Goal: Task Accomplishment & Management: Manage account settings

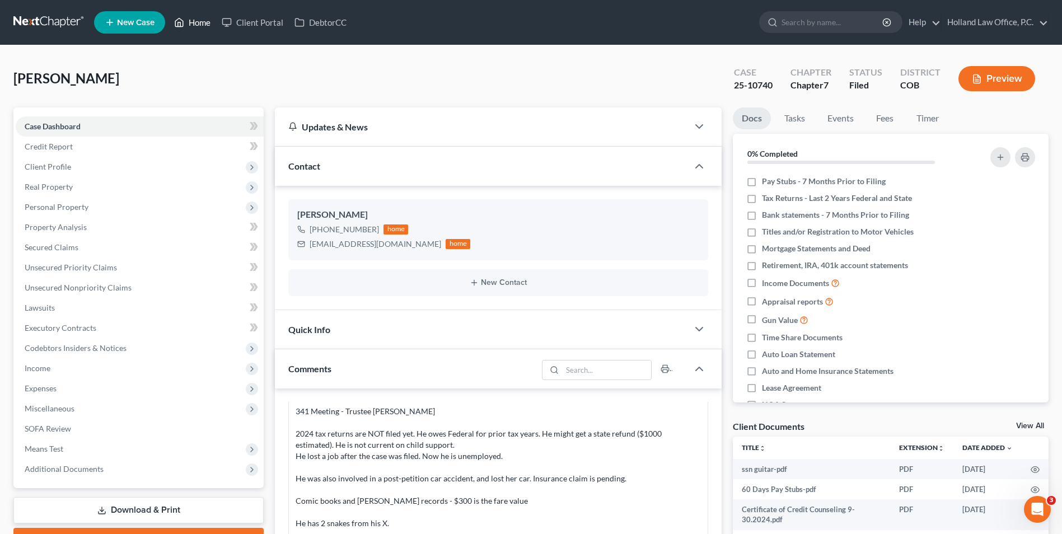
click at [200, 18] on link "Home" at bounding box center [193, 22] width 48 height 20
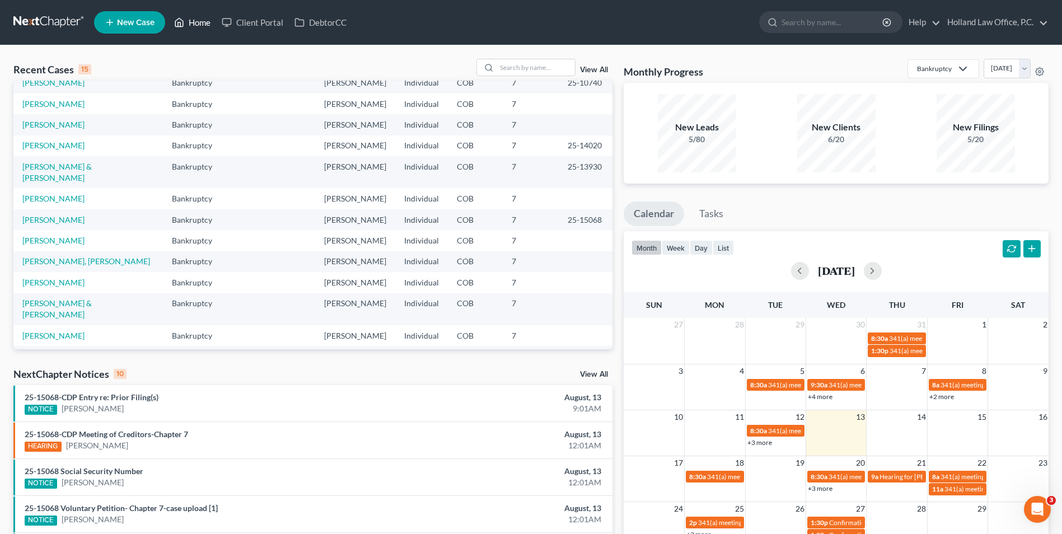
scroll to position [56, 0]
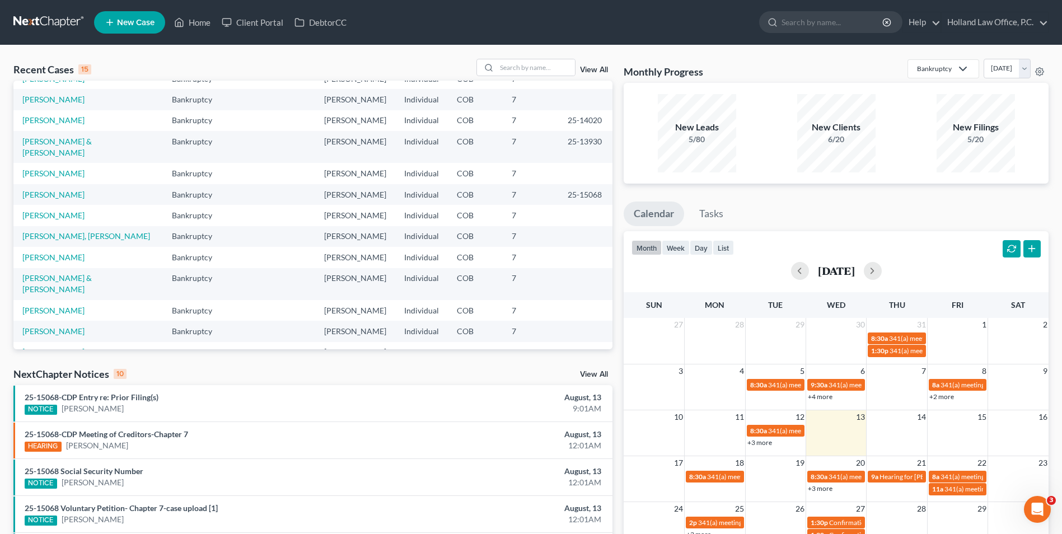
click at [599, 372] on link "View All" at bounding box center [594, 375] width 28 height 8
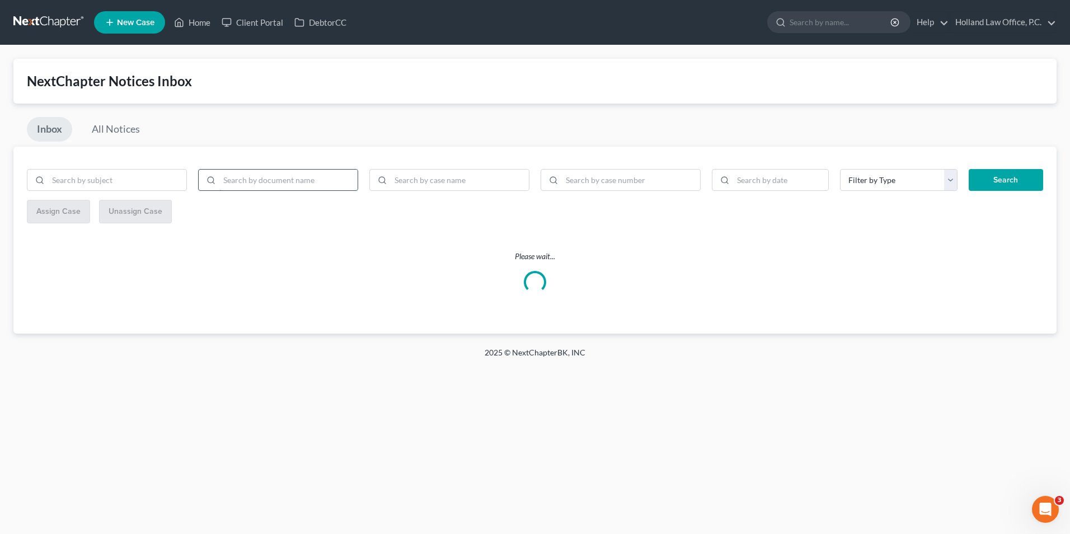
click at [301, 185] on input "search" at bounding box center [288, 180] width 138 height 21
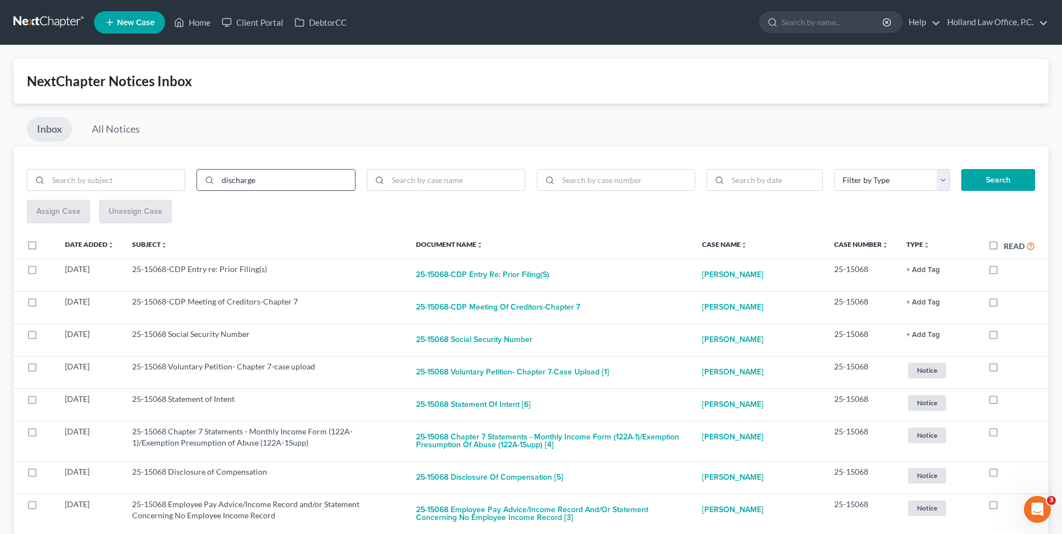
type input "discharge"
click at [961, 169] on button "Search" at bounding box center [998, 180] width 74 height 22
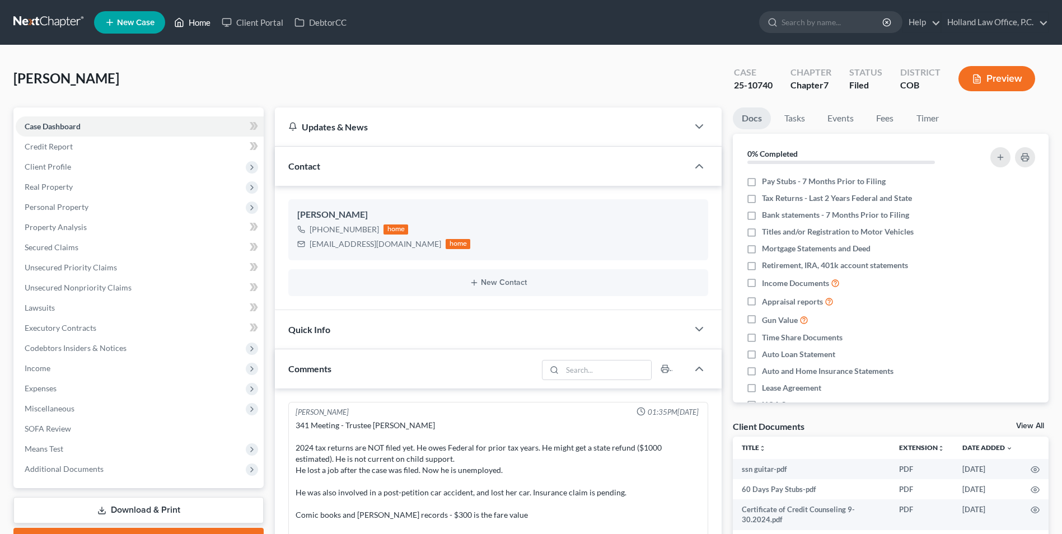
drag, startPoint x: 202, startPoint y: 19, endPoint x: 208, endPoint y: 20, distance: 6.2
click at [202, 19] on link "Home" at bounding box center [193, 22] width 48 height 20
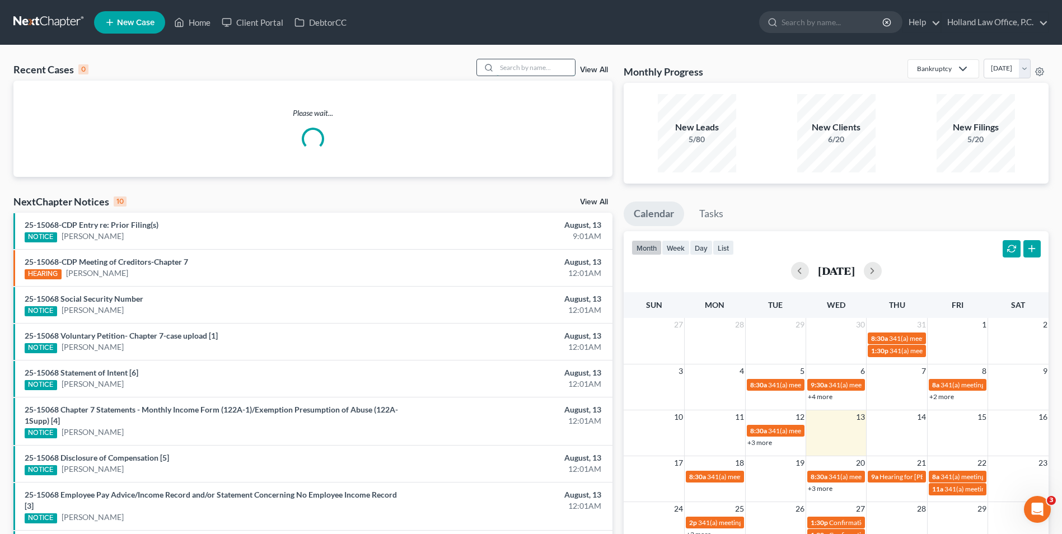
click at [514, 73] on input "search" at bounding box center [536, 67] width 78 height 16
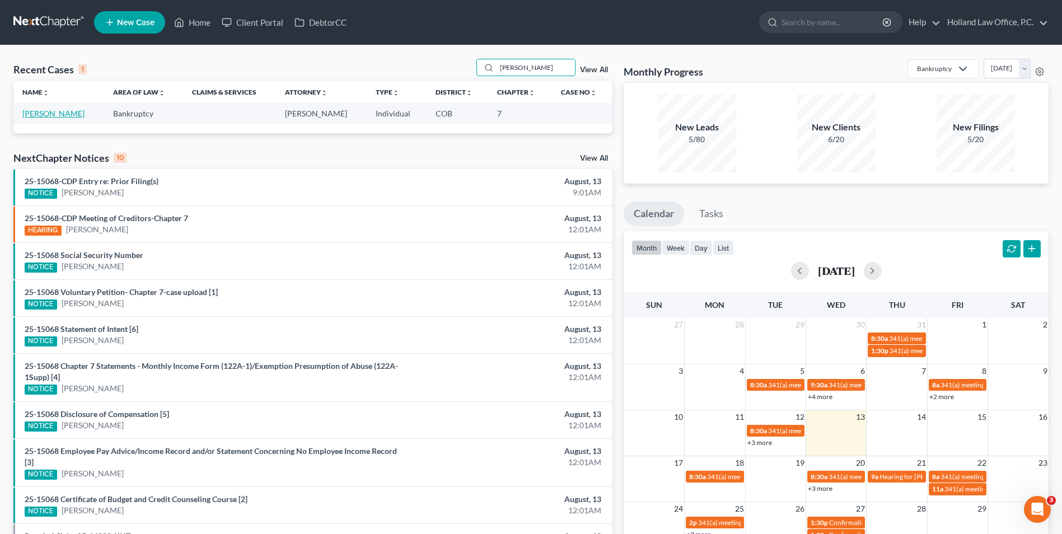
type input "walter"
click at [68, 115] on link "Walter, Nathan" at bounding box center [53, 114] width 62 height 10
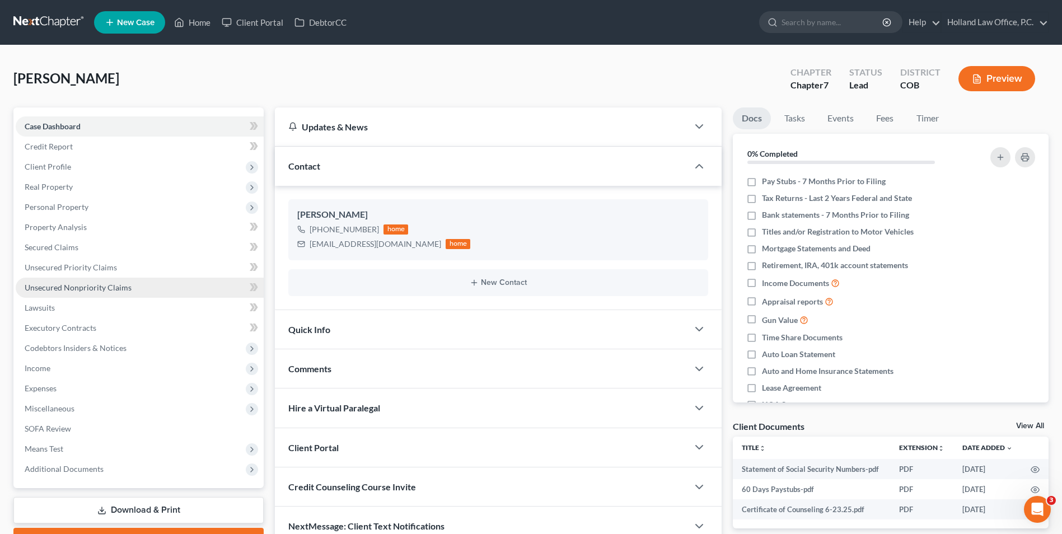
click at [110, 291] on span "Unsecured Nonpriority Claims" at bounding box center [78, 288] width 107 height 10
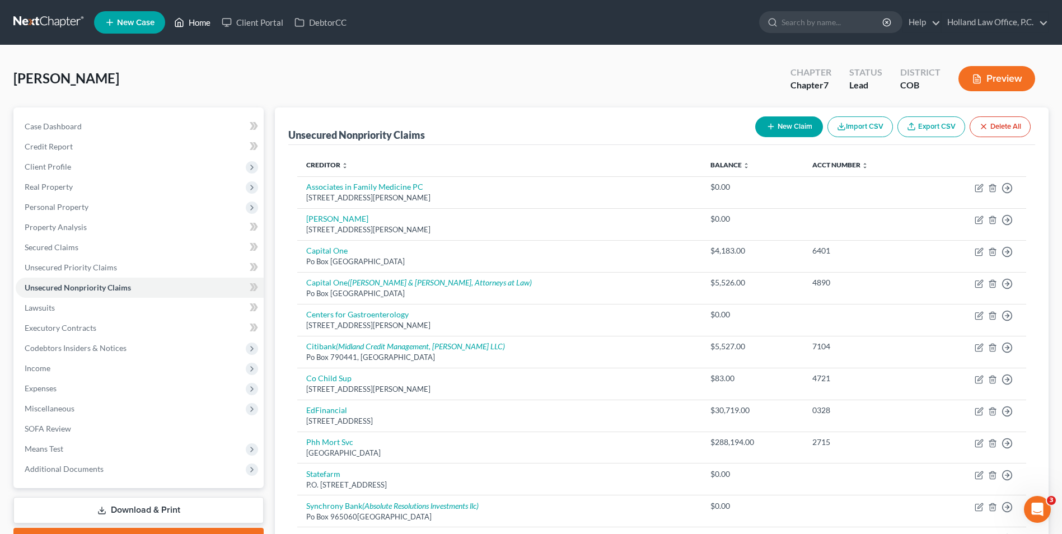
click at [194, 20] on link "Home" at bounding box center [193, 22] width 48 height 20
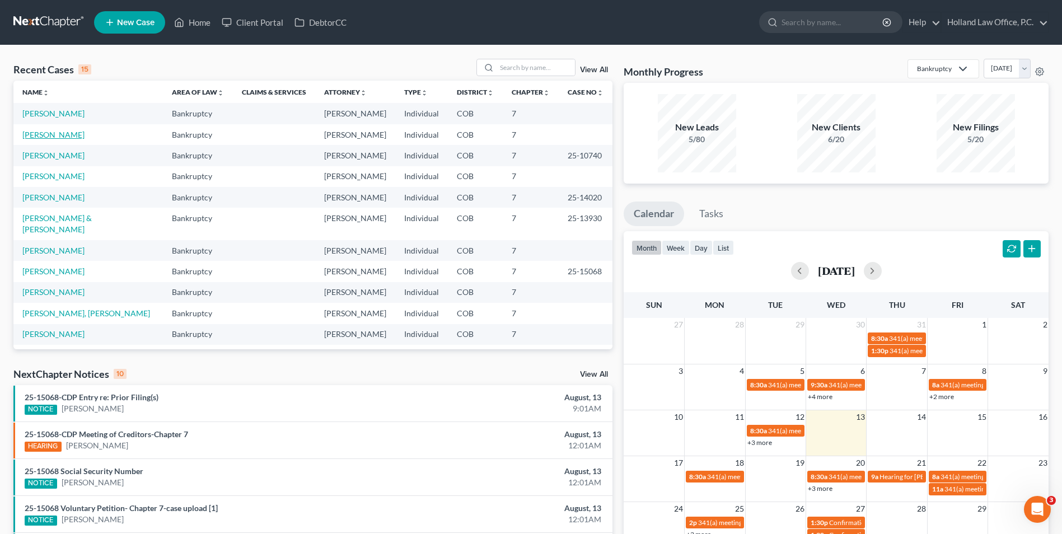
click at [45, 138] on link "Walter, Nathan" at bounding box center [53, 135] width 62 height 10
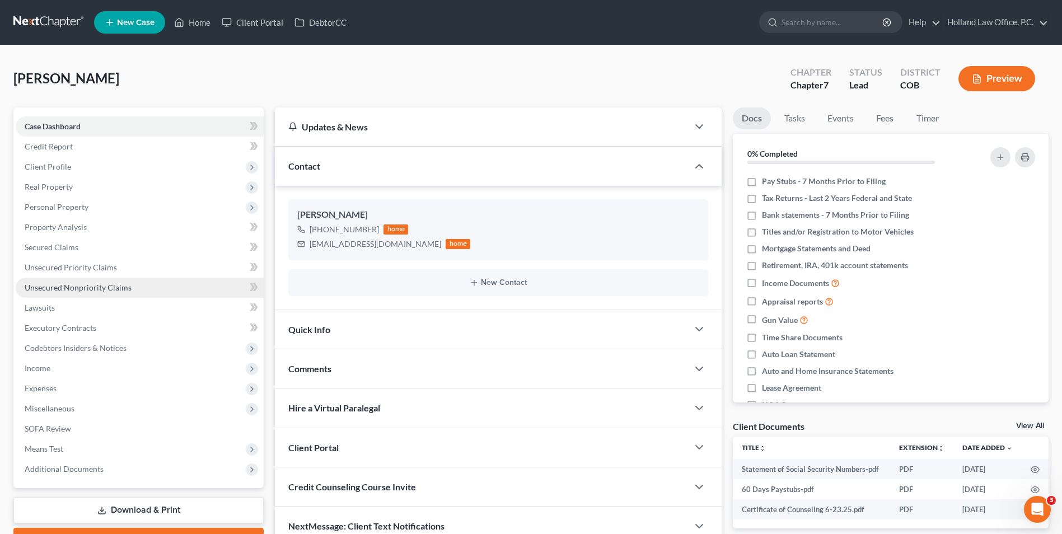
click at [117, 292] on span "Unsecured Nonpriority Claims" at bounding box center [78, 288] width 107 height 10
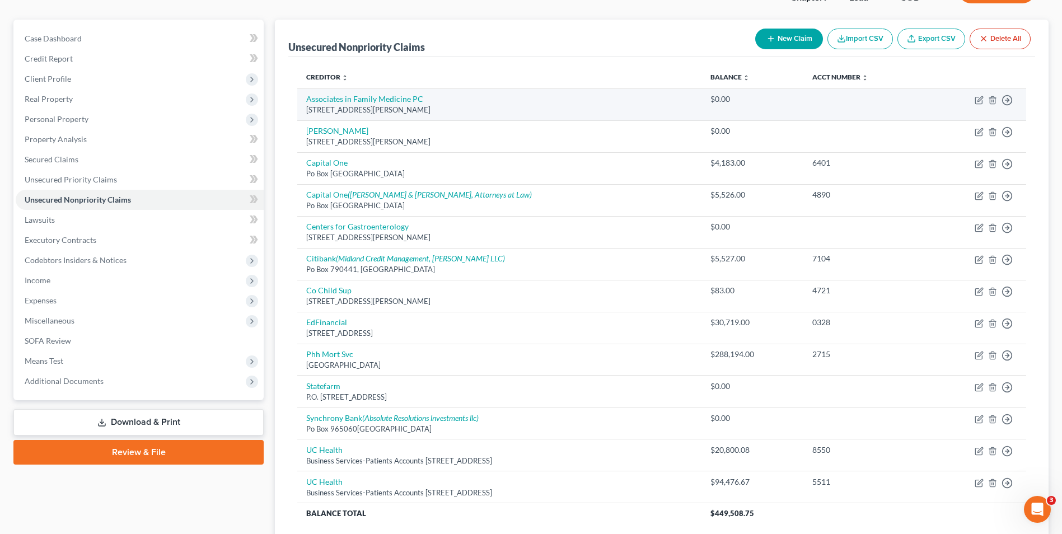
scroll to position [66, 0]
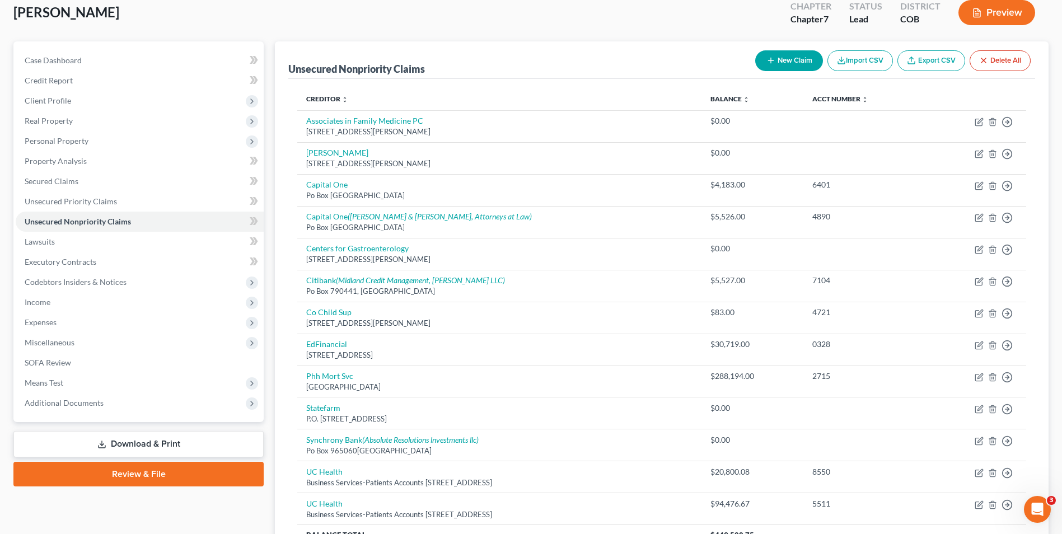
click at [775, 65] on button "New Claim" at bounding box center [789, 60] width 68 height 21
select select "0"
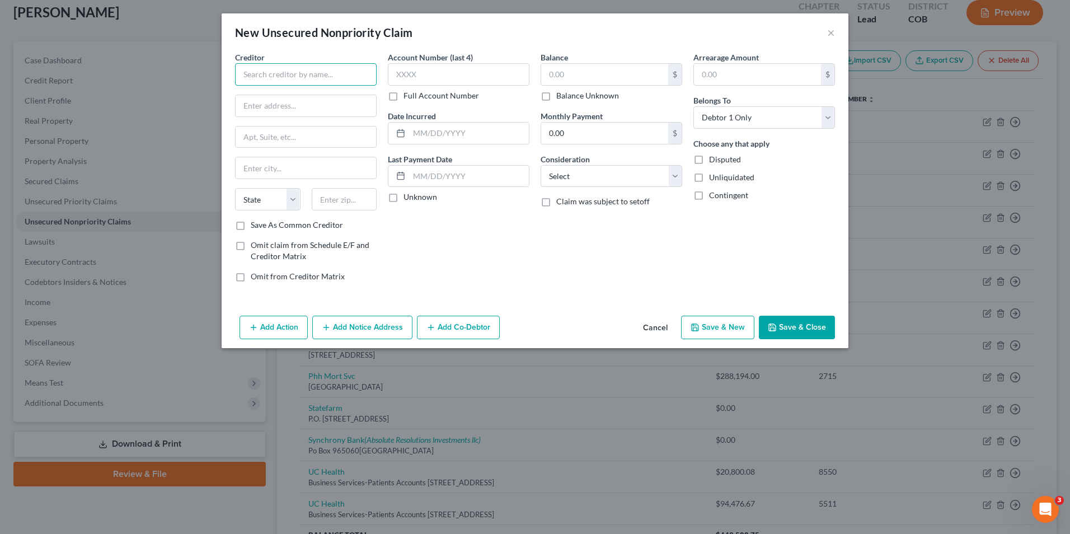
click at [302, 70] on input "text" at bounding box center [306, 74] width 142 height 22
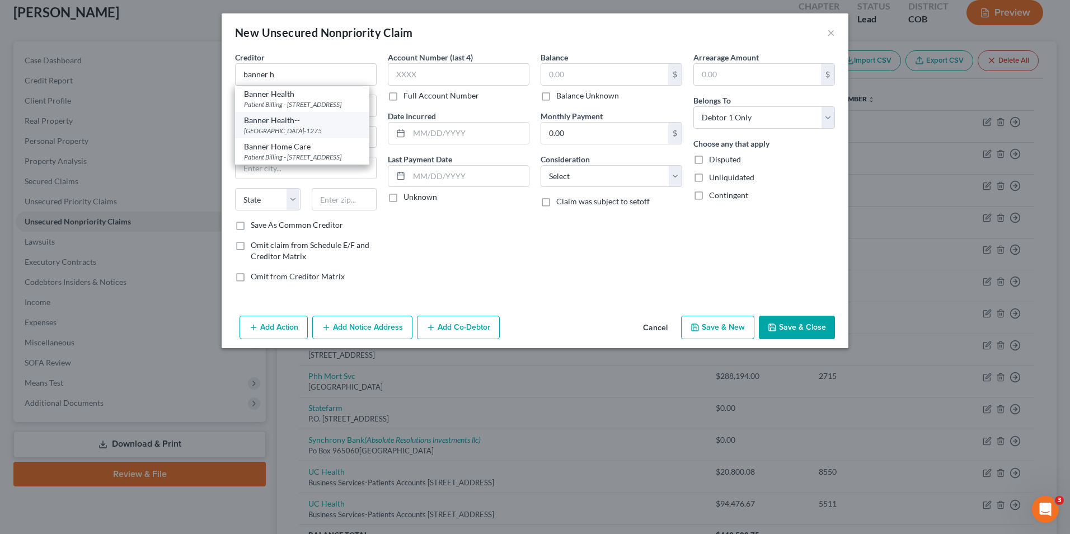
click at [329, 135] on div "PO Box 741275, Los Angeles, CA 90074-1275" at bounding box center [302, 131] width 116 height 10
type input "Banner Health--"
type input "PO Box 741275"
type input "Los Angeles"
select select "4"
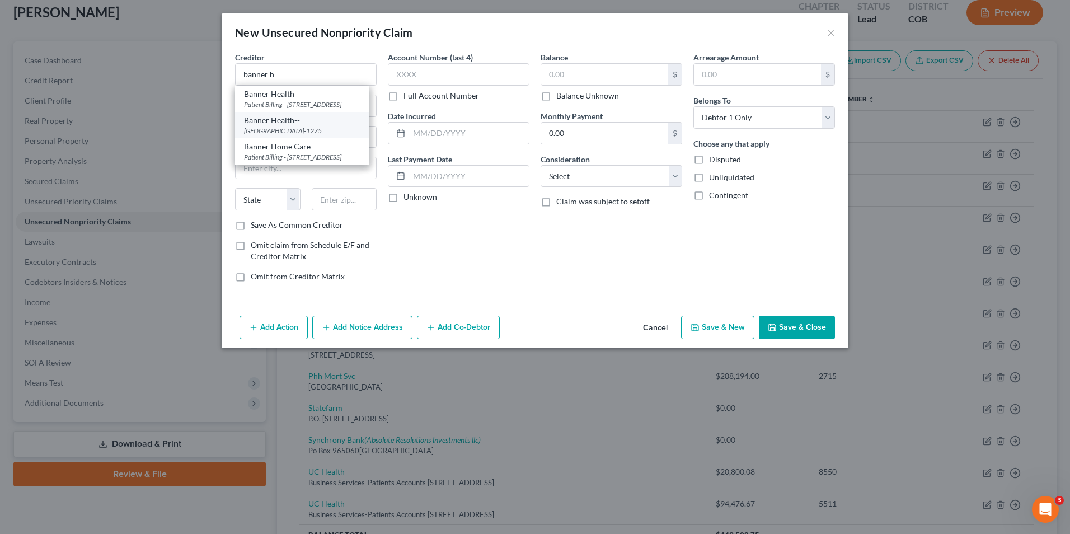
type input "90074-1275"
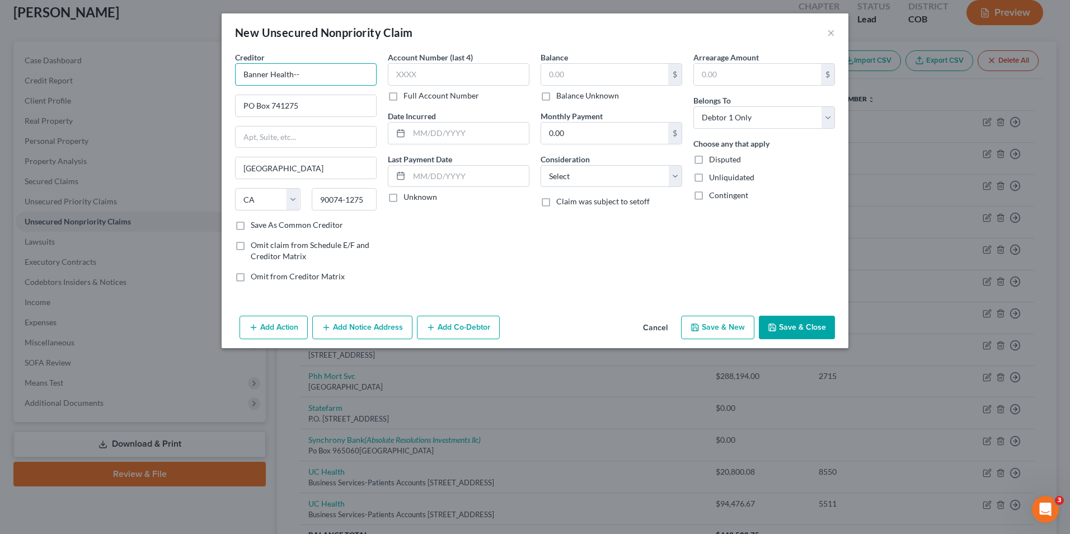
click at [331, 71] on input "Banner Health--" at bounding box center [306, 74] width 142 height 22
type input "Banner Health"
click at [616, 78] on input "text" at bounding box center [604, 74] width 127 height 21
type input "0.00"
click at [610, 99] on label "Balance Unknown" at bounding box center [588, 95] width 63 height 11
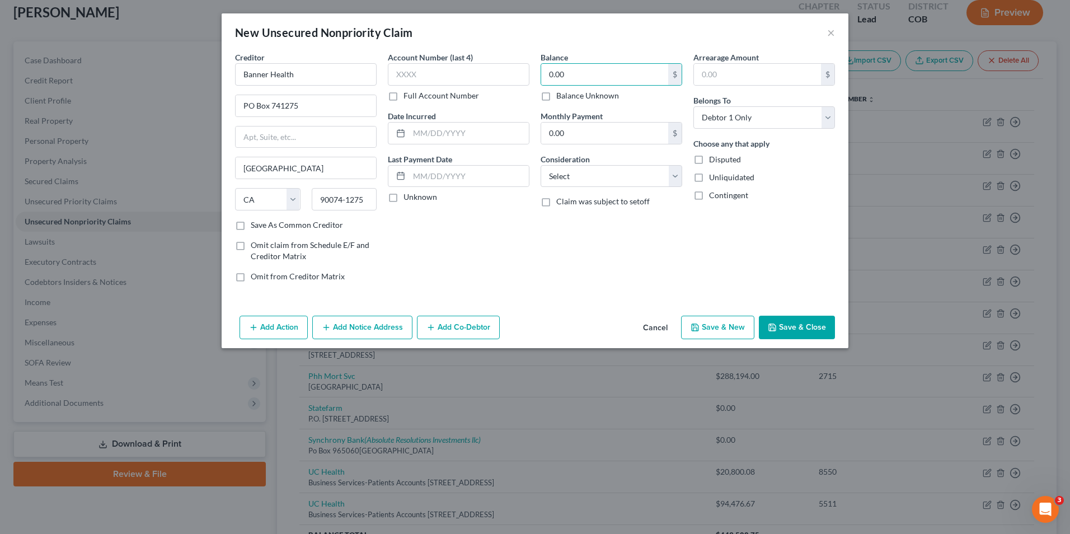
click at [568, 97] on input "Balance Unknown" at bounding box center [564, 93] width 7 height 7
checkbox input "true"
click at [784, 327] on button "Save & Close" at bounding box center [797, 328] width 76 height 24
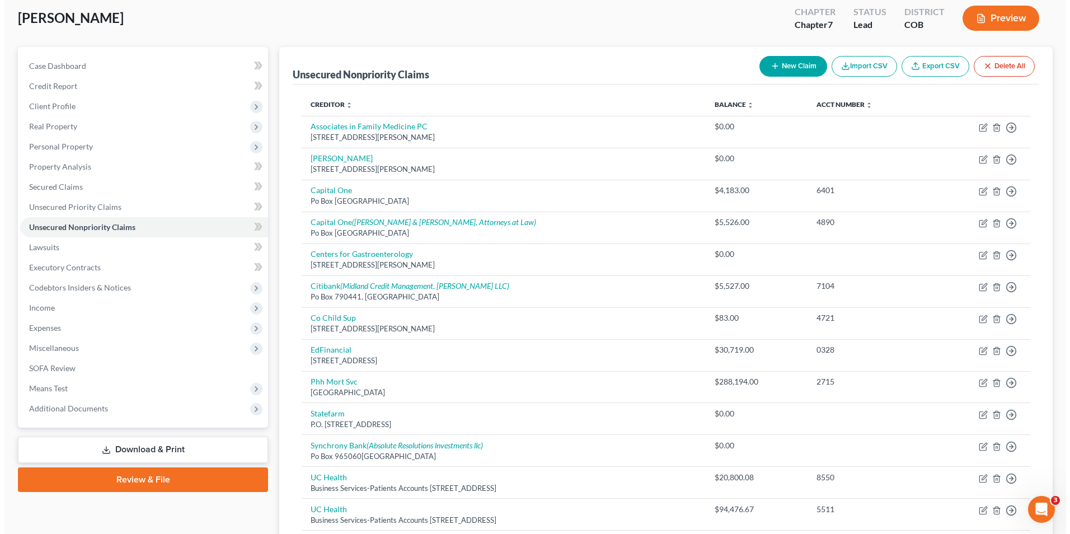
scroll to position [0, 0]
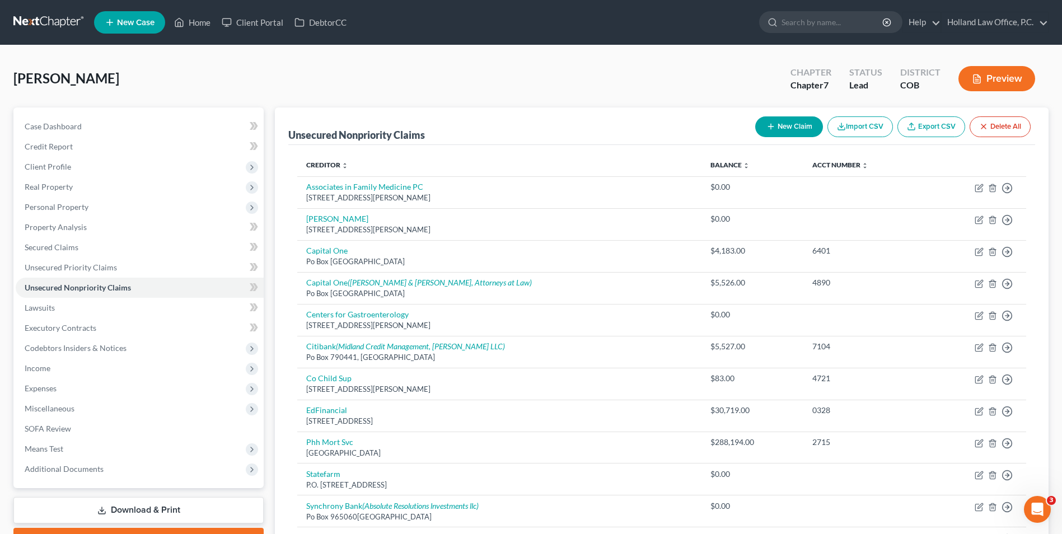
click at [763, 124] on button "New Claim" at bounding box center [789, 126] width 68 height 21
select select "0"
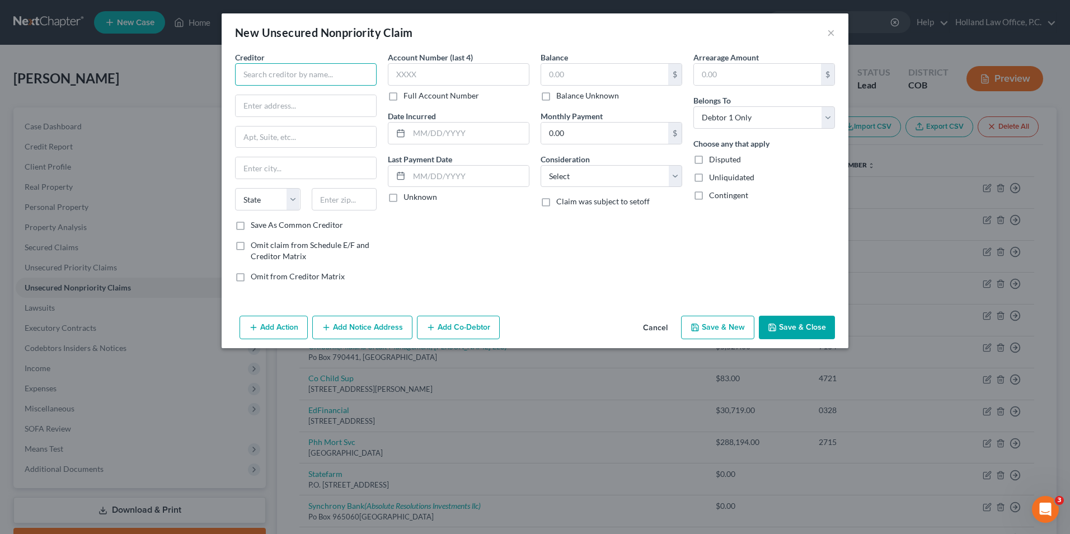
click at [276, 72] on input "text" at bounding box center [306, 74] width 142 height 22
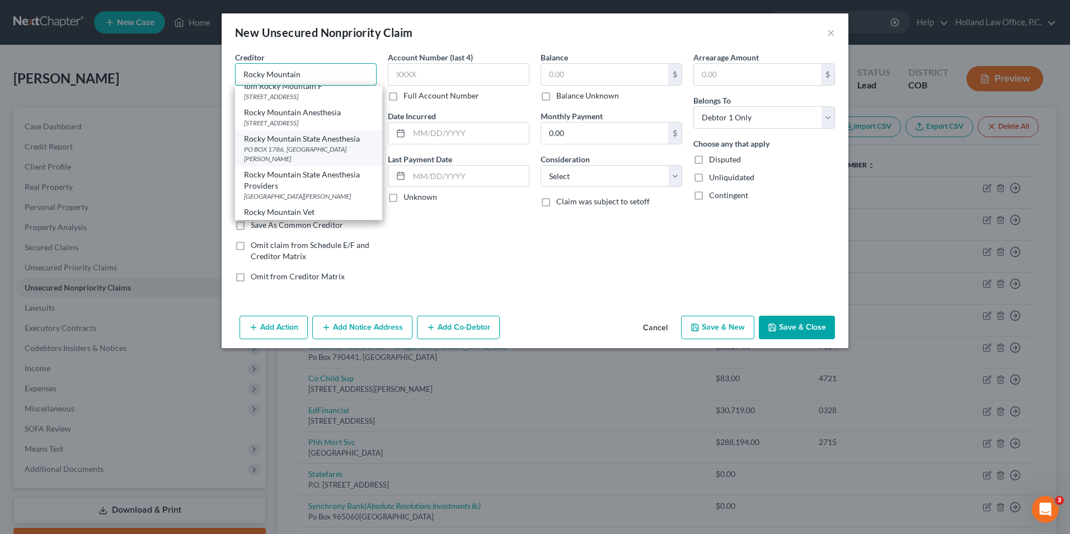
scroll to position [8, 0]
drag, startPoint x: 333, startPoint y: 71, endPoint x: 347, endPoint y: 70, distance: 14.6
click at [337, 71] on input "Rocky Mountain" at bounding box center [306, 74] width 142 height 22
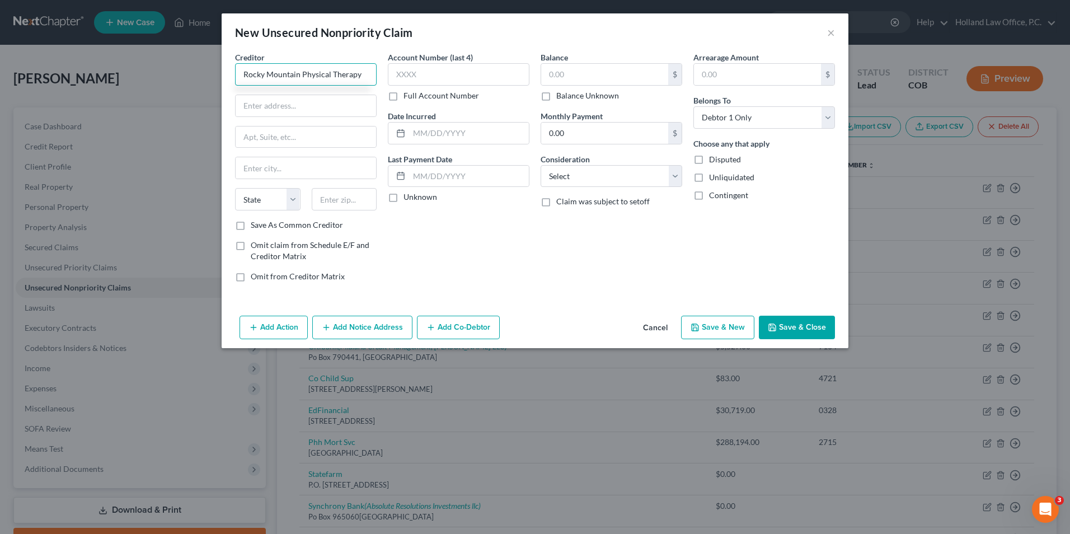
type input "Rocky Mountain Physical Therapy"
click at [271, 118] on div "Creditor * Rocky Mountain Physical Therapy State AL AK AR AZ CA CO CT DE DC FL …" at bounding box center [306, 136] width 142 height 168
click at [285, 102] on input "text" at bounding box center [306, 105] width 141 height 21
type input "6200 W 9th St #5"
click at [353, 197] on input "text" at bounding box center [345, 199] width 66 height 22
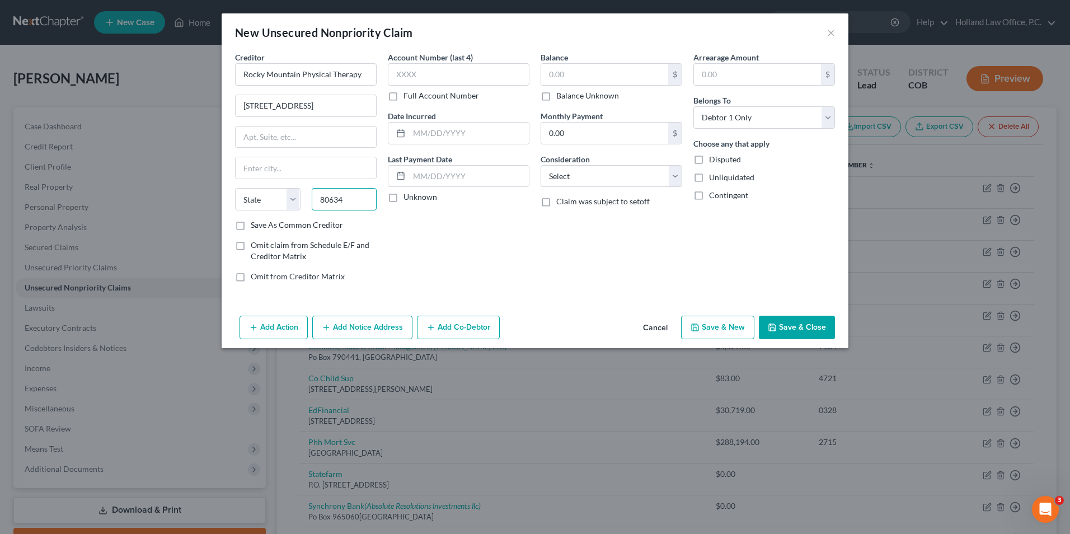
type input "80634"
type input "Greeley"
select select "5"
click at [451, 231] on div "Account Number (last 4) Full Account Number Date Incurred Last Payment Date Unk…" at bounding box center [458, 172] width 153 height 240
click at [582, 77] on input "text" at bounding box center [604, 74] width 127 height 21
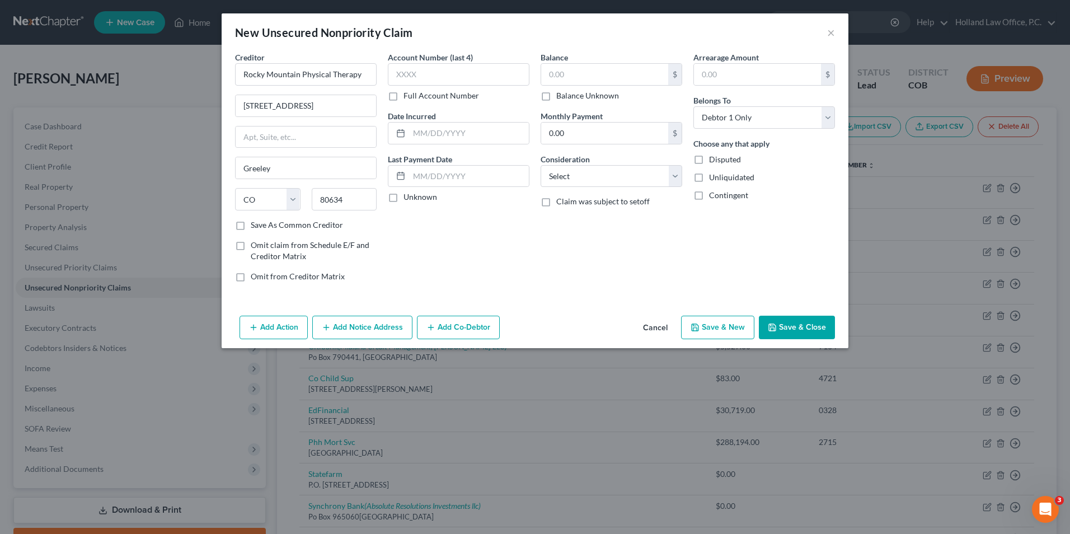
click at [564, 100] on label "Balance Unknown" at bounding box center [588, 95] width 63 height 11
click at [564, 97] on input "Balance Unknown" at bounding box center [564, 93] width 7 height 7
checkbox input "true"
type input "0.00"
click at [832, 329] on button "Save & Close" at bounding box center [797, 328] width 76 height 24
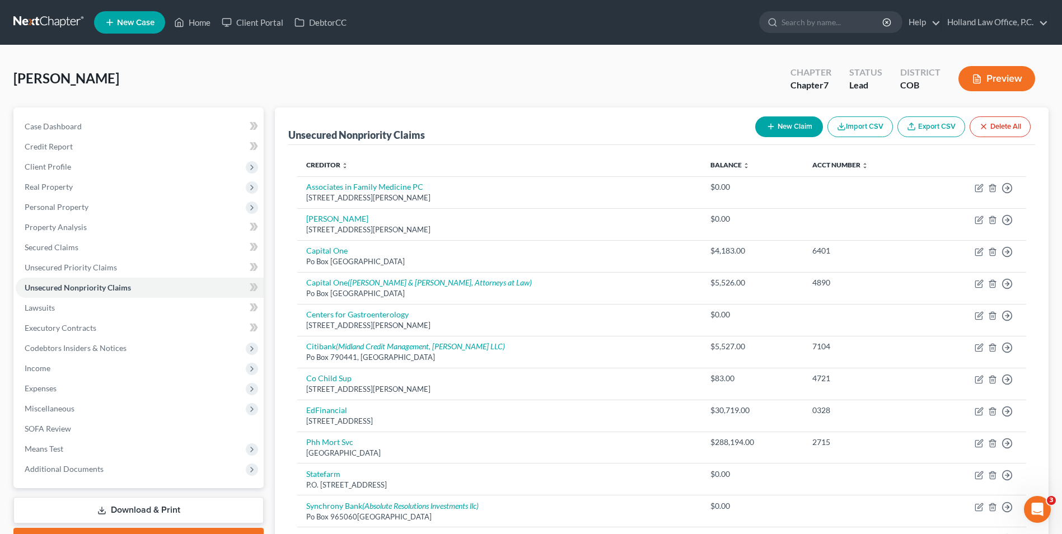
click at [797, 128] on button "New Claim" at bounding box center [789, 126] width 68 height 21
select select "0"
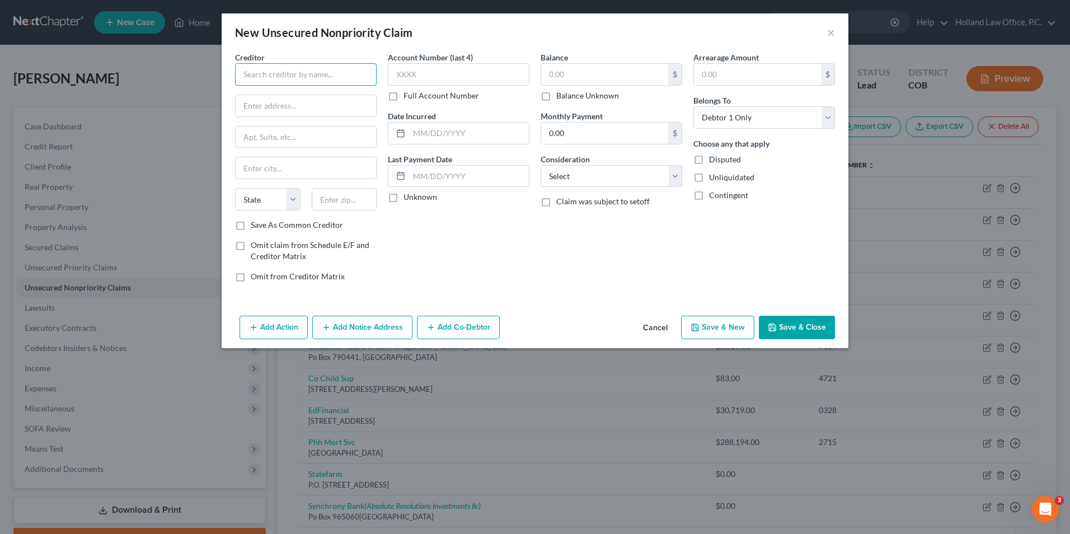
click at [305, 82] on input "text" at bounding box center [306, 74] width 142 height 22
type input "Pro Active Physical Therapy and Sports Medicine"
click at [270, 102] on input "text" at bounding box center [306, 105] width 141 height 21
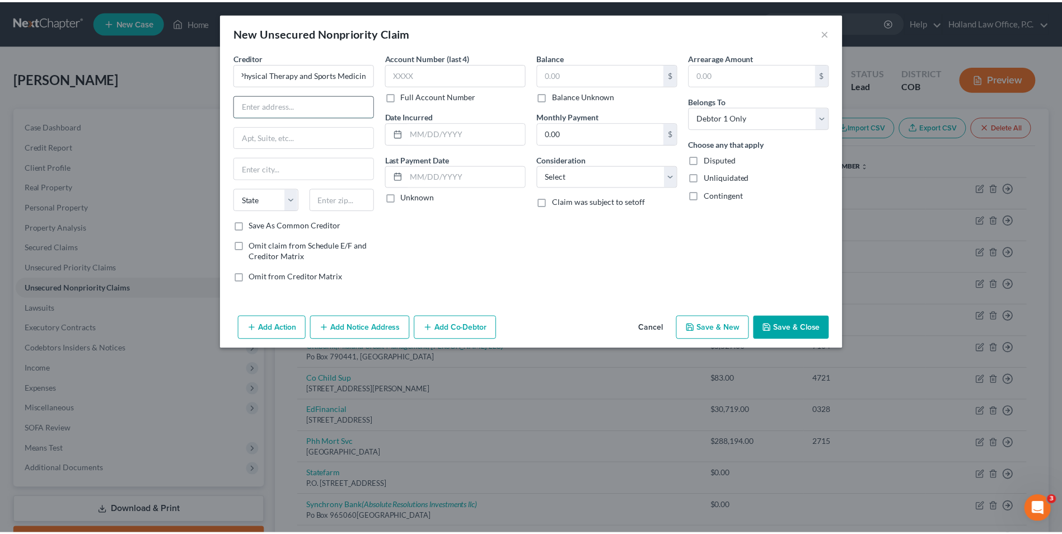
scroll to position [0, 0]
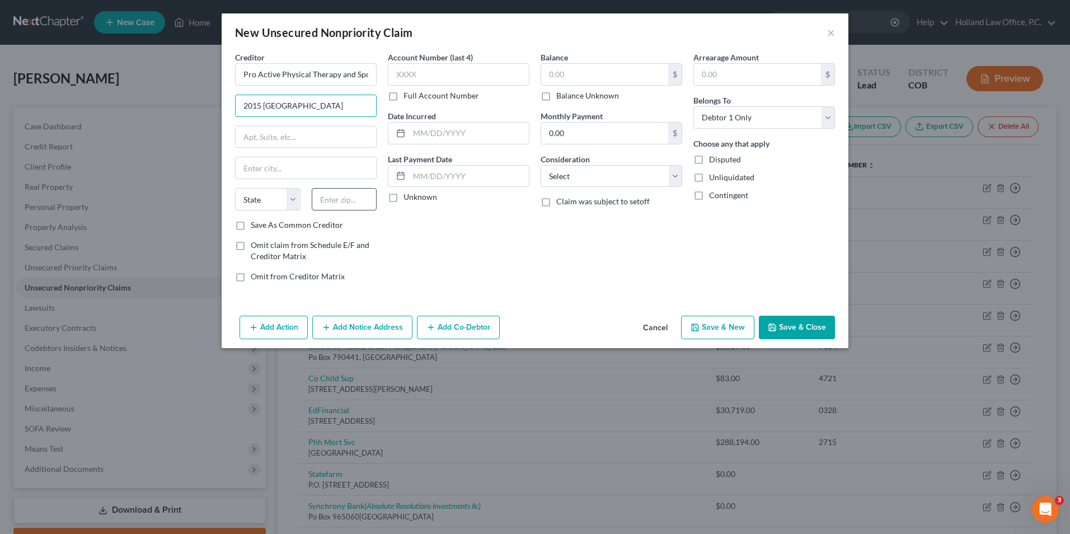
type input "2015 Clubhouse Dr Ste 102"
click at [333, 199] on input "text" at bounding box center [345, 199] width 66 height 22
type input "80634"
click at [431, 249] on div "Account Number (last 4) Full Account Number Date Incurred Last Payment Date Unk…" at bounding box center [458, 172] width 153 height 240
type input "Greeley"
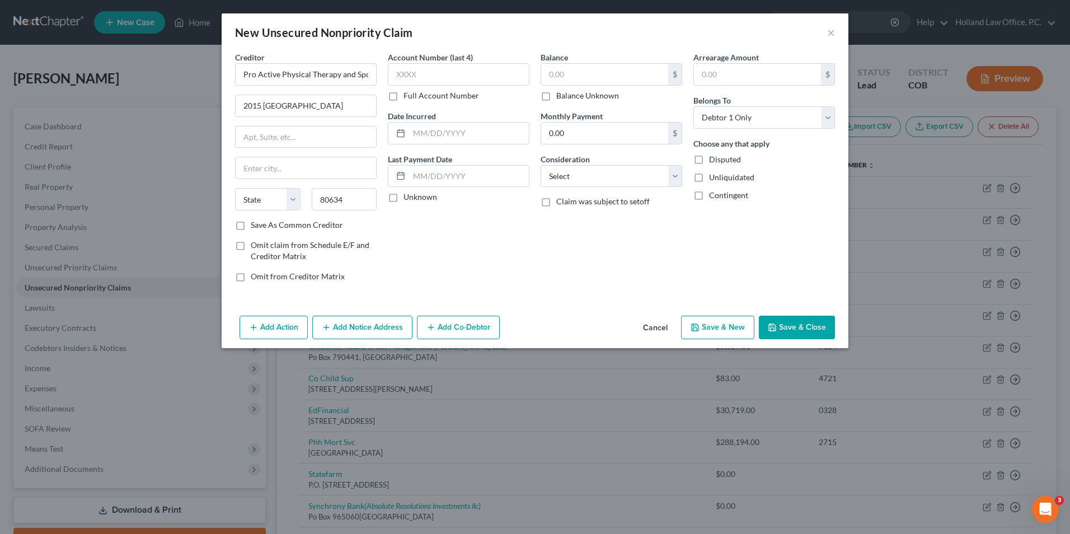
select select "5"
click at [589, 94] on label "Balance Unknown" at bounding box center [588, 95] width 63 height 11
click at [568, 94] on input "Balance Unknown" at bounding box center [564, 93] width 7 height 7
checkbox input "true"
type input "0.00"
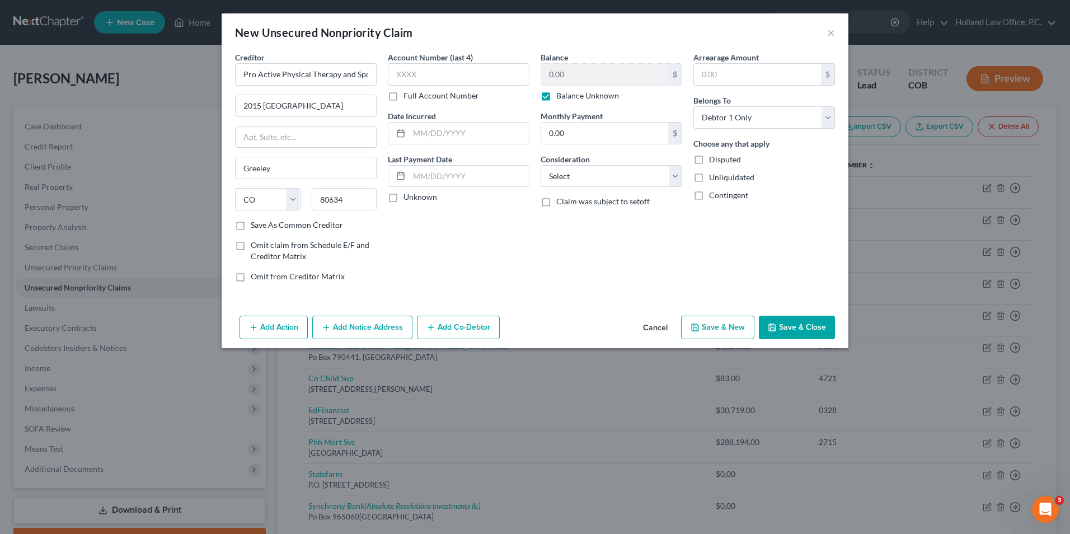
click at [785, 327] on button "Save & Close" at bounding box center [797, 328] width 76 height 24
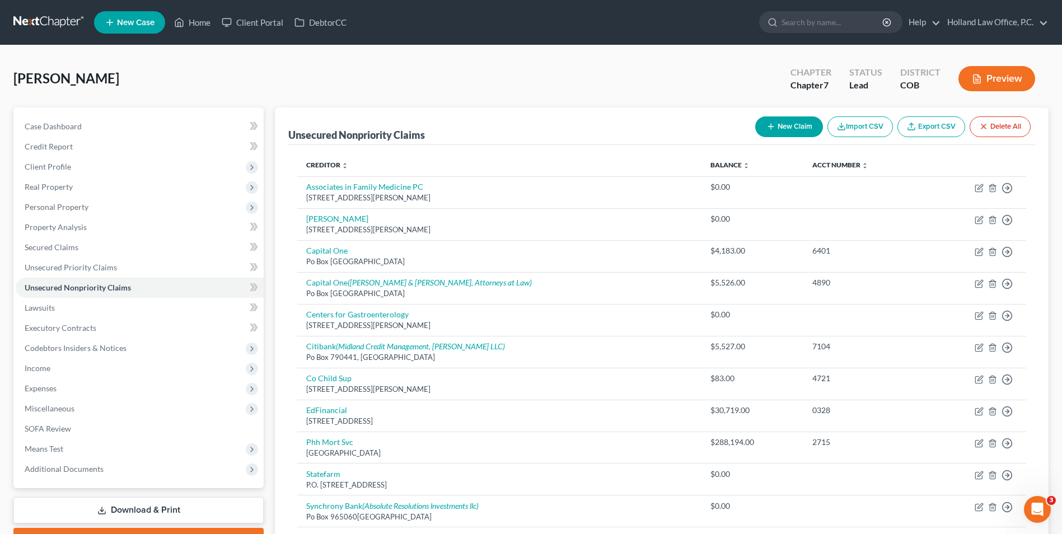
click at [791, 127] on button "New Claim" at bounding box center [789, 126] width 68 height 21
select select "0"
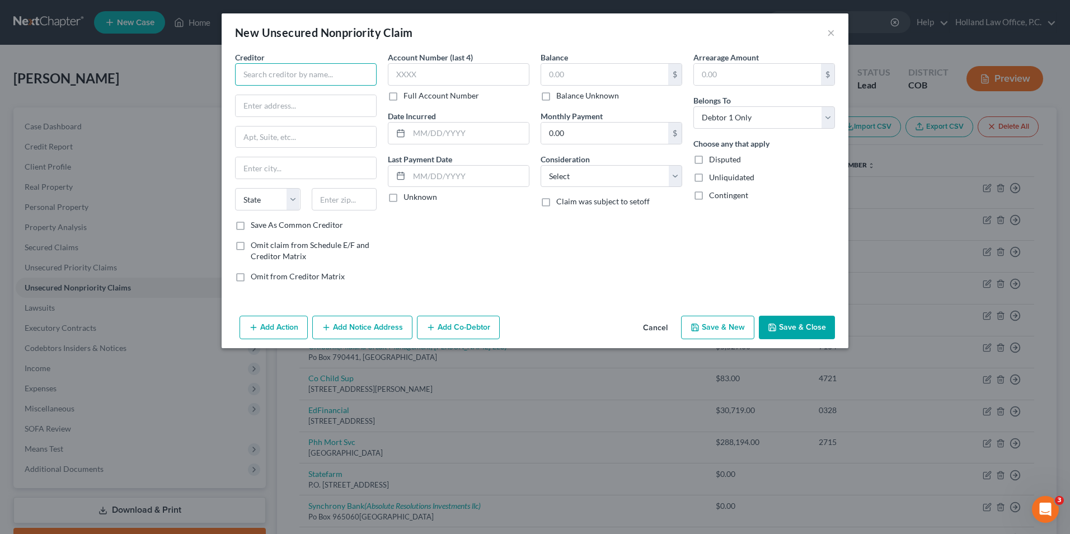
click at [281, 76] on input "text" at bounding box center [306, 74] width 142 height 22
type input "Select Physical Therapy"
click at [282, 113] on input "text" at bounding box center [306, 105] width 141 height 21
type input "4617 W 20th St Unit A"
drag, startPoint x: 339, startPoint y: 205, endPoint x: 333, endPoint y: 205, distance: 6.7
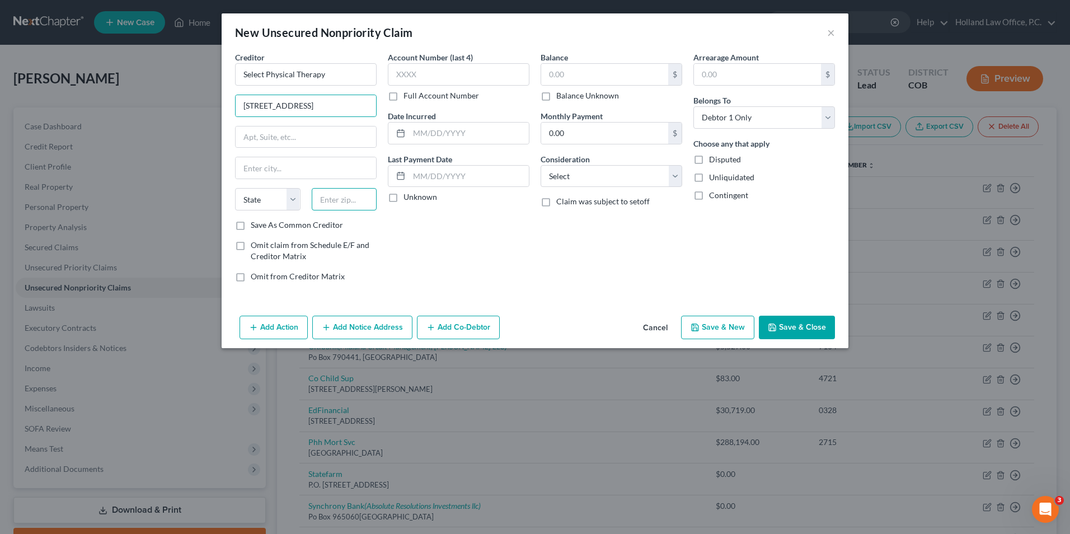
click at [333, 205] on input "text" at bounding box center [345, 199] width 66 height 22
type input "80634"
click at [420, 241] on div "Account Number (last 4) Full Account Number Date Incurred Last Payment Date Unk…" at bounding box center [458, 172] width 153 height 240
type input "Greeley"
select select "5"
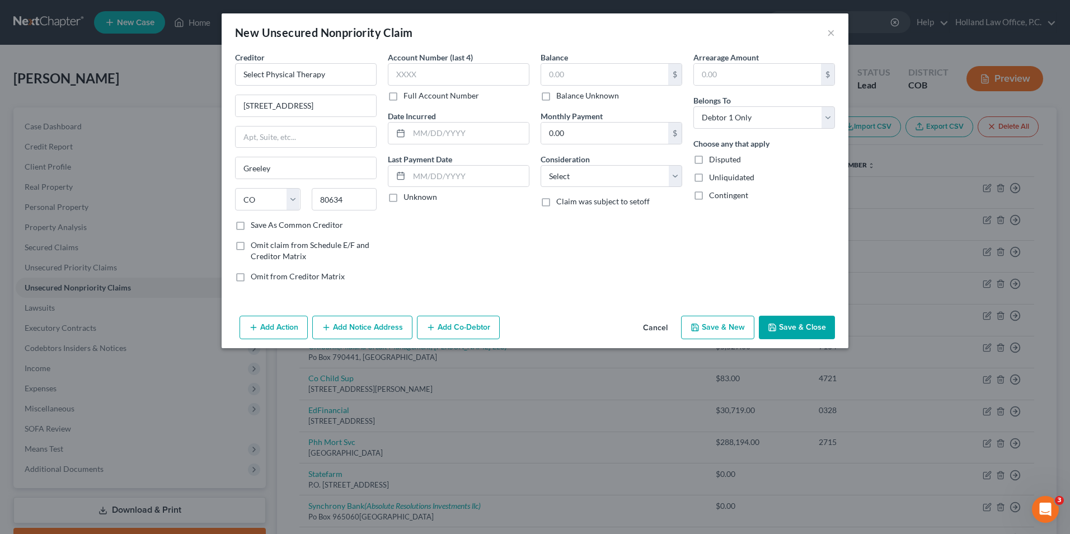
click at [590, 95] on label "Balance Unknown" at bounding box center [588, 95] width 63 height 11
click at [568, 95] on input "Balance Unknown" at bounding box center [564, 93] width 7 height 7
checkbox input "true"
type input "0.00"
click at [806, 325] on button "Save & Close" at bounding box center [797, 328] width 76 height 24
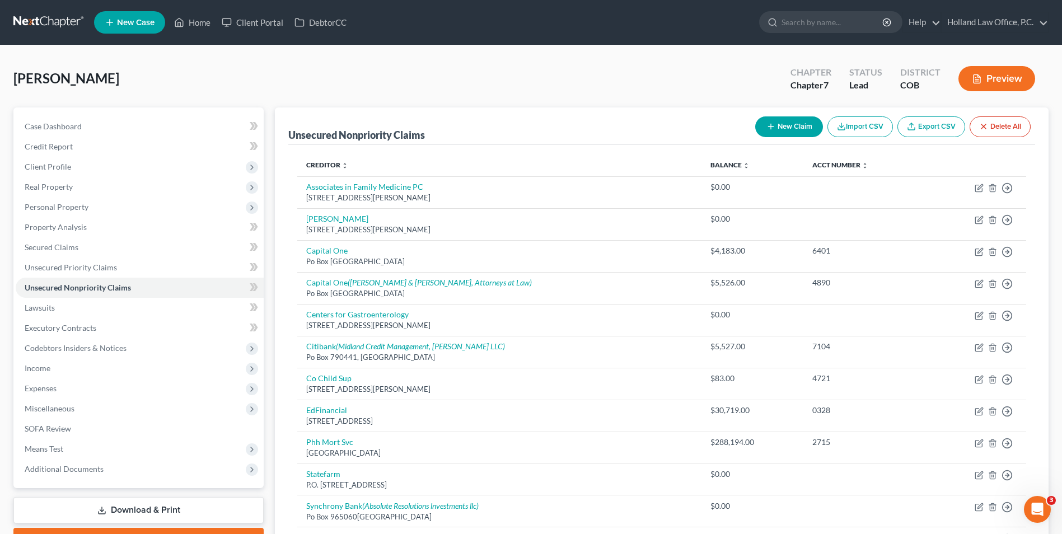
click at [793, 127] on button "New Claim" at bounding box center [789, 126] width 68 height 21
select select "0"
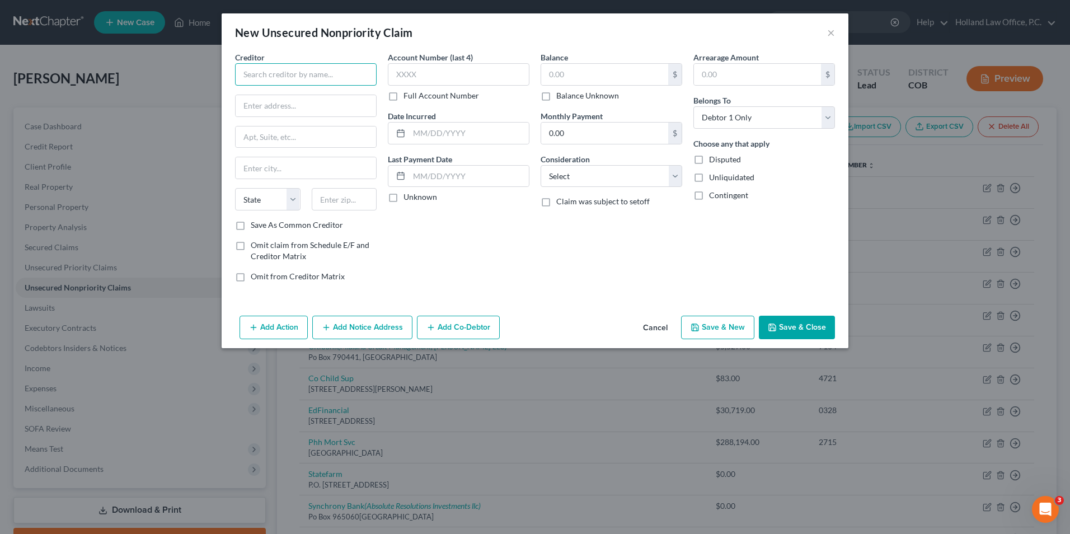
drag, startPoint x: 332, startPoint y: 83, endPoint x: 321, endPoint y: 78, distance: 11.8
click at [324, 78] on input "text" at bounding box center [306, 74] width 142 height 22
type input "Accelerated Rehab Therapy of Greeley"
click at [300, 112] on input "text" at bounding box center [306, 105] width 141 height 21
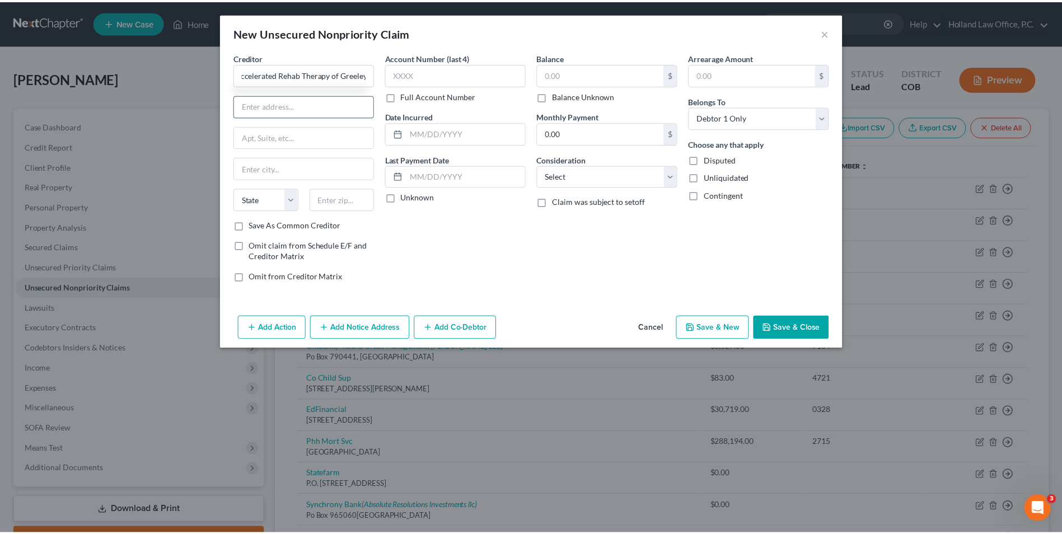
scroll to position [0, 0]
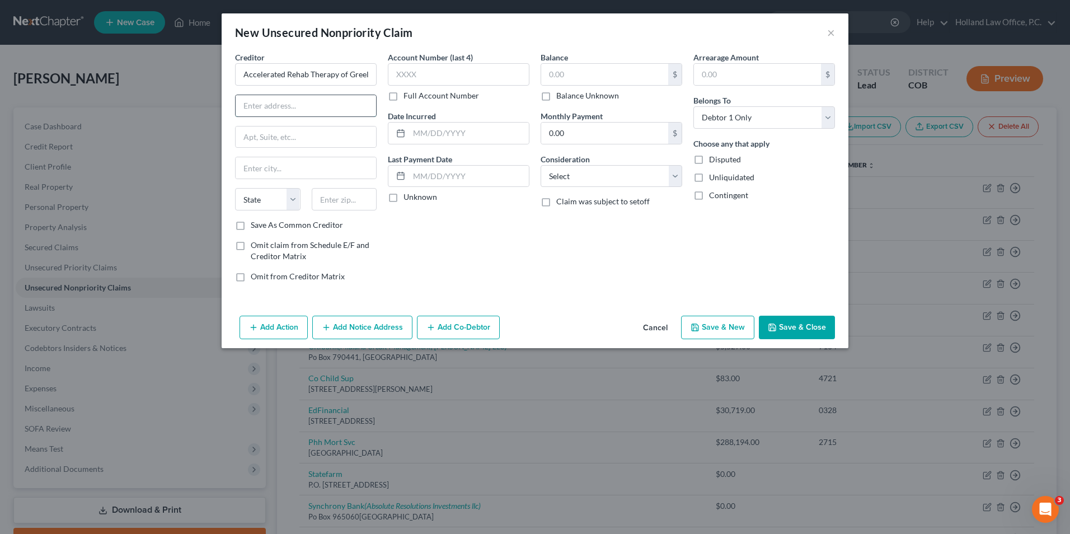
click at [304, 101] on input "text" at bounding box center [306, 105] width 141 height 21
type input "1705 61st Ave Unit M"
click at [348, 204] on input "text" at bounding box center [345, 199] width 66 height 22
type input "80634"
click at [446, 241] on div "Account Number (last 4) Full Account Number Date Incurred Last Payment Date Unk…" at bounding box center [458, 172] width 153 height 240
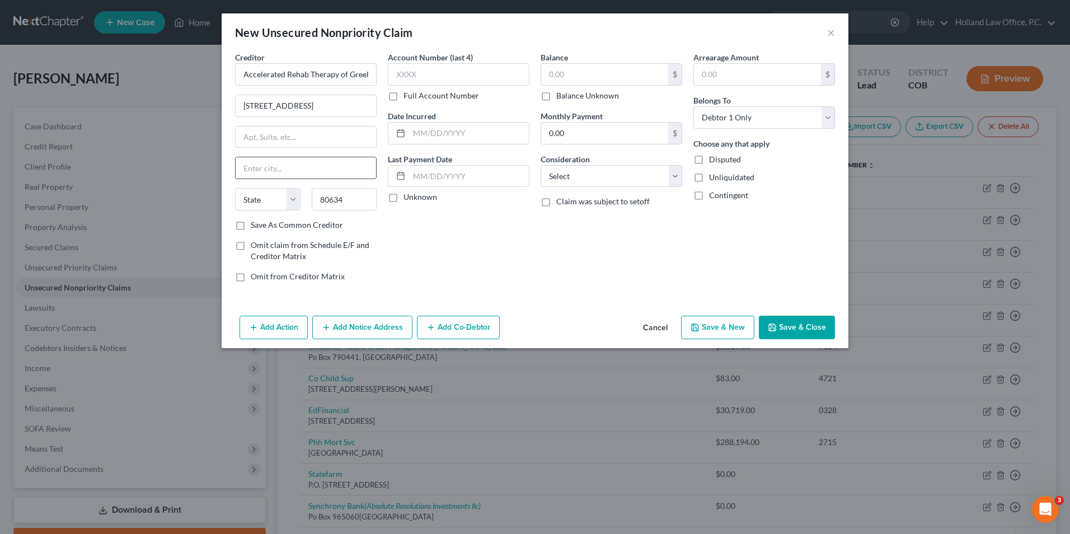
click at [306, 169] on input "text" at bounding box center [306, 167] width 141 height 21
type input "Greeley"
select select "5"
type input "Greeley"
drag, startPoint x: 517, startPoint y: 244, endPoint x: 540, endPoint y: 208, distance: 42.9
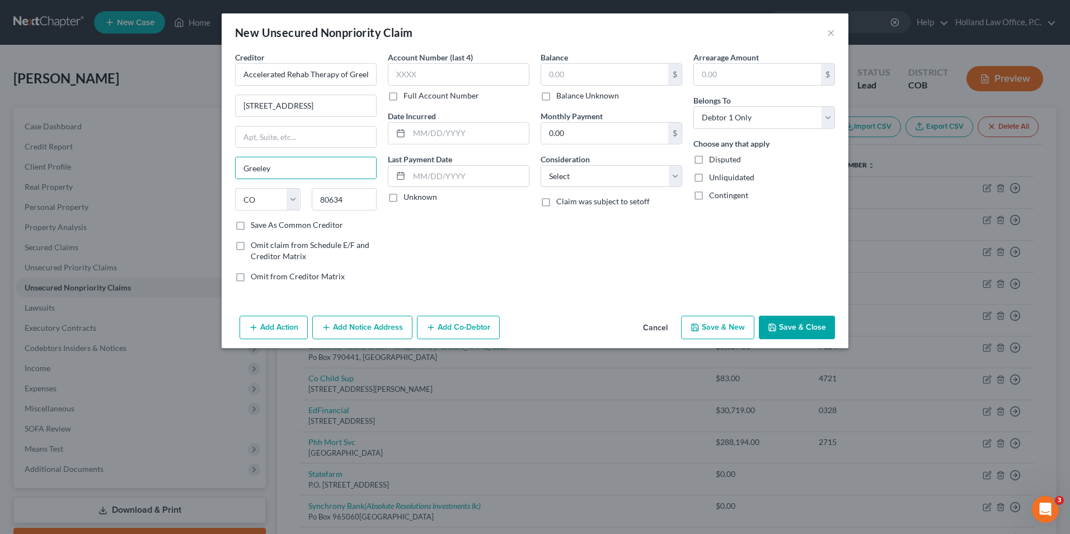
click at [517, 244] on div "Account Number (last 4) Full Account Number Date Incurred Last Payment Date Unk…" at bounding box center [458, 172] width 153 height 240
click at [592, 91] on label "Balance Unknown" at bounding box center [588, 95] width 63 height 11
click at [568, 91] on input "Balance Unknown" at bounding box center [564, 93] width 7 height 7
checkbox input "true"
type input "0.00"
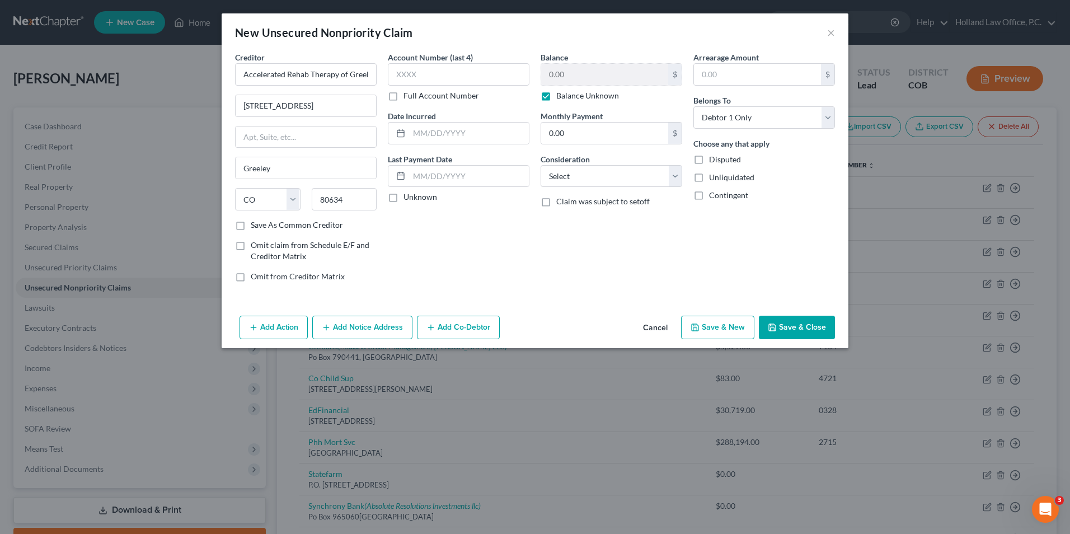
click at [778, 321] on button "Save & Close" at bounding box center [797, 328] width 76 height 24
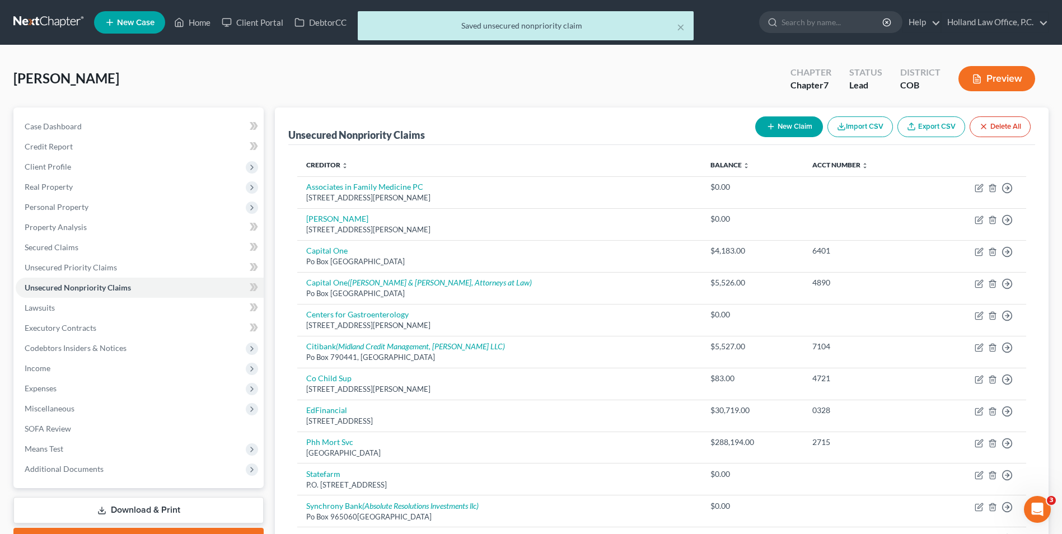
click at [778, 119] on button "New Claim" at bounding box center [789, 126] width 68 height 21
select select "0"
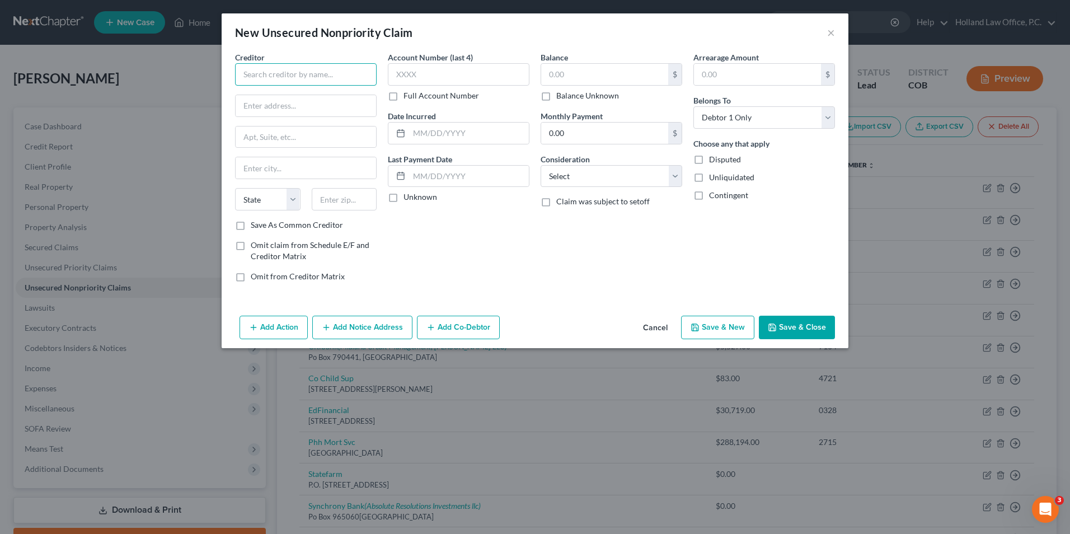
click at [277, 65] on input "text" at bounding box center [306, 74] width 142 height 22
type input "Within Physical Therapy"
click at [287, 98] on input "text" at bounding box center [306, 105] width 141 height 21
type input "8201 W 20th St"
click at [357, 213] on div "State AL AK AR AZ CA CO CT DE DC FL GA GU HI ID IL IN IA KS KY LA ME MD MA MI M…" at bounding box center [306, 203] width 153 height 31
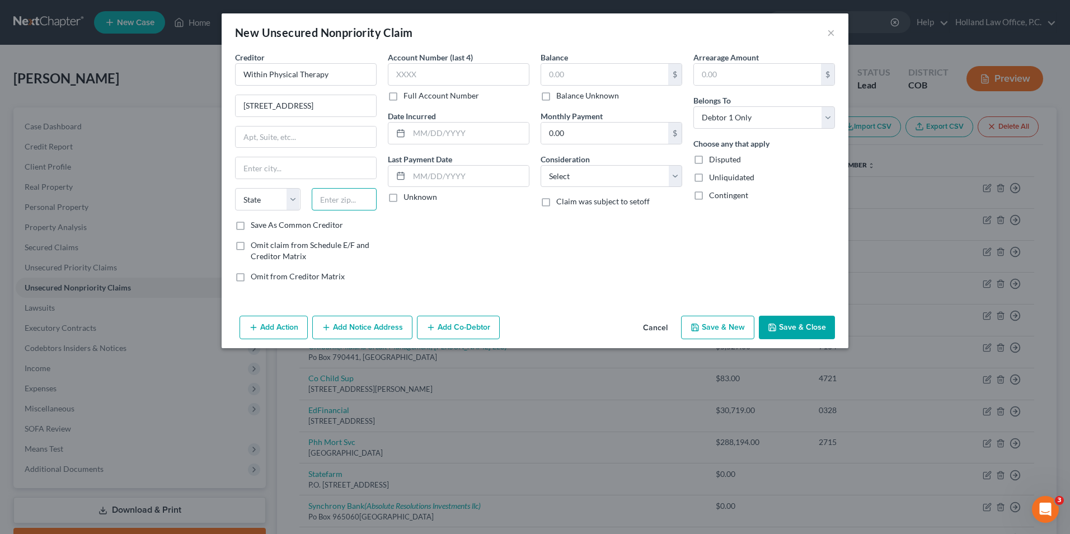
click at [349, 195] on input "text" at bounding box center [345, 199] width 66 height 22
type input "80634"
click at [608, 94] on label "Balance Unknown" at bounding box center [588, 95] width 63 height 11
click at [568, 94] on input "Balance Unknown" at bounding box center [564, 93] width 7 height 7
checkbox input "true"
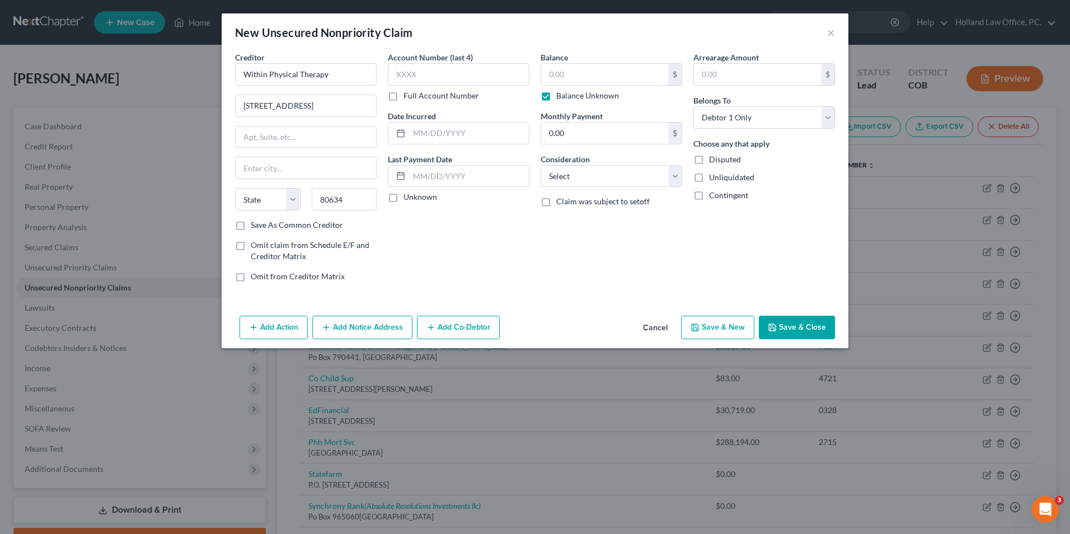
type input "Greeley"
select select "5"
type input "0.00"
click at [515, 249] on div "Account Number (last 4) Full Account Number Date Incurred Last Payment Date Unk…" at bounding box center [458, 172] width 153 height 240
click at [787, 319] on button "Save & Close" at bounding box center [797, 328] width 76 height 24
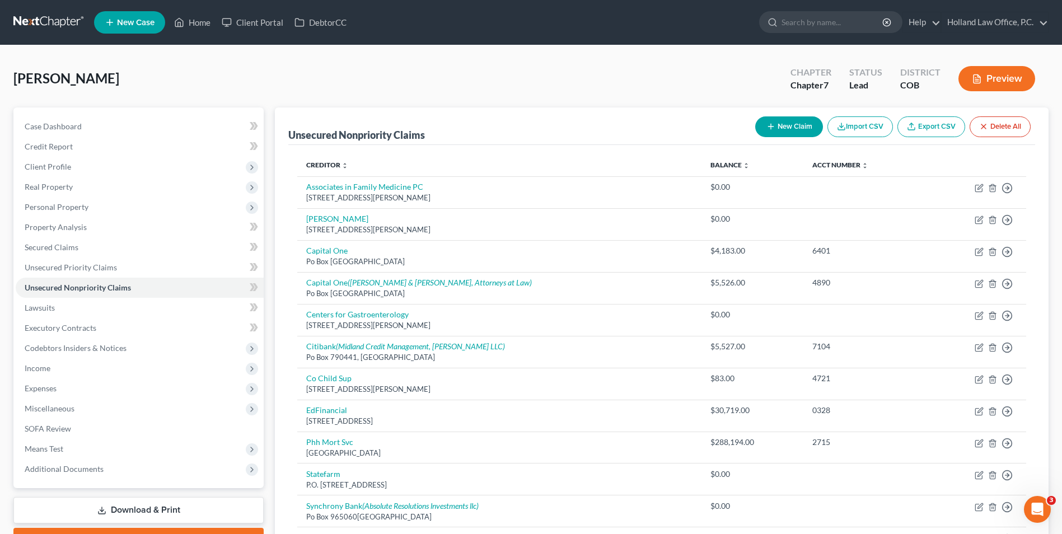
click at [776, 128] on button "New Claim" at bounding box center [789, 126] width 68 height 21
select select "0"
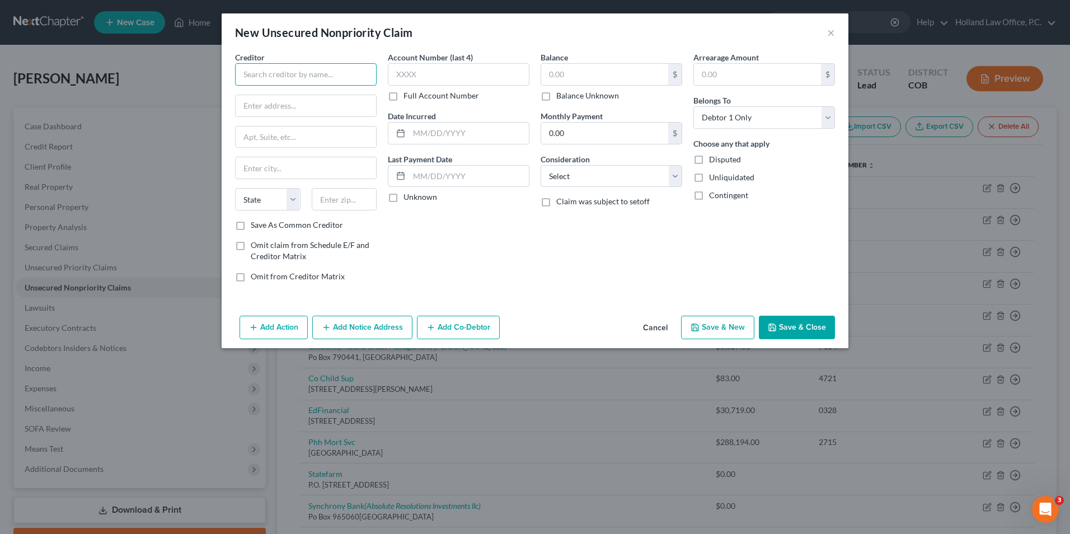
drag, startPoint x: 277, startPoint y: 74, endPoint x: 260, endPoint y: 72, distance: 16.5
click at [275, 74] on input "text" at bounding box center [306, 74] width 142 height 22
type input "Alliance Physical Therapy"
click at [329, 108] on input "text" at bounding box center [306, 105] width 141 height 21
type input "4617 W 20th St A"
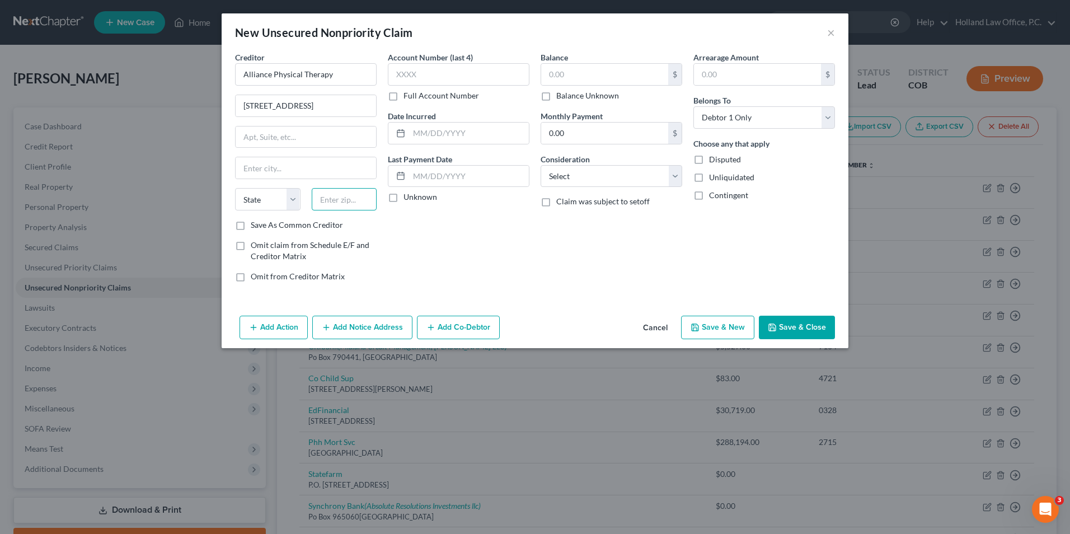
click at [325, 203] on input "text" at bounding box center [345, 199] width 66 height 22
type input "80634"
click at [579, 260] on div "Balance $ Balance Unknown Balance Undetermined $ Balance Unknown Monthly Paymen…" at bounding box center [611, 172] width 153 height 240
type input "Greeley"
select select "5"
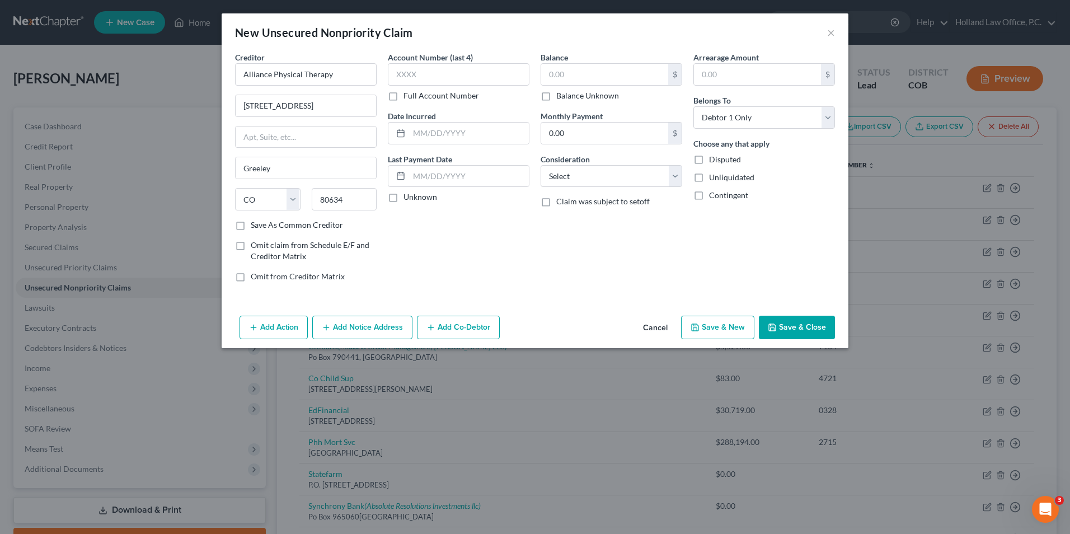
click at [581, 92] on label "Balance Unknown" at bounding box center [588, 95] width 63 height 11
click at [568, 92] on input "Balance Unknown" at bounding box center [564, 93] width 7 height 7
checkbox input "true"
type input "0.00"
click at [795, 325] on button "Save & Close" at bounding box center [797, 328] width 76 height 24
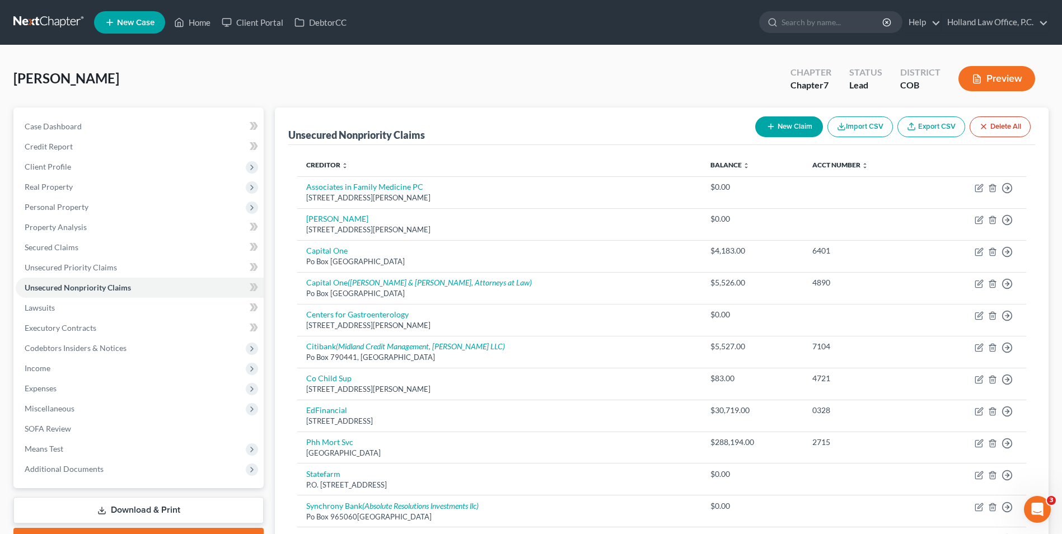
click at [812, 128] on button "New Claim" at bounding box center [789, 126] width 68 height 21
select select "0"
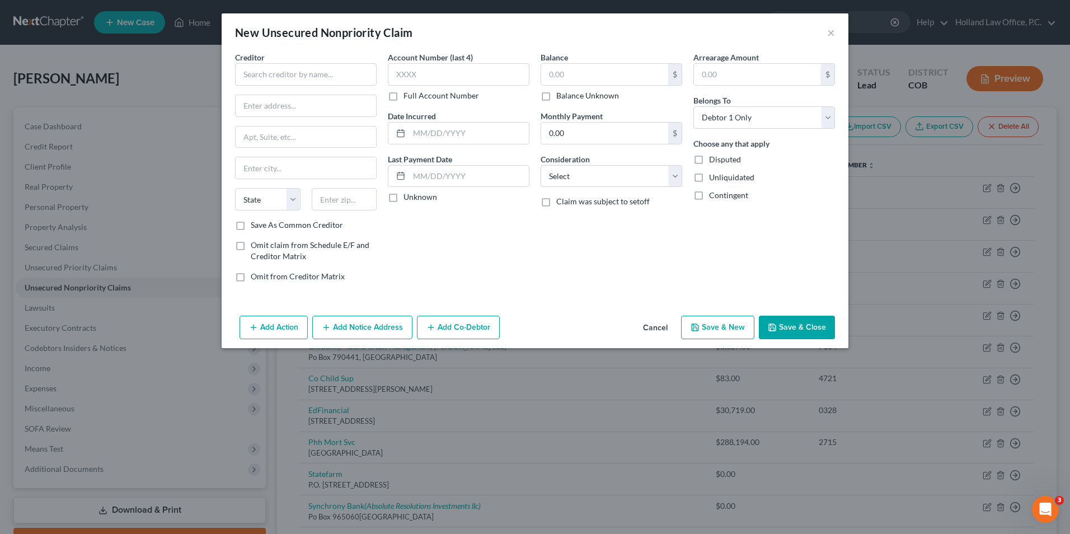
click at [317, 61] on div "Creditor *" at bounding box center [306, 69] width 142 height 34
click at [342, 79] on input "text" at bounding box center [306, 74] width 142 height 22
click at [128, 55] on div "New Unsecured Nonpriority Claim × Creditor * rehab State AL AK AR AZ CA CO CT D…" at bounding box center [535, 267] width 1070 height 534
type input "Gaia Physical Therapy"
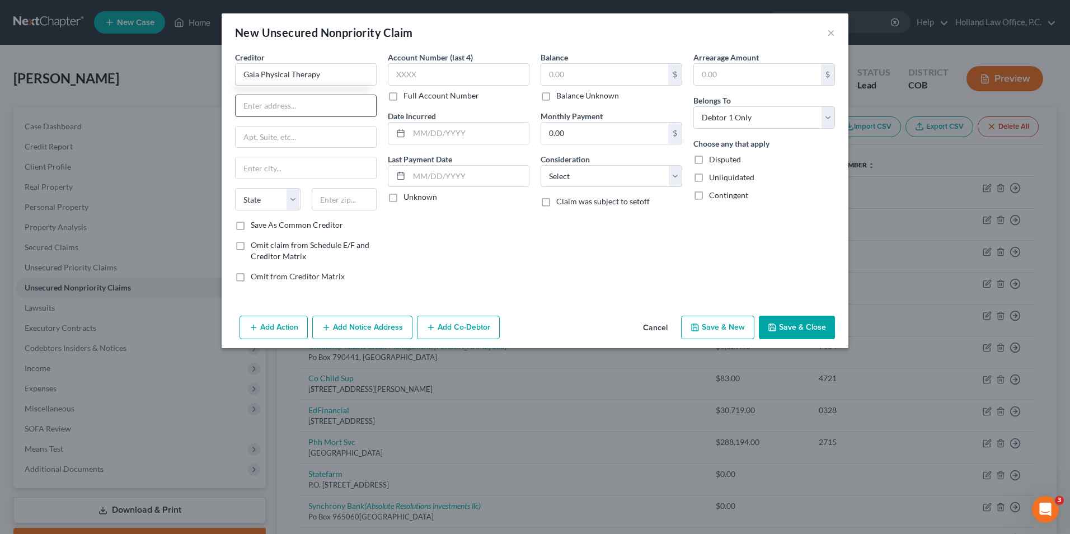
click at [272, 114] on input "text" at bounding box center [306, 105] width 141 height 21
type input "1919 65th Ave Ste 3"
click at [334, 199] on input "text" at bounding box center [345, 199] width 66 height 22
type input "80634"
click at [392, 222] on div "Account Number (last 4) Full Account Number Date Incurred Last Payment Date Unk…" at bounding box center [458, 172] width 153 height 240
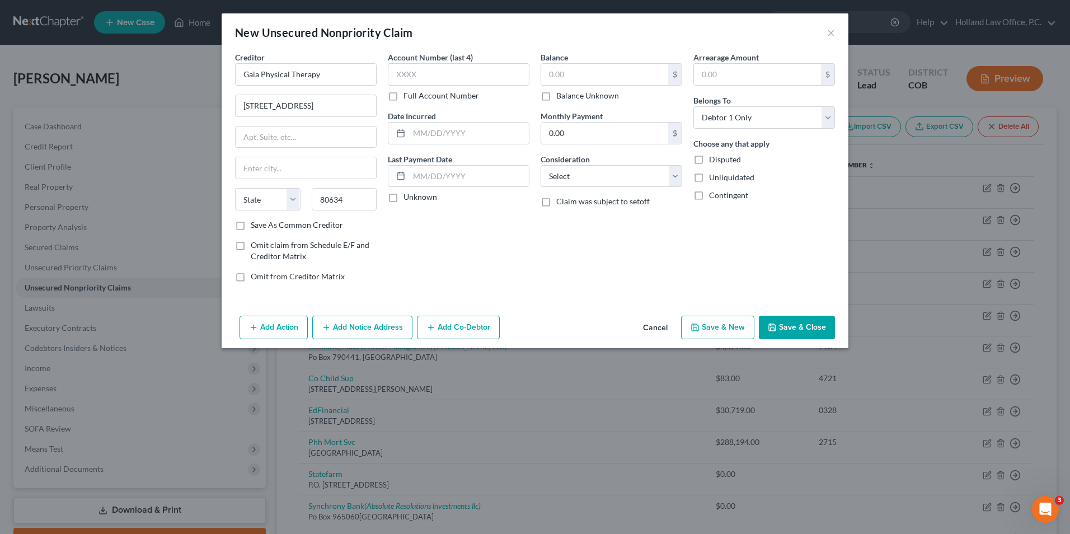
type input "Greeley"
select select "5"
click at [587, 94] on label "Balance Unknown" at bounding box center [588, 95] width 63 height 11
click at [568, 94] on input "Balance Unknown" at bounding box center [564, 93] width 7 height 7
checkbox input "true"
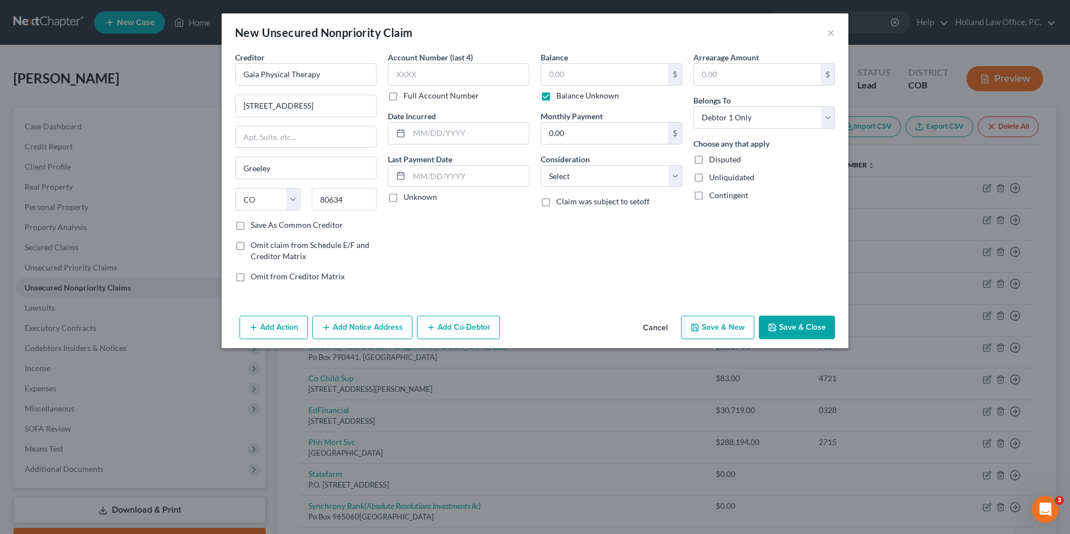
type input "0.00"
click at [806, 336] on button "Save & Close" at bounding box center [797, 328] width 76 height 24
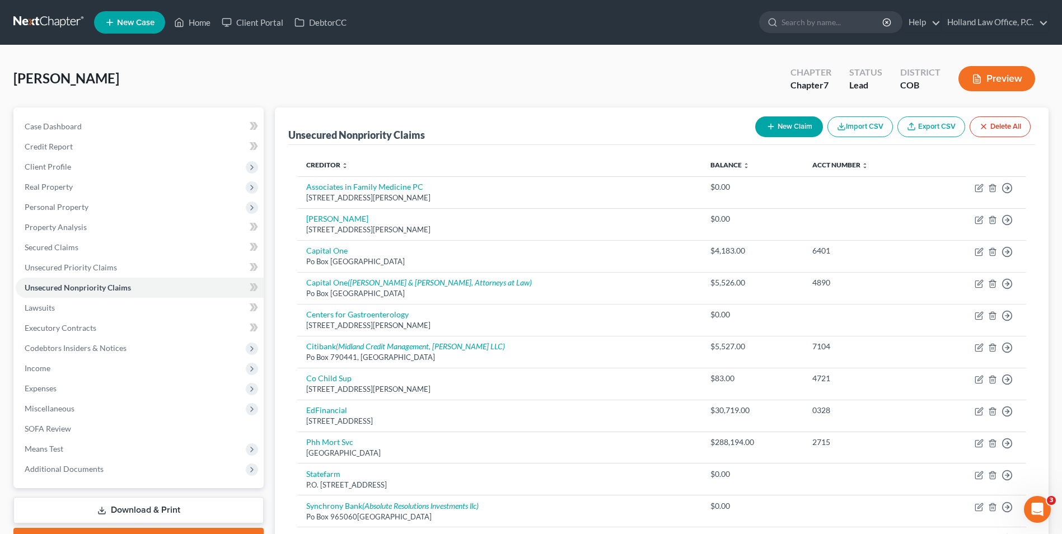
click at [757, 129] on button "New Claim" at bounding box center [789, 126] width 68 height 21
select select "0"
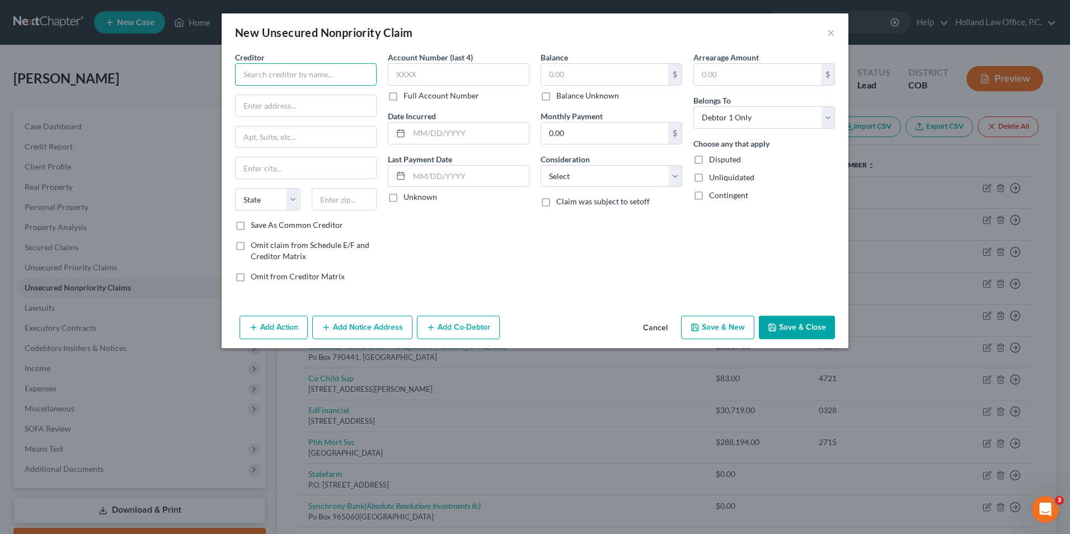
click at [260, 69] on input "text" at bounding box center [306, 74] width 142 height 22
click at [315, 82] on input "Best Life" at bounding box center [306, 74] width 142 height 22
type input "Best Life Physical Therapy"
click at [307, 103] on input "text" at bounding box center [306, 105] width 141 height 21
type input "3"
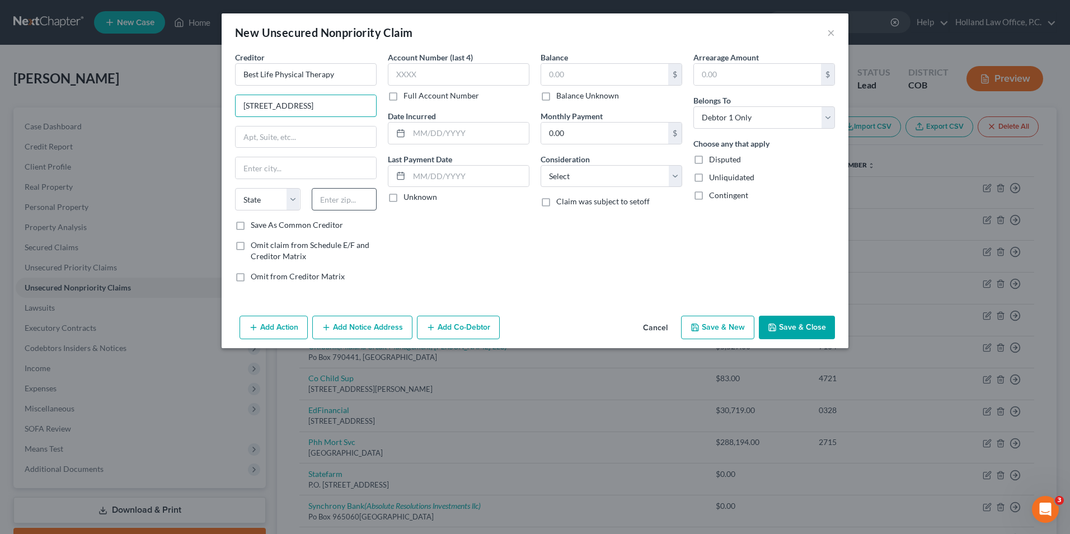
type input "2311 W 17th St"
click at [336, 189] on input "text" at bounding box center [345, 199] width 66 height 22
type input "80634"
type input "Greeley"
select select "5"
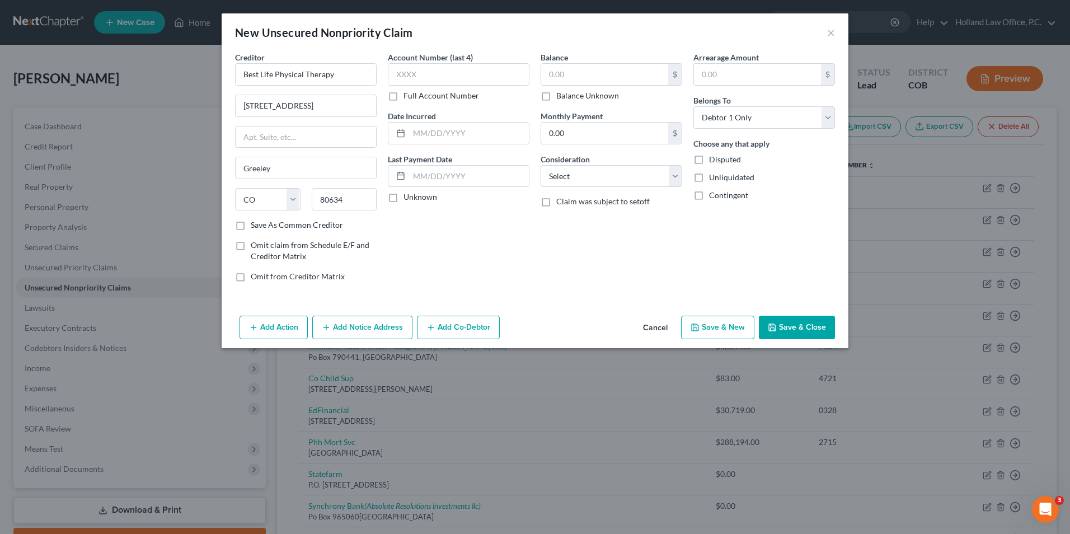
click at [464, 235] on div "Account Number (last 4) Full Account Number Date Incurred Last Payment Date Unk…" at bounding box center [458, 172] width 153 height 240
click at [610, 98] on label "Balance Unknown" at bounding box center [588, 95] width 63 height 11
click at [568, 97] on input "Balance Unknown" at bounding box center [564, 93] width 7 height 7
checkbox input "true"
type input "0.00"
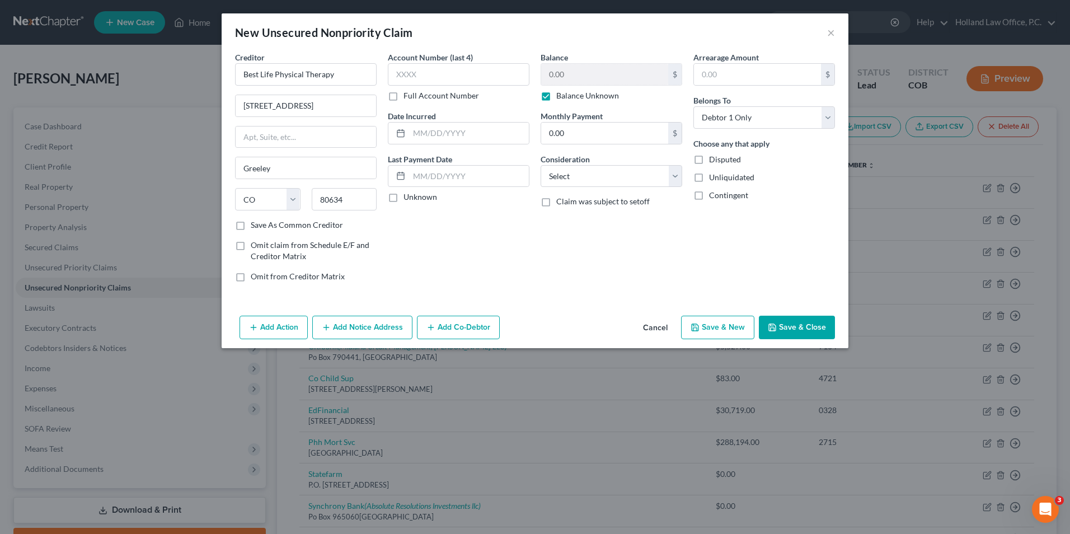
click at [808, 330] on button "Save & Close" at bounding box center [797, 328] width 76 height 24
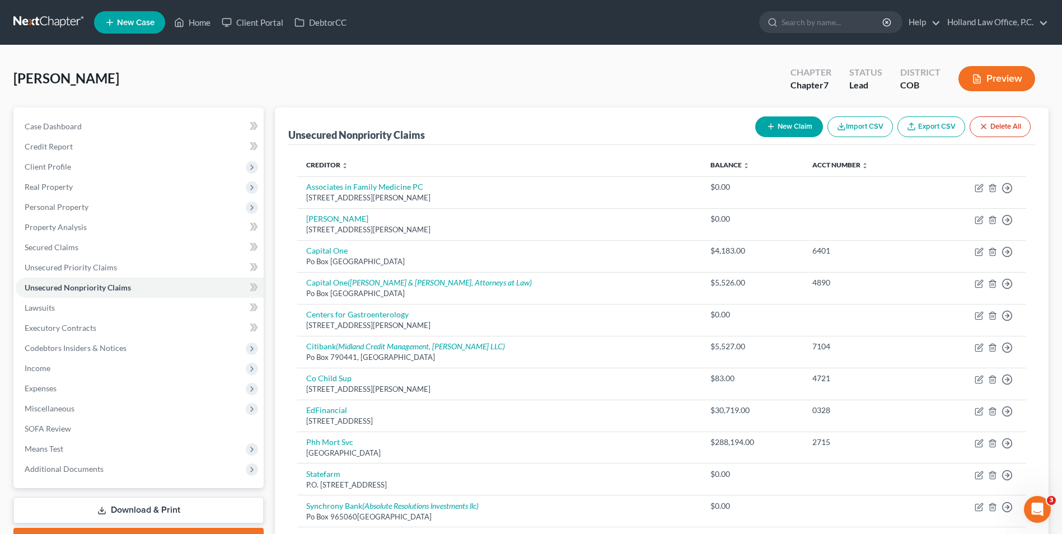
click at [788, 127] on button "New Claim" at bounding box center [789, 126] width 68 height 21
select select "0"
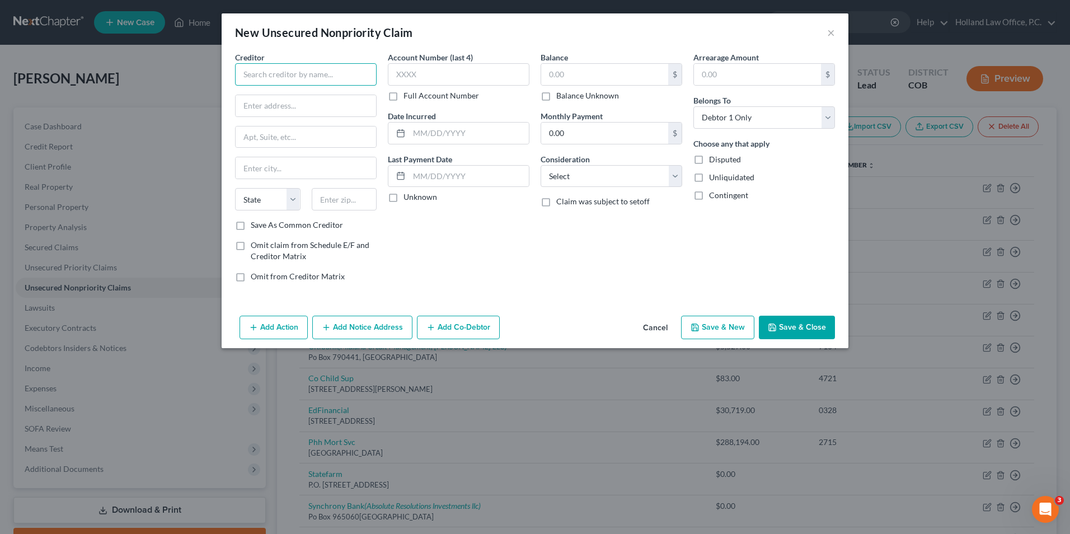
click at [331, 85] on input "text" at bounding box center [306, 74] width 142 height 22
type input "Point Sports Medicine Rehab"
click at [596, 96] on label "Balance Unknown" at bounding box center [588, 95] width 63 height 11
click at [568, 96] on input "Balance Unknown" at bounding box center [564, 93] width 7 height 7
checkbox input "true"
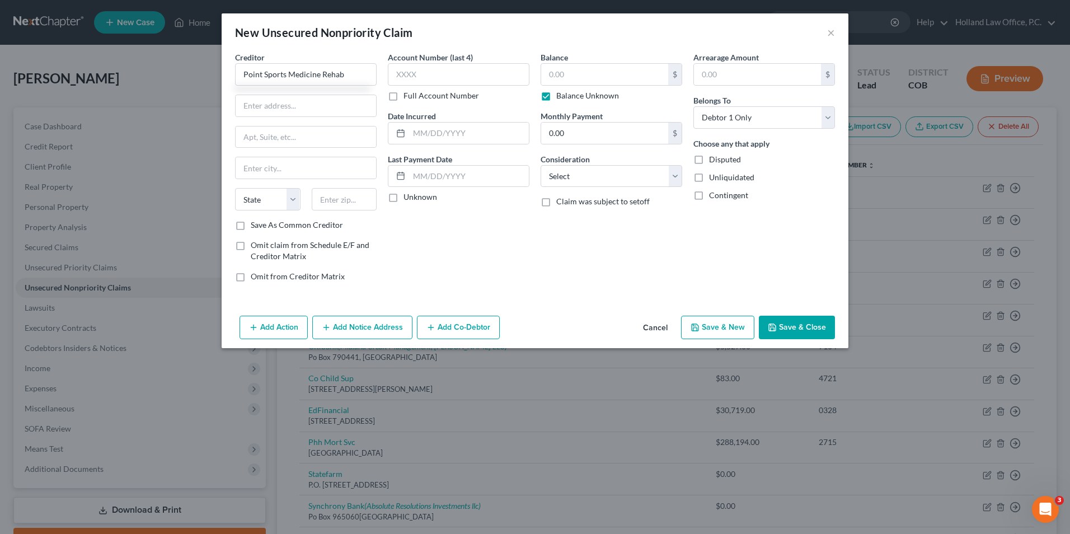
type input "0.00"
click at [303, 105] on input "text" at bounding box center [306, 105] width 141 height 21
type input "6801 W 20th St"
click at [336, 207] on input "text" at bounding box center [345, 199] width 66 height 22
type input "80634"
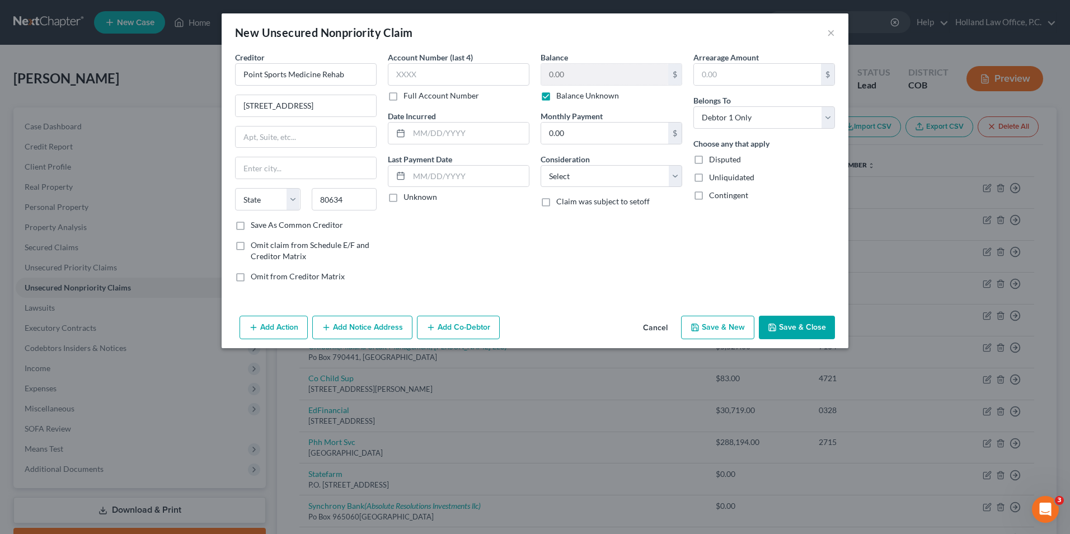
click at [426, 247] on div "Account Number (last 4) Full Account Number Date Incurred Last Payment Date Unk…" at bounding box center [458, 172] width 153 height 240
type input "Greeley"
select select "5"
click at [769, 321] on button "Save & Close" at bounding box center [797, 328] width 76 height 24
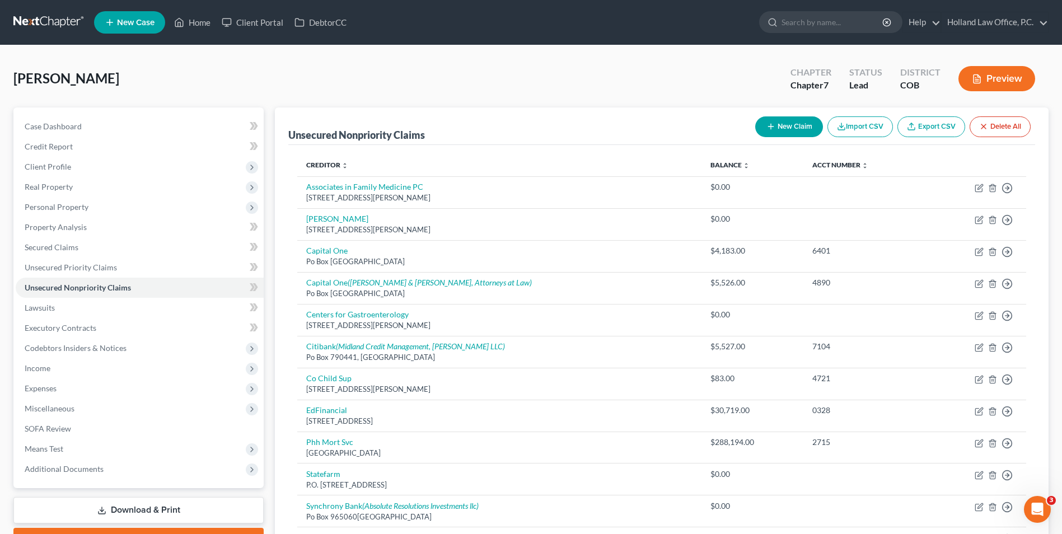
click at [363, 88] on div "Walter, Nathan Upgraded Chapter Chapter 7 Status Lead District COB Preview" at bounding box center [530, 83] width 1035 height 49
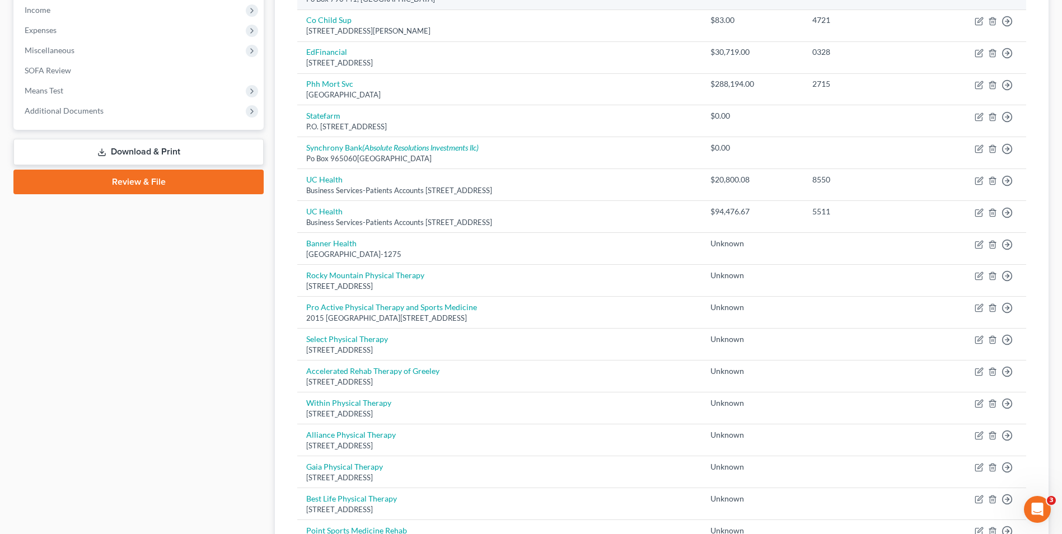
scroll to position [329, 0]
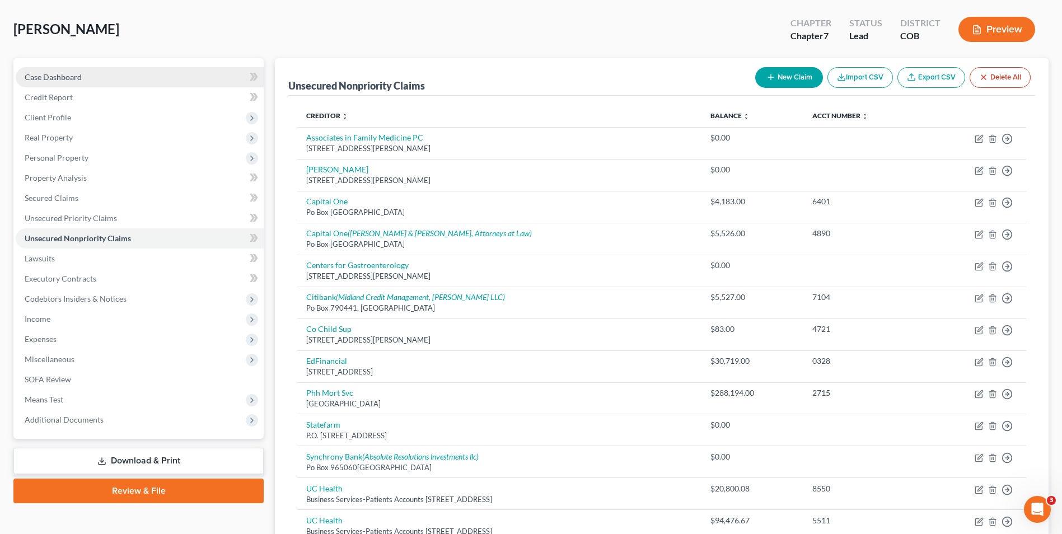
drag, startPoint x: 98, startPoint y: 77, endPoint x: 106, endPoint y: 78, distance: 8.6
click at [98, 77] on link "Case Dashboard" at bounding box center [140, 77] width 248 height 20
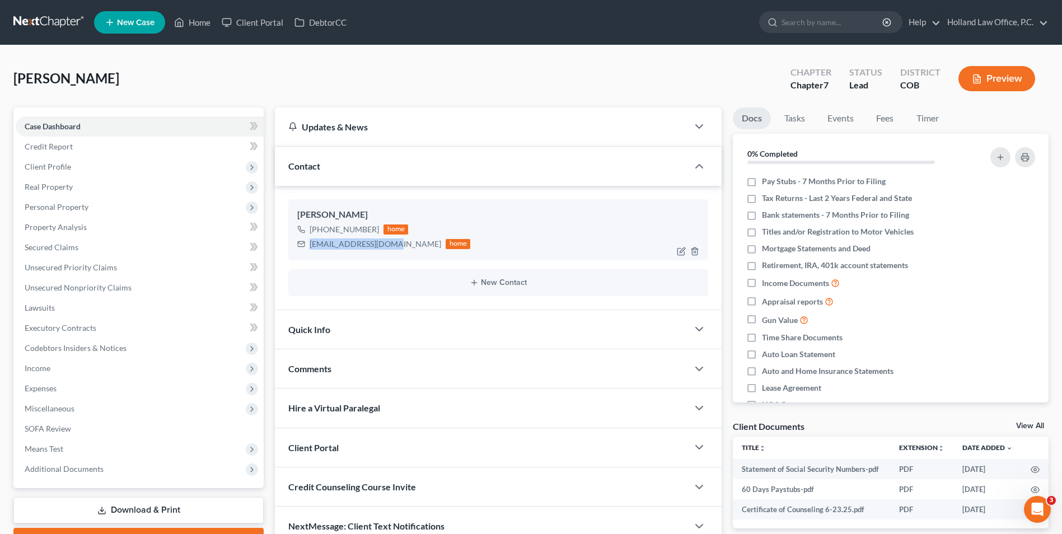
drag, startPoint x: 387, startPoint y: 245, endPoint x: 296, endPoint y: 245, distance: 91.8
click at [296, 245] on div "Nathan Walter +1 (970) 590-8427 home nathanwltr@gmail.com home" at bounding box center [498, 229] width 420 height 60
drag, startPoint x: 308, startPoint y: 245, endPoint x: 328, endPoint y: 245, distance: 19.6
copy div "nathanwltr@gmail.com"
drag, startPoint x: 375, startPoint y: 227, endPoint x: 321, endPoint y: 231, distance: 53.3
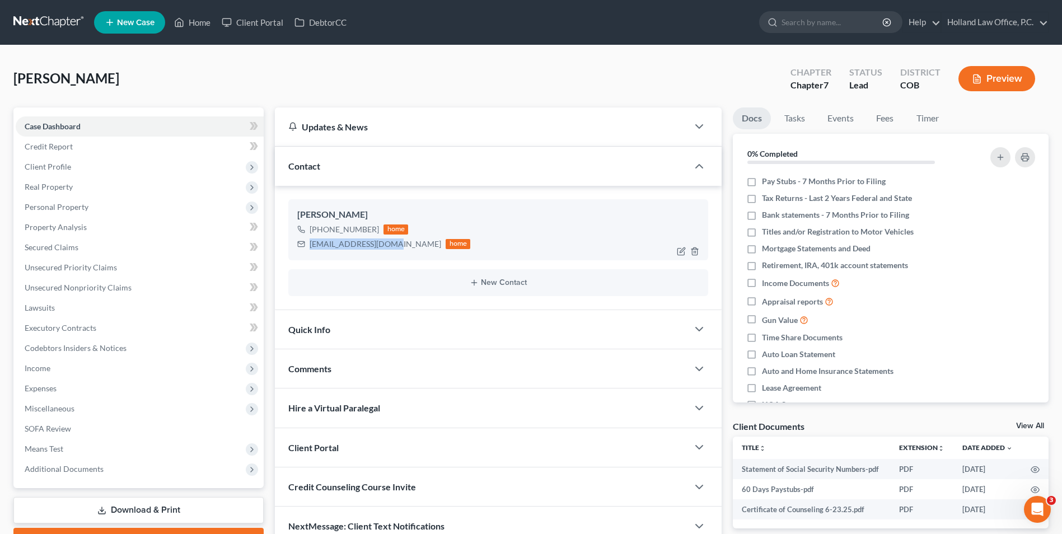
click at [321, 231] on div "+1 (970) 590-8427" at bounding box center [344, 229] width 69 height 11
drag, startPoint x: 325, startPoint y: 231, endPoint x: 358, endPoint y: 231, distance: 33.6
copy div "(970) 590-8427"
click at [109, 288] on span "Unsecured Nonpriority Claims" at bounding box center [78, 288] width 107 height 10
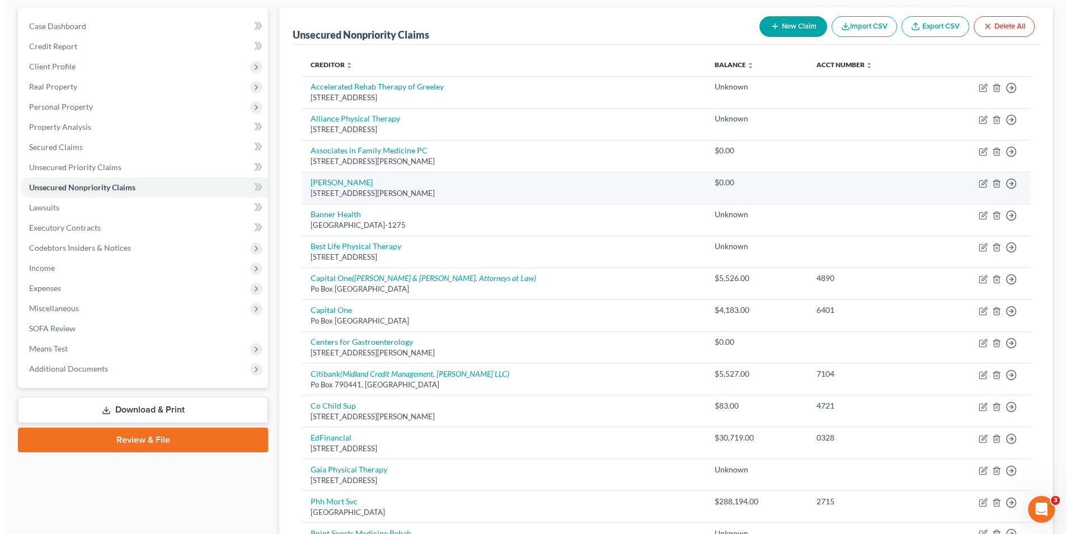
scroll to position [112, 0]
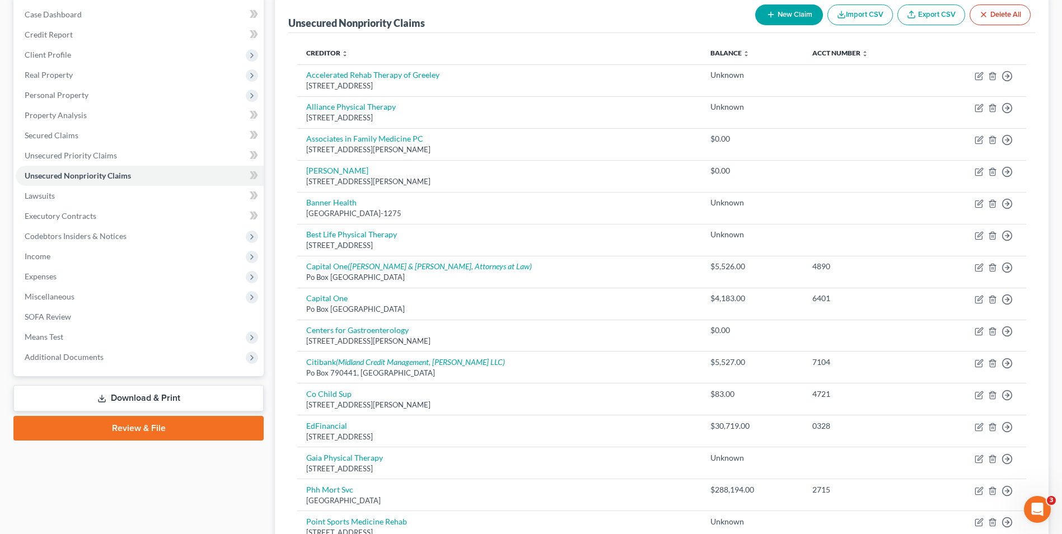
click at [781, 18] on button "New Claim" at bounding box center [789, 14] width 68 height 21
select select "0"
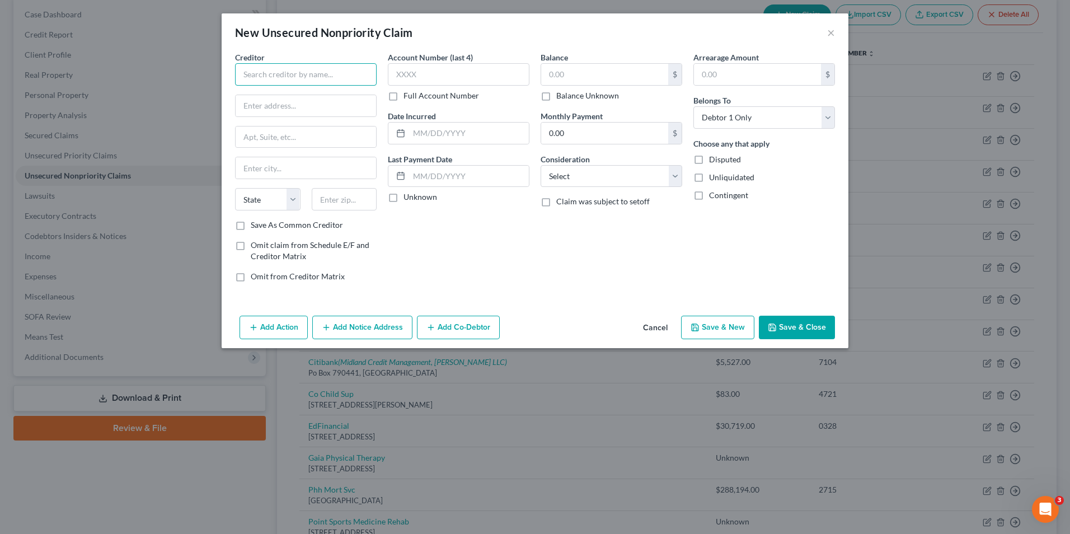
click at [294, 78] on input "text" at bounding box center [306, 74] width 142 height 22
type input "The Center at CenterPlace"
click at [288, 95] on input "text" at bounding box center [306, 105] width 141 height 21
type input "4356 24th Street Rd"
drag, startPoint x: 342, startPoint y: 195, endPoint x: 352, endPoint y: 196, distance: 9.6
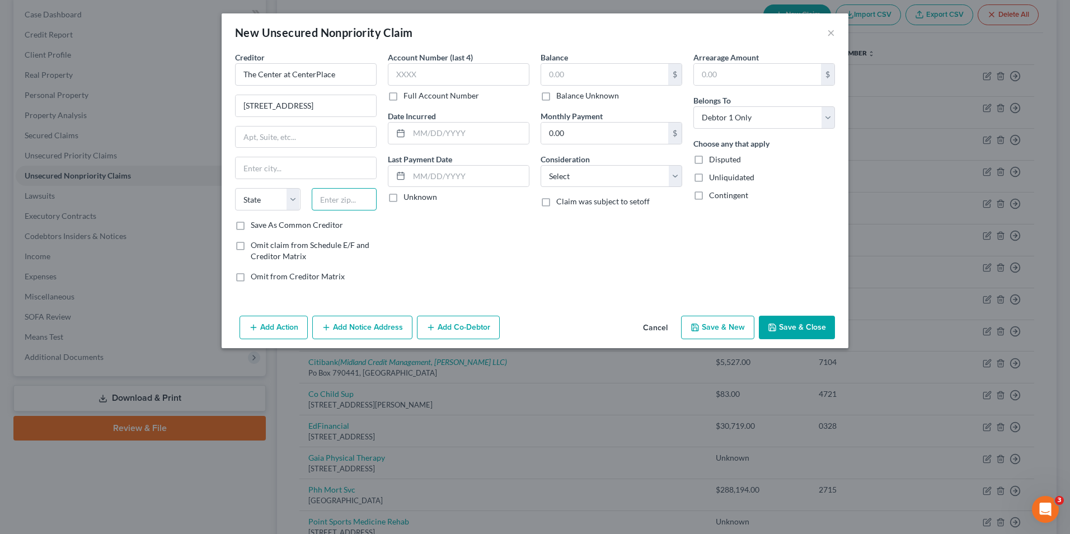
click at [343, 195] on input "text" at bounding box center [345, 199] width 66 height 22
type input "80634"
type input "Greeley"
select select "5"
click at [423, 258] on div "Account Number (last 4) Full Account Number Date Incurred Last Payment Date Unk…" at bounding box center [458, 172] width 153 height 240
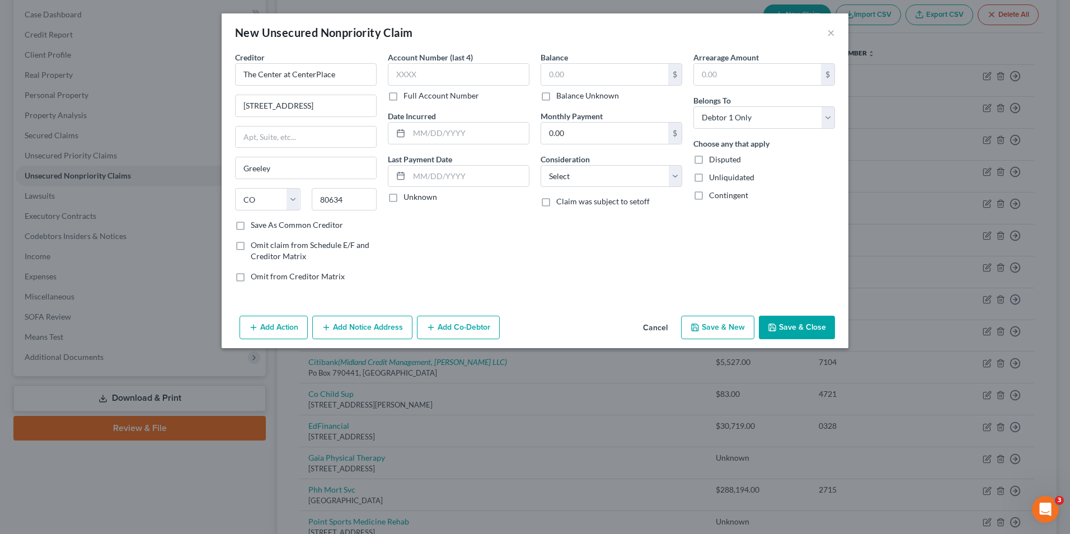
click at [592, 92] on label "Balance Unknown" at bounding box center [588, 95] width 63 height 11
click at [568, 92] on input "Balance Unknown" at bounding box center [564, 93] width 7 height 7
checkbox input "true"
type input "0.00"
click at [814, 321] on button "Save & Close" at bounding box center [797, 328] width 76 height 24
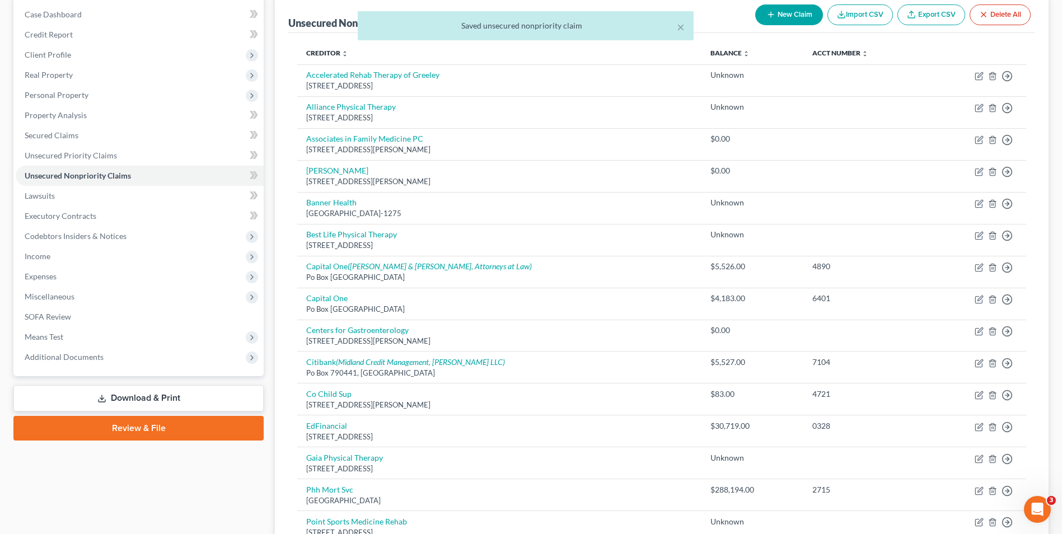
click at [781, 12] on div "× Saved unsecured nonpriority claim" at bounding box center [525, 28] width 1062 height 35
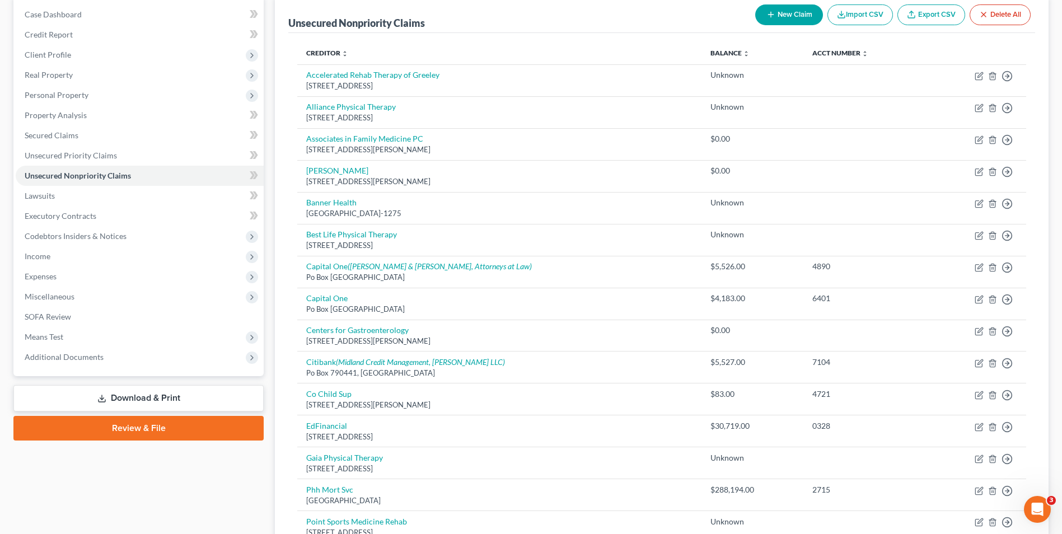
click at [772, 13] on icon "button" at bounding box center [770, 14] width 9 height 9
select select "0"
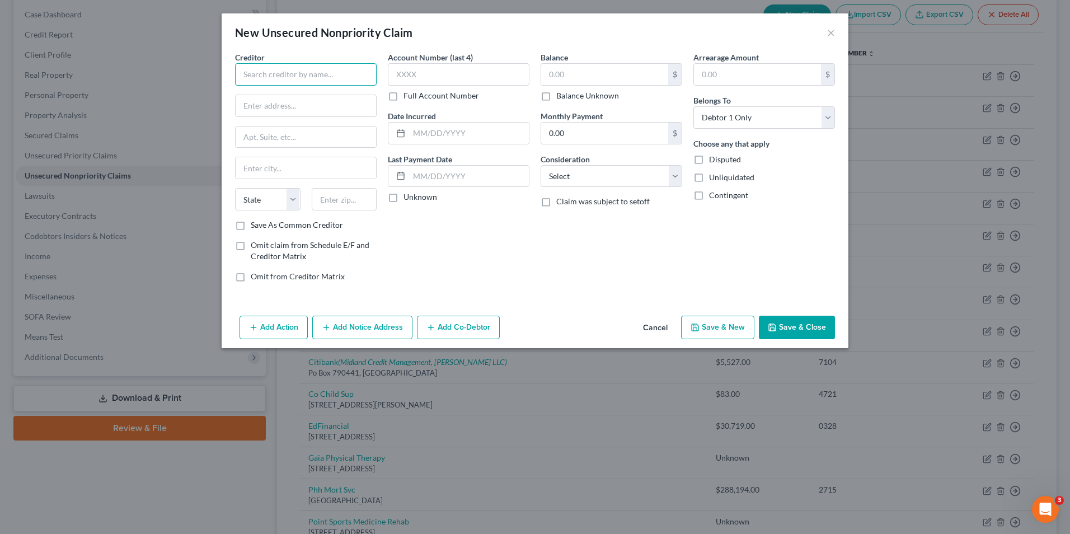
click at [289, 78] on input "text" at bounding box center [306, 74] width 142 height 22
type input "PAM Health Rehabilitation Hospital of Greeley"
click at [299, 116] on div at bounding box center [306, 106] width 142 height 22
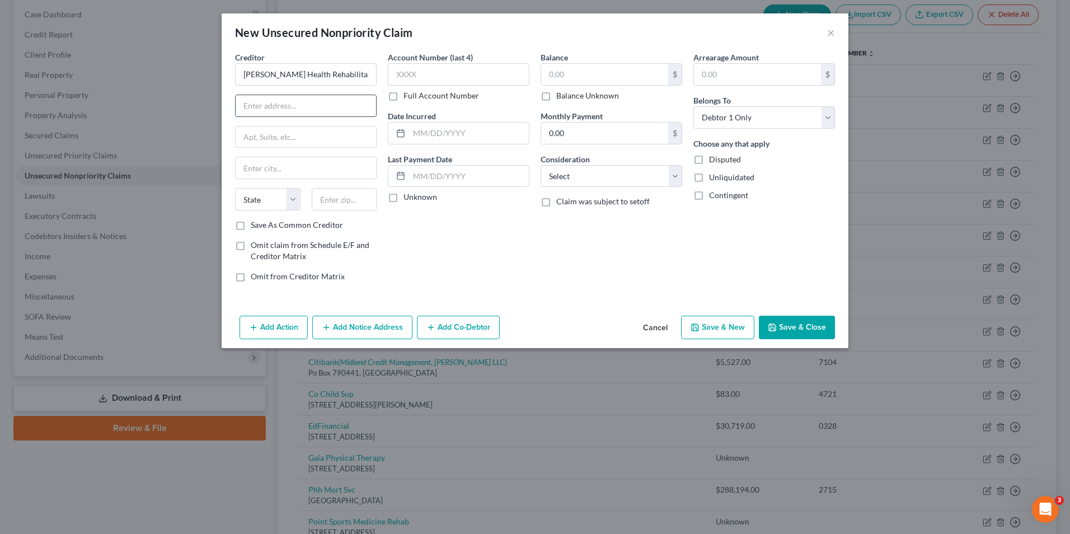
click at [299, 99] on input "text" at bounding box center [306, 105] width 141 height 21
type input "6810 W 10th St"
drag, startPoint x: 343, startPoint y: 201, endPoint x: 351, endPoint y: 203, distance: 8.0
click at [344, 201] on input "text" at bounding box center [345, 199] width 66 height 22
type input "80634"
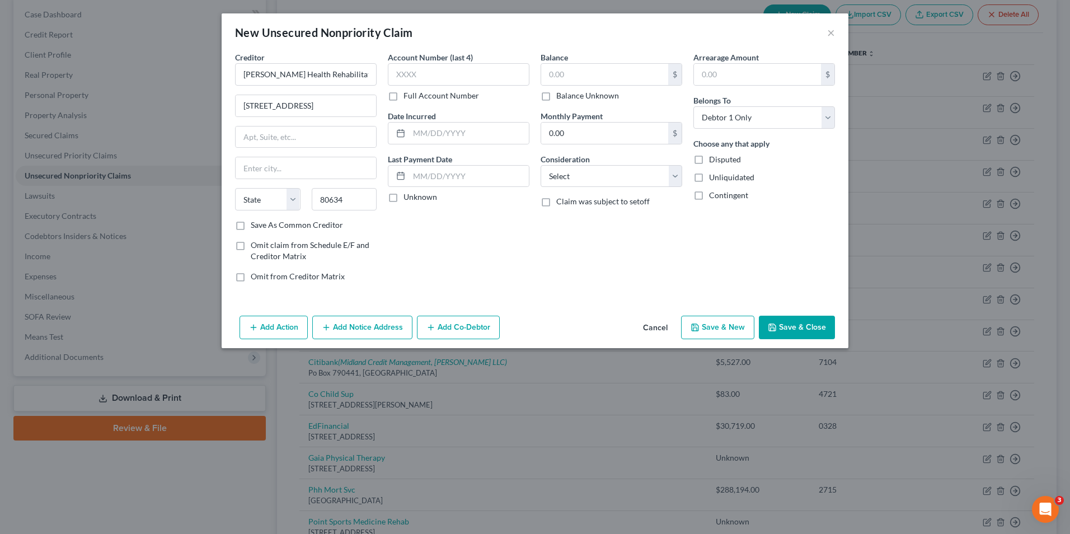
click at [410, 236] on div "Account Number (last 4) Full Account Number Date Incurred Last Payment Date Unk…" at bounding box center [458, 172] width 153 height 240
type input "Greeley"
select select "5"
click at [585, 96] on label "Balance Unknown" at bounding box center [588, 95] width 63 height 11
click at [568, 96] on input "Balance Unknown" at bounding box center [564, 93] width 7 height 7
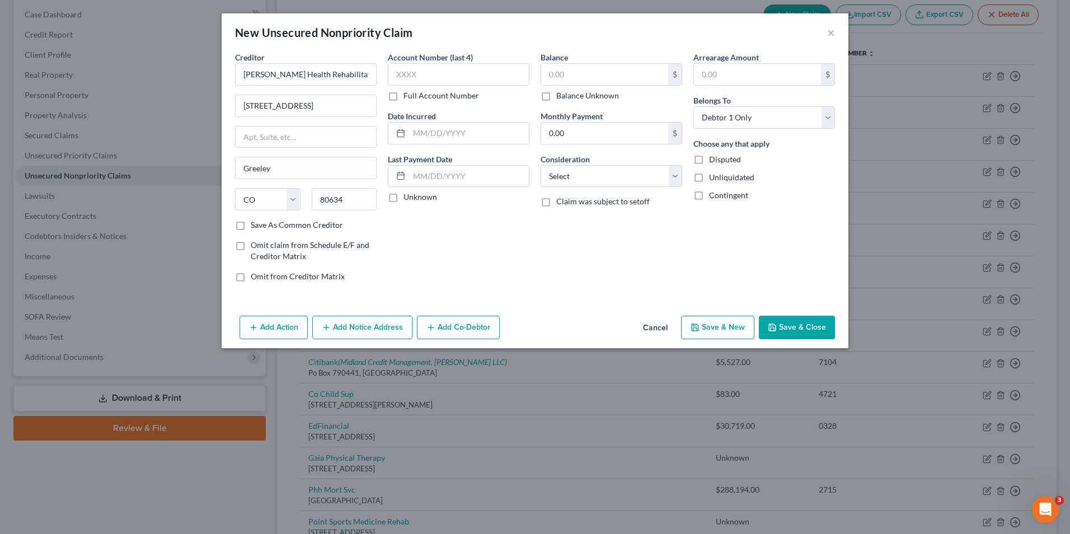
checkbox input "true"
type input "0.00"
click at [779, 324] on button "Save & Close" at bounding box center [797, 328] width 76 height 24
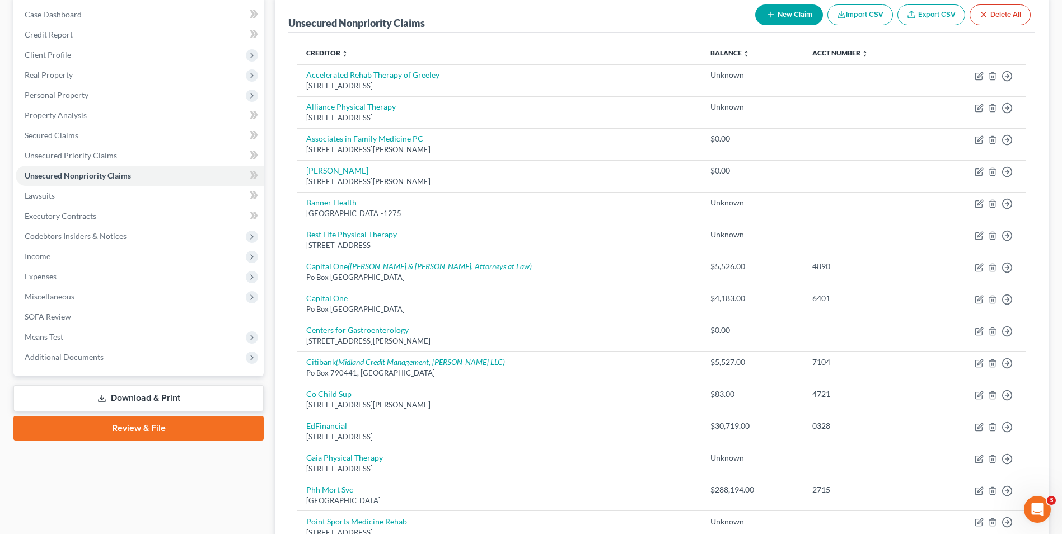
click at [800, 12] on button "New Claim" at bounding box center [789, 14] width 68 height 21
select select "0"
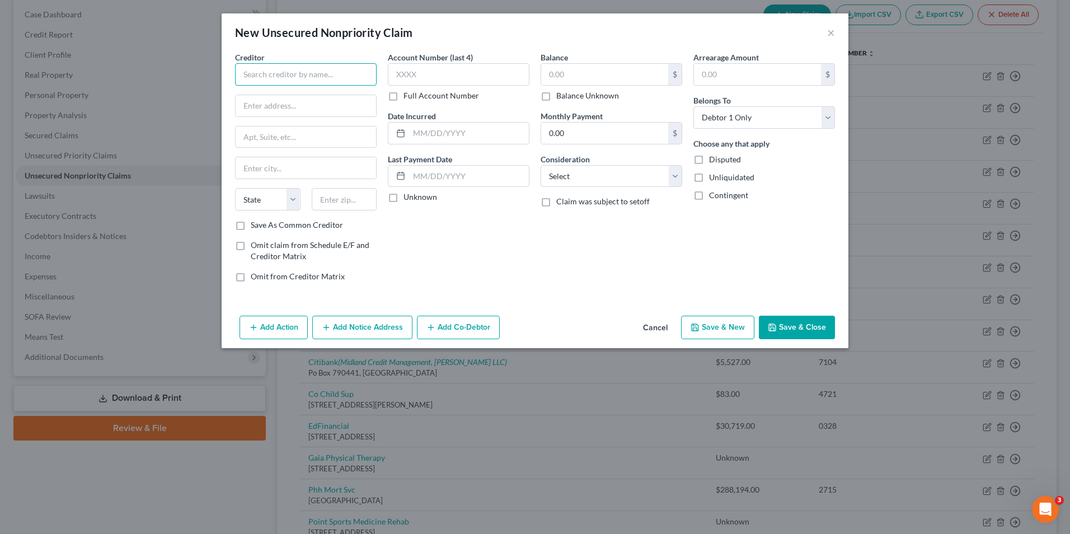
click at [302, 64] on input "text" at bounding box center [306, 74] width 142 height 22
type input "Grace Pointe Rehabilitation Center"
click at [270, 107] on input "text" at bounding box center [306, 105] width 141 height 21
type input "1919 68th Ave"
click at [345, 199] on input "text" at bounding box center [345, 199] width 66 height 22
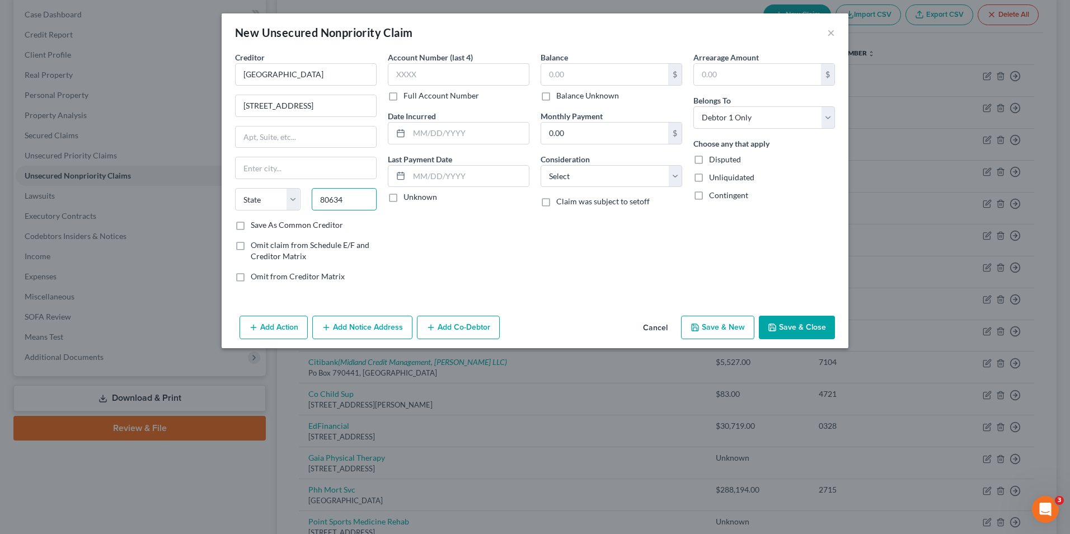
type input "80634"
type input "Greeley"
select select "5"
click at [435, 250] on div "Account Number (last 4) Full Account Number Date Incurred Last Payment Date Unk…" at bounding box center [458, 172] width 153 height 240
click at [582, 95] on label "Balance Unknown" at bounding box center [588, 95] width 63 height 11
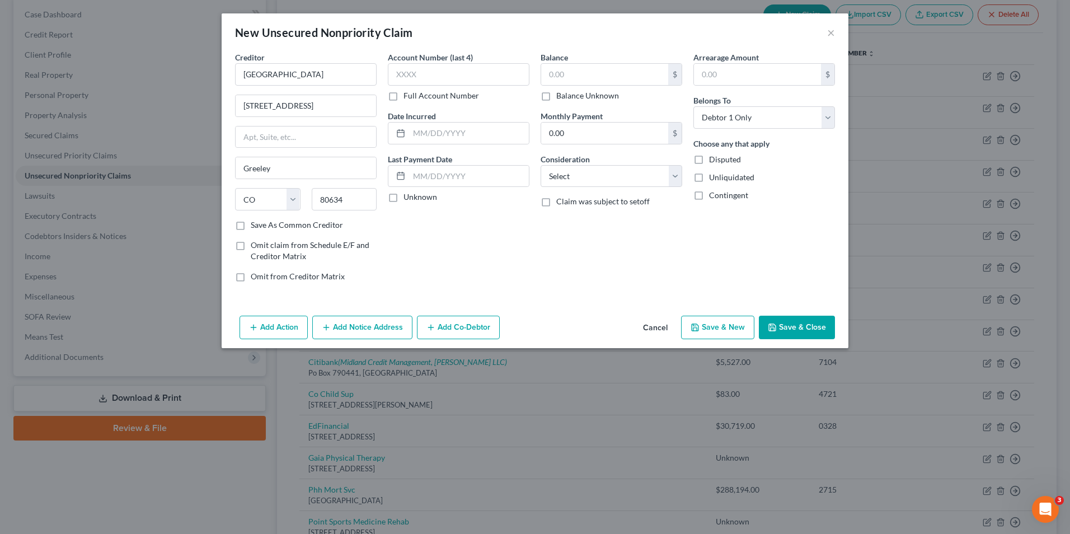
click at [568, 95] on input "Balance Unknown" at bounding box center [564, 93] width 7 height 7
checkbox input "true"
type input "0.00"
click at [794, 317] on button "Save & Close" at bounding box center [797, 328] width 76 height 24
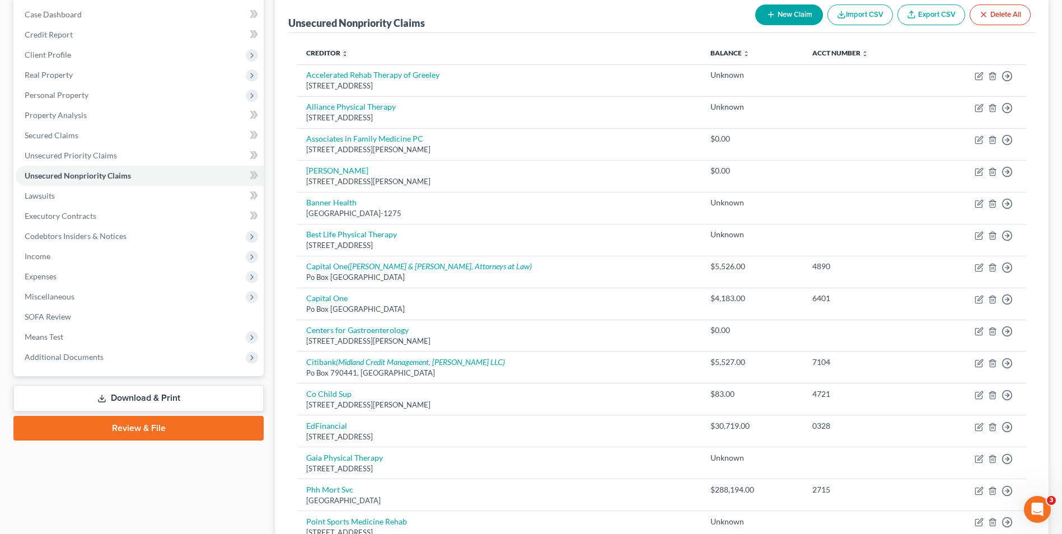
click at [775, 11] on button "New Claim" at bounding box center [789, 14] width 68 height 21
select select "0"
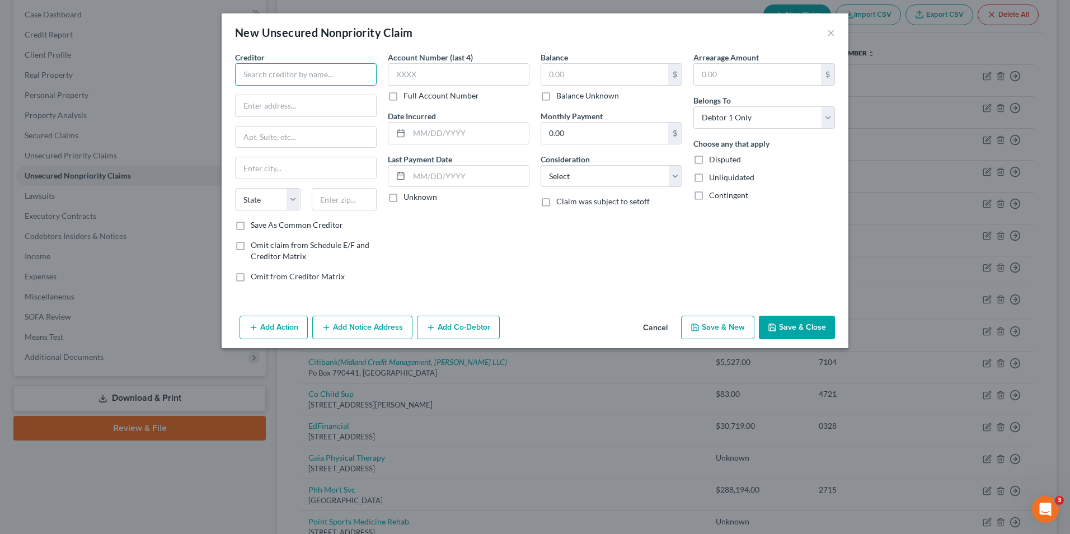
click at [320, 66] on input "text" at bounding box center [306, 74] width 142 height 22
type input "Life Care Center of Greeley"
click at [312, 105] on input "text" at bounding box center [306, 105] width 141 height 21
type input "4800 25th St"
click at [352, 199] on input "text" at bounding box center [345, 199] width 66 height 22
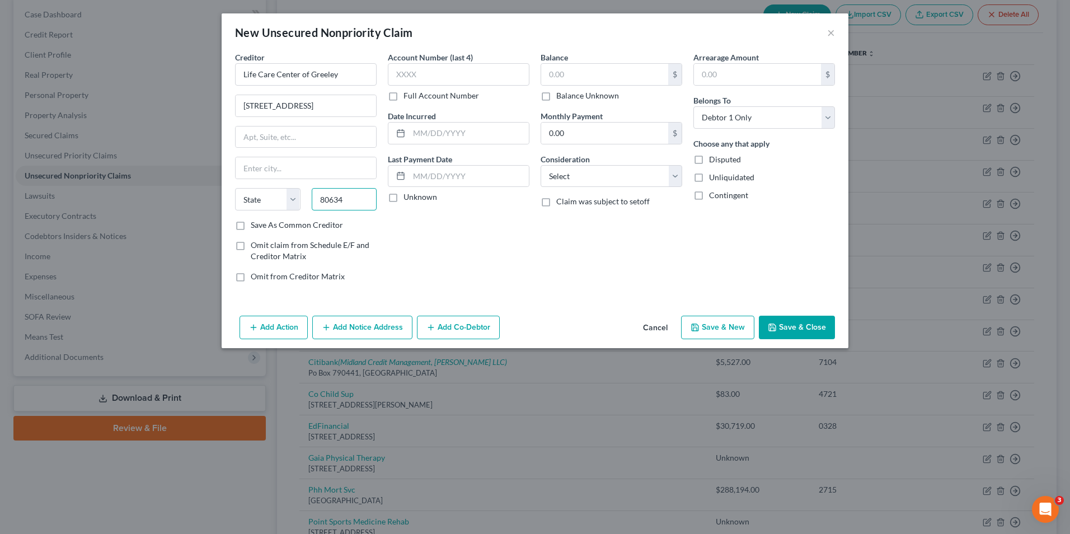
type input "80634"
click at [486, 266] on div "Account Number (last 4) Full Account Number Date Incurred Last Payment Date Unk…" at bounding box center [458, 172] width 153 height 240
type input "Greeley"
select select "5"
click at [557, 93] on label "Balance Unknown" at bounding box center [588, 95] width 63 height 11
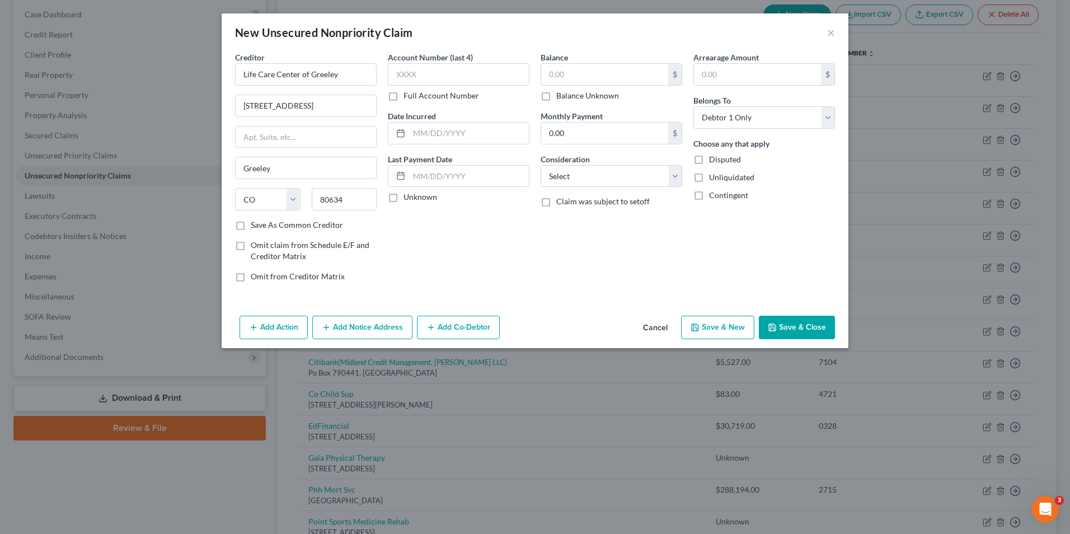
click at [561, 93] on input "Balance Unknown" at bounding box center [564, 93] width 7 height 7
checkbox input "true"
type input "0.00"
drag, startPoint x: 782, startPoint y: 322, endPoint x: 788, endPoint y: 321, distance: 6.2
click at [782, 322] on button "Save & Close" at bounding box center [797, 328] width 76 height 24
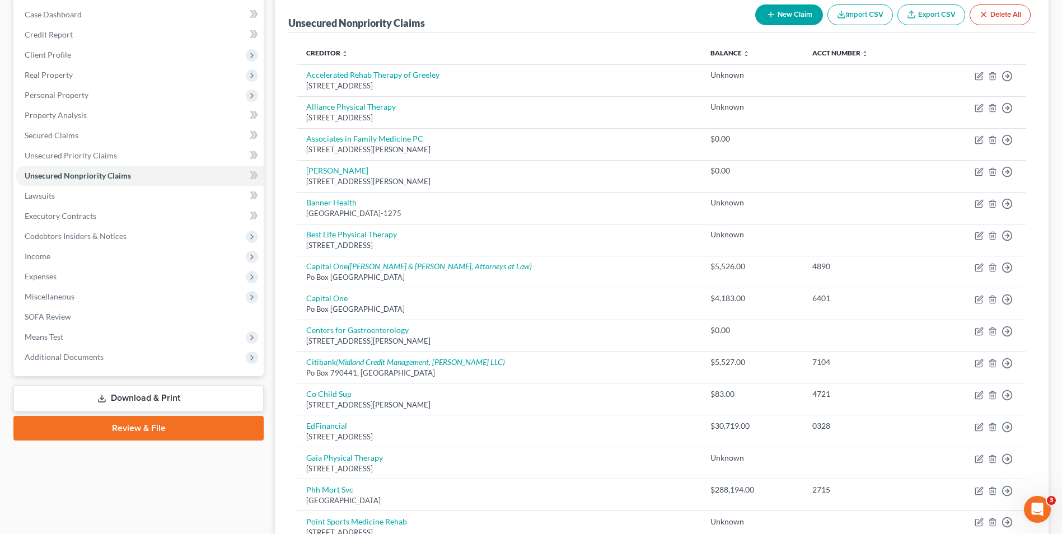
click at [782, 20] on button "New Claim" at bounding box center [789, 14] width 68 height 21
select select "0"
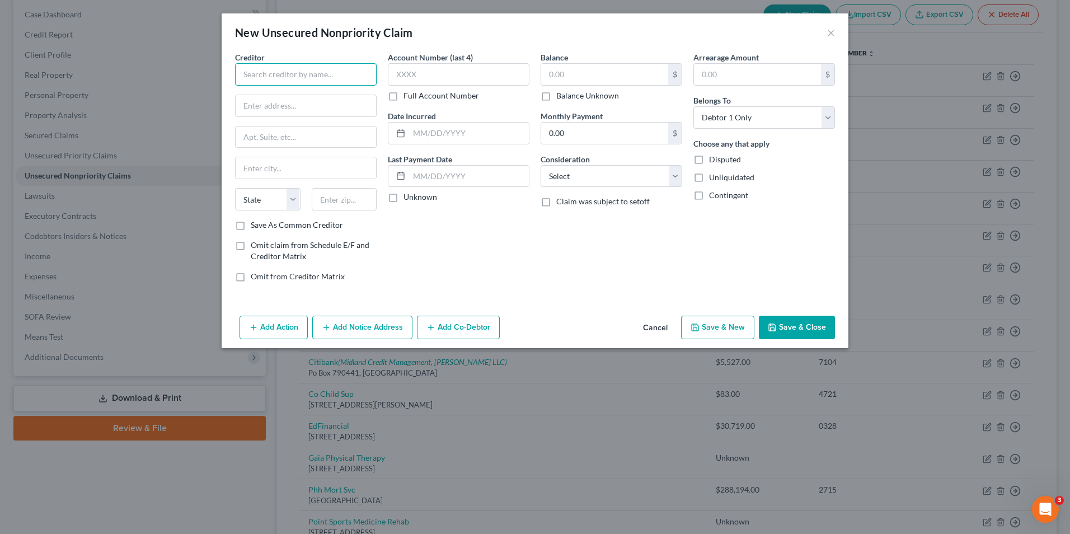
click at [315, 85] on input "text" at bounding box center [306, 74] width 142 height 22
type input "Porch Light Health"
drag, startPoint x: 281, startPoint y: 110, endPoint x: 286, endPoint y: 115, distance: 6.7
click at [281, 110] on input "text" at bounding box center [306, 105] width 141 height 21
click at [286, 105] on input "8223" at bounding box center [306, 105] width 141 height 21
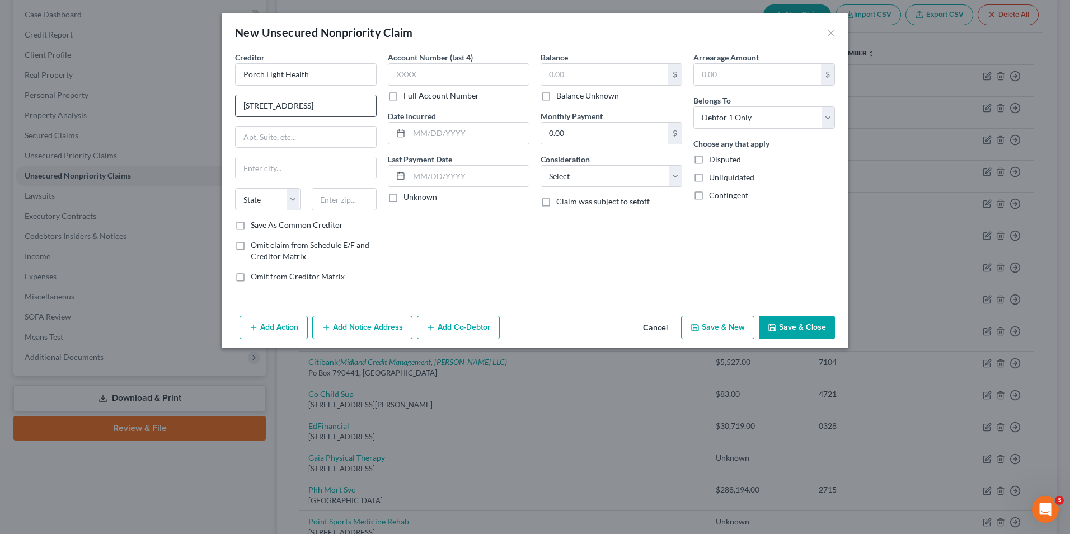
click at [323, 110] on input "8223 W 20th St" at bounding box center [306, 105] width 141 height 21
type input "8223 W 20th St #100A"
click at [322, 202] on input "text" at bounding box center [345, 199] width 66 height 22
type input "80634"
click at [415, 211] on div "Account Number (last 4) Full Account Number Date Incurred Last Payment Date Unk…" at bounding box center [458, 172] width 153 height 240
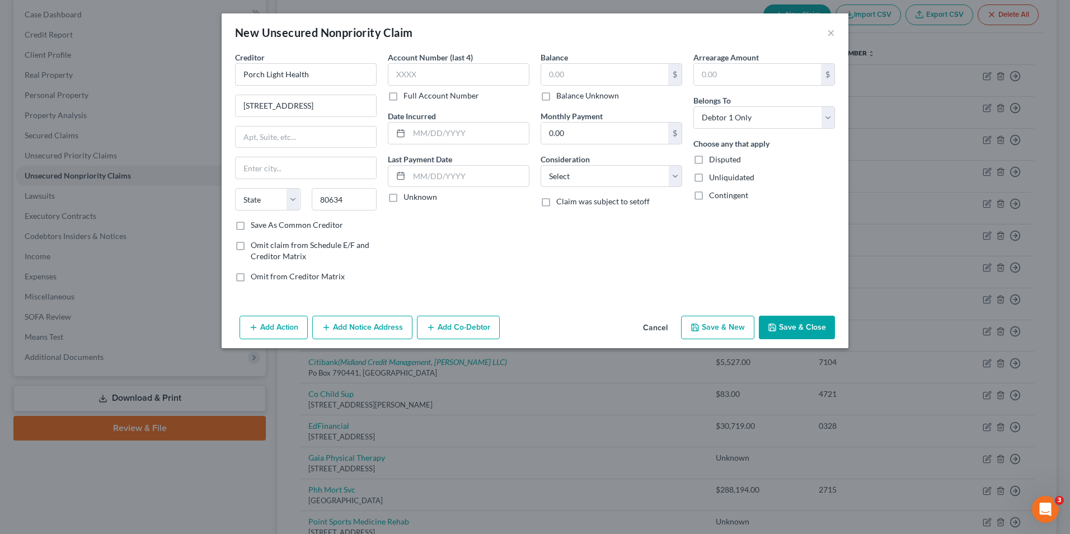
type input "Greeley"
select select "5"
click at [558, 100] on label "Balance Unknown" at bounding box center [588, 95] width 63 height 11
click at [561, 97] on input "Balance Unknown" at bounding box center [564, 93] width 7 height 7
checkbox input "true"
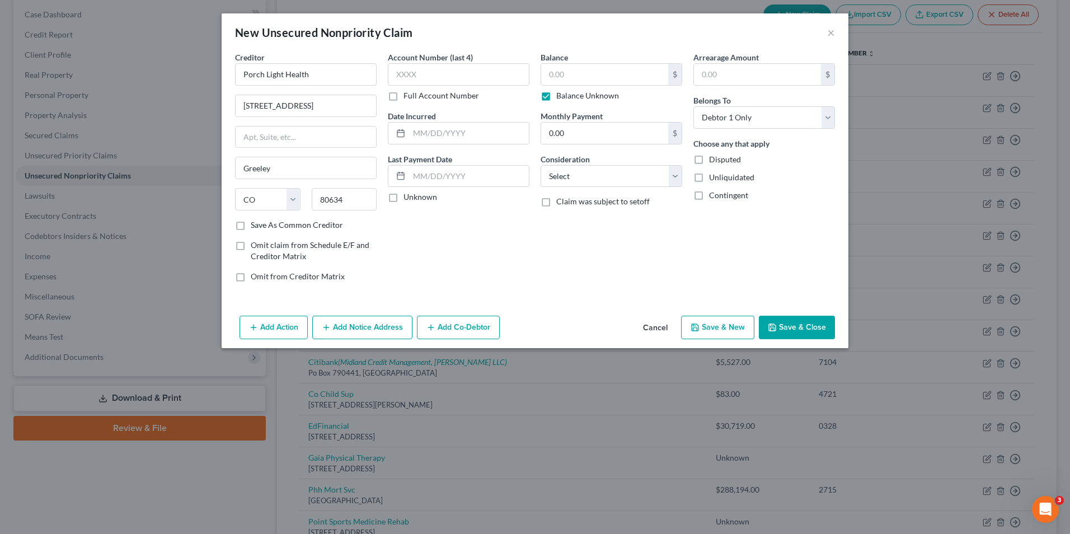
type input "0.00"
click at [786, 329] on button "Save & Close" at bounding box center [797, 328] width 76 height 24
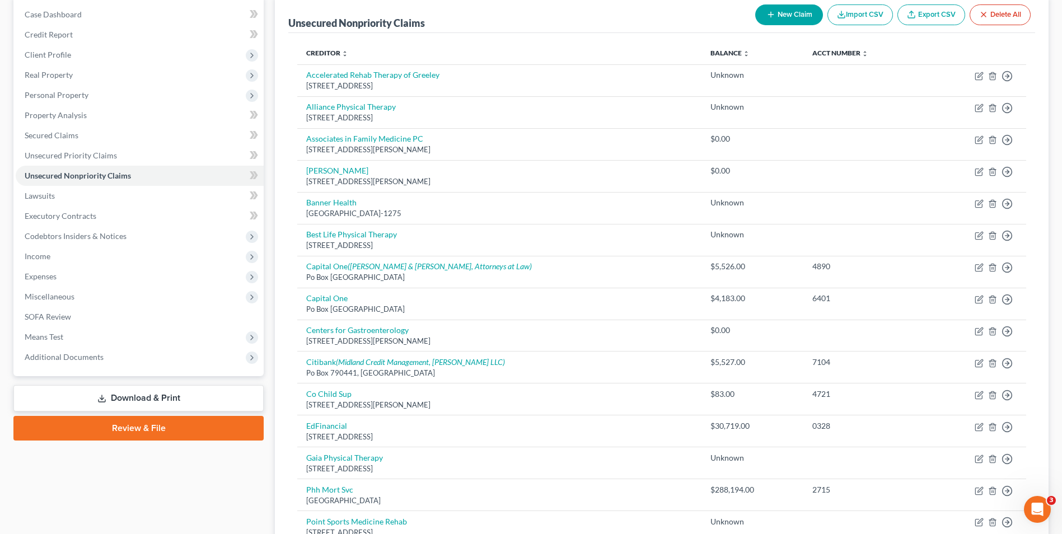
click at [776, 15] on button "New Claim" at bounding box center [789, 14] width 68 height 21
select select "0"
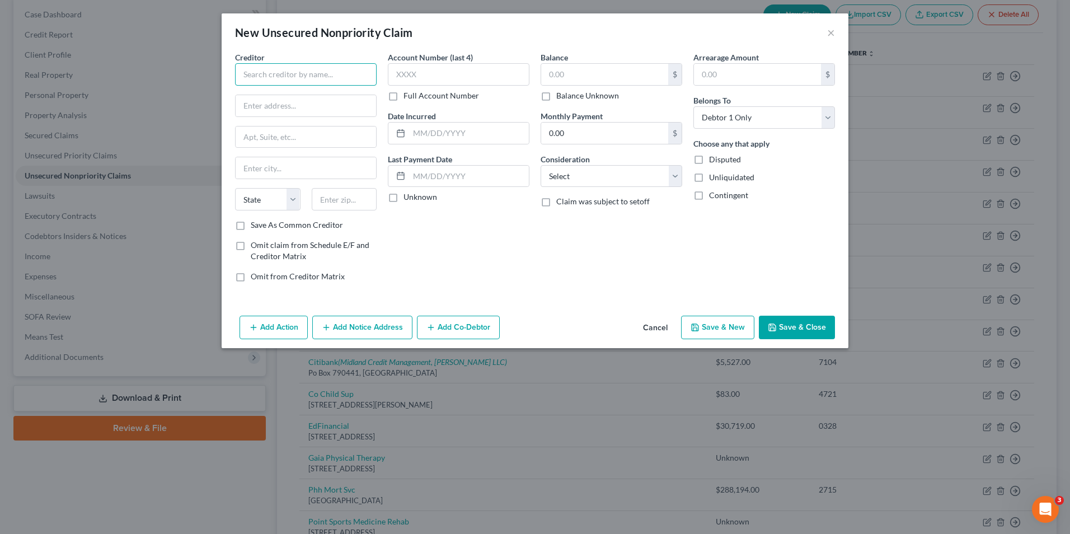
click at [286, 75] on input "text" at bounding box center [306, 74] width 142 height 22
type input "NCMC Rehabilitation Center"
click at [288, 105] on input "text" at bounding box center [306, 105] width 141 height 21
type input "1517 16th Ave"
click at [357, 203] on input "text" at bounding box center [345, 199] width 66 height 22
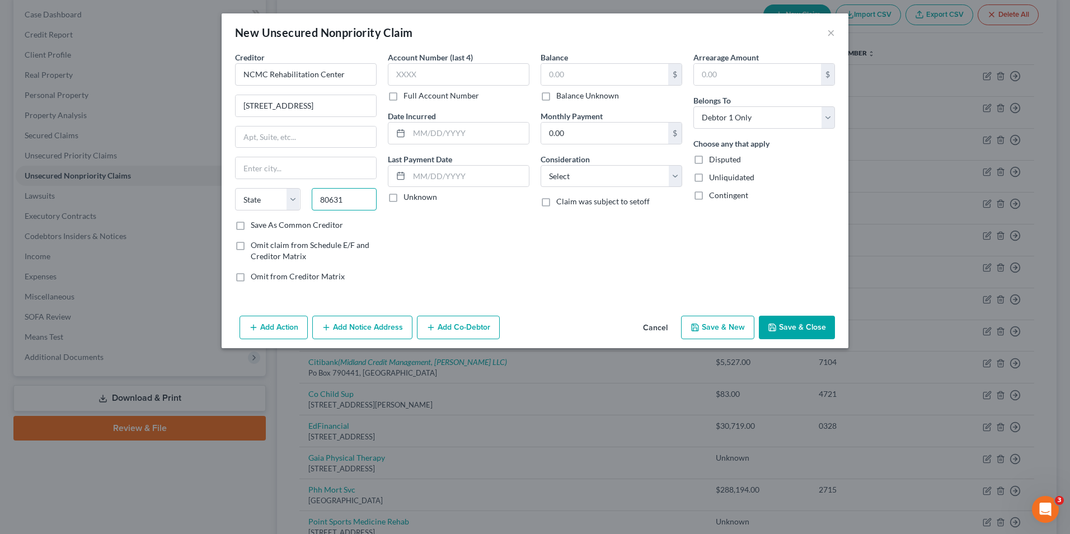
type input "80631"
click at [462, 252] on div "Account Number (last 4) Full Account Number Date Incurred Last Payment Date Unk…" at bounding box center [458, 172] width 153 height 240
type input "Greeley"
select select "5"
click at [578, 98] on label "Balance Unknown" at bounding box center [588, 95] width 63 height 11
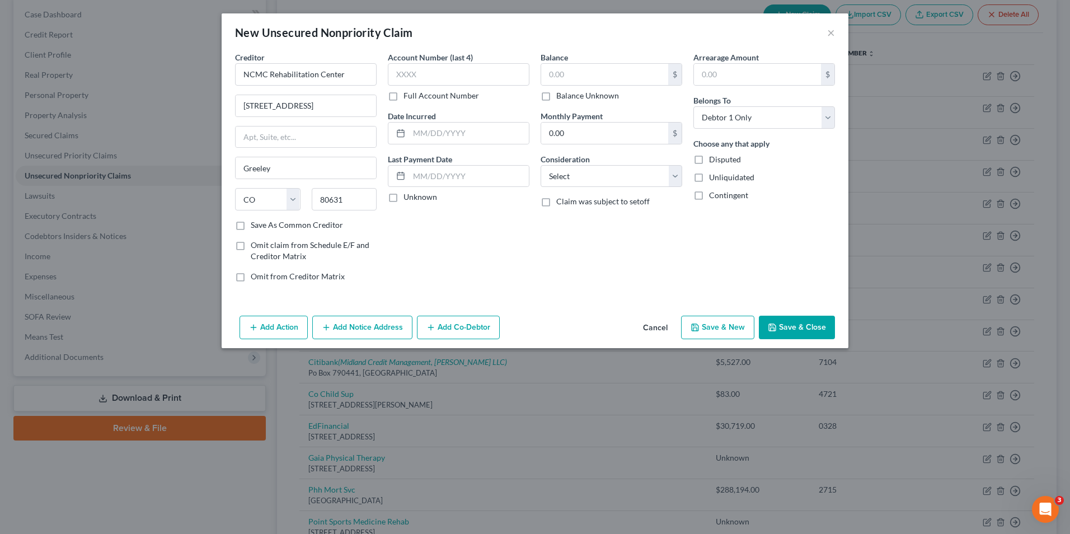
click at [568, 97] on input "Balance Unknown" at bounding box center [564, 93] width 7 height 7
checkbox input "true"
type input "0.00"
click at [777, 329] on icon "button" at bounding box center [772, 327] width 9 height 9
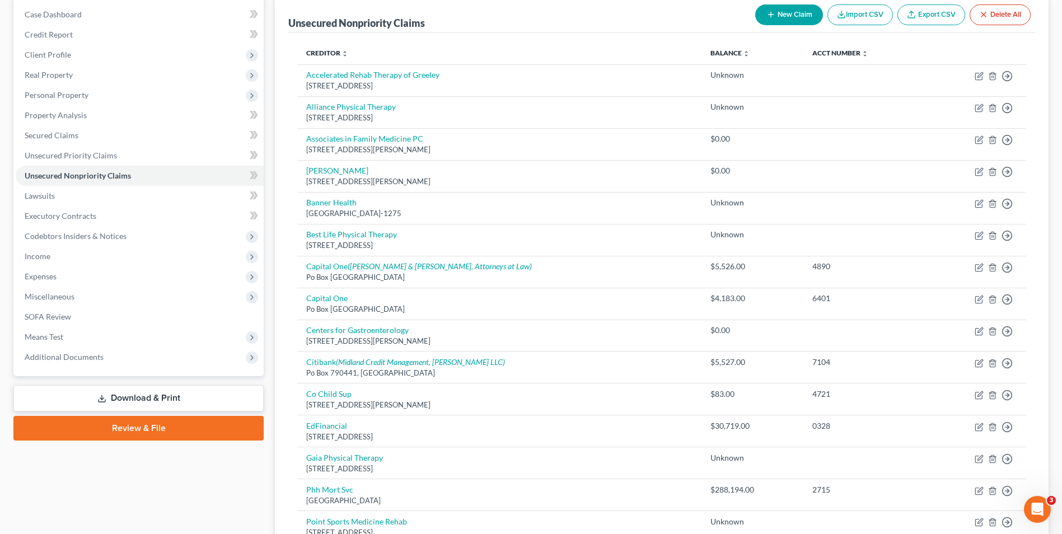
click at [781, 15] on button "New Claim" at bounding box center [789, 14] width 68 height 21
select select "0"
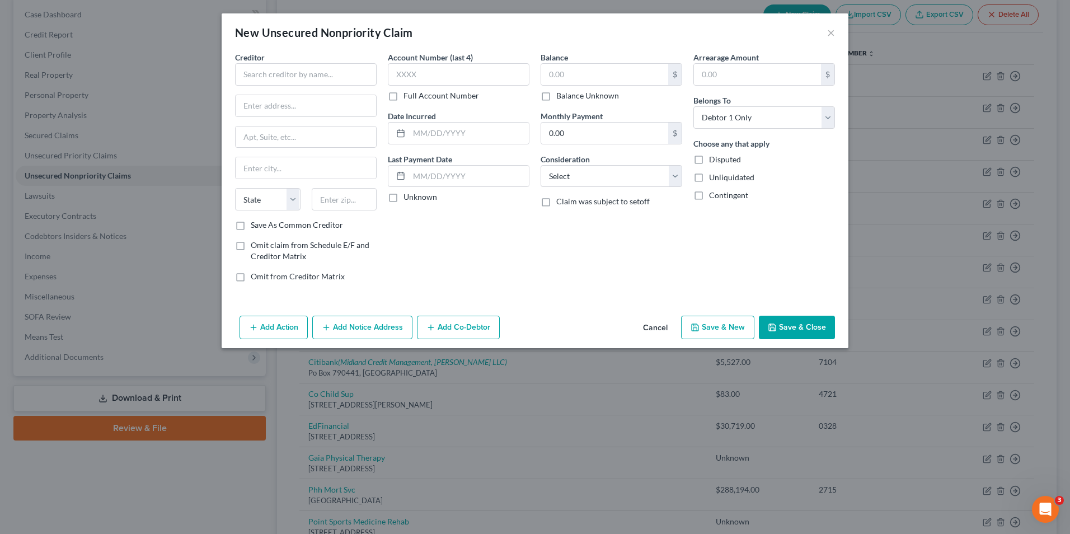
drag, startPoint x: 297, startPoint y: 48, endPoint x: 295, endPoint y: 62, distance: 14.2
click at [295, 57] on div "New Unsecured Nonpriority Claim × Creditor * State AL AK AR AZ CA CO CT DE DC F…" at bounding box center [535, 180] width 627 height 335
drag, startPoint x: 295, startPoint y: 62, endPoint x: 285, endPoint y: 71, distance: 13.9
click at [285, 71] on input "text" at bounding box center [306, 74] width 142 height 22
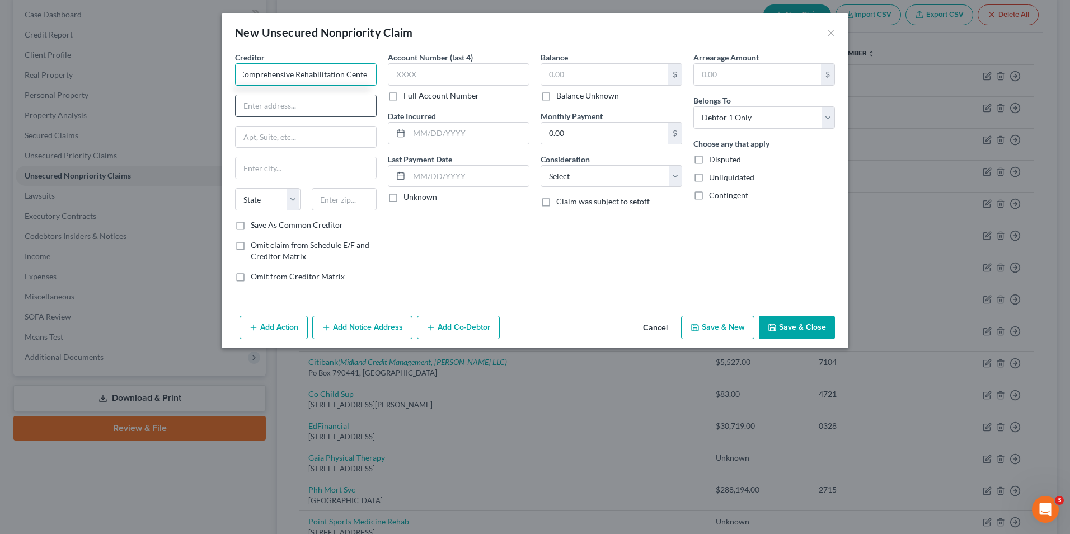
type input "Comprehensive Rehabilitation Center"
click at [298, 112] on input "text" at bounding box center [306, 105] width 141 height 21
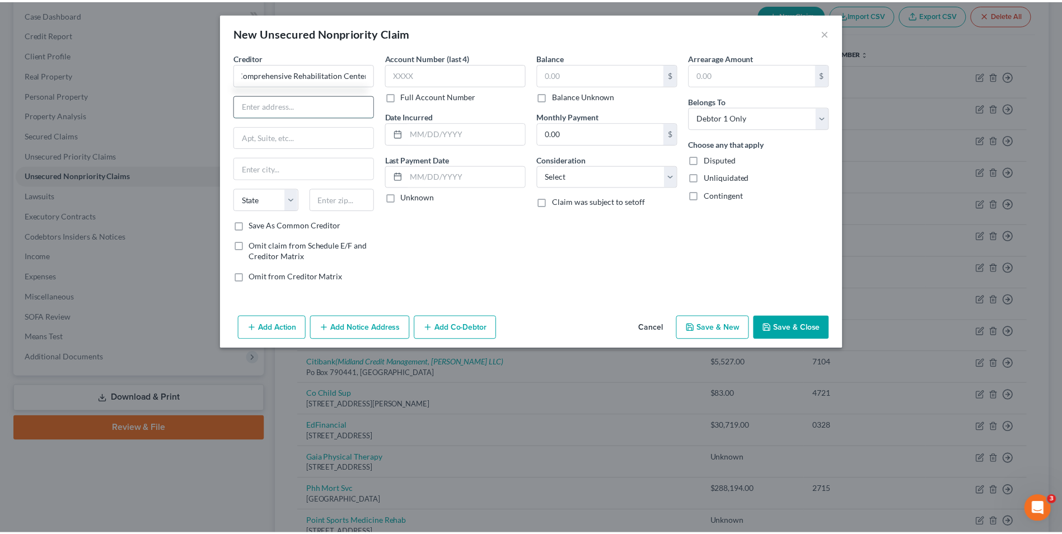
scroll to position [0, 0]
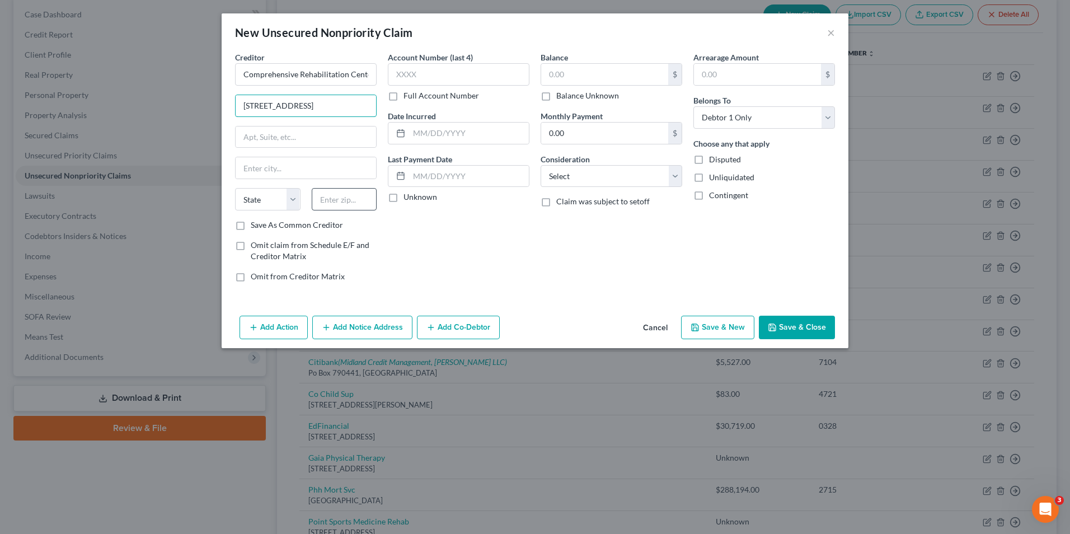
type input "1011 39th Ave"
click at [337, 191] on input "text" at bounding box center [345, 199] width 66 height 22
type input "80634"
drag, startPoint x: 431, startPoint y: 249, endPoint x: 524, endPoint y: 146, distance: 138.3
click at [432, 249] on div "Account Number (last 4) Full Account Number Date Incurred Last Payment Date Unk…" at bounding box center [458, 172] width 153 height 240
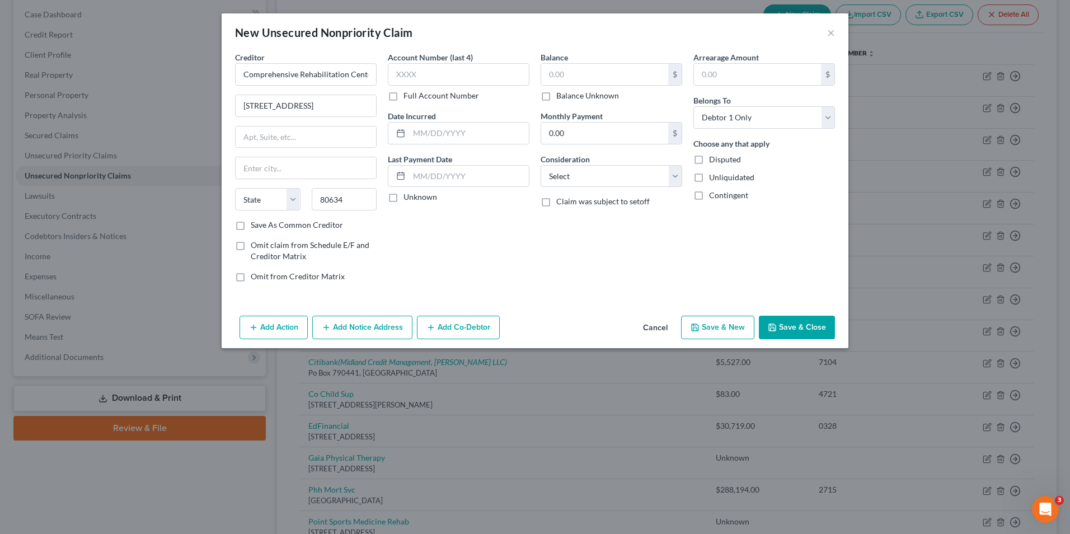
type input "Greeley"
select select "5"
click at [581, 93] on label "Balance Unknown" at bounding box center [588, 95] width 63 height 11
click at [568, 93] on input "Balance Unknown" at bounding box center [564, 93] width 7 height 7
checkbox input "true"
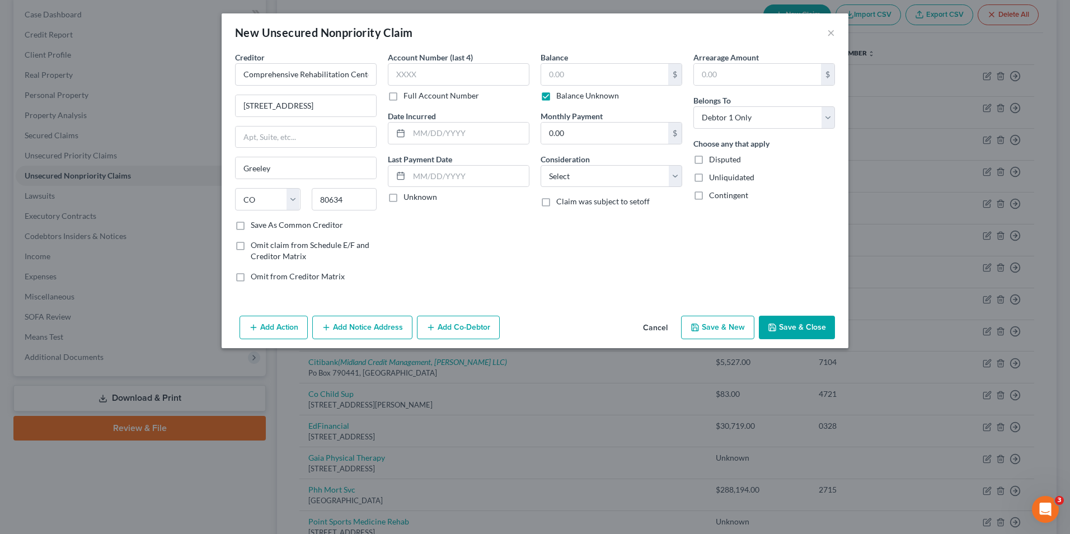
type input "0.00"
click at [782, 321] on button "Save & Close" at bounding box center [797, 328] width 76 height 24
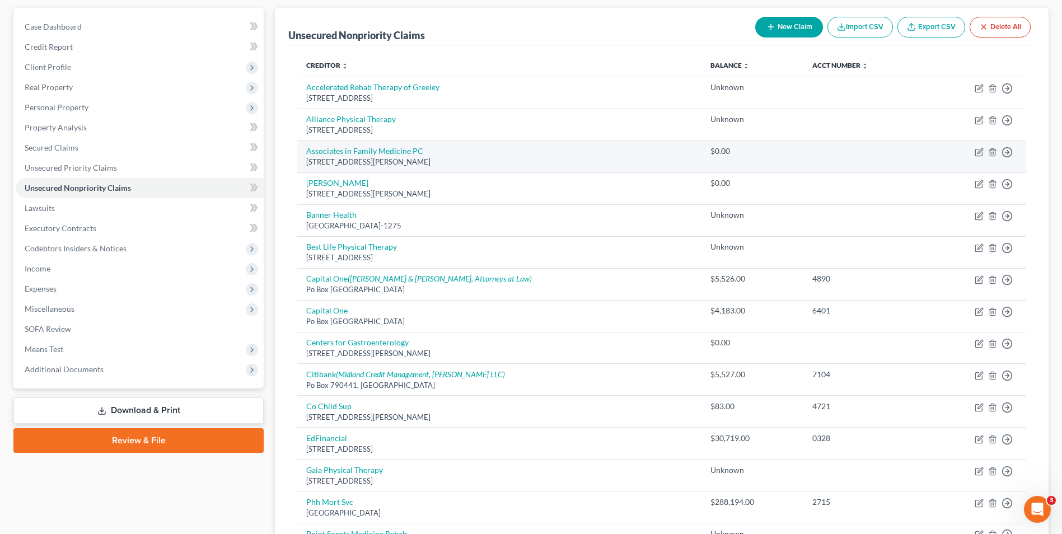
scroll to position [49, 0]
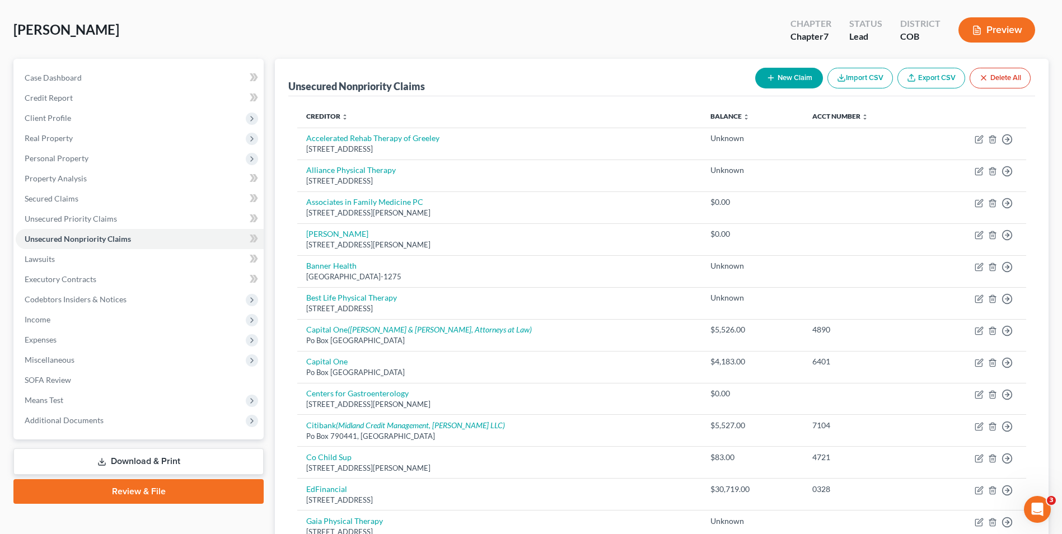
click at [775, 87] on button "New Claim" at bounding box center [789, 78] width 68 height 21
select select "0"
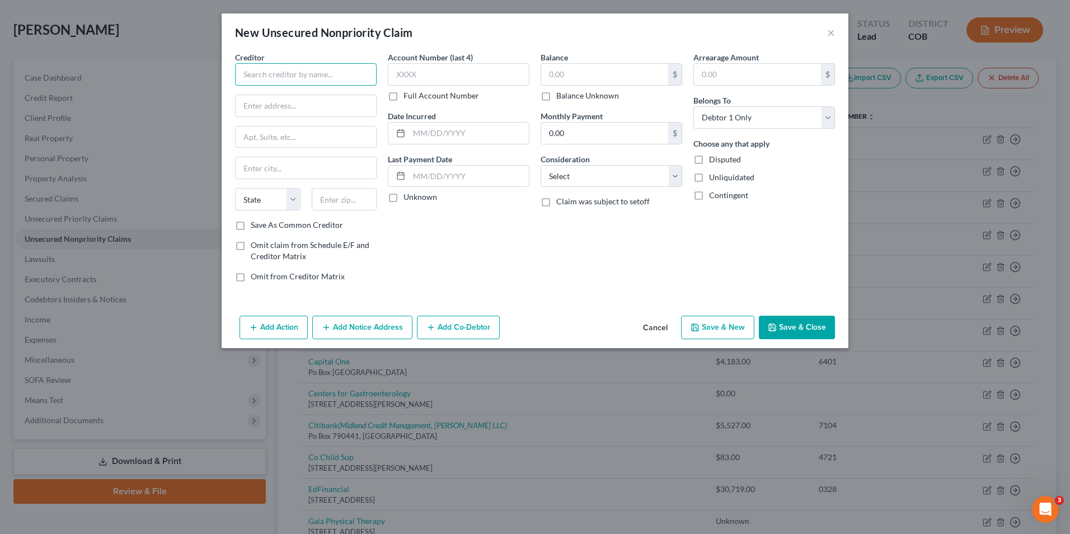
click at [274, 76] on input "text" at bounding box center [306, 74] width 142 height 22
click at [282, 107] on input "text" at bounding box center [306, 105] width 141 height 21
drag, startPoint x: 298, startPoint y: 76, endPoint x: 154, endPoint y: 58, distance: 145.6
click at [154, 58] on div "New Unsecured Nonpriority Claim × Creditor * Northpoint Colorado State AL AK AR…" at bounding box center [535, 267] width 1070 height 534
type input "Colorado Treatment Services"
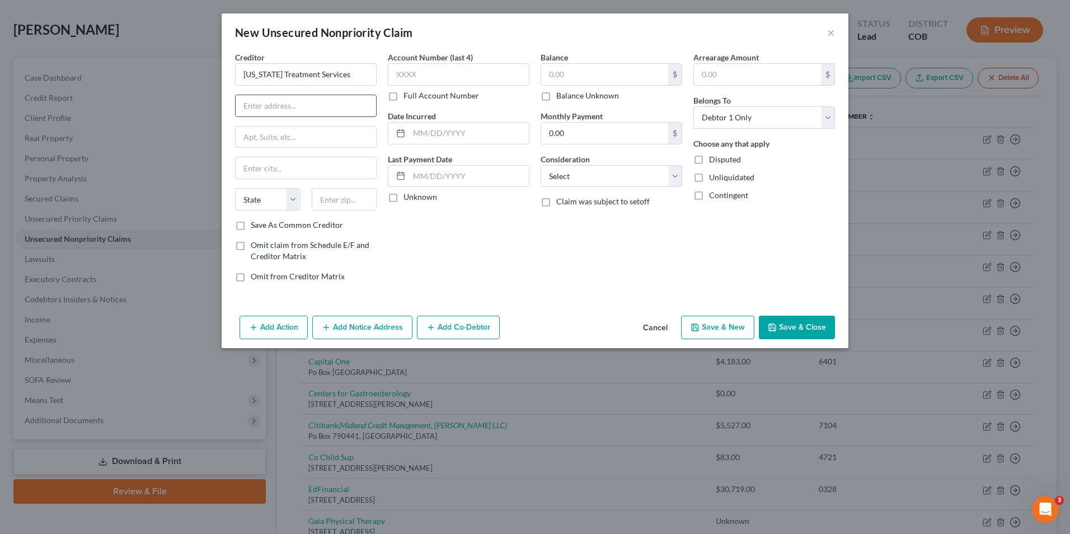
click at [289, 104] on input "text" at bounding box center [306, 105] width 141 height 21
paste input "3400 W 16th St"
type input "3400 W 16th St"
drag, startPoint x: 333, startPoint y: 200, endPoint x: 349, endPoint y: 200, distance: 16.2
click at [333, 200] on input "text" at bounding box center [345, 199] width 66 height 22
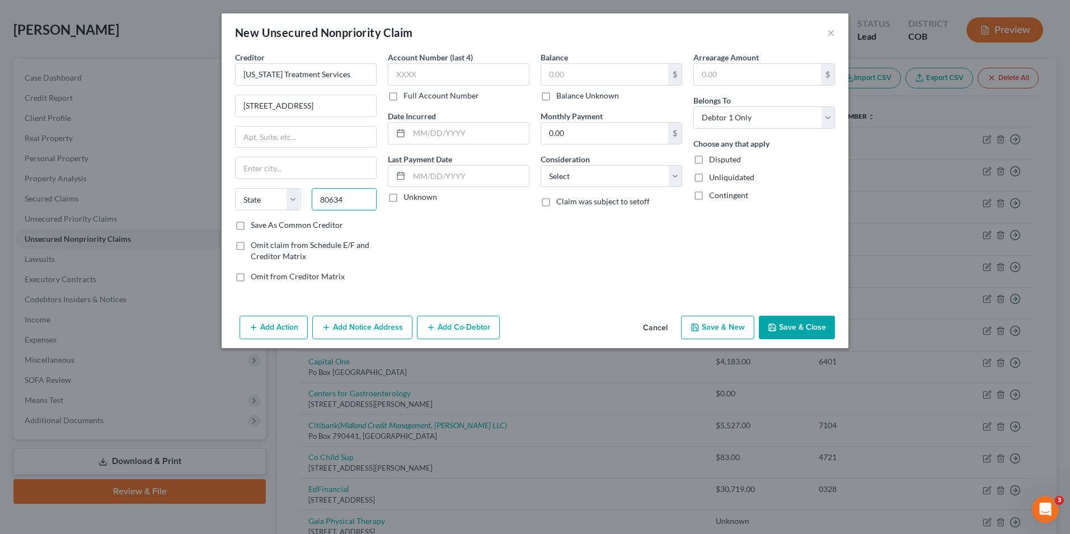
type input "80634"
drag, startPoint x: 589, startPoint y: 92, endPoint x: 563, endPoint y: 157, distance: 70.4
click at [590, 92] on label "Balance Unknown" at bounding box center [588, 95] width 63 height 11
click at [568, 92] on input "Balance Unknown" at bounding box center [564, 93] width 7 height 7
checkbox input "true"
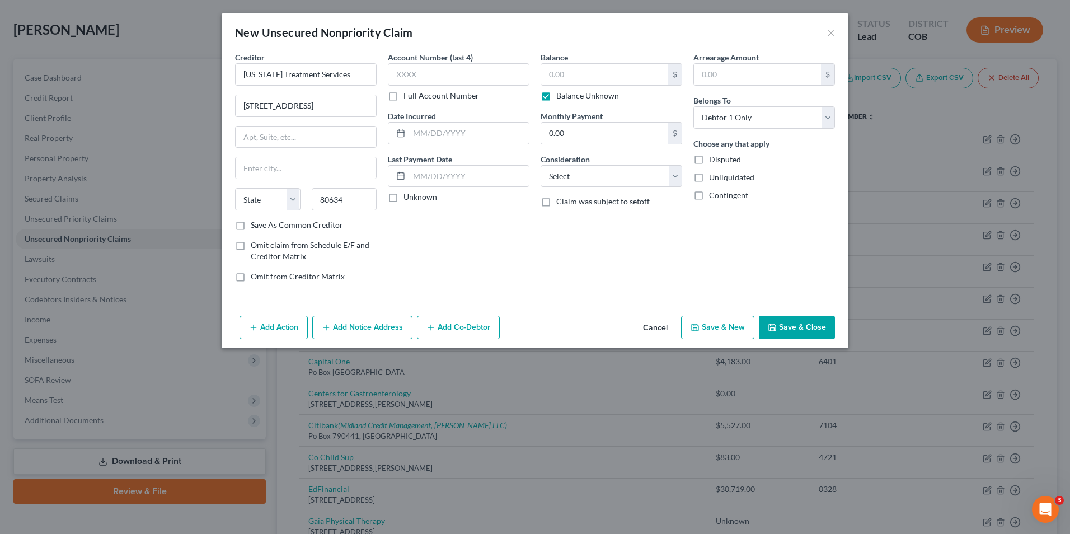
type input "Greeley"
select select "5"
type input "0.00"
click at [513, 261] on div "Account Number (last 4) Full Account Number Date Incurred Last Payment Date Unk…" at bounding box center [458, 172] width 153 height 240
click at [790, 321] on button "Save & Close" at bounding box center [797, 328] width 76 height 24
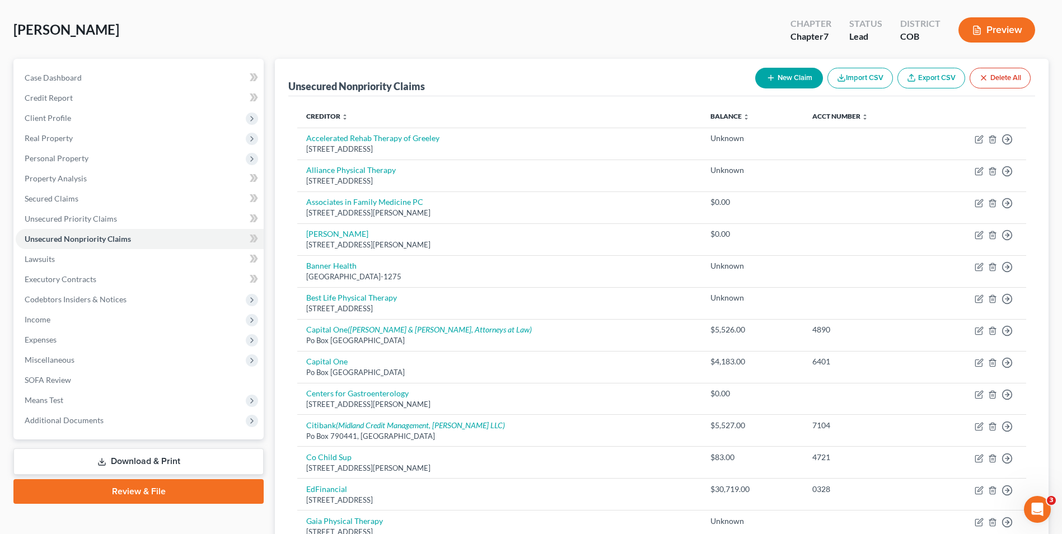
click at [769, 82] on icon "button" at bounding box center [770, 77] width 9 height 9
select select "0"
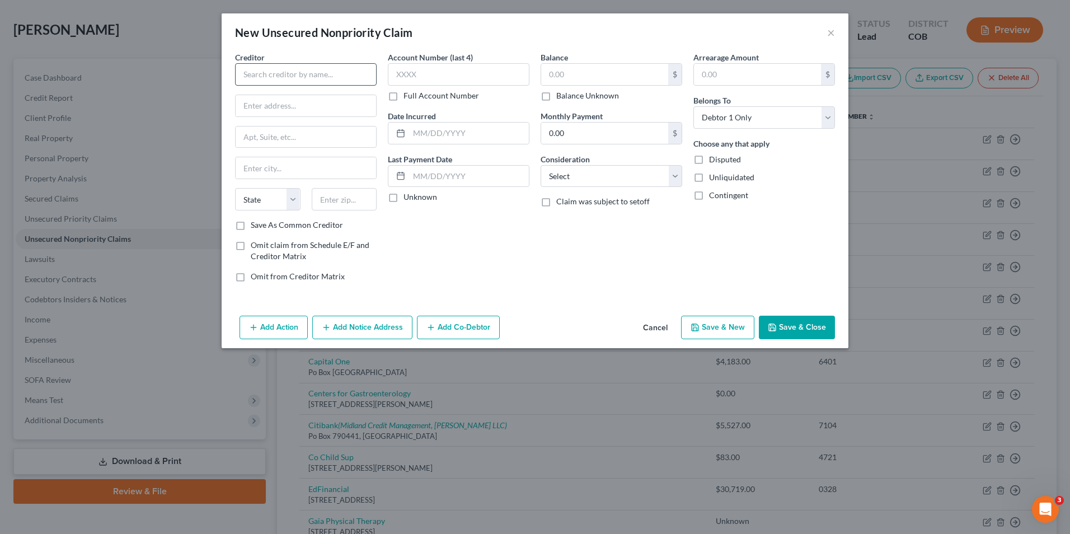
drag, startPoint x: 252, startPoint y: 87, endPoint x: 257, endPoint y: 82, distance: 7.5
click at [253, 85] on div "Creditor * State AL AK AR AZ CA CO CT DE DC FL GA GU HI ID IL IN IA KS KY LA ME…" at bounding box center [306, 136] width 142 height 168
drag, startPoint x: 264, startPoint y: 77, endPoint x: 253, endPoint y: 51, distance: 28.1
click at [261, 71] on input "text" at bounding box center [306, 74] width 142 height 22
type input "North Range Behavioral Health"
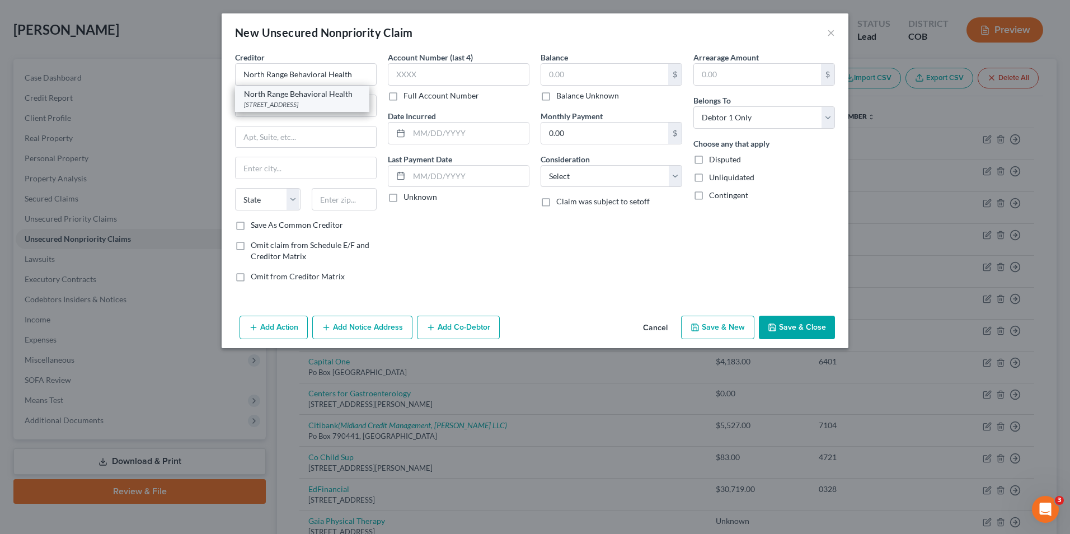
click at [324, 97] on div "North Range Behavioral Health" at bounding box center [302, 93] width 116 height 11
type input "1300 N 17th ave"
type input "Greeley"
select select "5"
type input "80631"
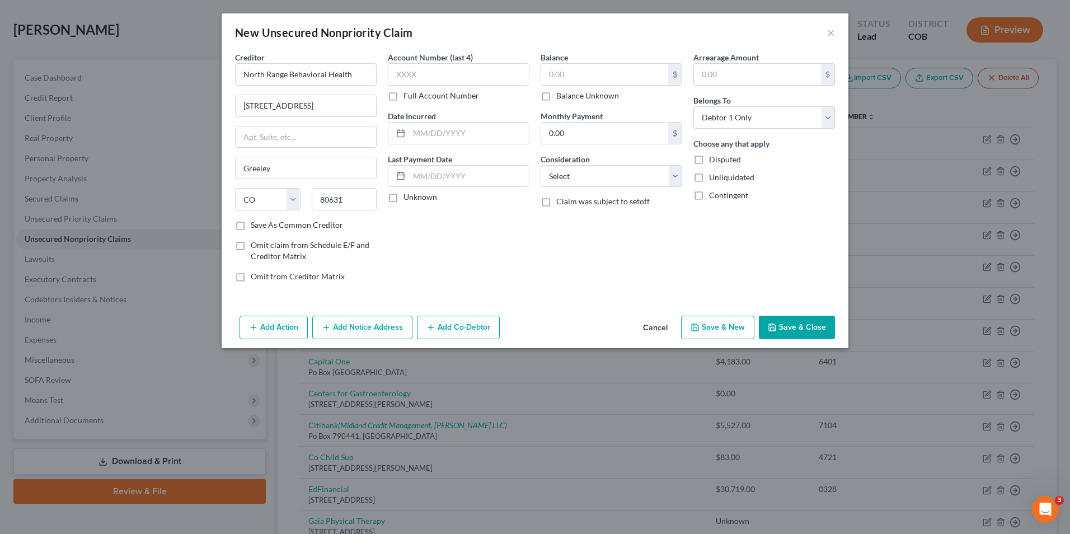
click at [563, 99] on label "Balance Unknown" at bounding box center [588, 95] width 63 height 11
click at [563, 97] on input "Balance Unknown" at bounding box center [564, 93] width 7 height 7
checkbox input "true"
type input "0.00"
click at [817, 334] on button "Save & Close" at bounding box center [797, 328] width 76 height 24
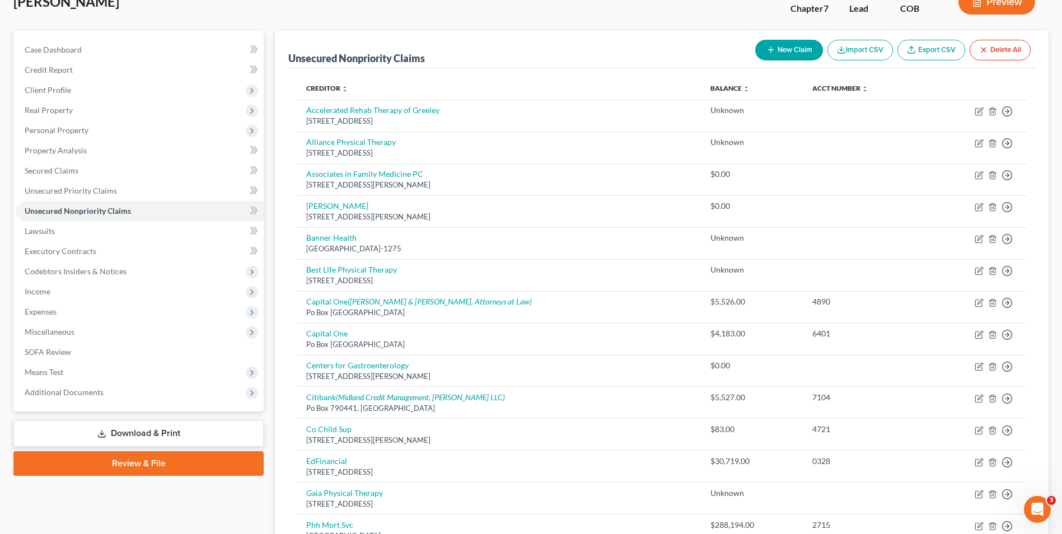
scroll to position [0, 0]
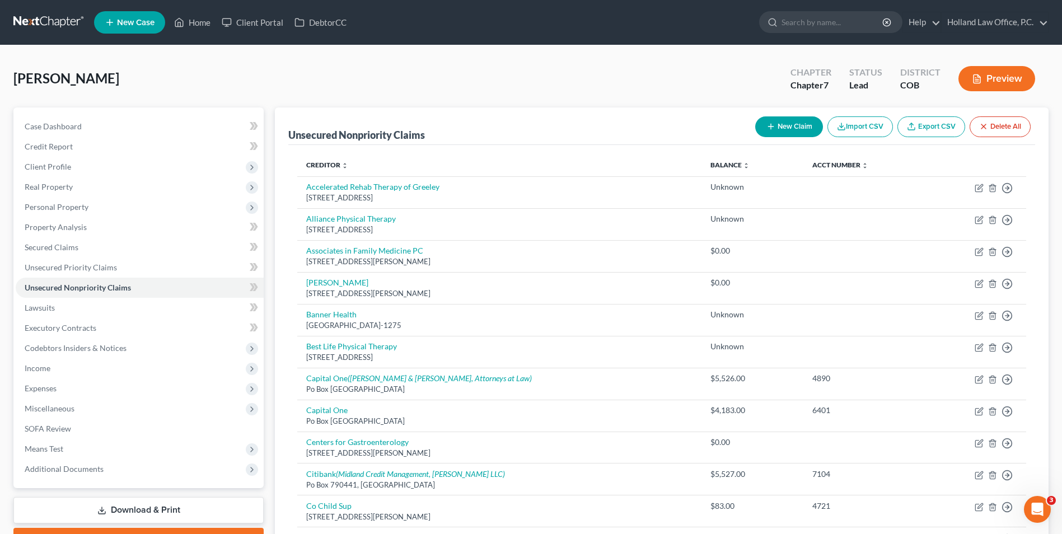
click at [794, 127] on button "New Claim" at bounding box center [789, 126] width 68 height 21
select select "0"
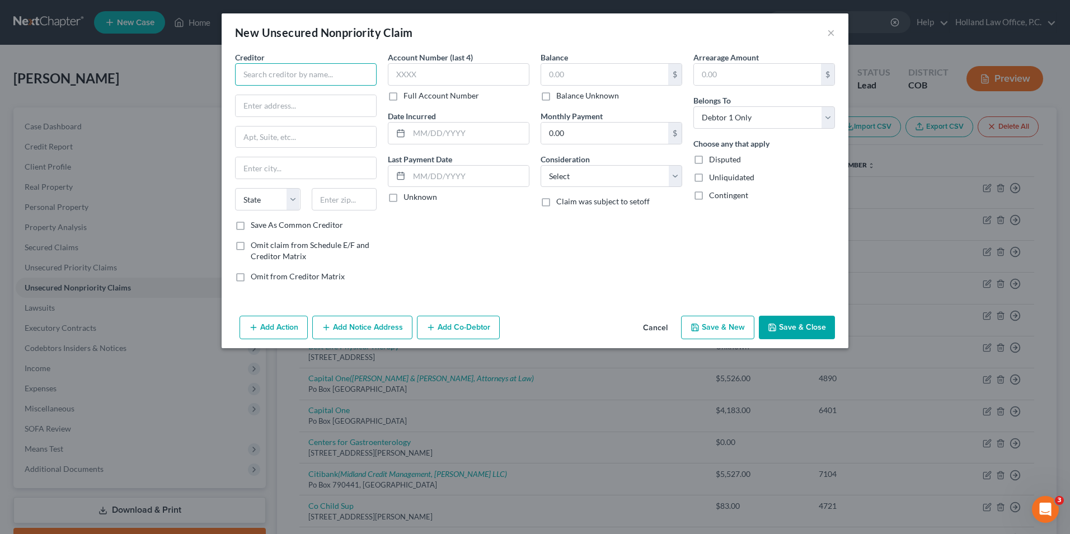
click at [283, 74] on input "text" at bounding box center [306, 74] width 142 height 22
click at [286, 75] on input "Sunrise Adellante Clinic" at bounding box center [306, 74] width 142 height 22
type input "Sunrise Adelante Clinic"
click at [301, 102] on input "text" at bounding box center [306, 105] width 141 height 21
click at [291, 104] on input "text" at bounding box center [306, 105] width 141 height 21
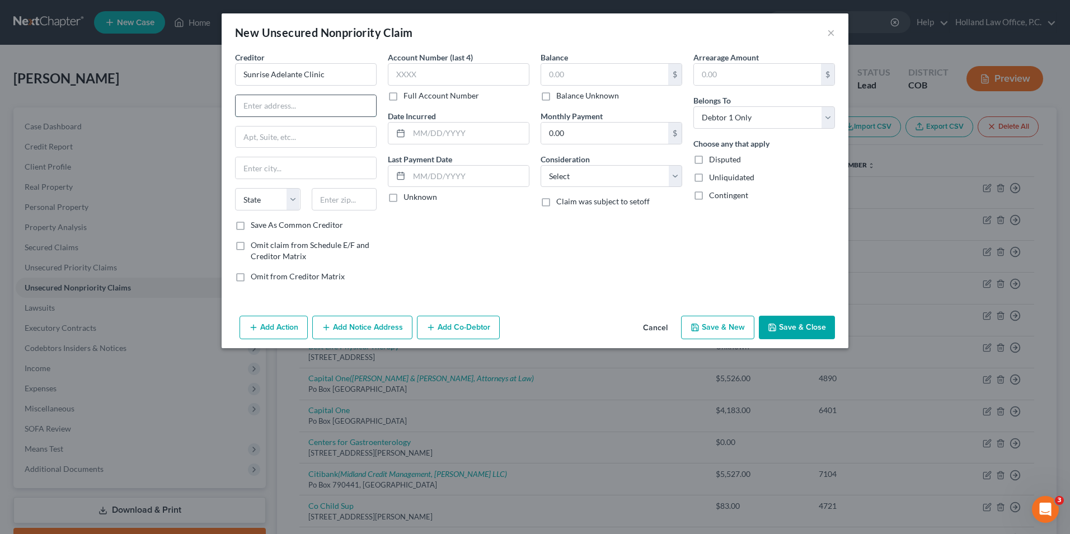
paste input "1010 A St"
type input "1010 A St"
click at [579, 94] on label "Balance Unknown" at bounding box center [588, 95] width 63 height 11
click at [568, 94] on input "Balance Unknown" at bounding box center [564, 93] width 7 height 7
checkbox input "true"
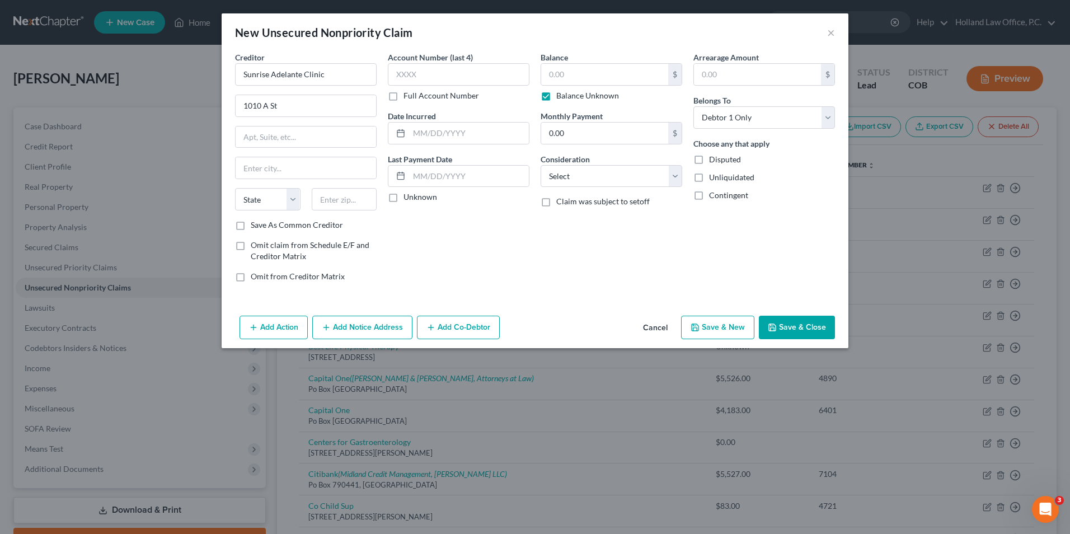
type input "0.00"
click at [339, 202] on input "text" at bounding box center [345, 199] width 66 height 22
type input "80631"
click at [518, 300] on div "Creditor * Sunrise Adelante Clinic 1010 A St State AL AK AR AZ CA CO CT DE DC F…" at bounding box center [535, 182] width 627 height 260
type input "Greeley"
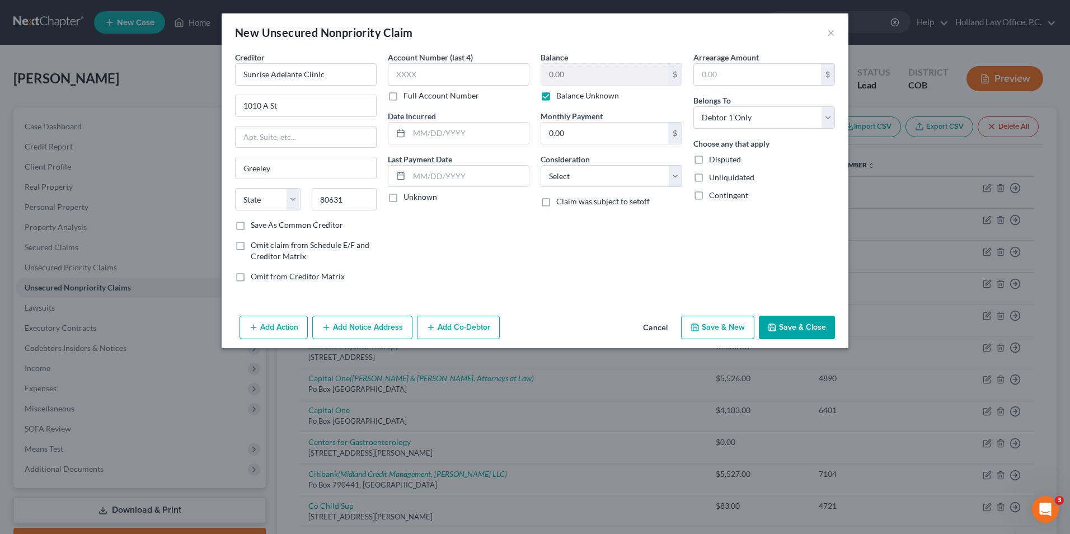
select select "5"
click at [811, 333] on button "Save & Close" at bounding box center [797, 328] width 76 height 24
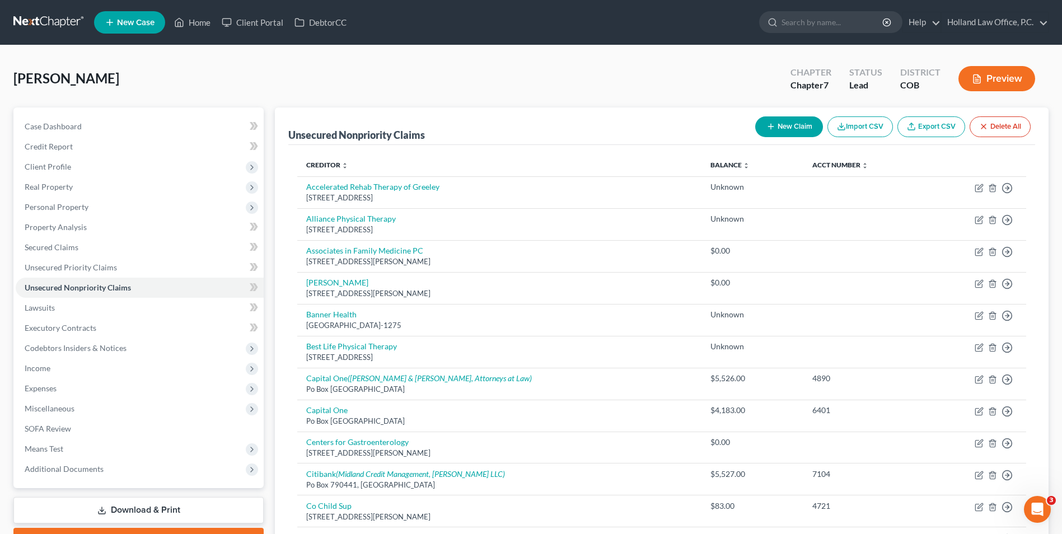
click at [807, 125] on button "New Claim" at bounding box center [789, 126] width 68 height 21
select select "0"
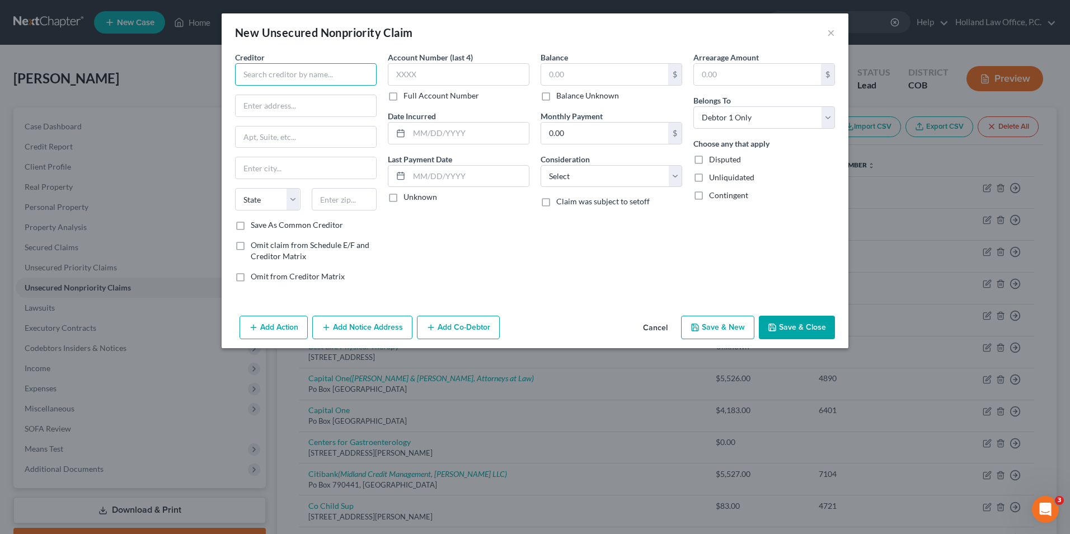
drag, startPoint x: 293, startPoint y: 78, endPoint x: 284, endPoint y: 61, distance: 19.8
click at [293, 74] on input "text" at bounding box center [306, 74] width 142 height 22
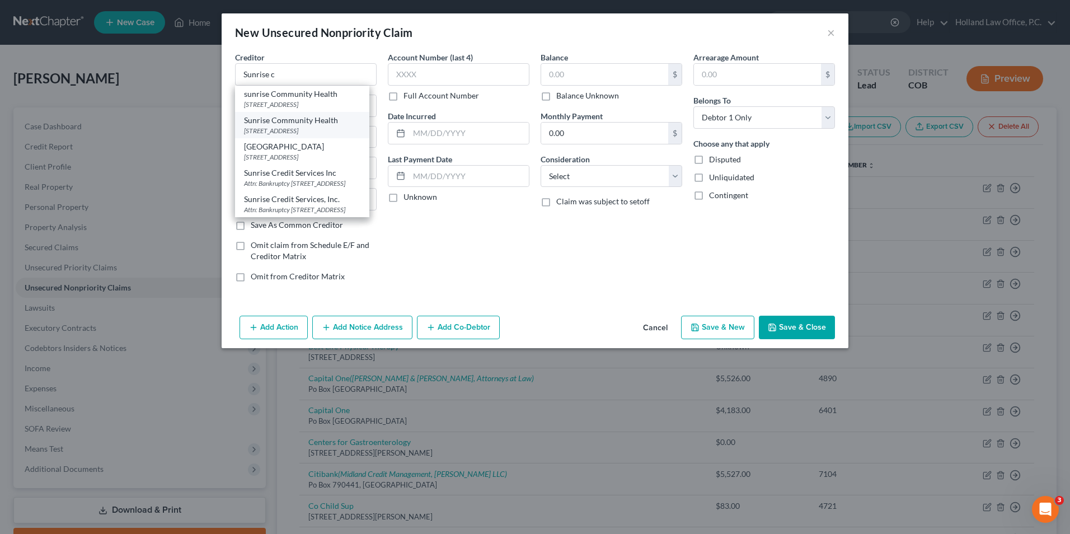
click at [319, 126] on div "PO Box 14099, Greeley, CO 80631" at bounding box center [302, 131] width 116 height 10
type input "Sunrise Community Health"
type input "PO Box 14099"
type input "Greeley"
select select "5"
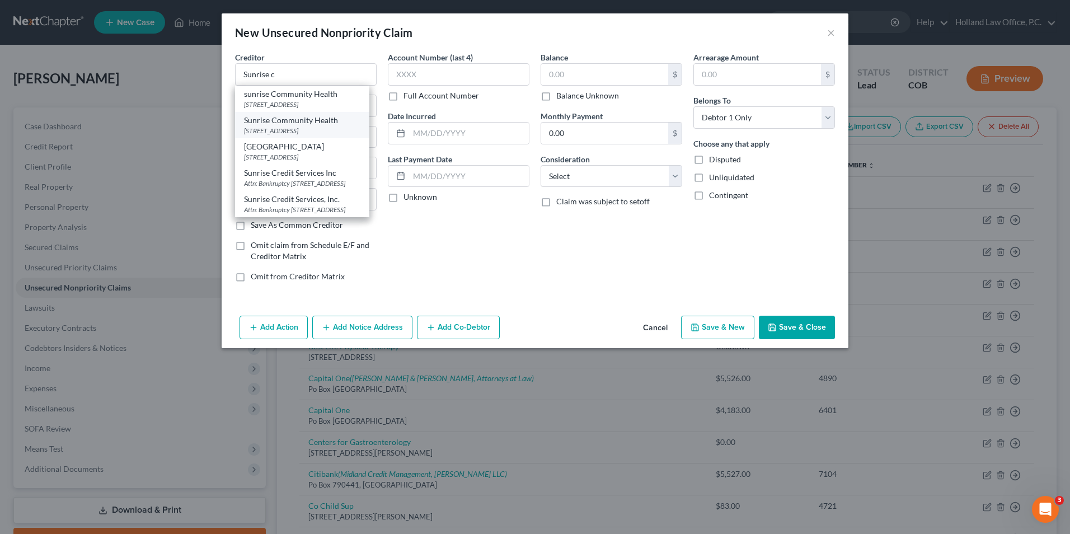
type input "80631"
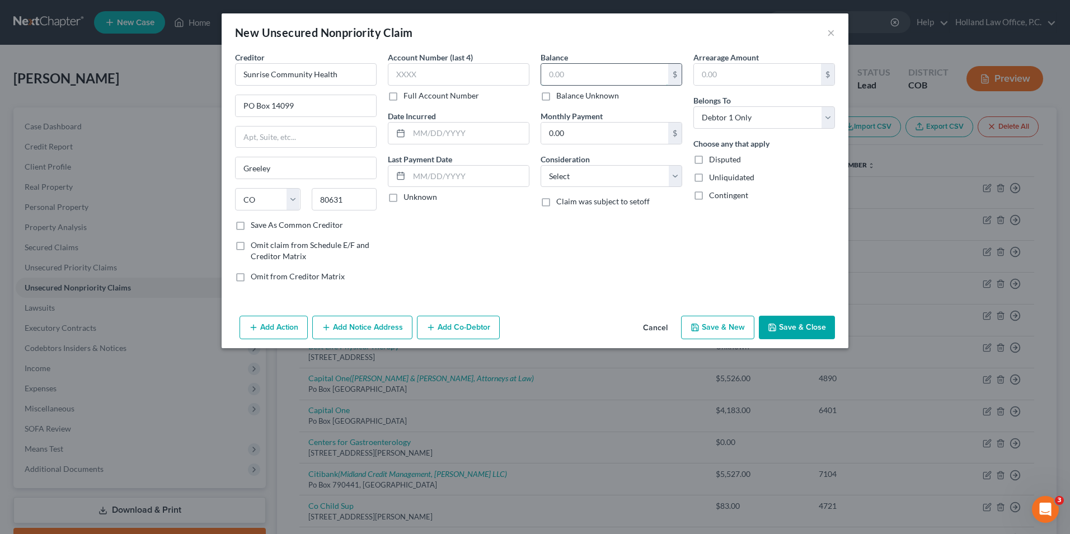
click at [572, 77] on input "text" at bounding box center [604, 74] width 127 height 21
click at [571, 93] on label "Balance Unknown" at bounding box center [588, 95] width 63 height 11
click at [568, 93] on input "Balance Unknown" at bounding box center [564, 93] width 7 height 7
checkbox input "true"
type input "0.00"
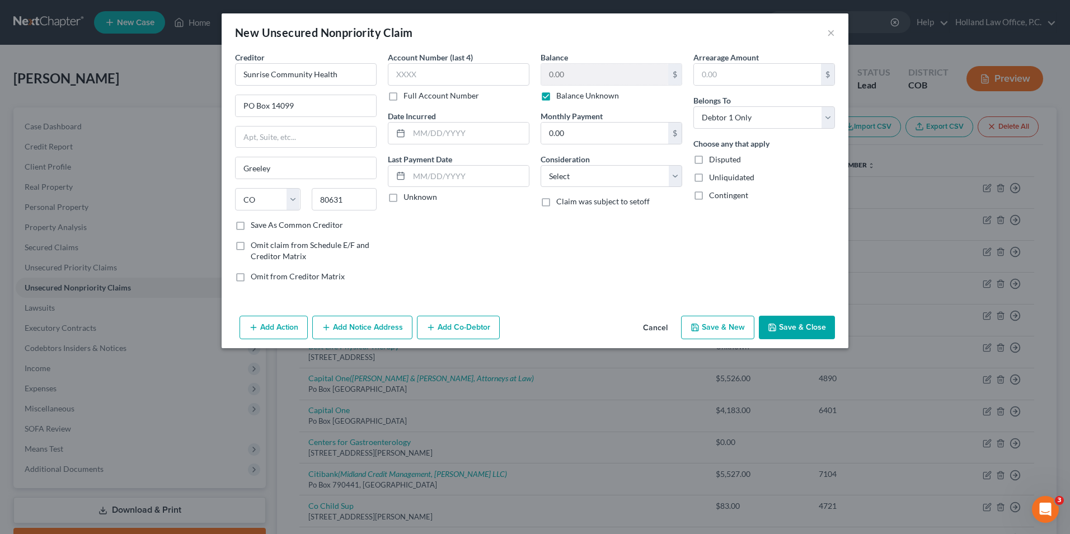
click at [801, 325] on button "Save & Close" at bounding box center [797, 328] width 76 height 24
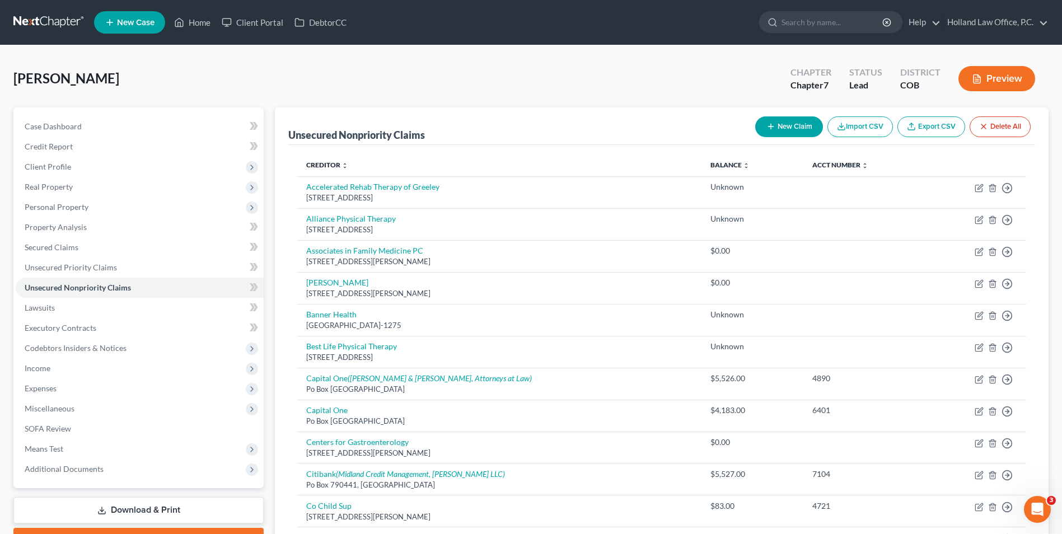
click at [760, 128] on button "New Claim" at bounding box center [789, 126] width 68 height 21
select select "0"
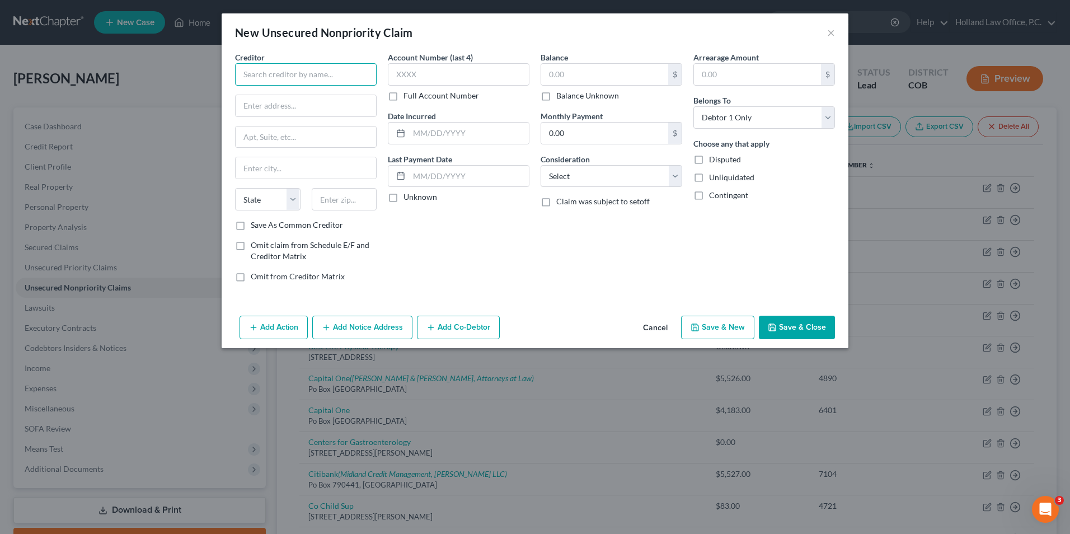
click at [270, 85] on input "text" at bounding box center [306, 74] width 142 height 22
type input "NOCO Healthcare"
drag, startPoint x: 368, startPoint y: 73, endPoint x: 137, endPoint y: 67, distance: 231.3
click at [137, 67] on div "New Unsecured Nonpriority Claim × Creditor * NOCO Healthcare State AL AK AR AZ …" at bounding box center [535, 267] width 1070 height 534
click at [305, 87] on div "Creditor * State AL AK AR AZ CA CO CT DE DC FL GA GU HI ID IL IN IA KS KY LA ME…" at bounding box center [306, 136] width 142 height 168
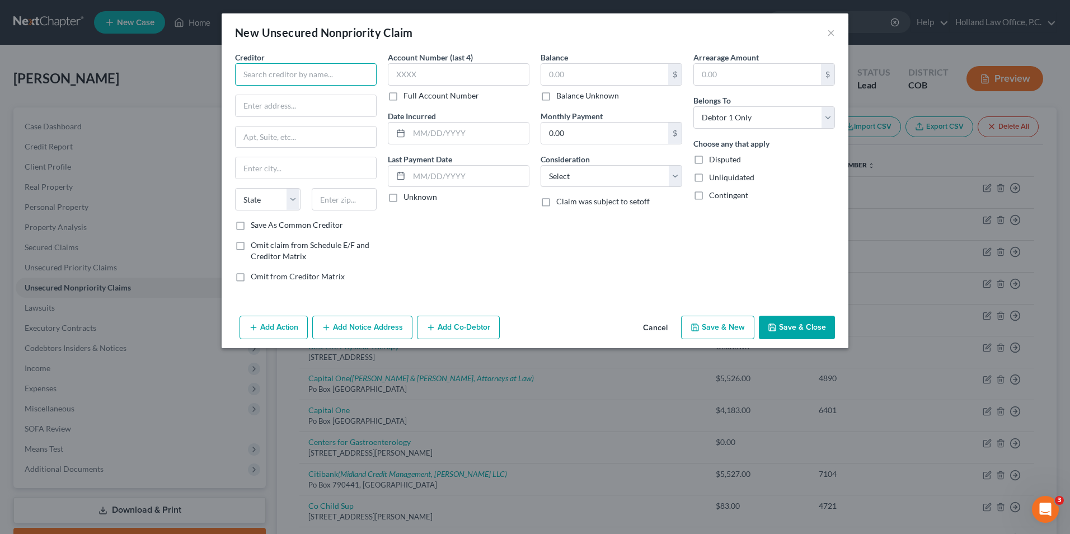
click at [304, 80] on input "text" at bounding box center [306, 74] width 142 height 22
type input "Summit View Medical Commons"
click at [295, 114] on input "text" at bounding box center [306, 105] width 141 height 21
paste input "2001 70th Ave"
type input "2001 70th Ave"
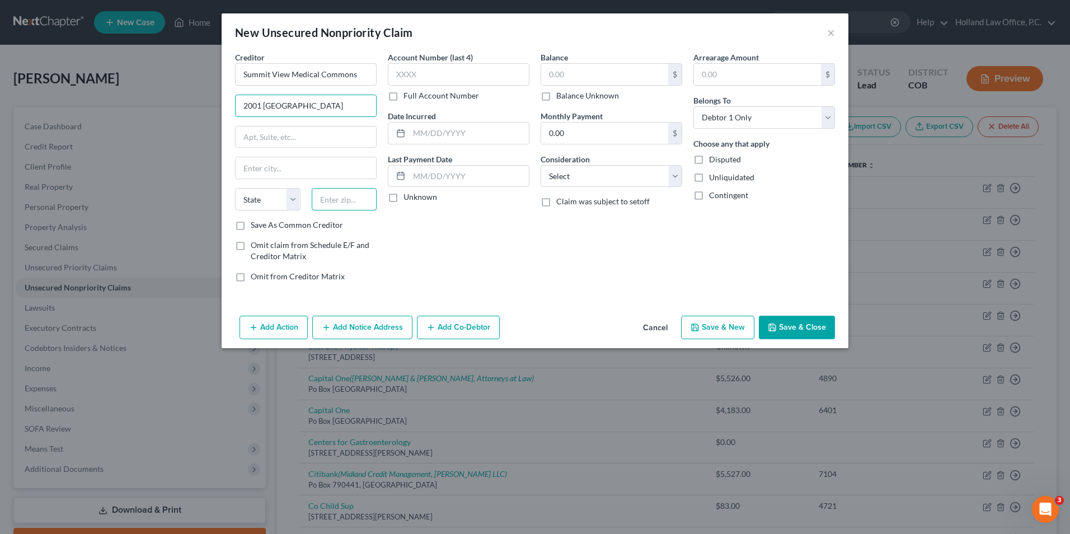
click at [328, 199] on input "text" at bounding box center [345, 199] width 66 height 22
type input "80634"
drag, startPoint x: 429, startPoint y: 269, endPoint x: 438, endPoint y: 273, distance: 9.8
click at [429, 270] on div "Account Number (last 4) Full Account Number Date Incurred Last Payment Date Unk…" at bounding box center [458, 172] width 153 height 240
type input "Greeley"
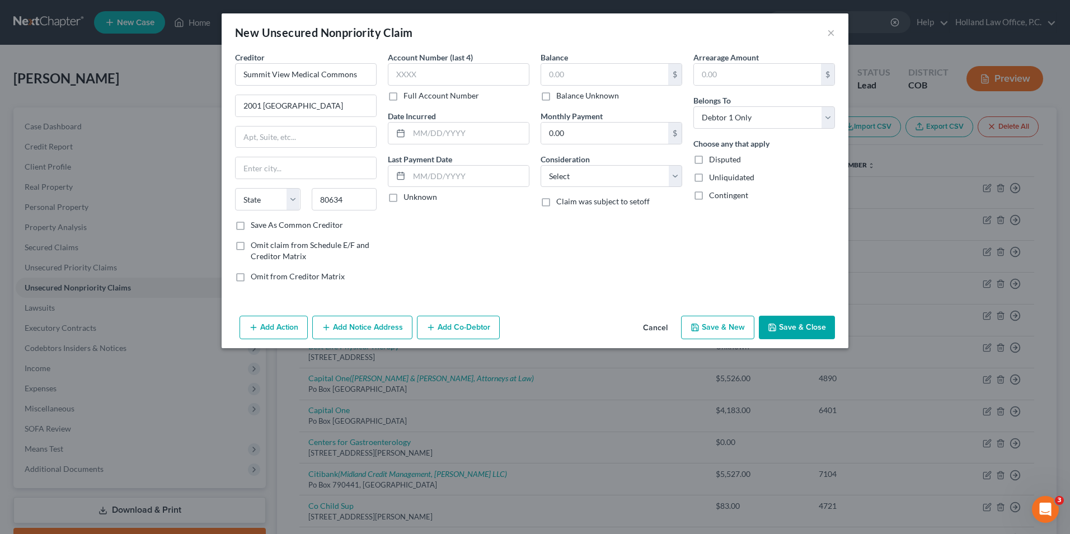
select select "5"
click at [574, 93] on label "Balance Unknown" at bounding box center [588, 95] width 63 height 11
click at [568, 93] on input "Balance Unknown" at bounding box center [564, 93] width 7 height 7
checkbox input "true"
type input "0.00"
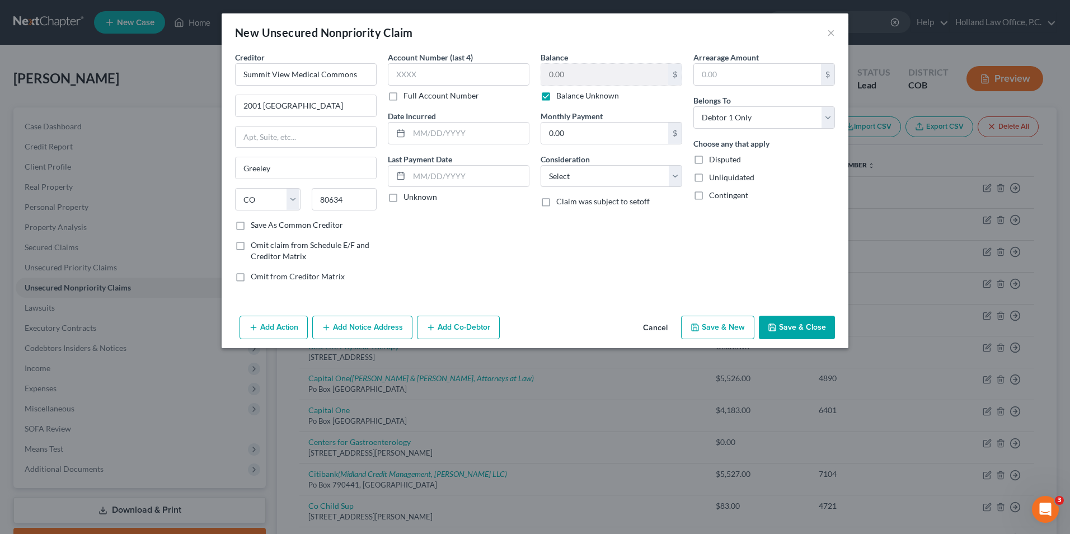
click at [800, 328] on button "Save & Close" at bounding box center [797, 328] width 76 height 24
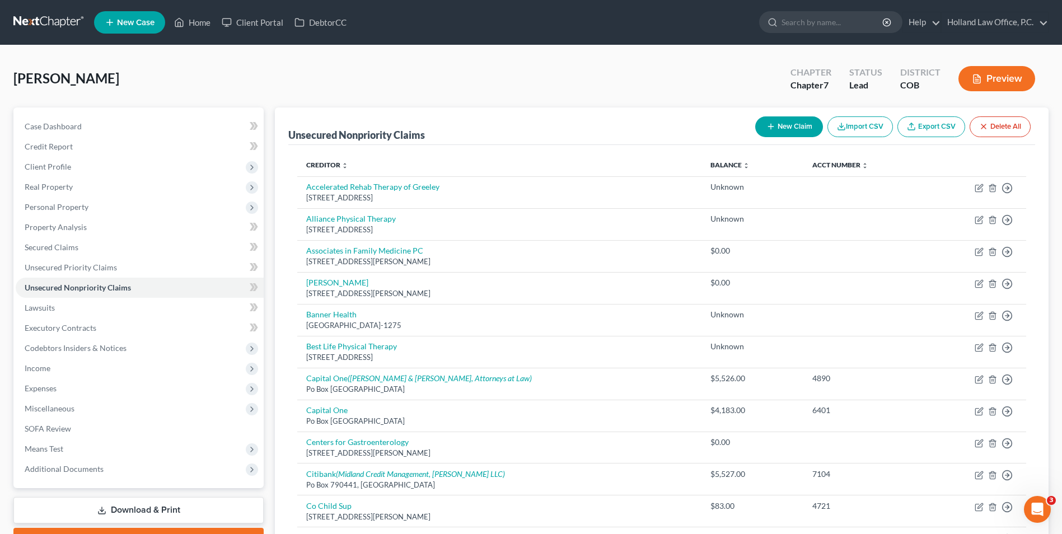
click at [797, 123] on button "New Claim" at bounding box center [789, 126] width 68 height 21
select select "0"
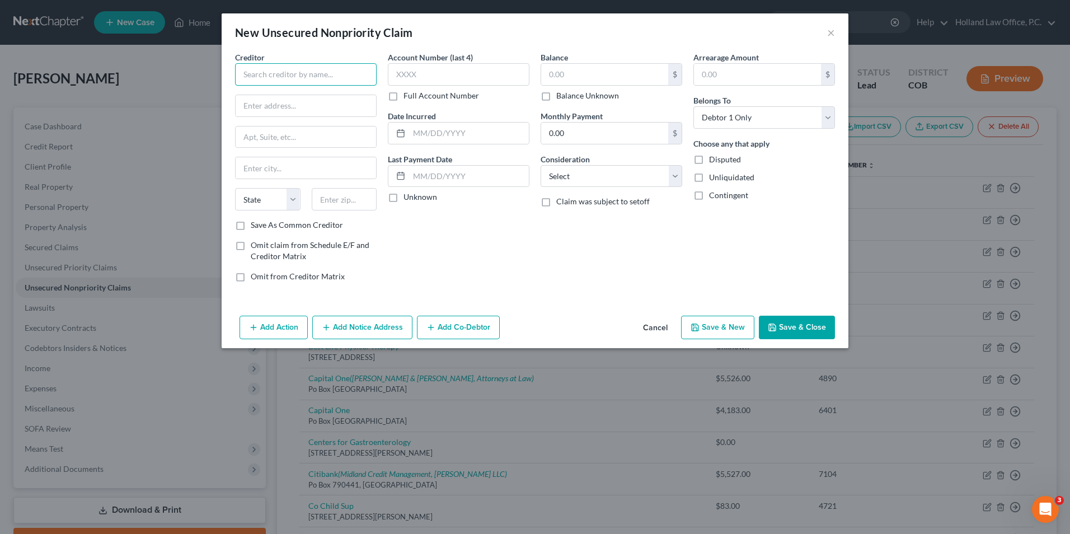
drag, startPoint x: 334, startPoint y: 85, endPoint x: 335, endPoint y: 69, distance: 15.8
click at [334, 83] on input "text" at bounding box center [306, 74] width 142 height 22
type input "Family Walk-In Clinic"
click at [264, 95] on div "Creditor * Family Walk-In Clinic State AL AK AR AZ CA CO CT DE DC FL GA GU HI I…" at bounding box center [306, 136] width 142 height 168
click at [258, 105] on input "text" at bounding box center [306, 105] width 141 height 21
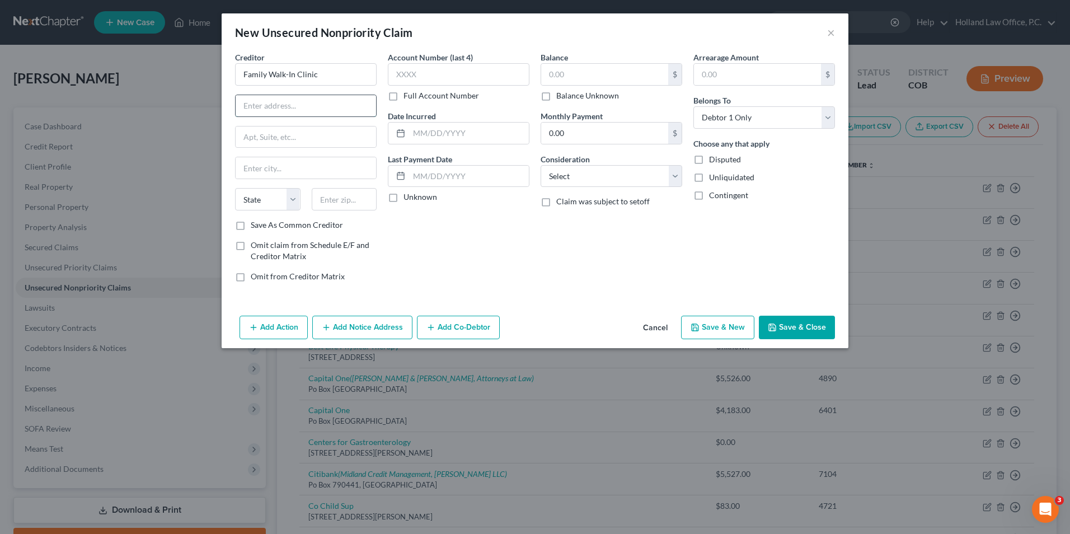
paste input "2928 W 10th St"
type input "2928 W 10th St"
click at [342, 209] on input "text" at bounding box center [345, 199] width 66 height 22
type input "80634"
click at [441, 232] on div "Account Number (last 4) Full Account Number Date Incurred Last Payment Date Unk…" at bounding box center [458, 172] width 153 height 240
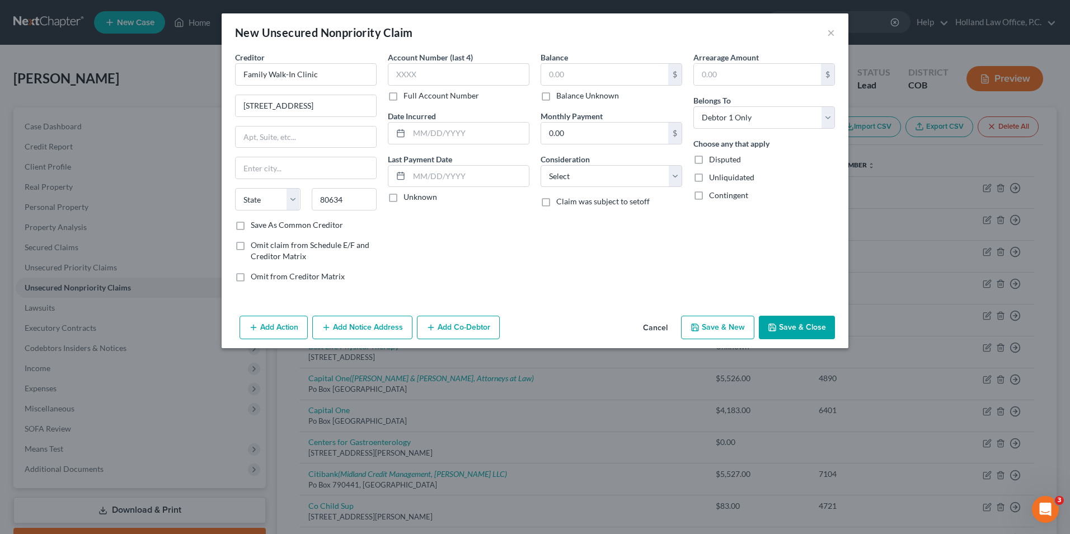
type input "Greeley"
select select "5"
click at [574, 90] on label "Balance Unknown" at bounding box center [588, 95] width 63 height 11
click at [568, 90] on input "Balance Unknown" at bounding box center [564, 93] width 7 height 7
checkbox input "true"
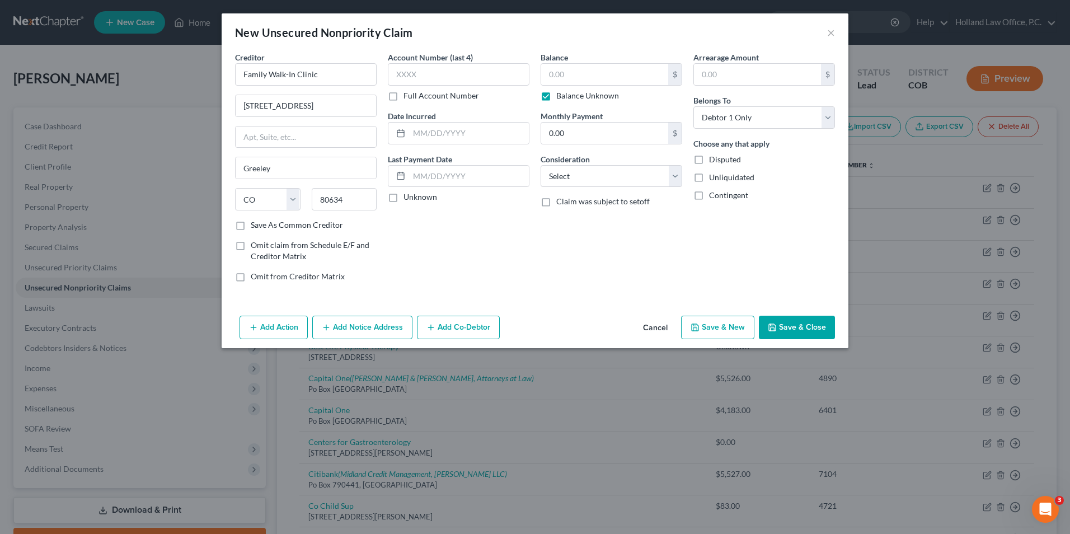
type input "0.00"
click at [774, 321] on button "Save & Close" at bounding box center [797, 328] width 76 height 24
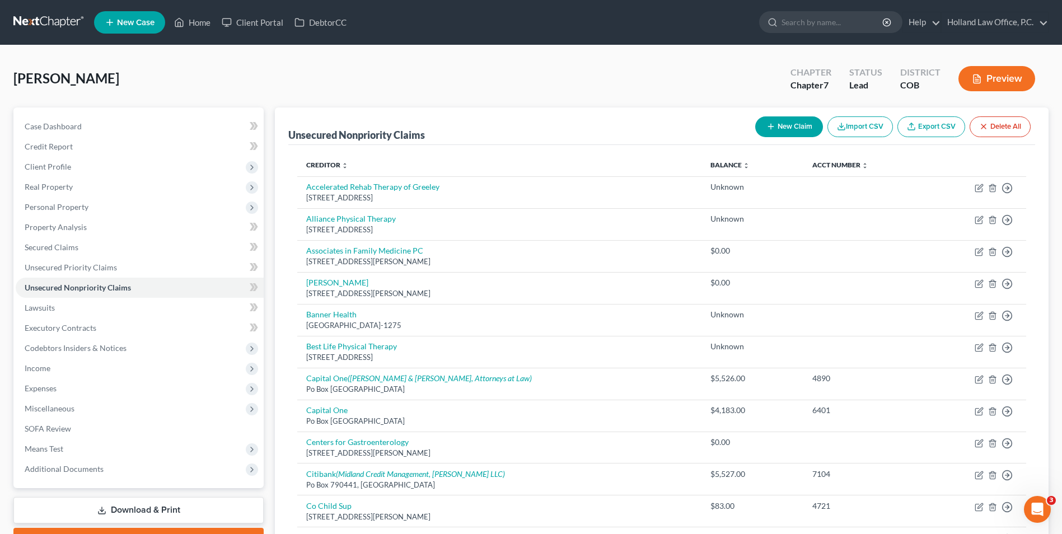
click at [777, 130] on button "New Claim" at bounding box center [789, 126] width 68 height 21
select select "0"
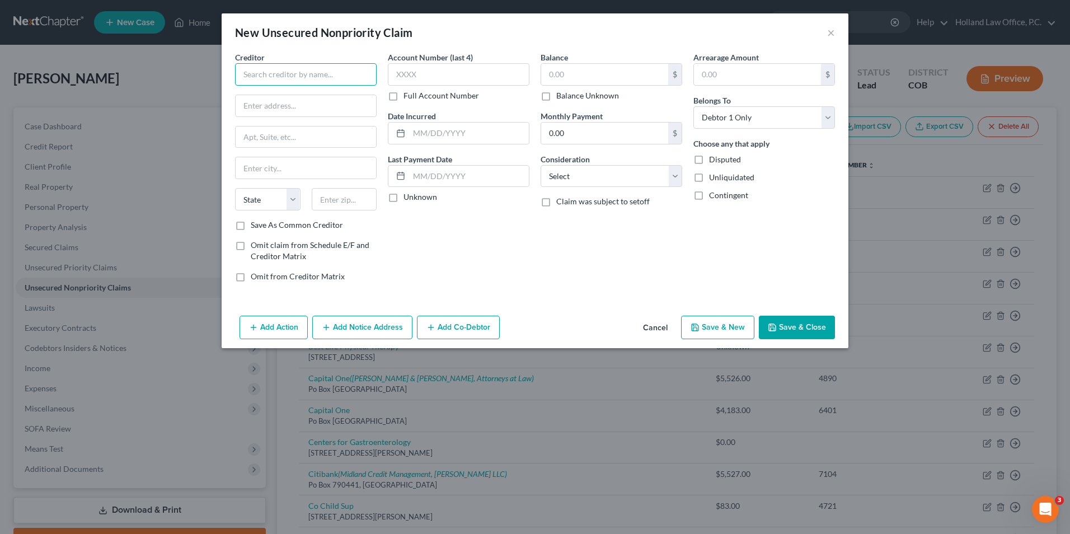
click at [264, 83] on input "text" at bounding box center [306, 74] width 142 height 22
type input "Family Physicians of Greeley"
click at [269, 110] on div "Family Physicians of Greeley 2520 W 16th St, Greeley, CO 80634-4902" at bounding box center [302, 99] width 134 height 26
type input "2520 W 16th St"
type input "Greeley"
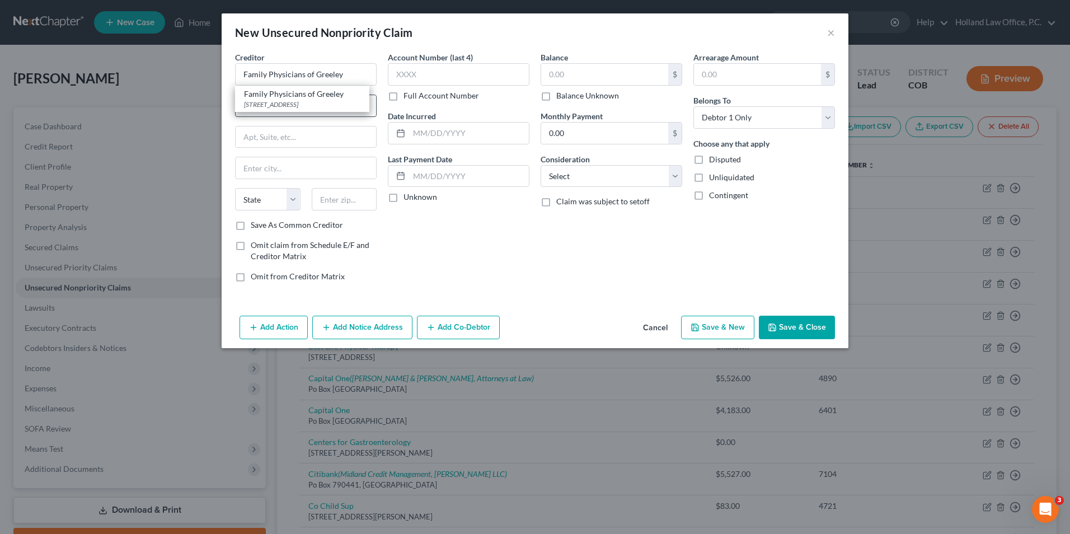
select select "5"
type input "80634-4902"
click at [391, 225] on div "Account Number (last 4) Full Account Number Date Incurred Last Payment Date Unk…" at bounding box center [458, 172] width 153 height 240
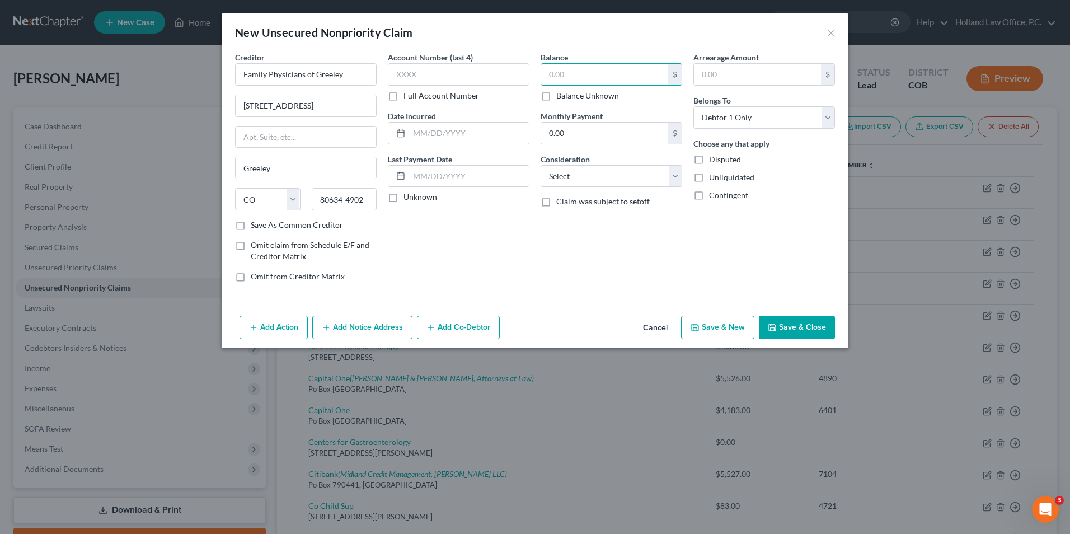
drag, startPoint x: 609, startPoint y: 71, endPoint x: 588, endPoint y: 95, distance: 31.3
click at [609, 73] on input "text" at bounding box center [604, 74] width 127 height 21
click at [585, 100] on label "Balance Unknown" at bounding box center [588, 95] width 63 height 11
click at [568, 97] on input "Balance Unknown" at bounding box center [564, 93] width 7 height 7
checkbox input "true"
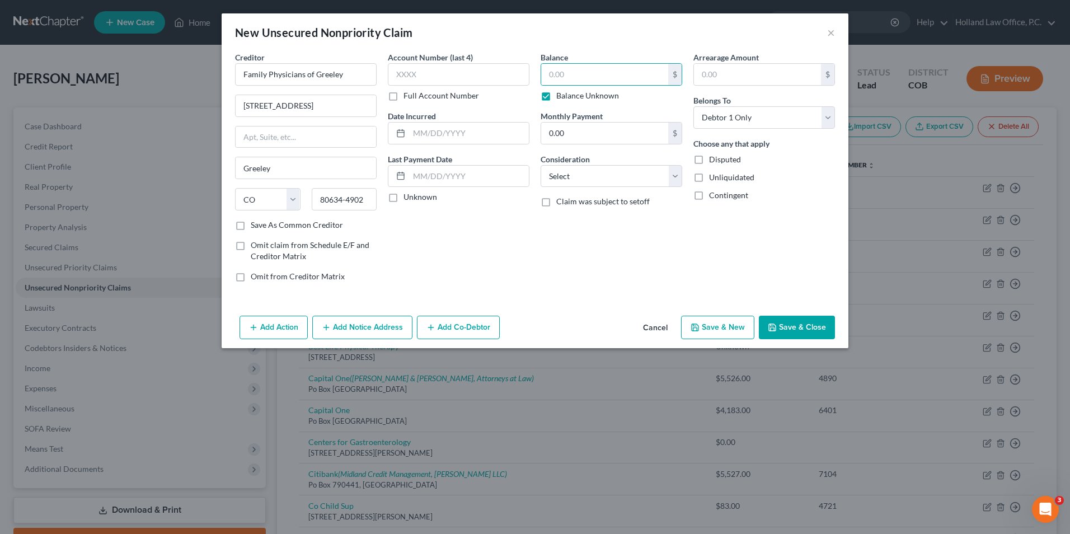
type input "0.00"
click at [783, 333] on button "Save & Close" at bounding box center [797, 328] width 76 height 24
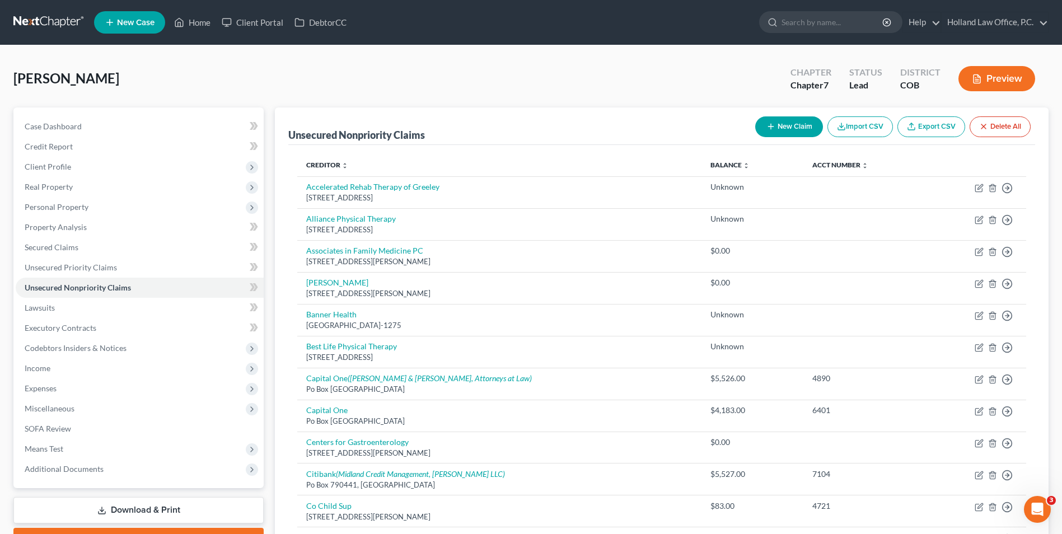
click at [770, 125] on icon "button" at bounding box center [770, 126] width 9 height 9
select select "0"
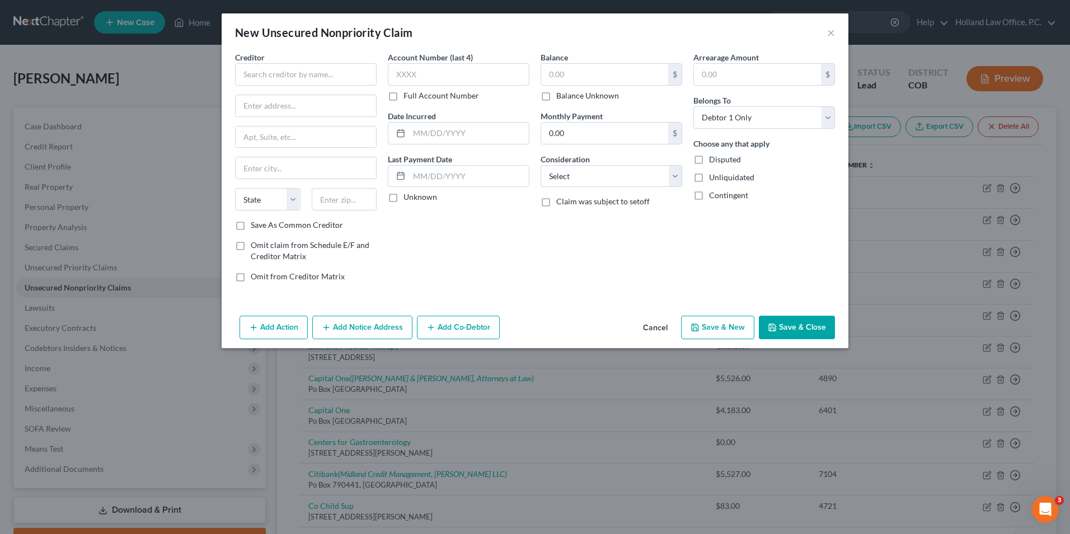
click at [253, 56] on span "Creditor" at bounding box center [250, 58] width 30 height 10
click at [257, 73] on input "text" at bounding box center [306, 74] width 142 height 22
type input "Kaiser Permanente Greeley Medical Offices"
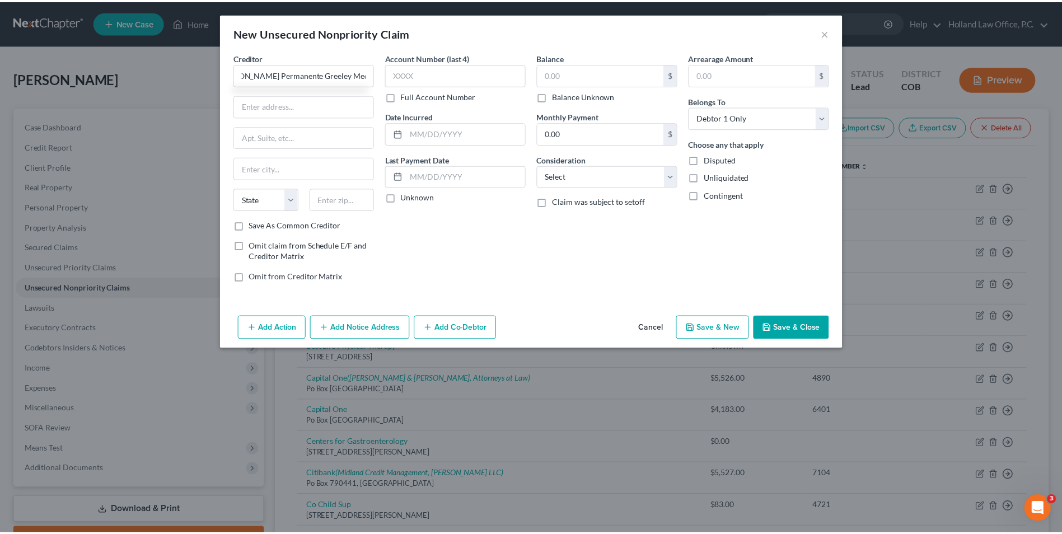
scroll to position [0, 0]
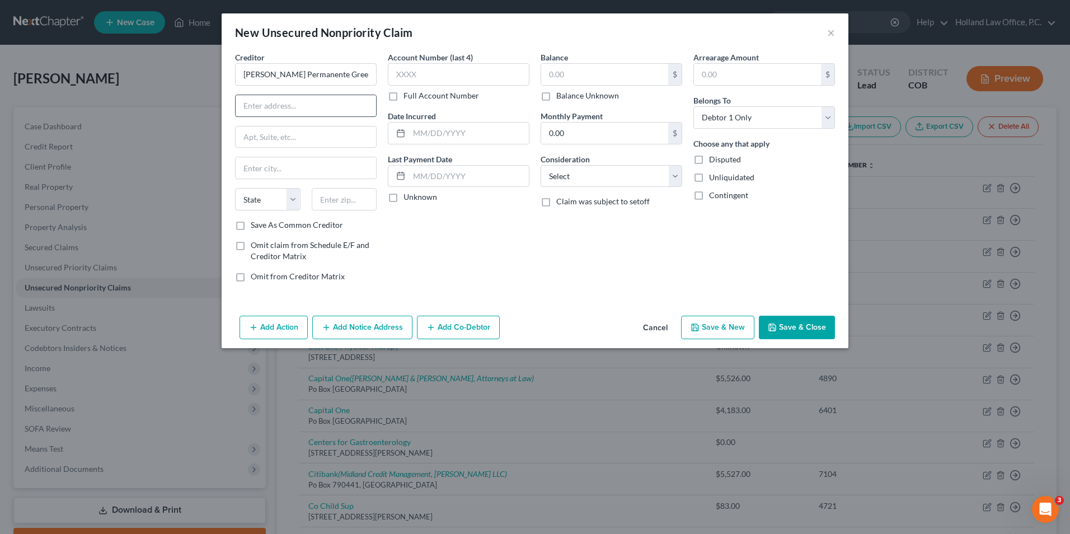
click at [274, 115] on input "text" at bounding box center [306, 105] width 141 height 21
paste input "2429 35th Ave"
type input "2429 35th Ave"
click at [354, 205] on input "text" at bounding box center [345, 199] width 66 height 22
click at [462, 224] on div "Account Number (last 4) Full Account Number Date Incurred Last Payment Date Unk…" at bounding box center [458, 172] width 153 height 240
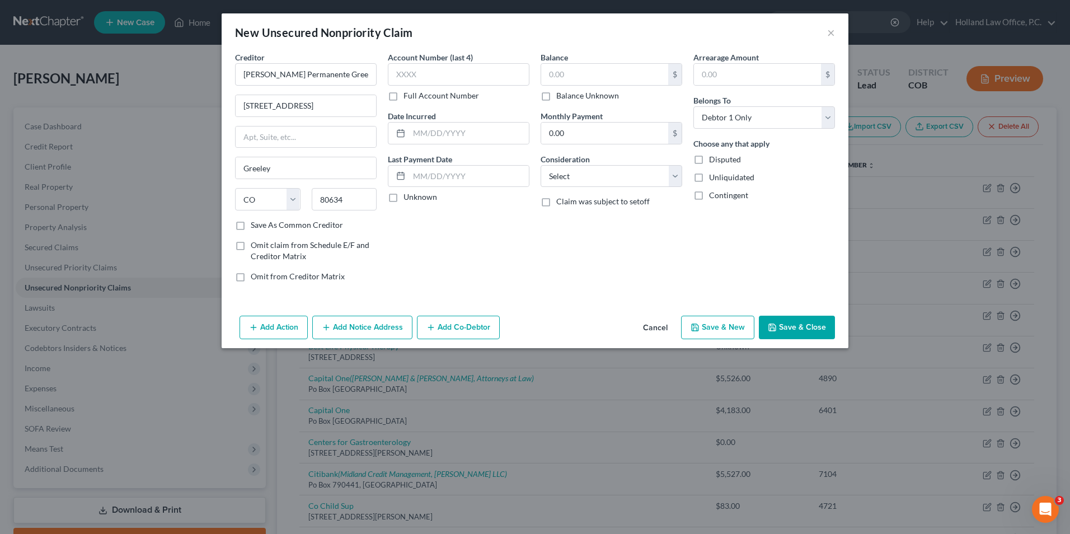
click at [607, 102] on div "Balance $ Balance Unknown Balance Undetermined $ Balance Unknown Monthly Paymen…" at bounding box center [611, 172] width 153 height 240
click at [607, 97] on label "Balance Unknown" at bounding box center [588, 95] width 63 height 11
click at [568, 97] on input "Balance Unknown" at bounding box center [564, 93] width 7 height 7
click at [786, 333] on button "Save & Close" at bounding box center [797, 328] width 76 height 24
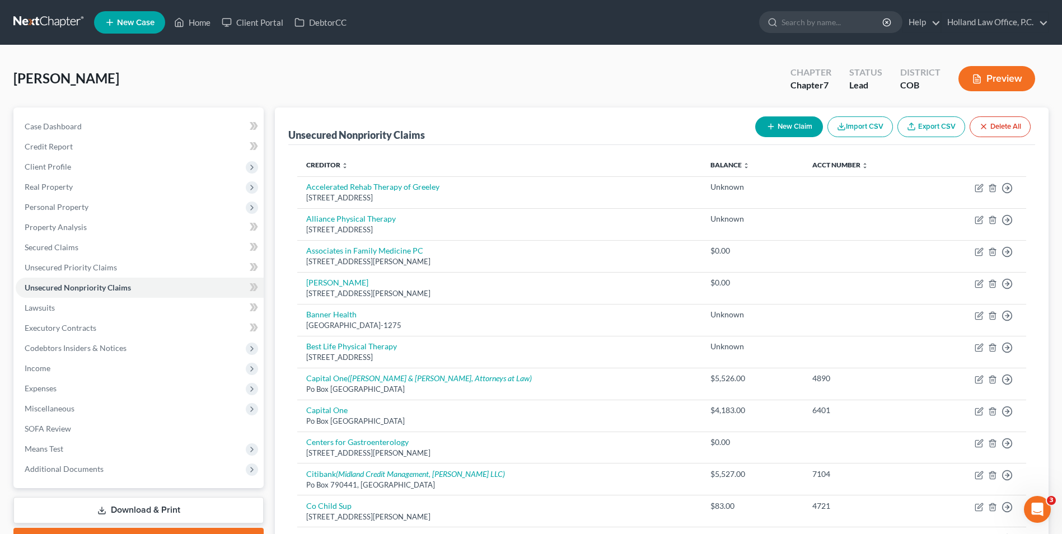
click at [795, 129] on button "New Claim" at bounding box center [789, 126] width 68 height 21
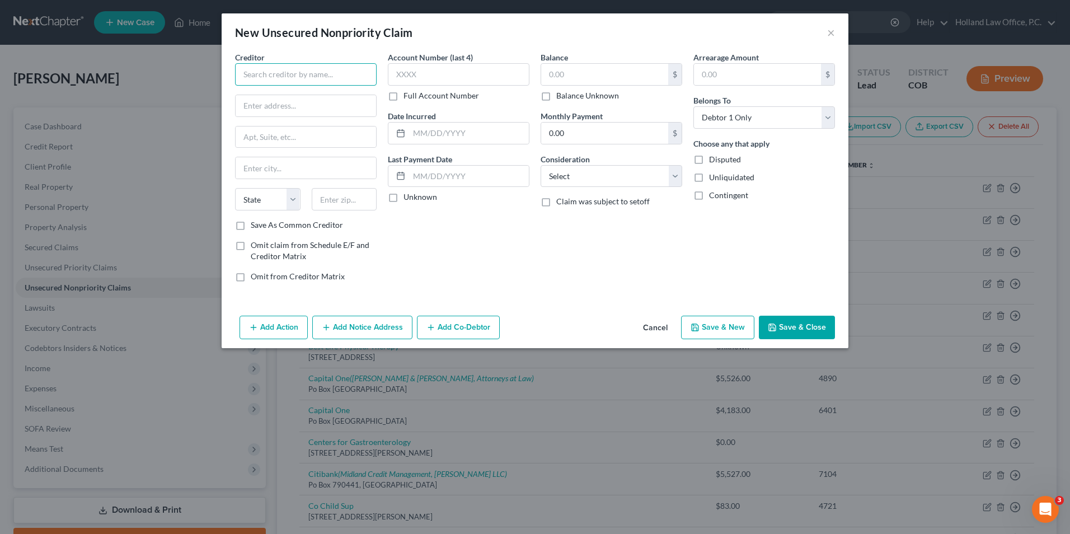
click at [306, 76] on input "text" at bounding box center [306, 74] width 142 height 22
drag, startPoint x: 259, startPoint y: 99, endPoint x: 267, endPoint y: 109, distance: 12.0
click at [262, 104] on input "text" at bounding box center [306, 105] width 141 height 21
paste input "1011 39th Avenue, Ste A"
click at [349, 194] on input "text" at bounding box center [345, 199] width 66 height 22
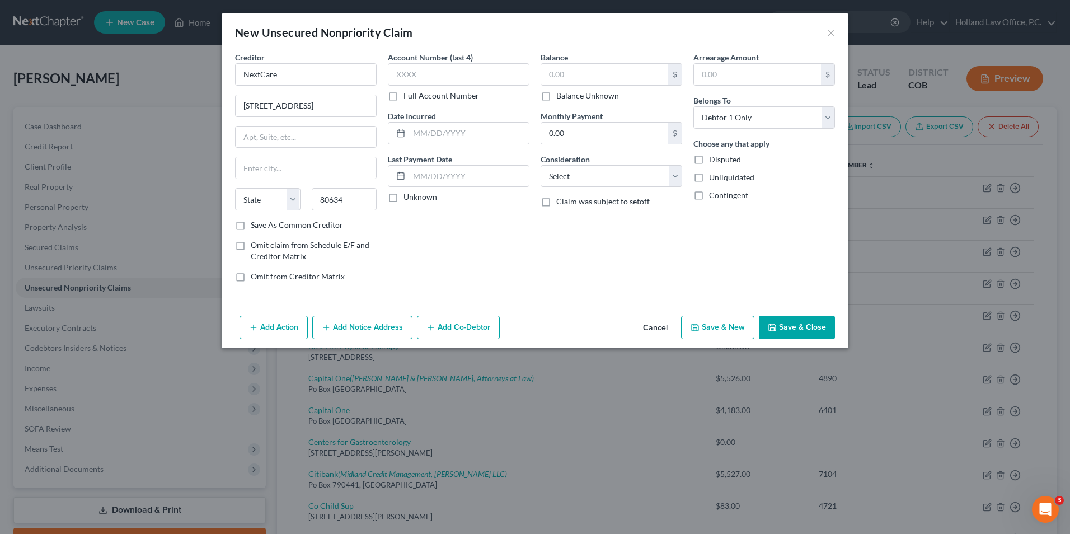
click at [458, 275] on div "Account Number (last 4) Full Account Number Date Incurred Last Payment Date Unk…" at bounding box center [458, 172] width 153 height 240
click at [573, 97] on label "Balance Unknown" at bounding box center [588, 95] width 63 height 11
click at [568, 97] on input "Balance Unknown" at bounding box center [564, 93] width 7 height 7
click at [774, 321] on button "Save & Close" at bounding box center [797, 328] width 76 height 24
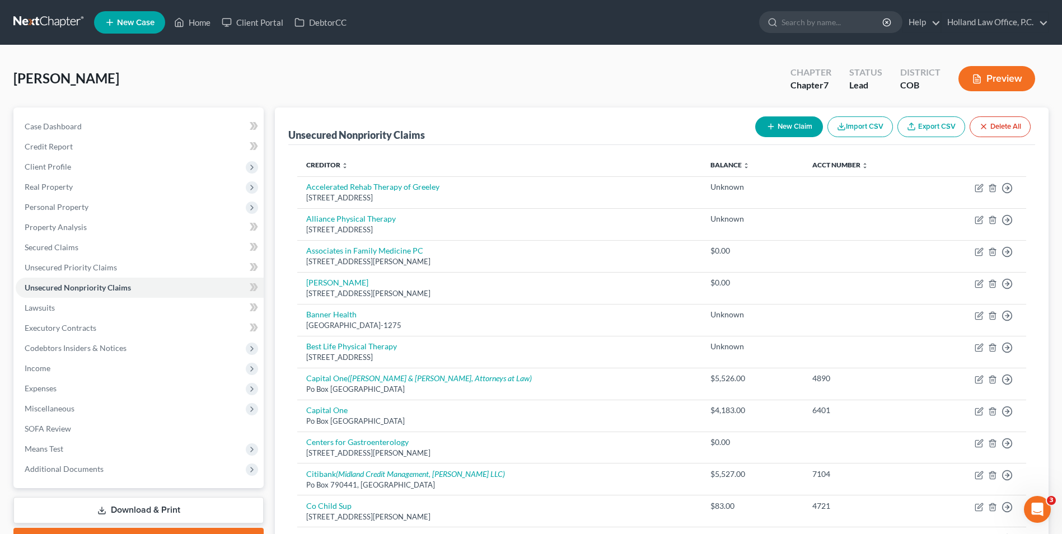
click at [816, 120] on button "New Claim" at bounding box center [789, 126] width 68 height 21
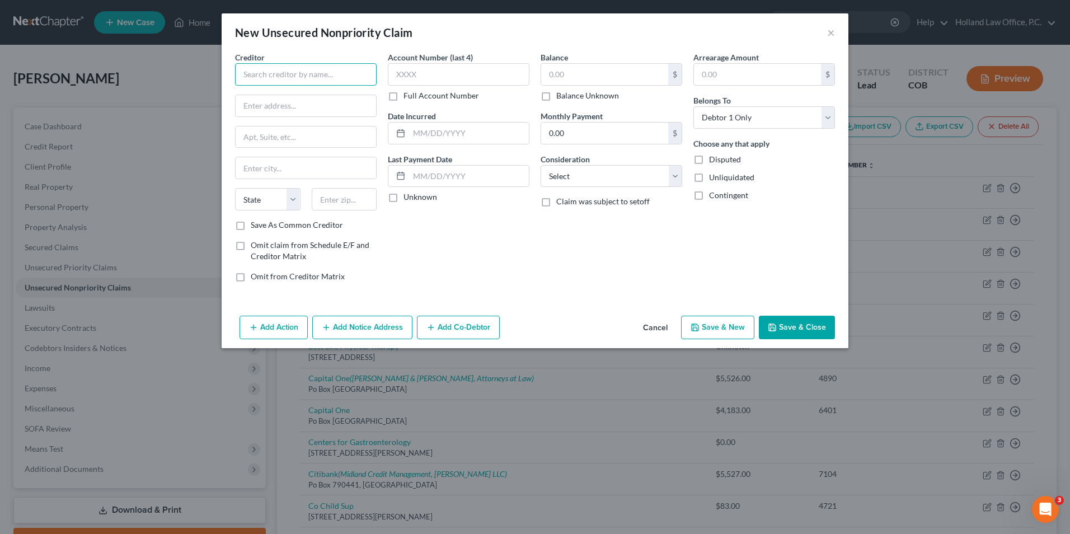
drag, startPoint x: 272, startPoint y: 71, endPoint x: 275, endPoint y: 60, distance: 10.5
click at [272, 68] on input "text" at bounding box center [306, 74] width 142 height 22
click at [297, 114] on input "text" at bounding box center [306, 105] width 141 height 21
paste input "1919 65th Ave STE 2"
click at [319, 197] on input "text" at bounding box center [345, 199] width 66 height 22
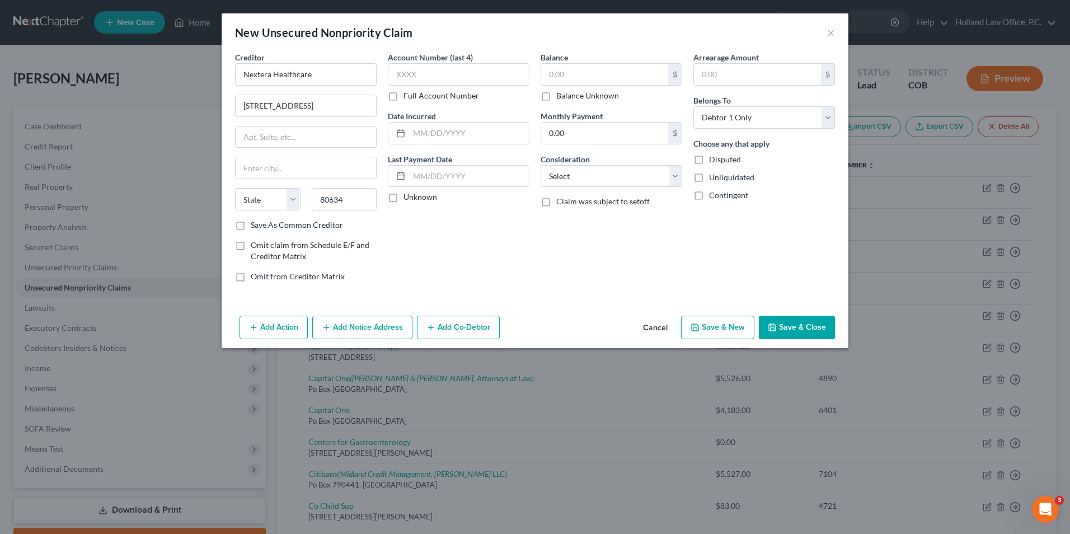
click at [517, 255] on div "Account Number (last 4) Full Account Number Date Incurred Last Payment Date Unk…" at bounding box center [458, 172] width 153 height 240
click at [609, 74] on input "text" at bounding box center [604, 74] width 127 height 21
click at [560, 98] on label "Balance Unknown" at bounding box center [588, 95] width 63 height 11
click at [561, 97] on input "Balance Unknown" at bounding box center [564, 93] width 7 height 7
click at [774, 321] on button "Save & Close" at bounding box center [797, 328] width 76 height 24
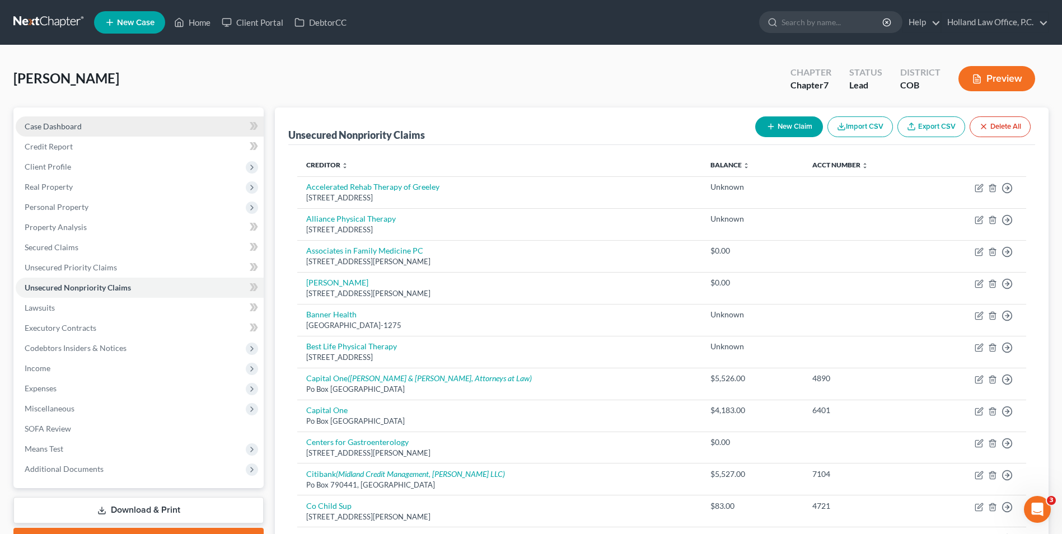
click at [98, 126] on link "Case Dashboard" at bounding box center [140, 126] width 248 height 20
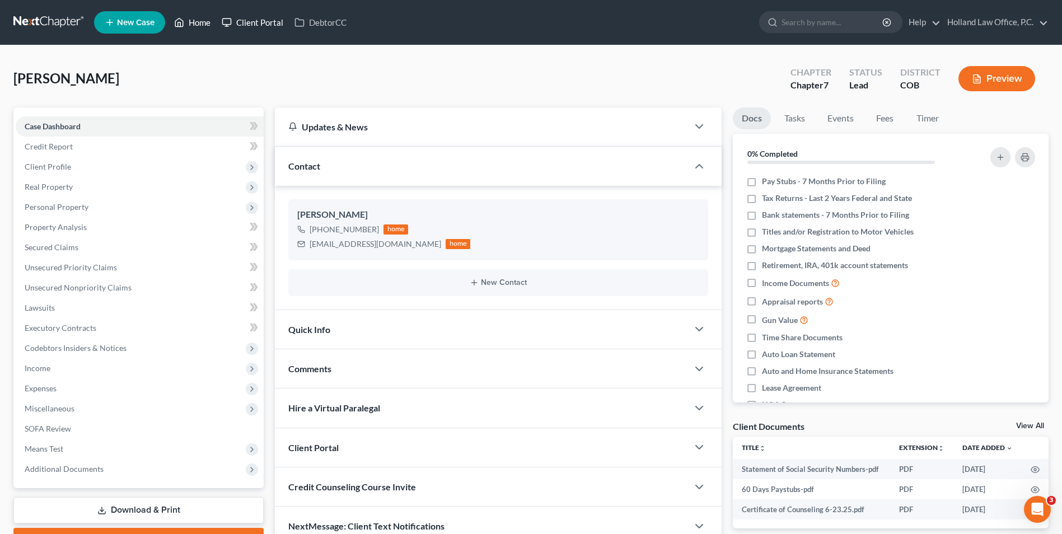
drag, startPoint x: 193, startPoint y: 21, endPoint x: 217, endPoint y: 21, distance: 24.1
click at [193, 21] on link "Home" at bounding box center [193, 22] width 48 height 20
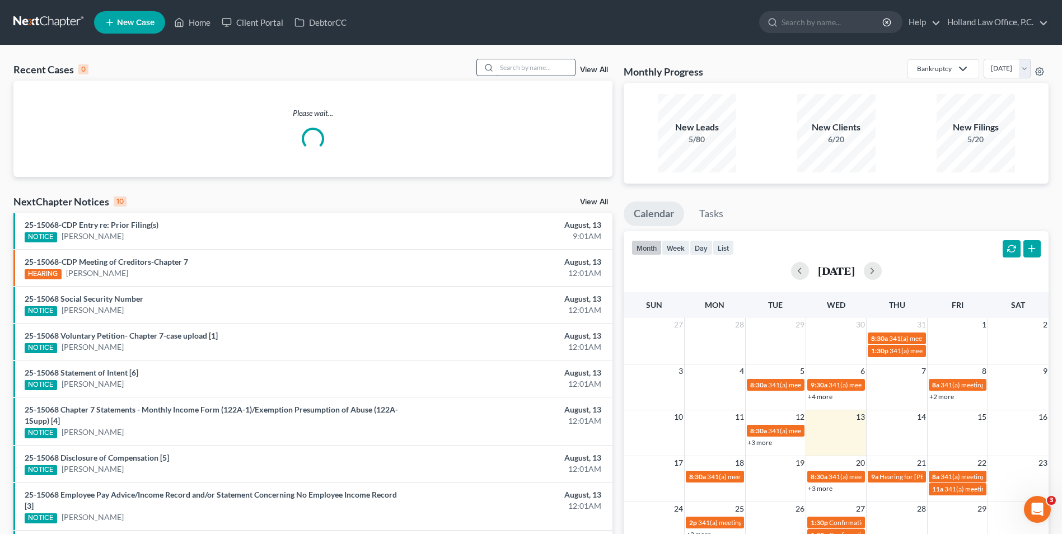
click at [540, 73] on input "search" at bounding box center [536, 67] width 78 height 16
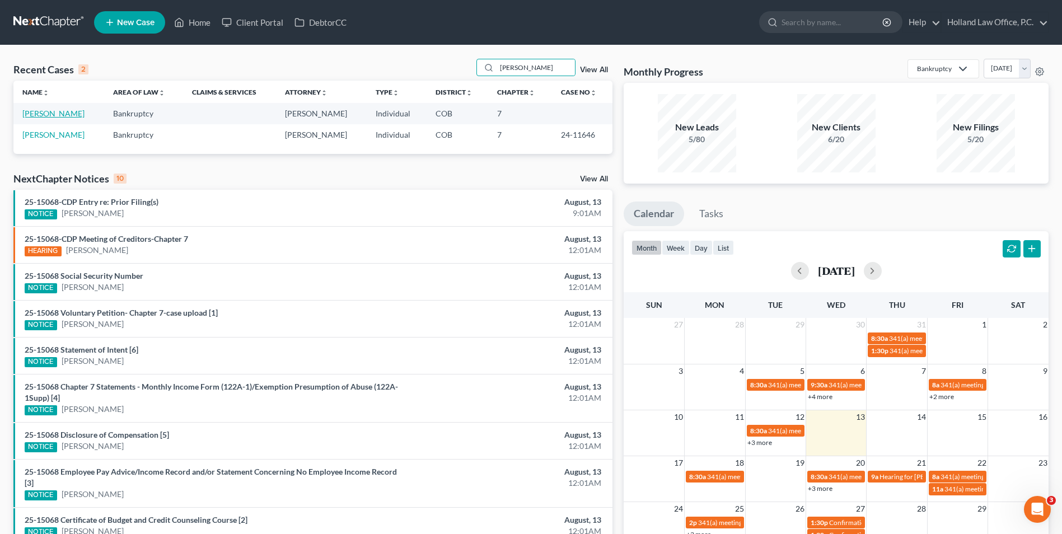
click at [44, 115] on link "[PERSON_NAME]" at bounding box center [53, 114] width 62 height 10
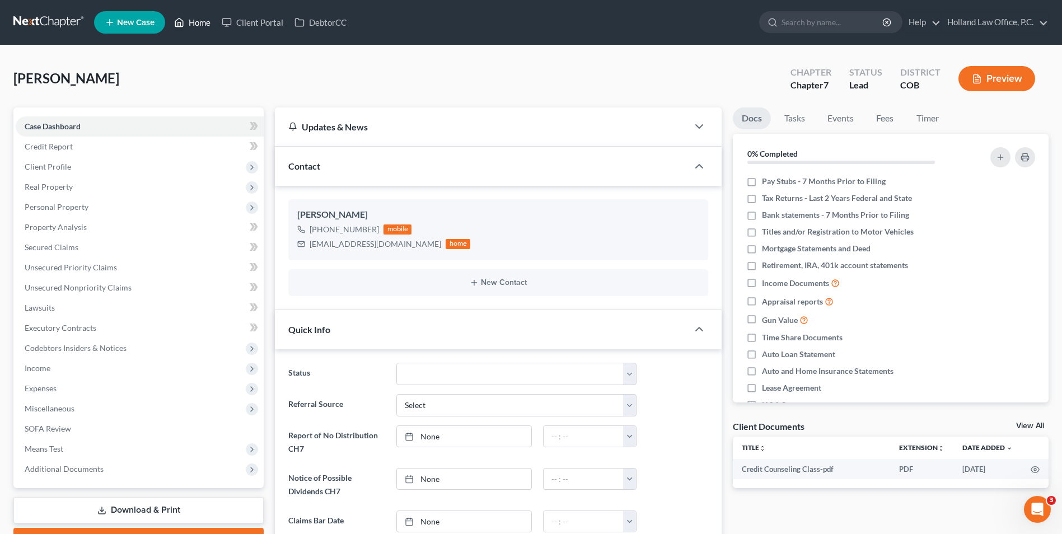
click at [191, 20] on link "Home" at bounding box center [193, 22] width 48 height 20
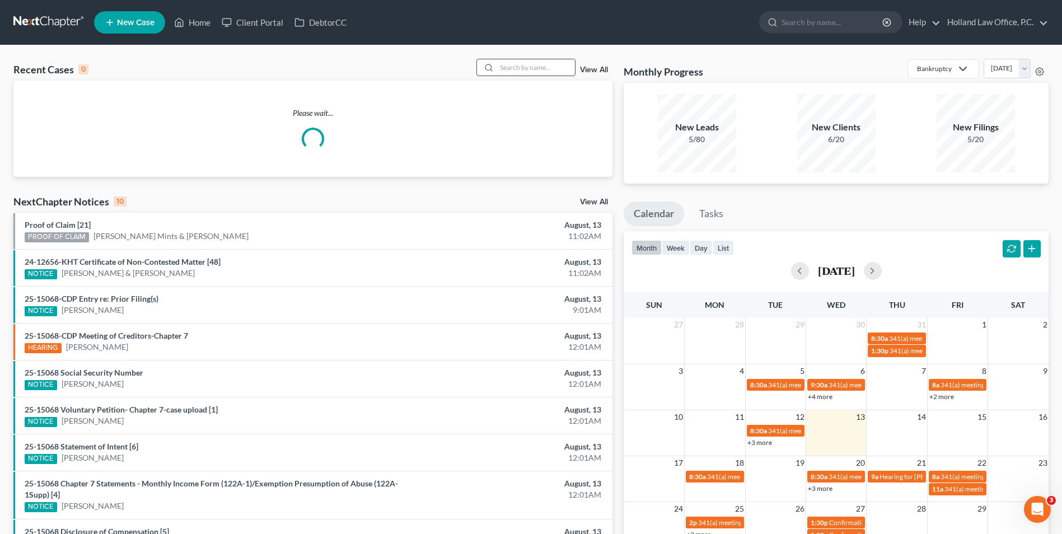
click at [543, 66] on input "search" at bounding box center [536, 67] width 78 height 16
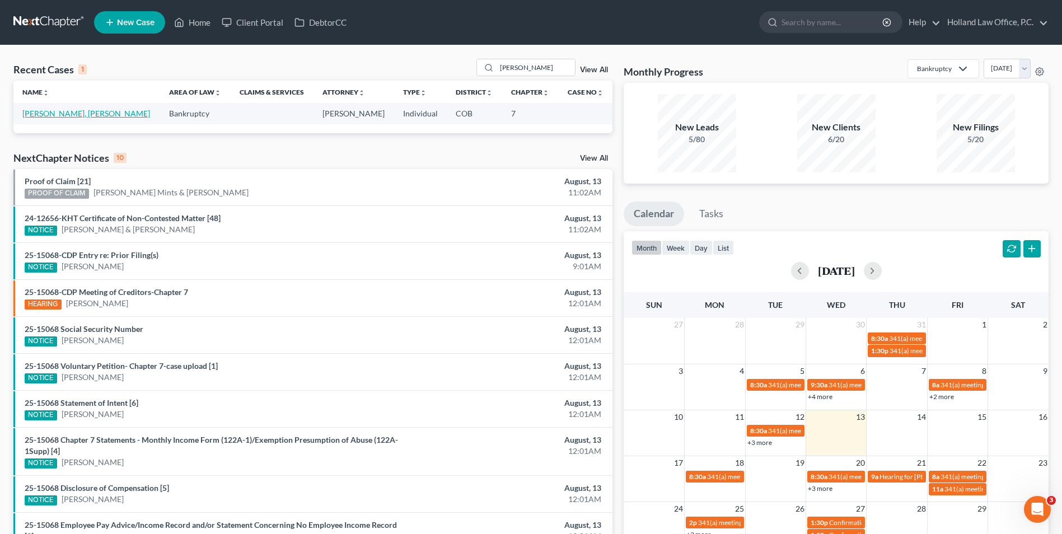
click at [54, 112] on link "[PERSON_NAME], [PERSON_NAME]" at bounding box center [86, 114] width 128 height 10
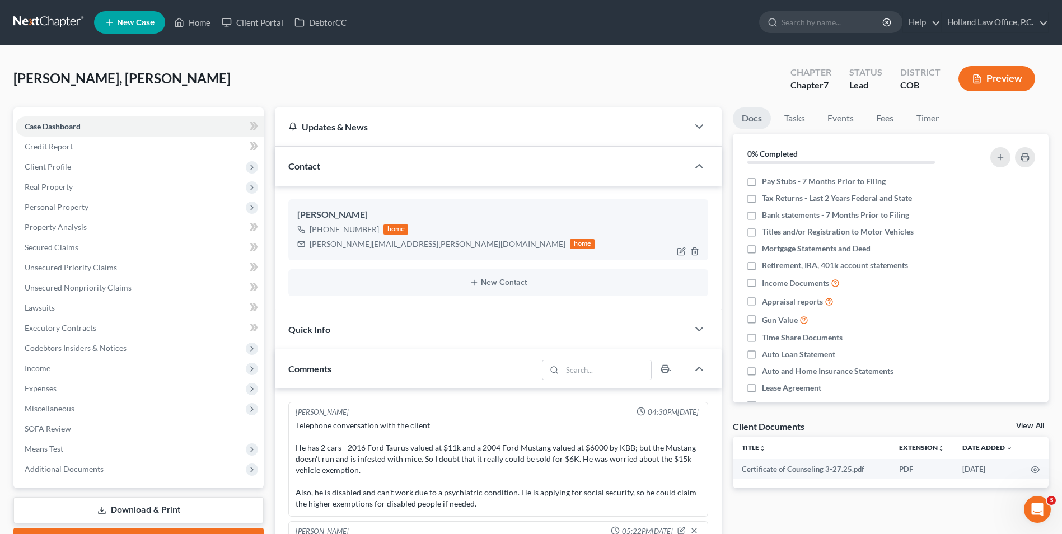
drag, startPoint x: 374, startPoint y: 228, endPoint x: 321, endPoint y: 231, distance: 53.3
click at [321, 231] on div "+1 (970) 402-5946" at bounding box center [344, 229] width 69 height 11
drag, startPoint x: 185, startPoint y: 23, endPoint x: 217, endPoint y: 22, distance: 31.9
click at [184, 23] on icon at bounding box center [179, 22] width 10 height 13
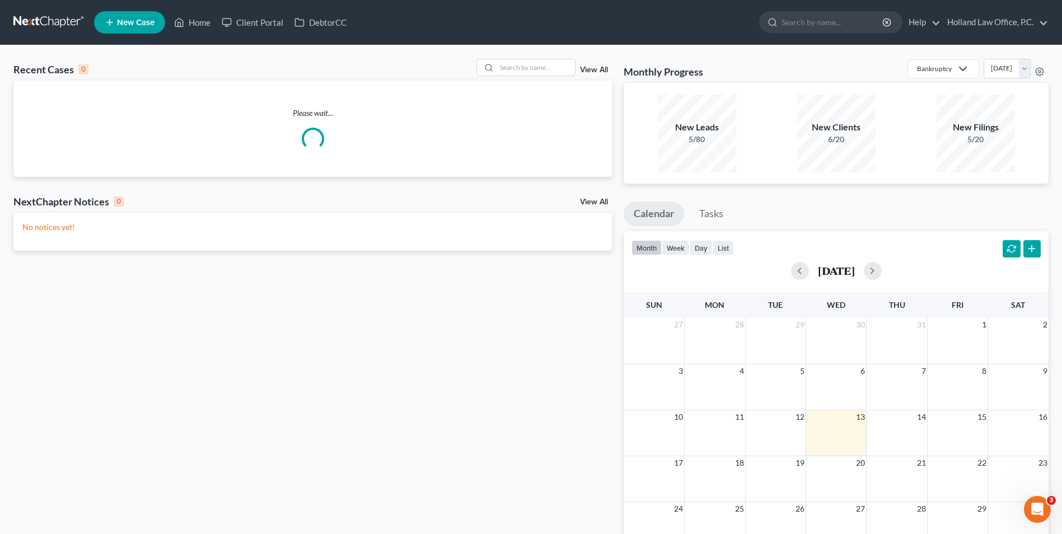
click at [529, 65] on input "search" at bounding box center [536, 67] width 78 height 16
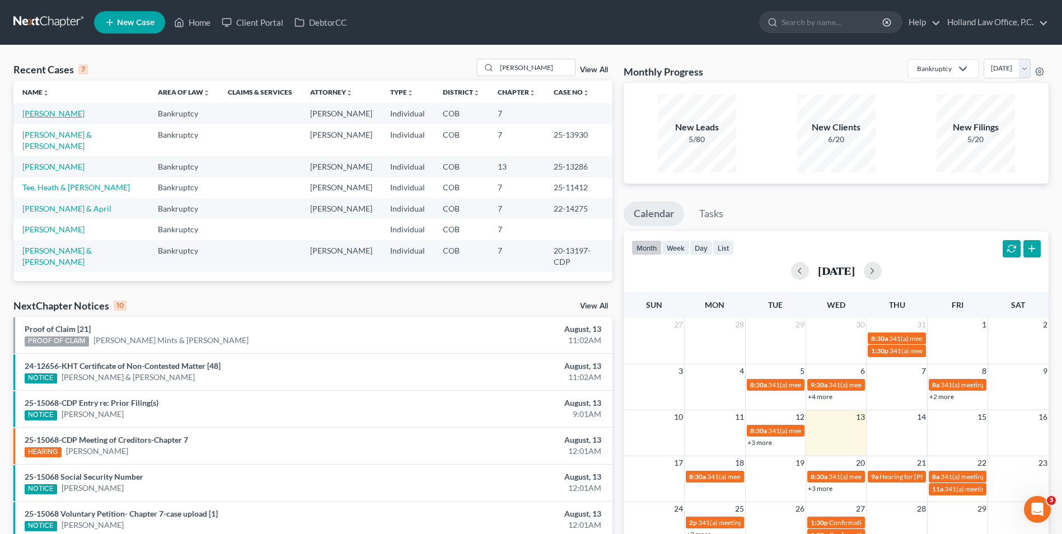
click at [70, 115] on link "Walter, Nathan" at bounding box center [53, 114] width 62 height 10
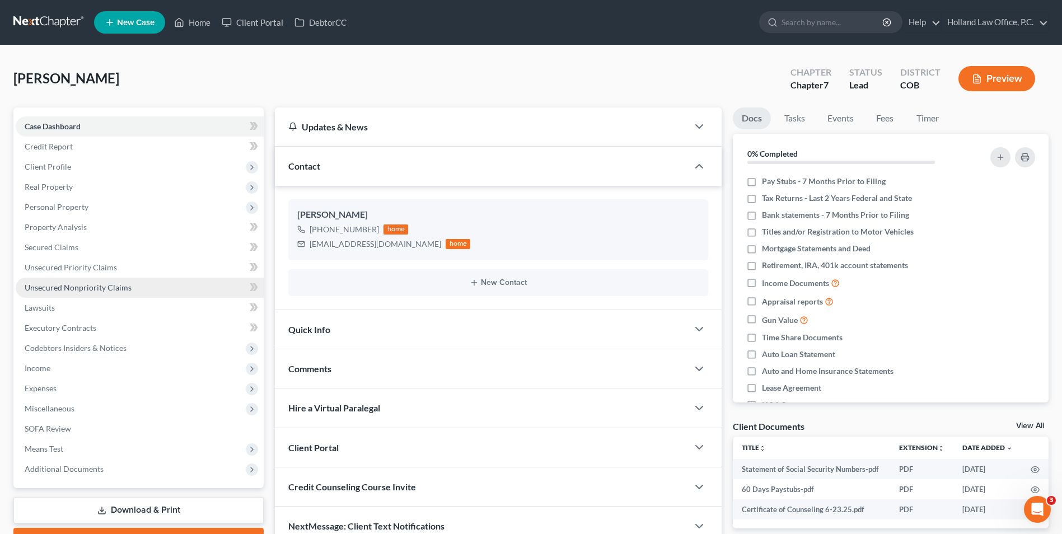
click at [79, 285] on span "Unsecured Nonpriority Claims" at bounding box center [78, 288] width 107 height 10
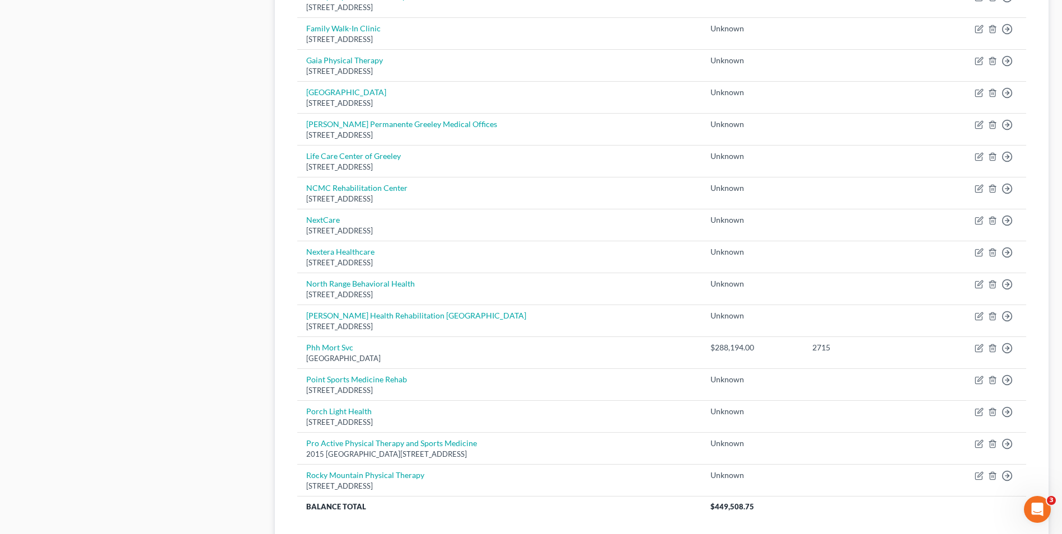
scroll to position [713, 0]
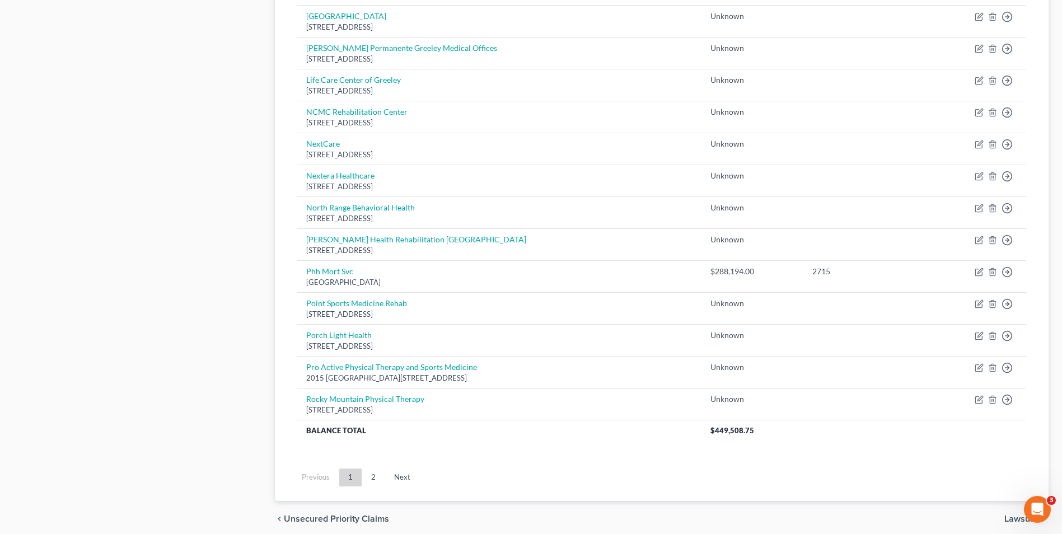
click at [377, 474] on link "2" at bounding box center [373, 478] width 22 height 18
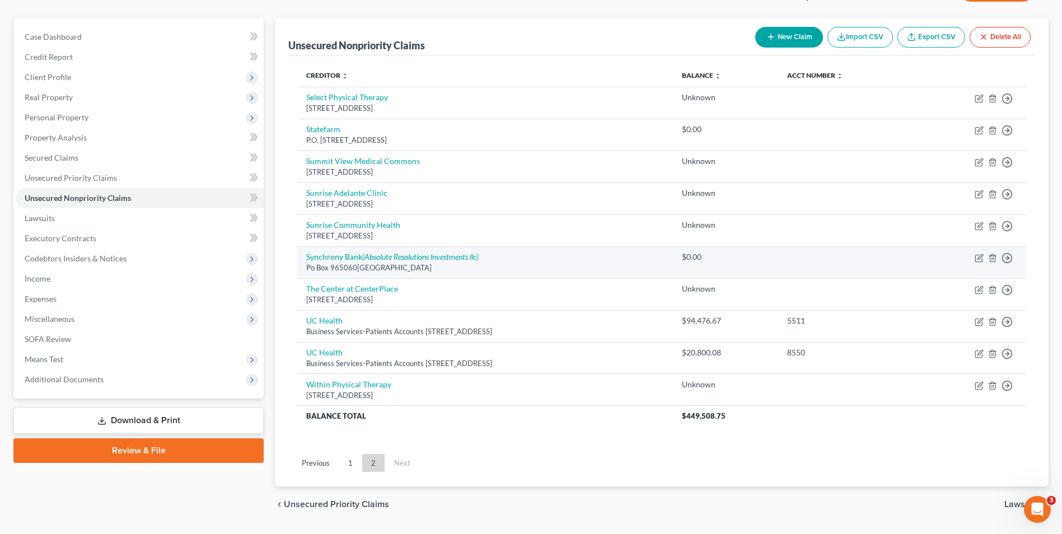
scroll to position [64, 0]
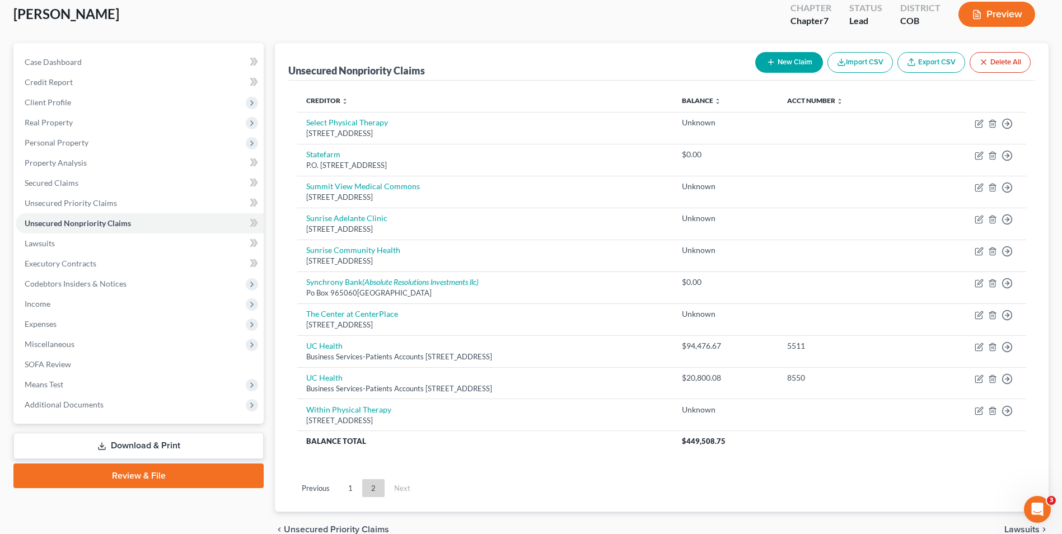
click at [349, 487] on link "1" at bounding box center [350, 488] width 22 height 18
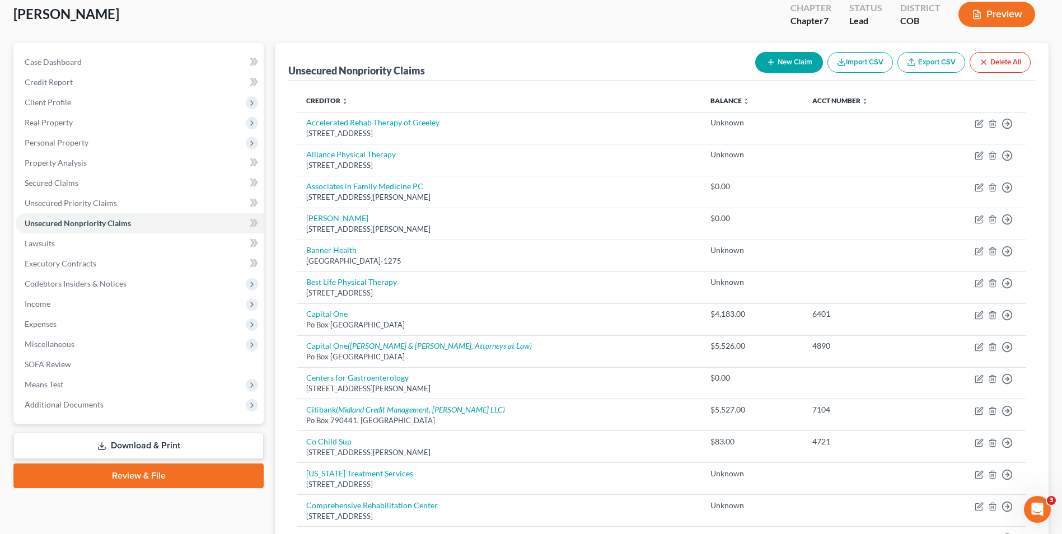
scroll to position [0, 0]
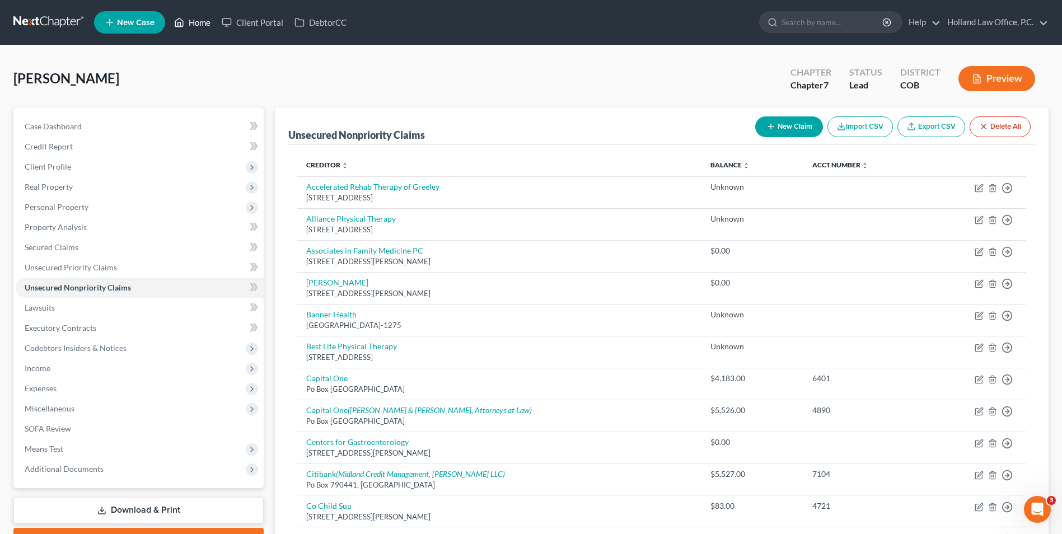
click at [212, 21] on link "Home" at bounding box center [193, 22] width 48 height 20
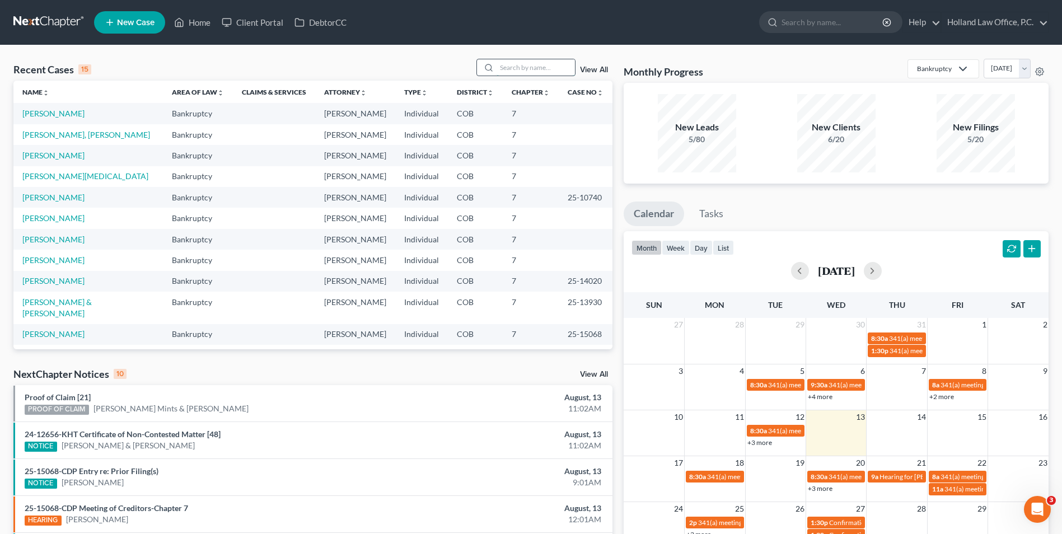
click at [526, 67] on input "search" at bounding box center [536, 67] width 78 height 16
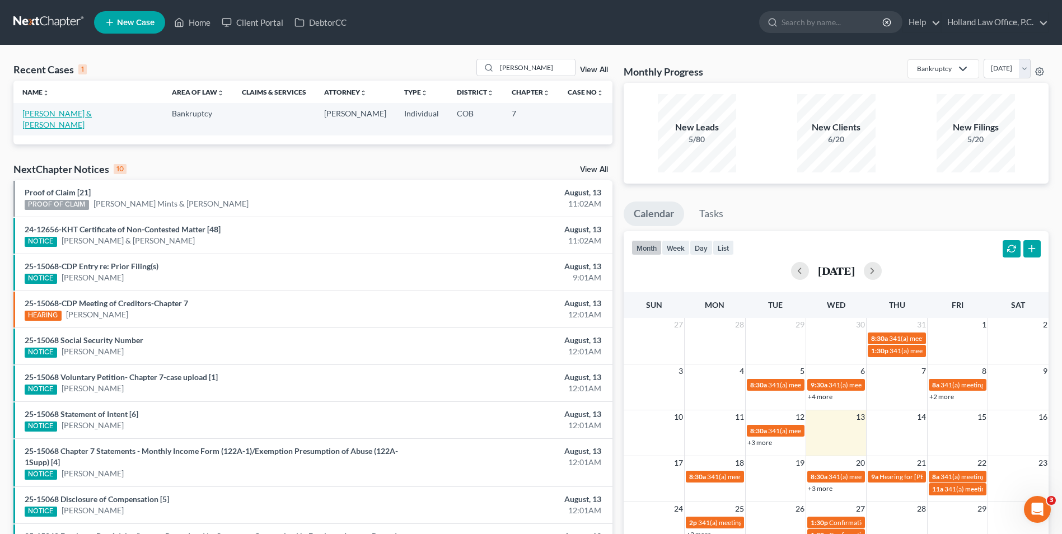
click at [92, 114] on link "[PERSON_NAME] & [PERSON_NAME]" at bounding box center [56, 119] width 69 height 21
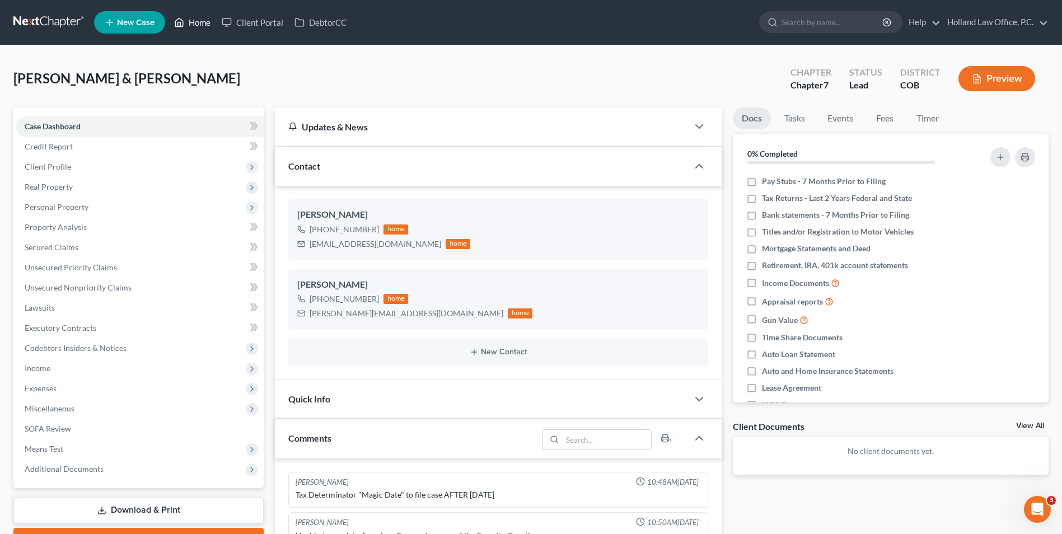
drag, startPoint x: 189, startPoint y: 29, endPoint x: 202, endPoint y: 24, distance: 13.8
click at [189, 29] on link "Home" at bounding box center [193, 22] width 48 height 20
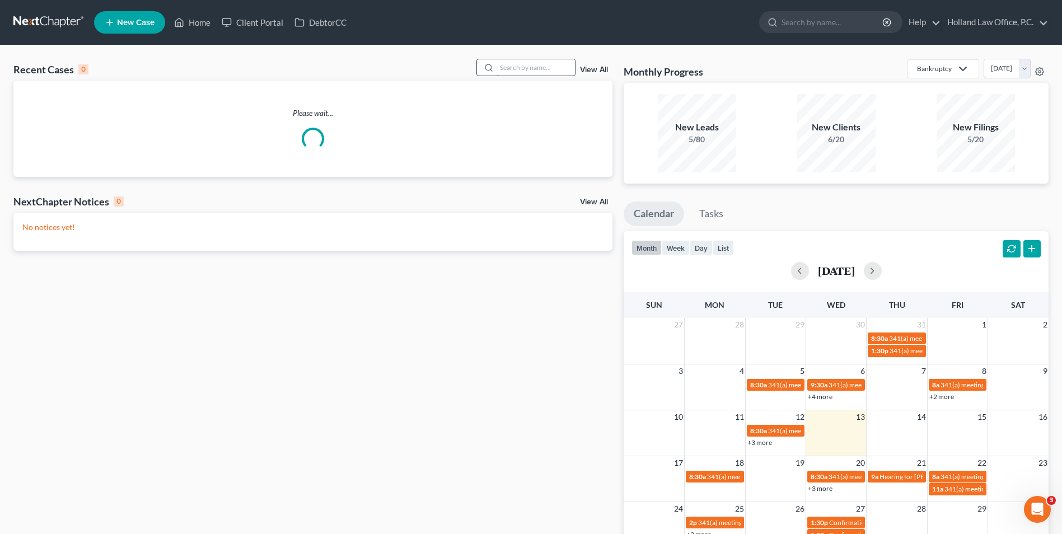
click at [506, 68] on input "search" at bounding box center [536, 67] width 78 height 16
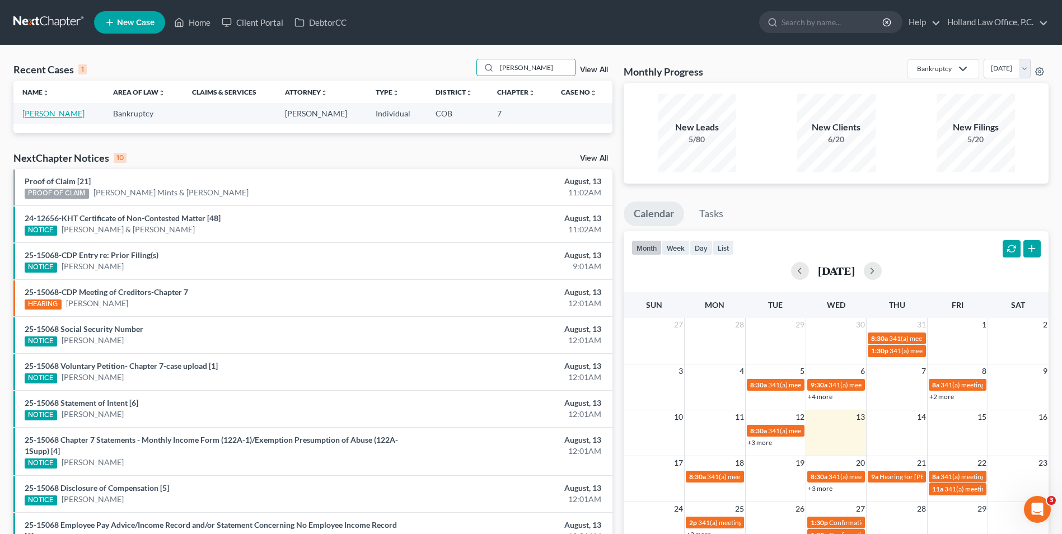
click at [55, 113] on link "[PERSON_NAME]" at bounding box center [53, 114] width 62 height 10
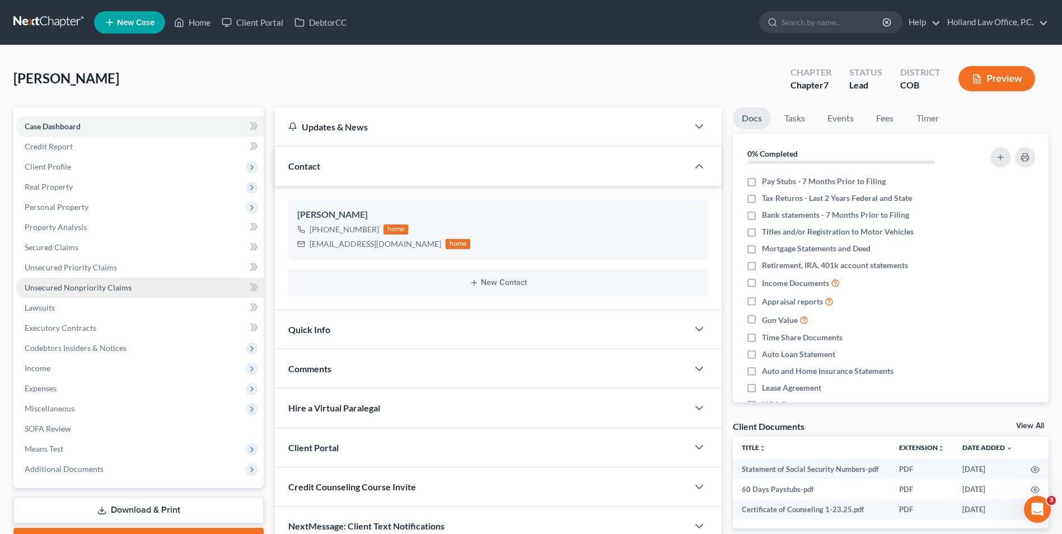
click at [65, 287] on span "Unsecured Nonpriority Claims" at bounding box center [78, 288] width 107 height 10
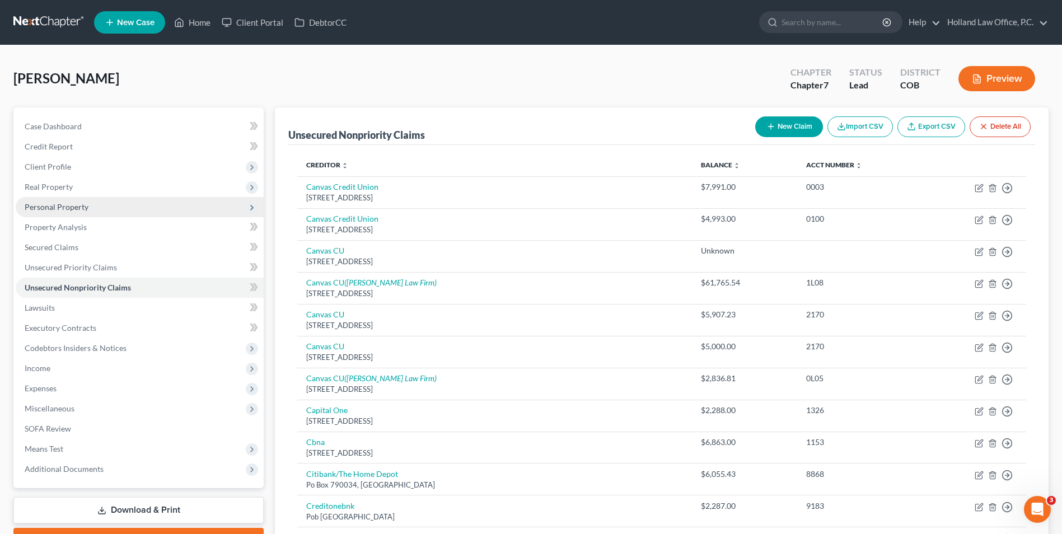
click at [80, 207] on span "Personal Property" at bounding box center [57, 207] width 64 height 10
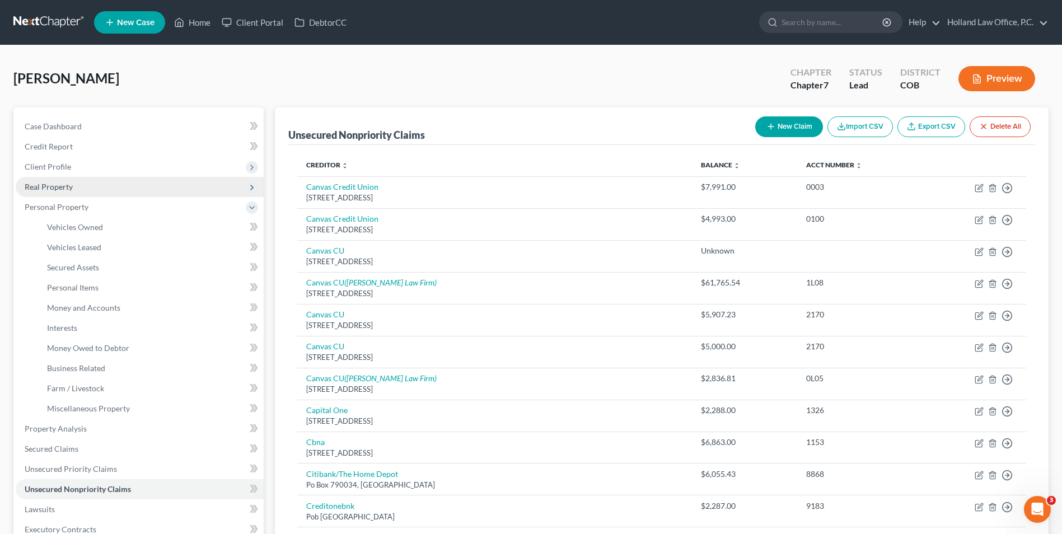
click at [76, 186] on span "Real Property" at bounding box center [140, 187] width 248 height 20
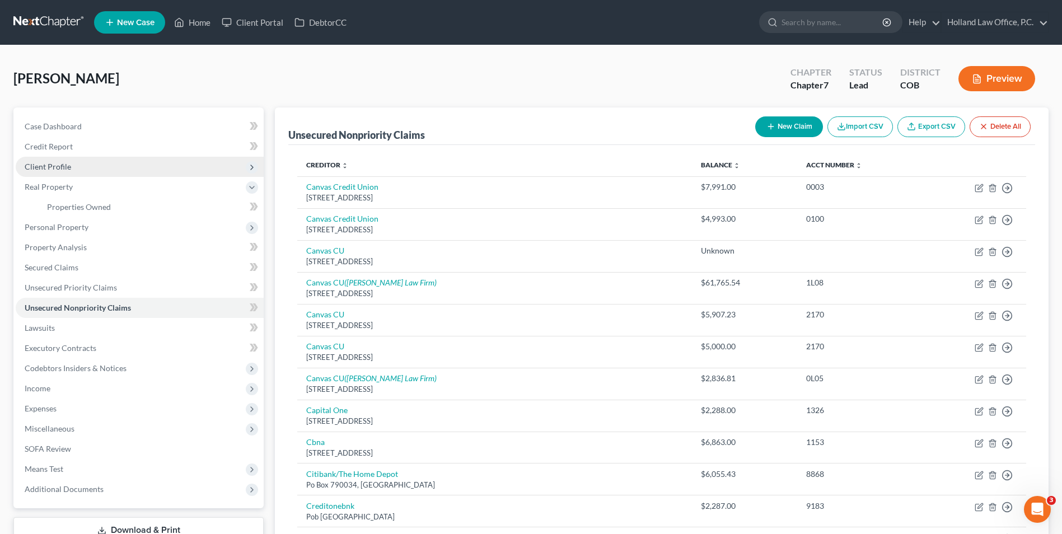
click at [83, 167] on span "Client Profile" at bounding box center [140, 167] width 248 height 20
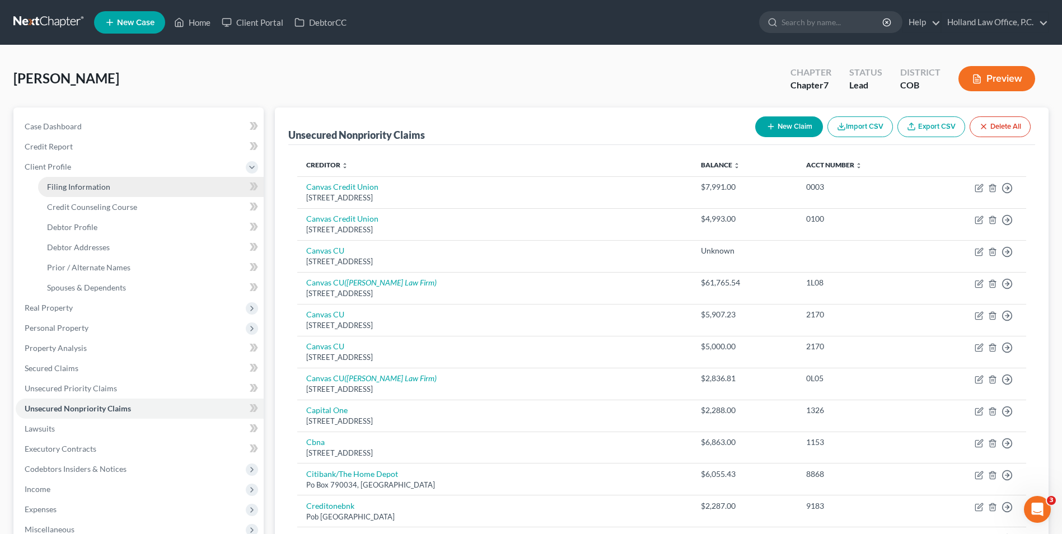
click at [87, 189] on span "Filing Information" at bounding box center [78, 187] width 63 height 10
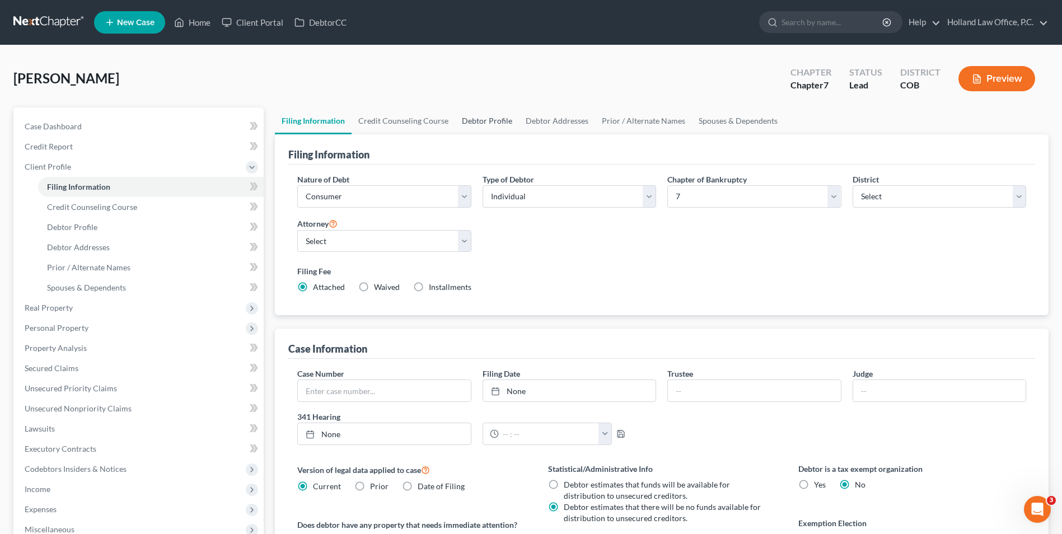
click at [486, 124] on link "Debtor Profile" at bounding box center [487, 120] width 64 height 27
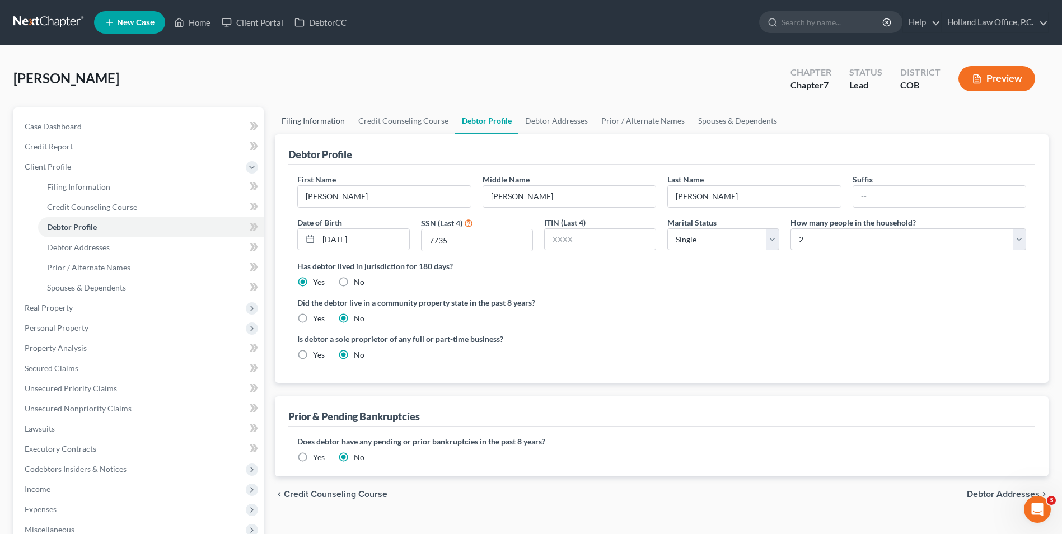
click at [289, 107] on link "Filing Information" at bounding box center [313, 120] width 77 height 27
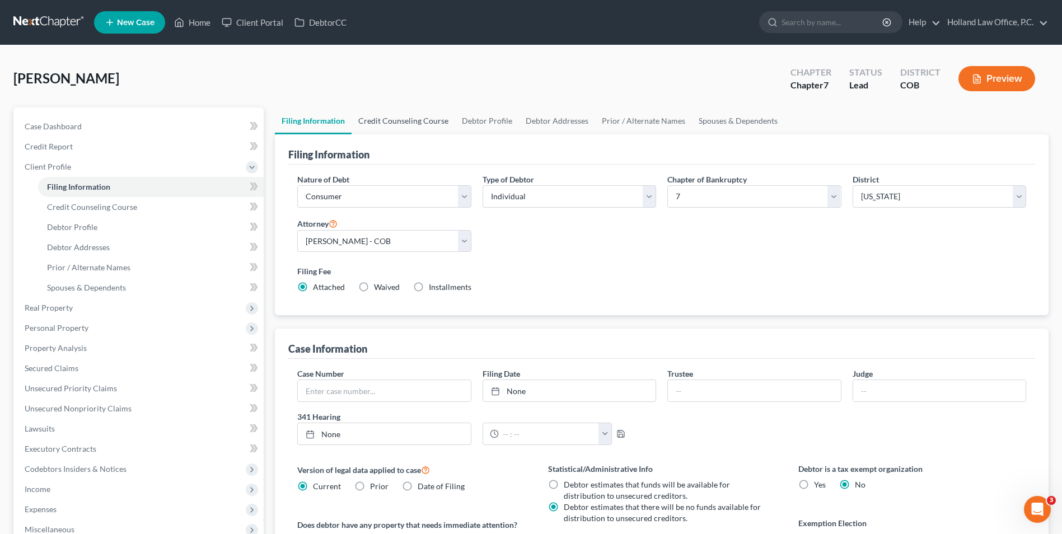
click at [390, 123] on link "Credit Counseling Course" at bounding box center [404, 120] width 104 height 27
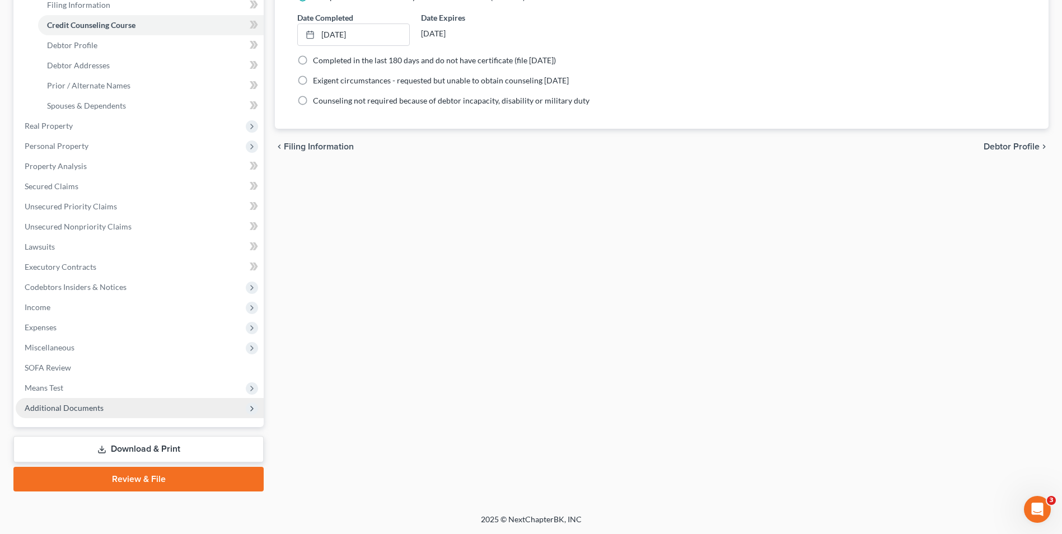
click at [83, 406] on span "Additional Documents" at bounding box center [64, 408] width 79 height 10
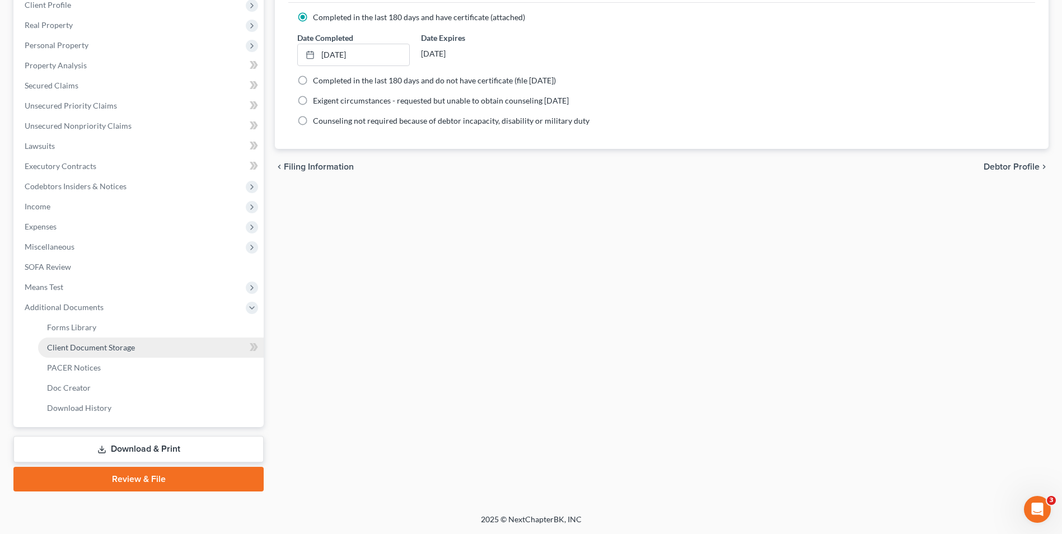
click at [101, 350] on span "Client Document Storage" at bounding box center [91, 348] width 88 height 10
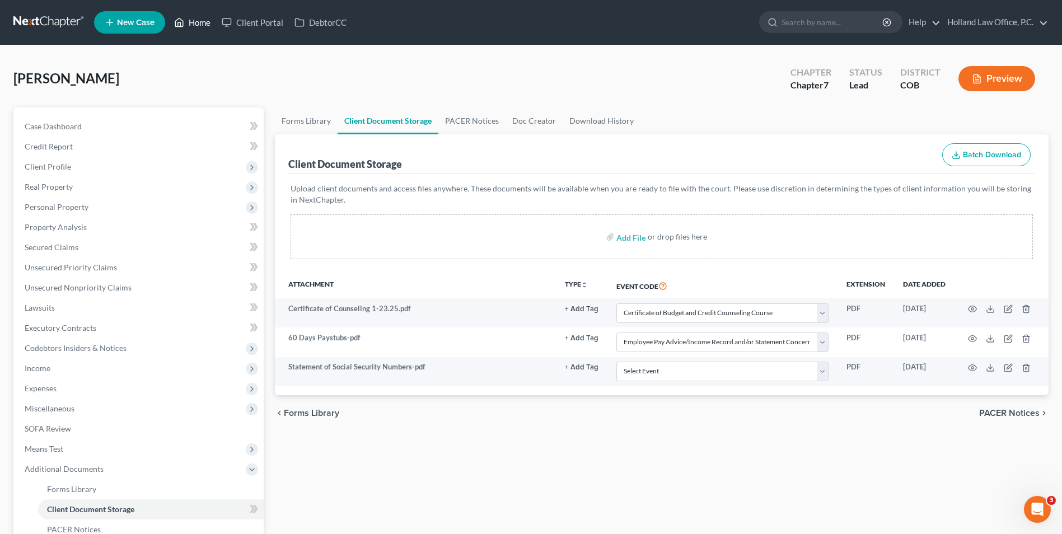
click at [188, 16] on link "Home" at bounding box center [193, 22] width 48 height 20
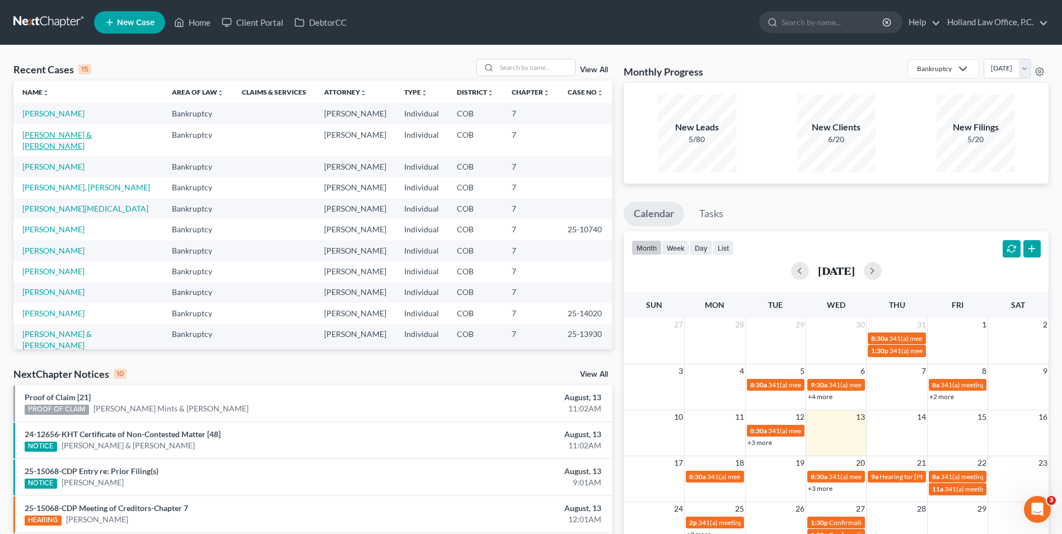
click at [78, 135] on link "[PERSON_NAME] & [PERSON_NAME]" at bounding box center [56, 140] width 69 height 21
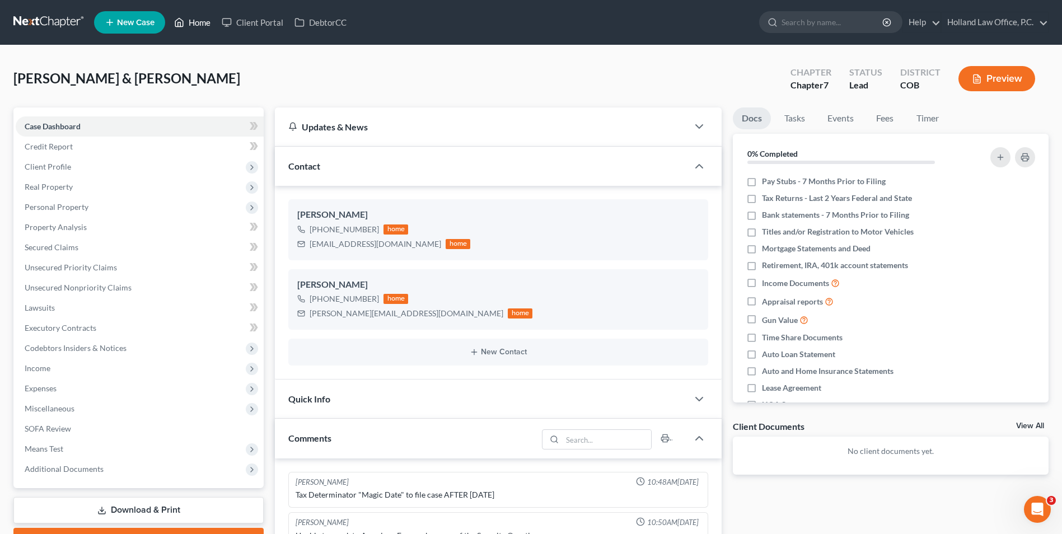
click at [204, 20] on link "Home" at bounding box center [193, 22] width 48 height 20
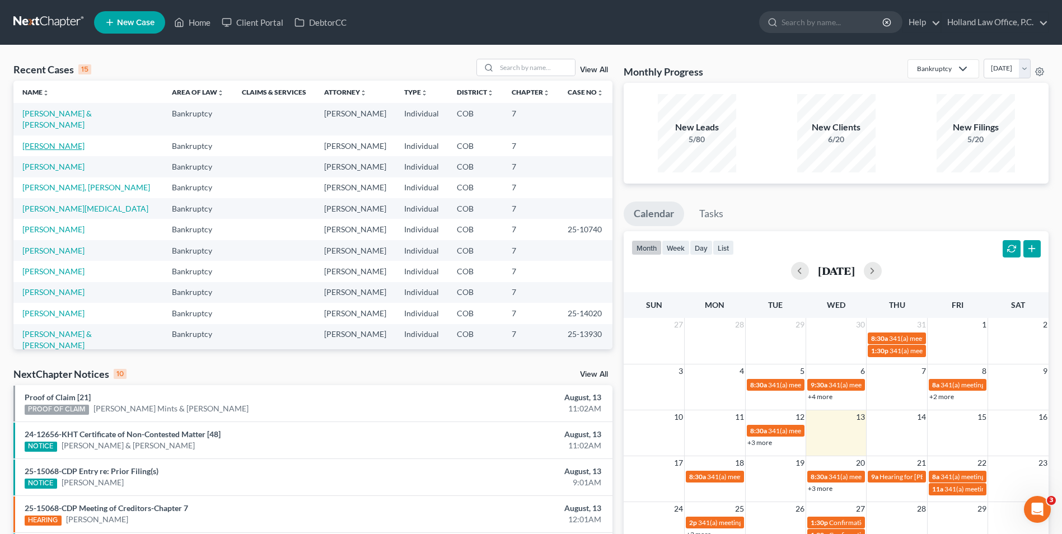
click at [46, 141] on link "[PERSON_NAME]" at bounding box center [53, 146] width 62 height 10
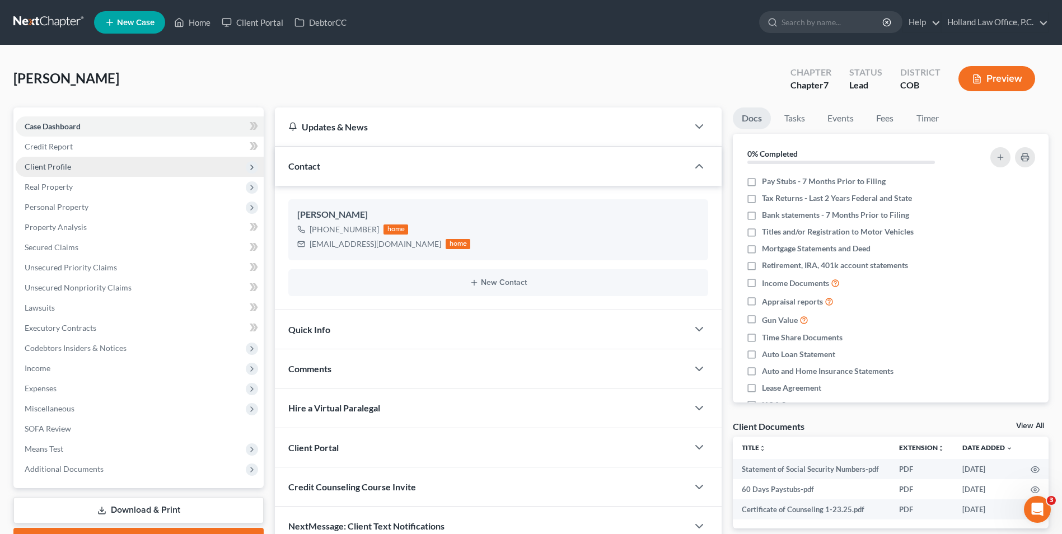
click at [65, 169] on span "Client Profile" at bounding box center [48, 167] width 46 height 10
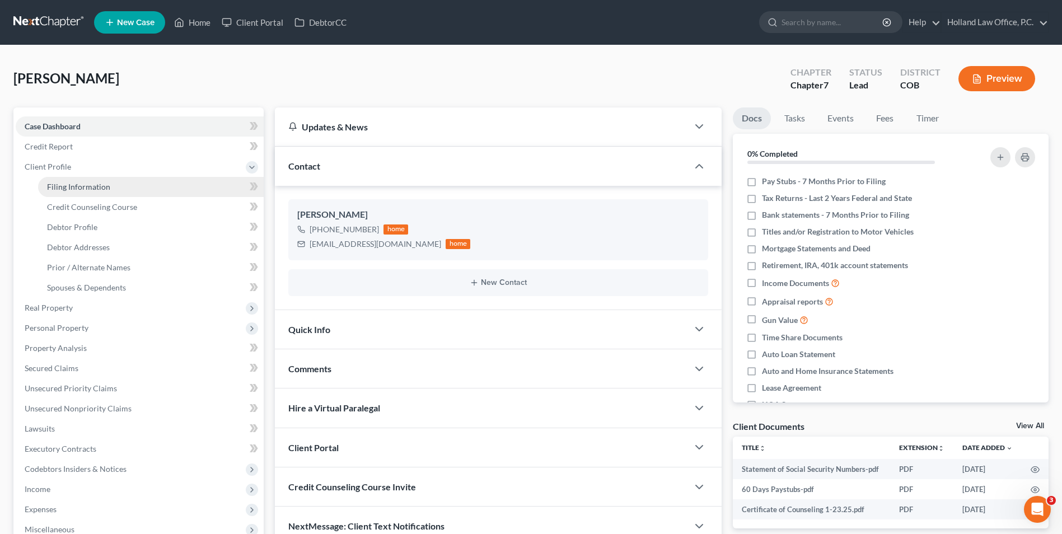
click at [83, 188] on span "Filing Information" at bounding box center [78, 187] width 63 height 10
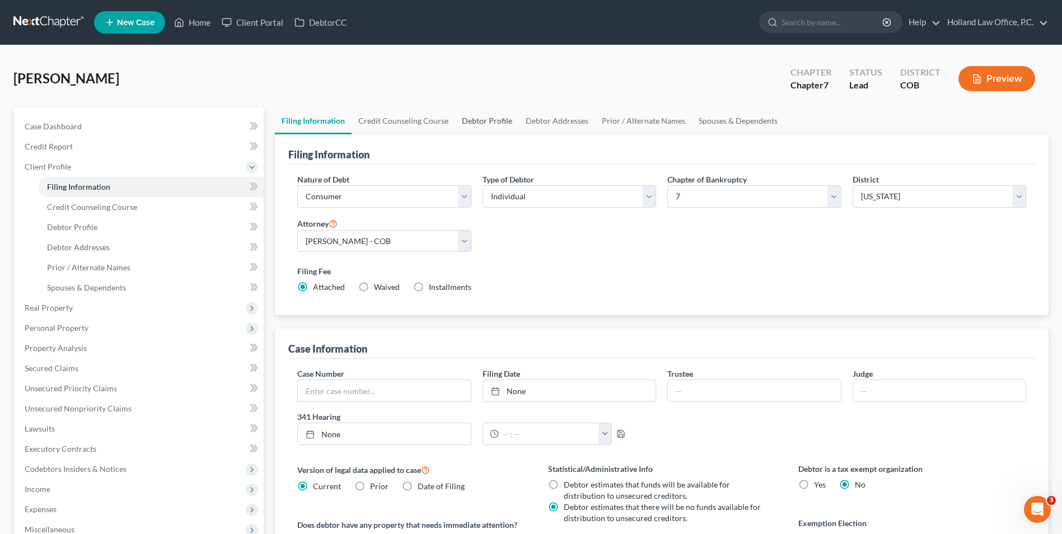
click at [484, 121] on link "Debtor Profile" at bounding box center [487, 120] width 64 height 27
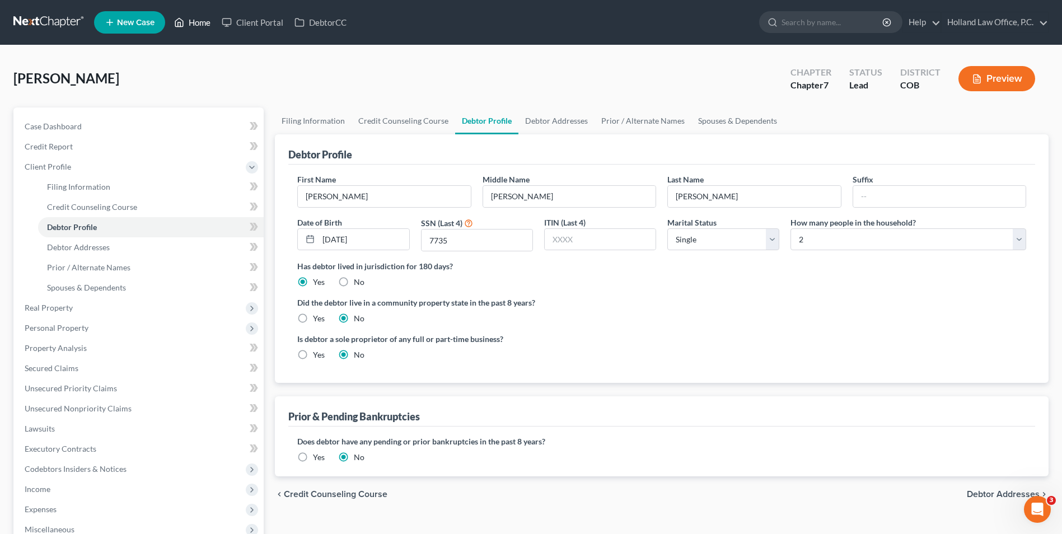
click at [200, 29] on link "Home" at bounding box center [193, 22] width 48 height 20
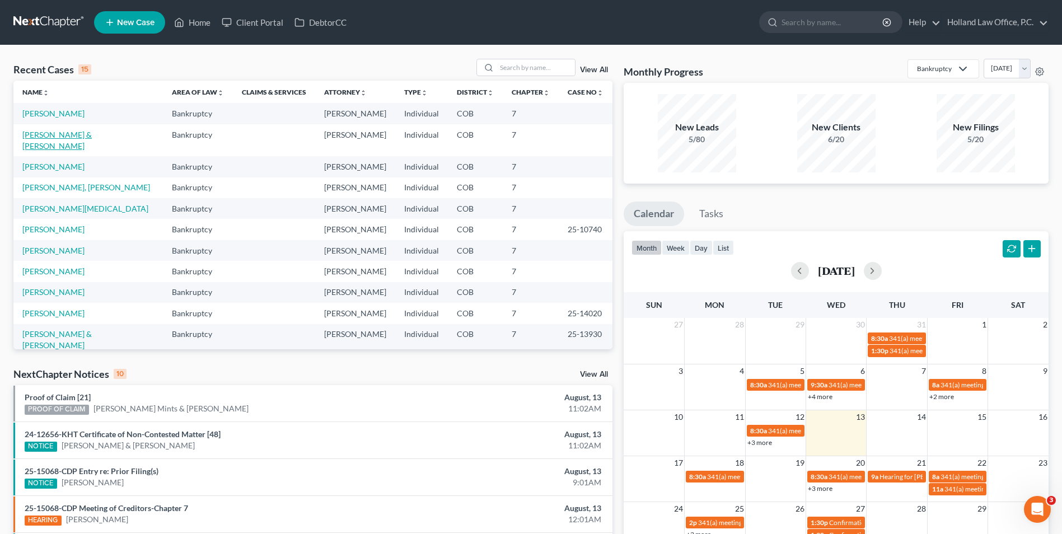
click at [53, 133] on link "[PERSON_NAME] & [PERSON_NAME]" at bounding box center [56, 140] width 69 height 21
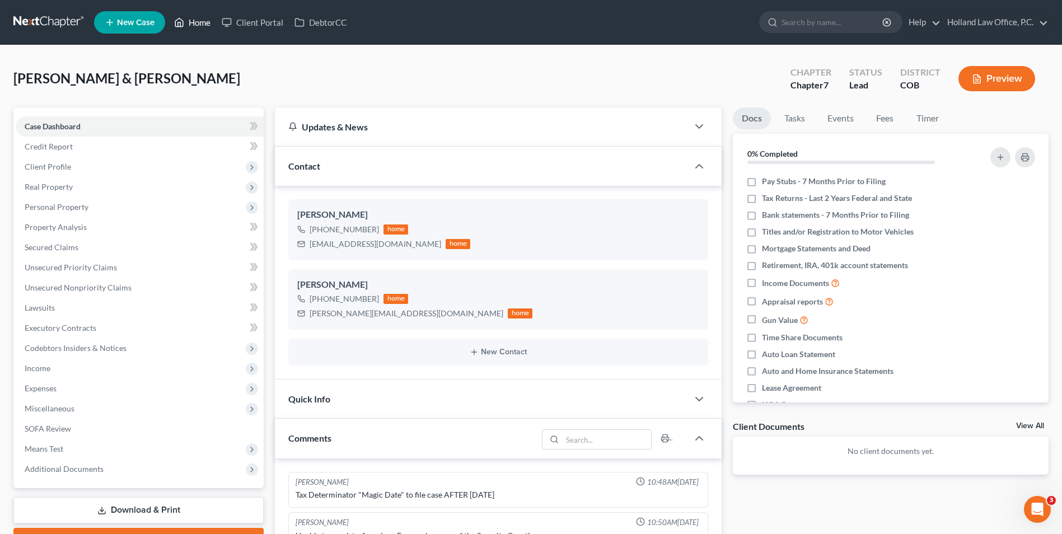
drag, startPoint x: 185, startPoint y: 24, endPoint x: 478, endPoint y: 134, distance: 313.4
click at [184, 24] on icon at bounding box center [179, 22] width 10 height 13
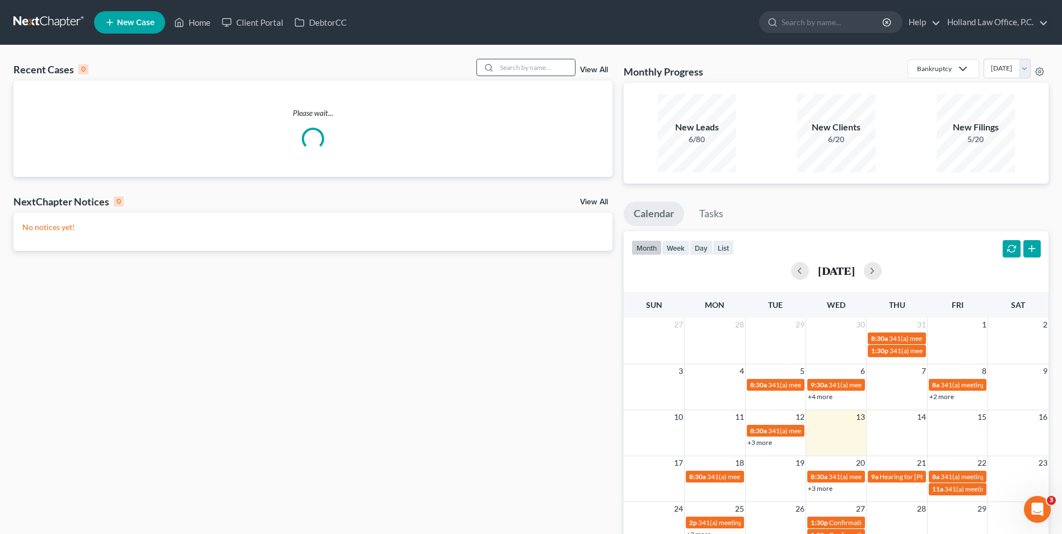
click at [509, 65] on input "search" at bounding box center [536, 67] width 78 height 16
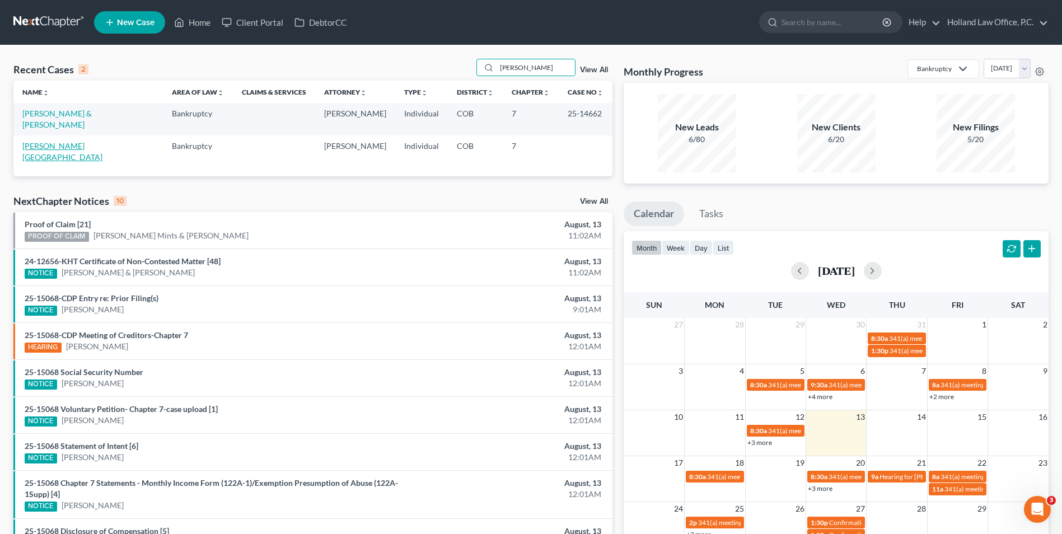
click at [54, 141] on link "Hamilton, Tracie" at bounding box center [62, 151] width 80 height 21
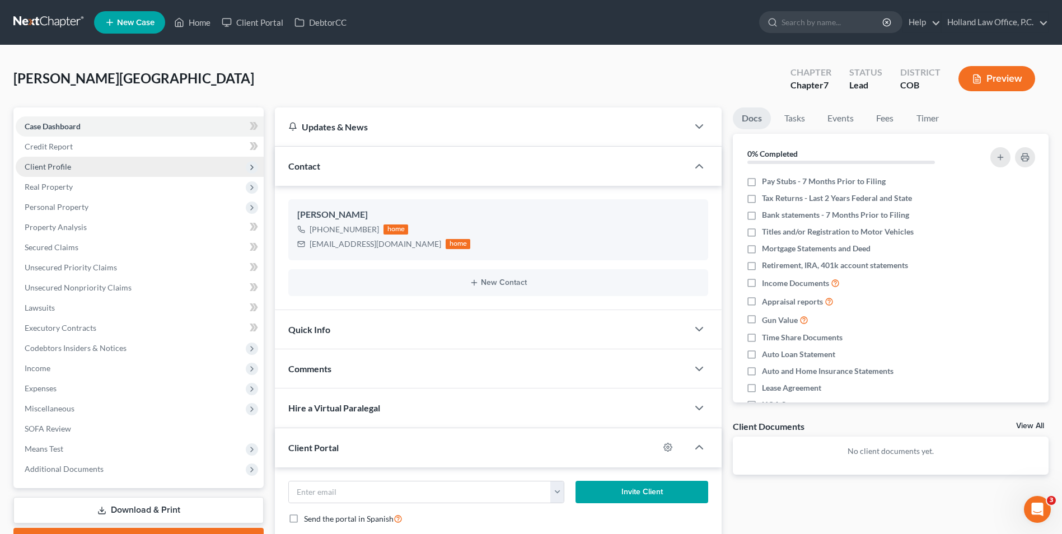
click at [60, 167] on span "Client Profile" at bounding box center [48, 167] width 46 height 10
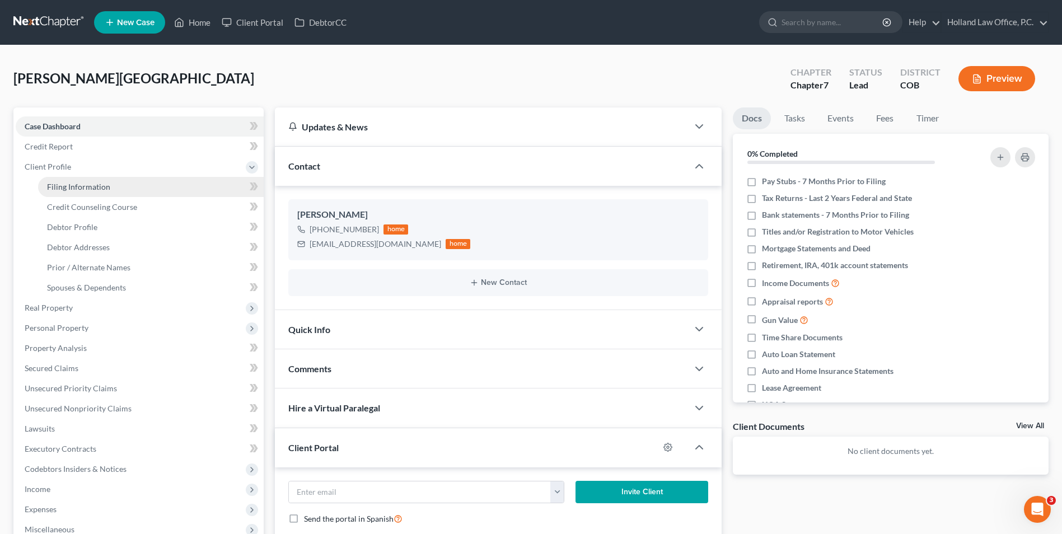
click at [69, 192] on link "Filing Information" at bounding box center [151, 187] width 226 height 20
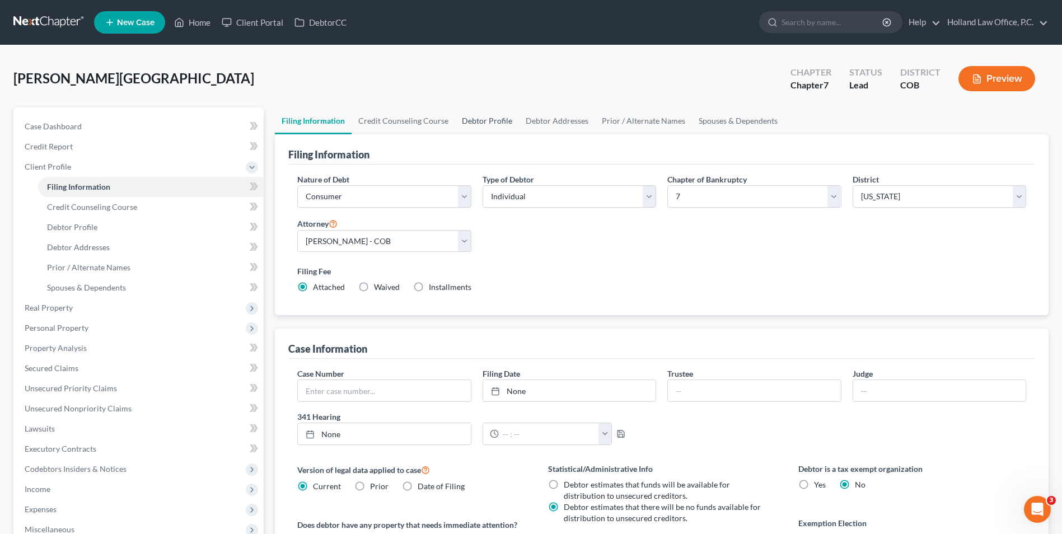
click at [493, 123] on link "Debtor Profile" at bounding box center [487, 120] width 64 height 27
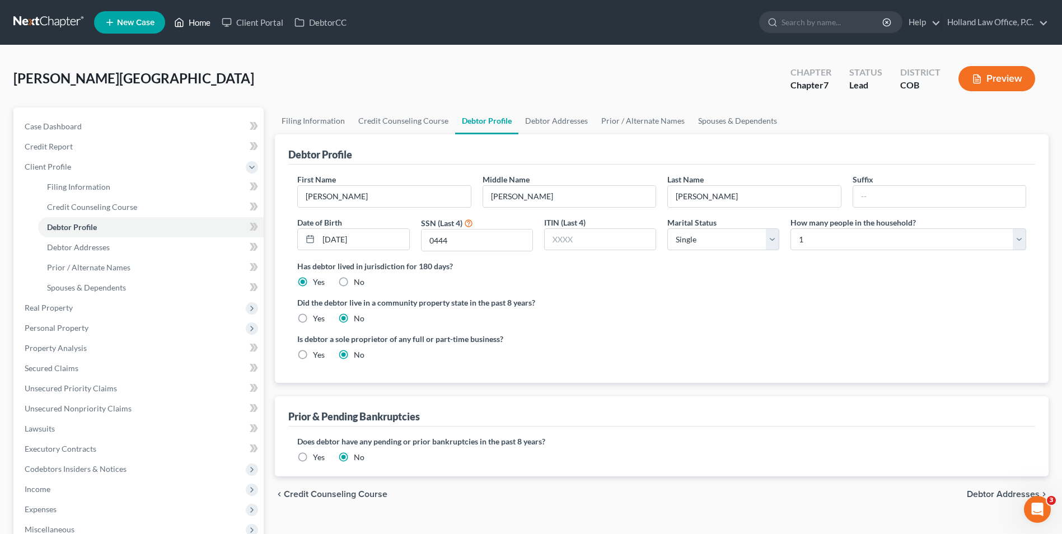
click at [194, 15] on link "Home" at bounding box center [193, 22] width 48 height 20
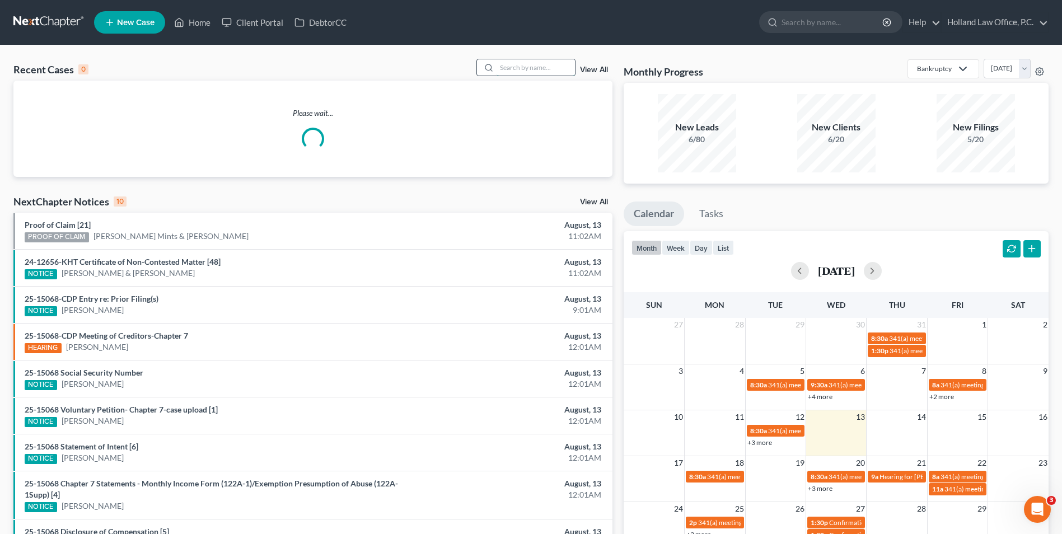
click at [534, 73] on input "search" at bounding box center [536, 67] width 78 height 16
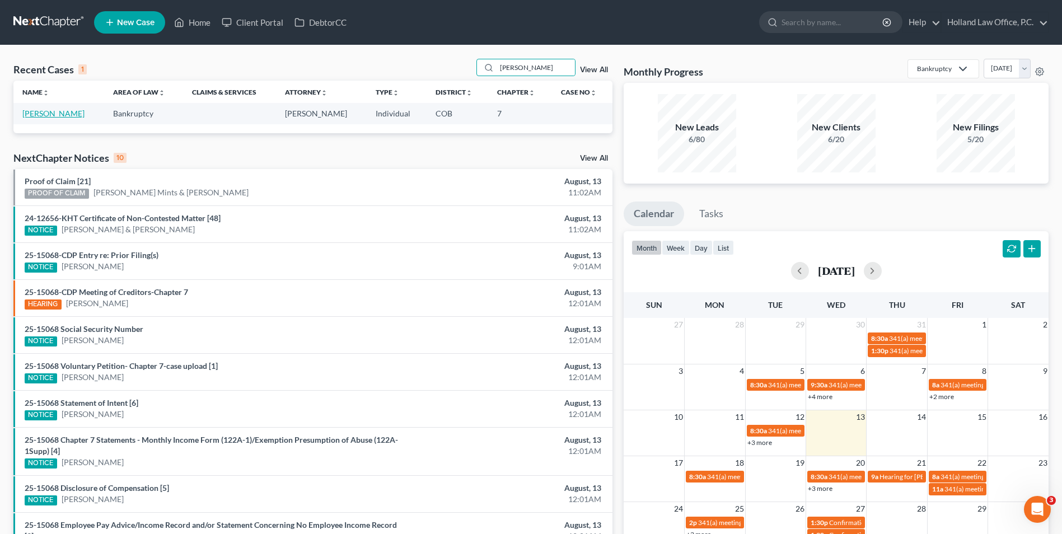
click at [57, 118] on link "Belcher, Terry" at bounding box center [53, 114] width 62 height 10
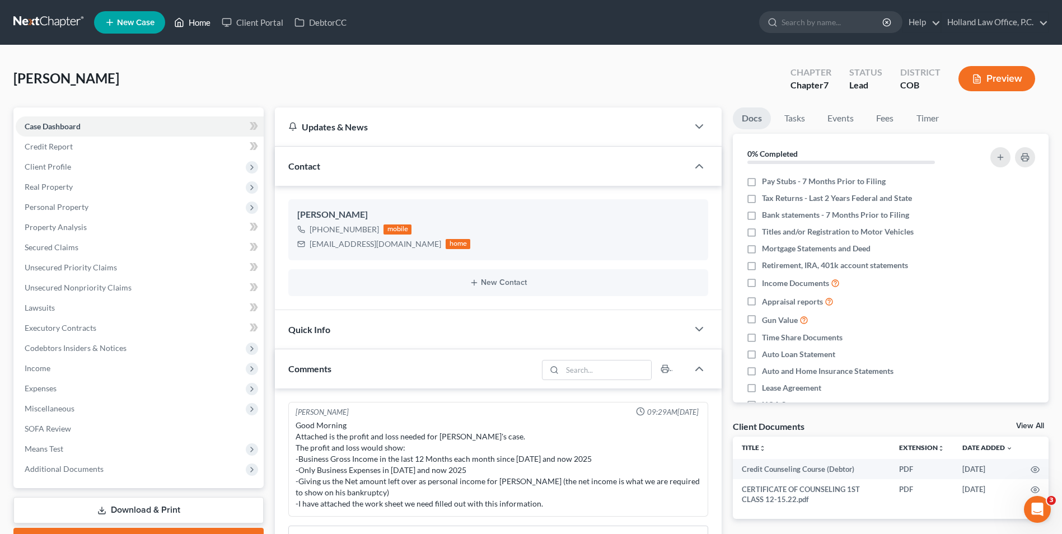
click at [201, 24] on link "Home" at bounding box center [193, 22] width 48 height 20
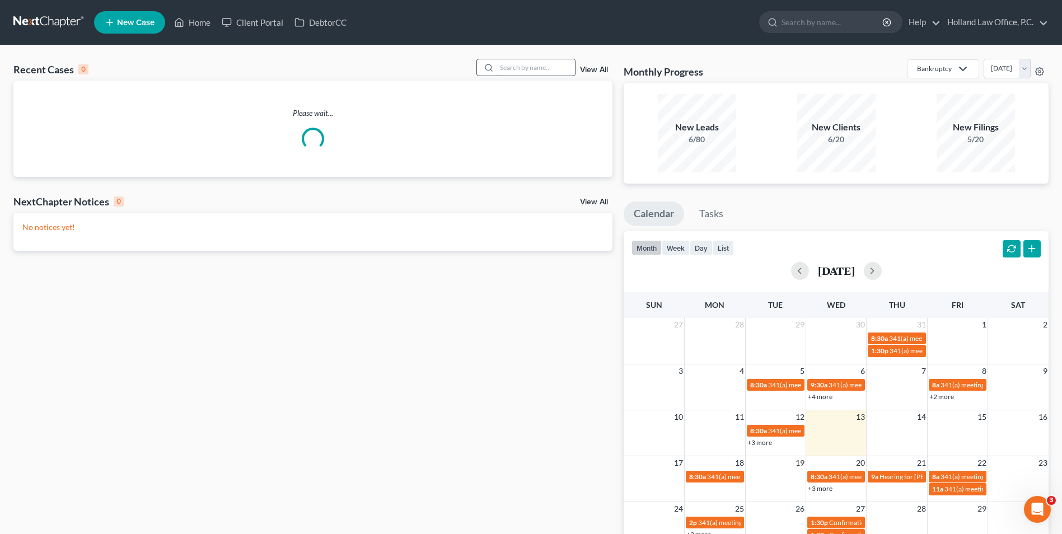
click at [527, 60] on input "search" at bounding box center [536, 67] width 78 height 16
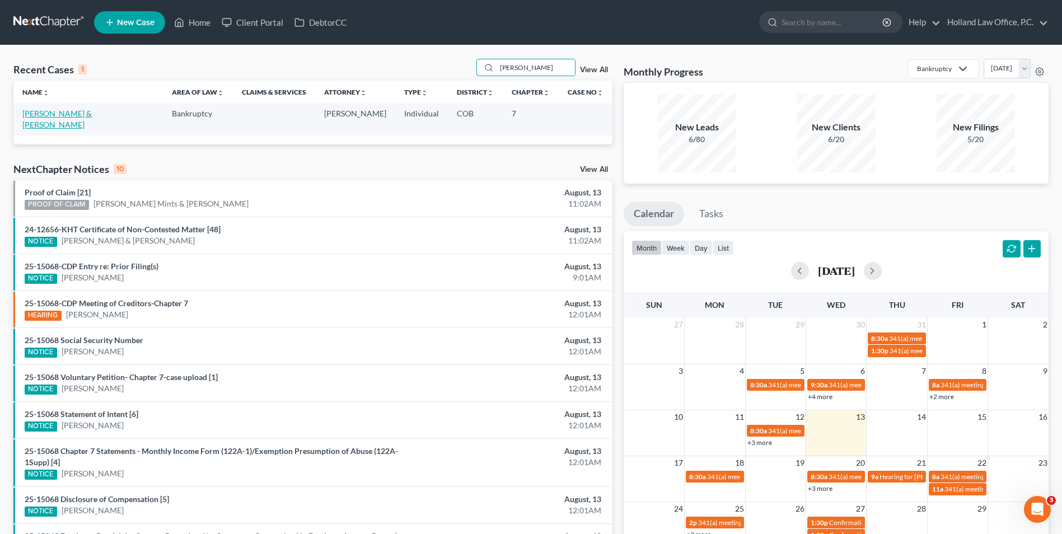
click at [67, 111] on link "Kechter, Dale & Donna" at bounding box center [56, 119] width 69 height 21
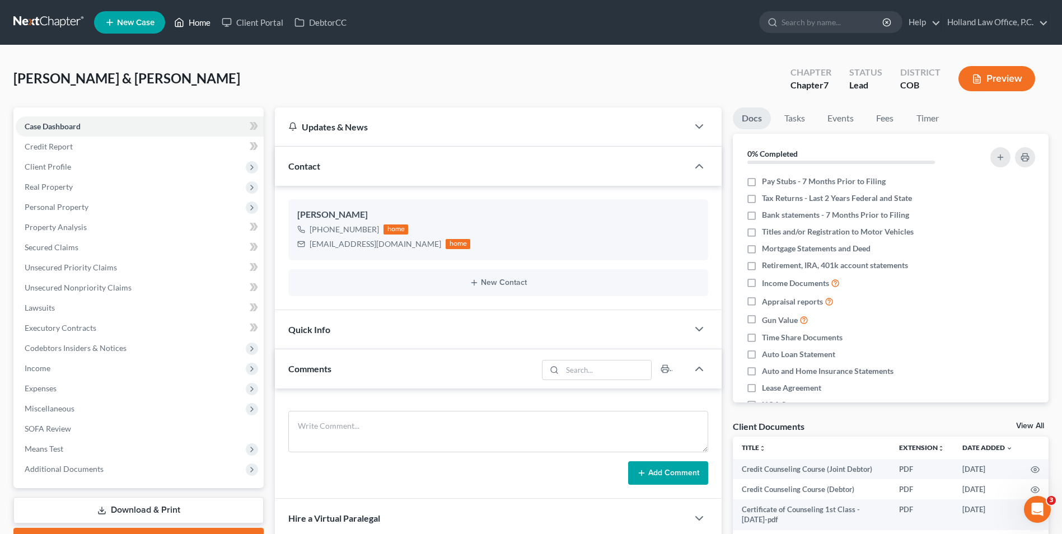
click at [203, 20] on link "Home" at bounding box center [193, 22] width 48 height 20
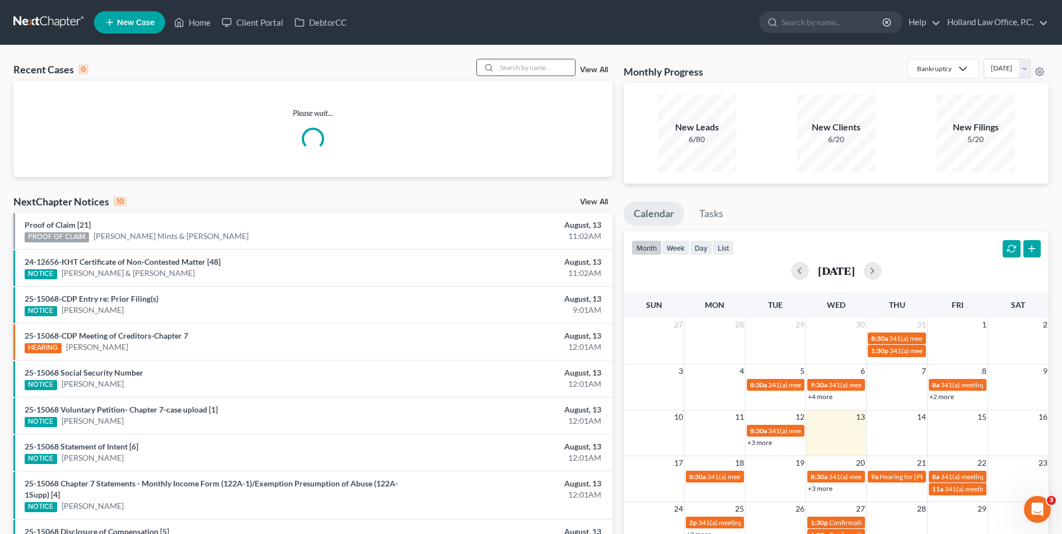
click at [545, 67] on input "search" at bounding box center [536, 67] width 78 height 16
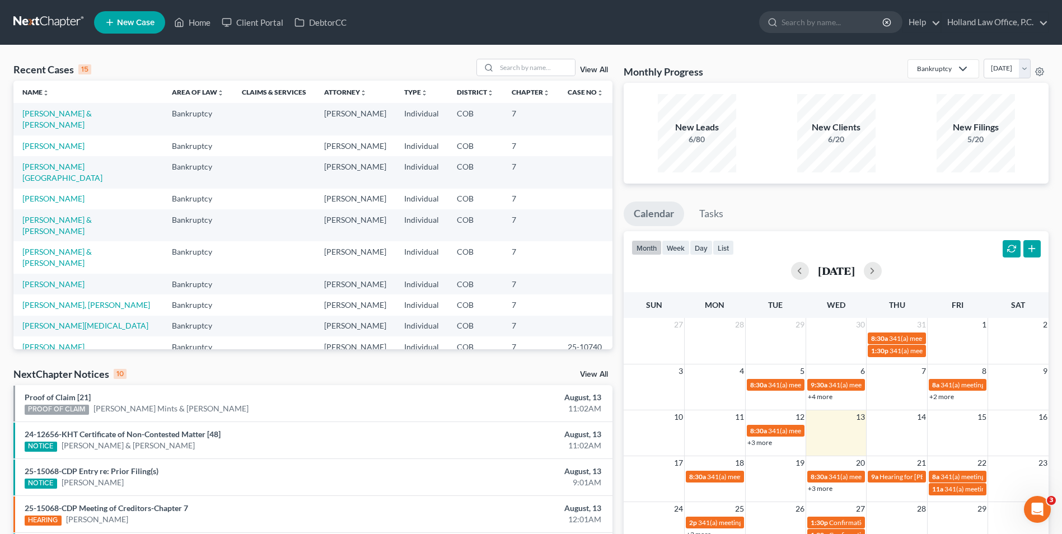
click at [566, 58] on div "Recent Cases 15 View All Name unfold_more expand_more expand_less Area of Law u…" at bounding box center [531, 426] width 1062 height 763
click at [517, 67] on input "search" at bounding box center [536, 67] width 78 height 16
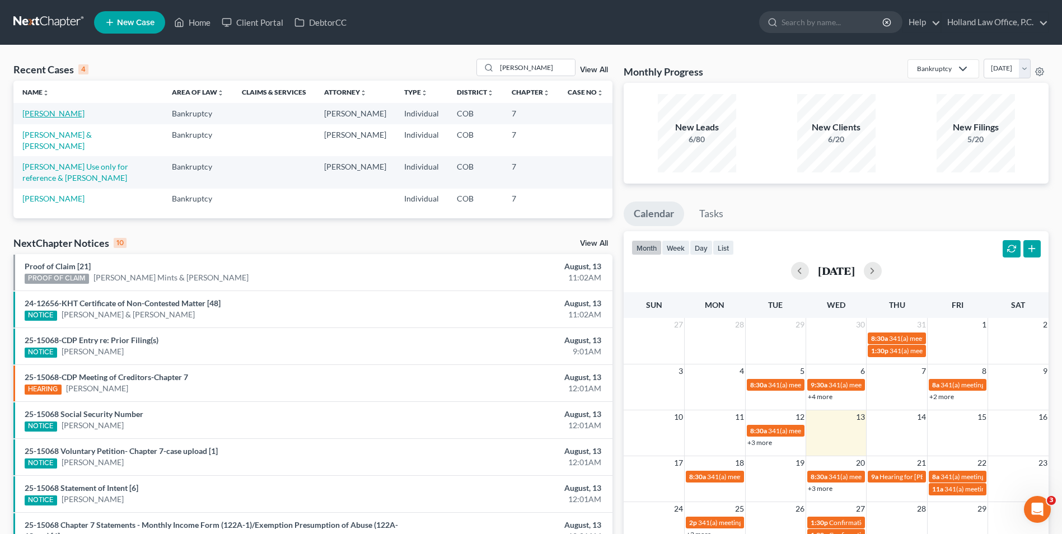
click at [56, 116] on link "[PERSON_NAME]" at bounding box center [53, 114] width 62 height 10
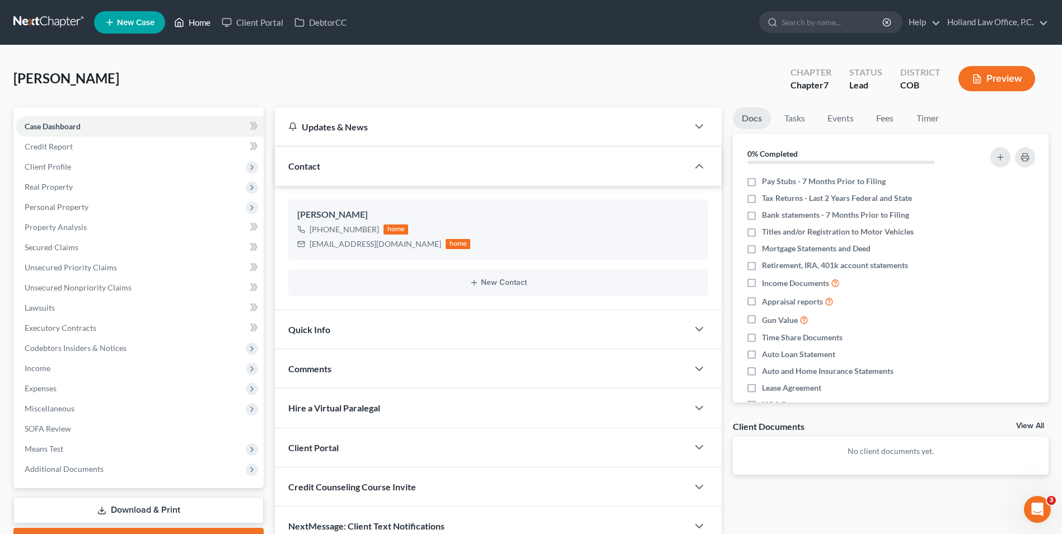
click at [180, 16] on icon at bounding box center [179, 22] width 10 height 13
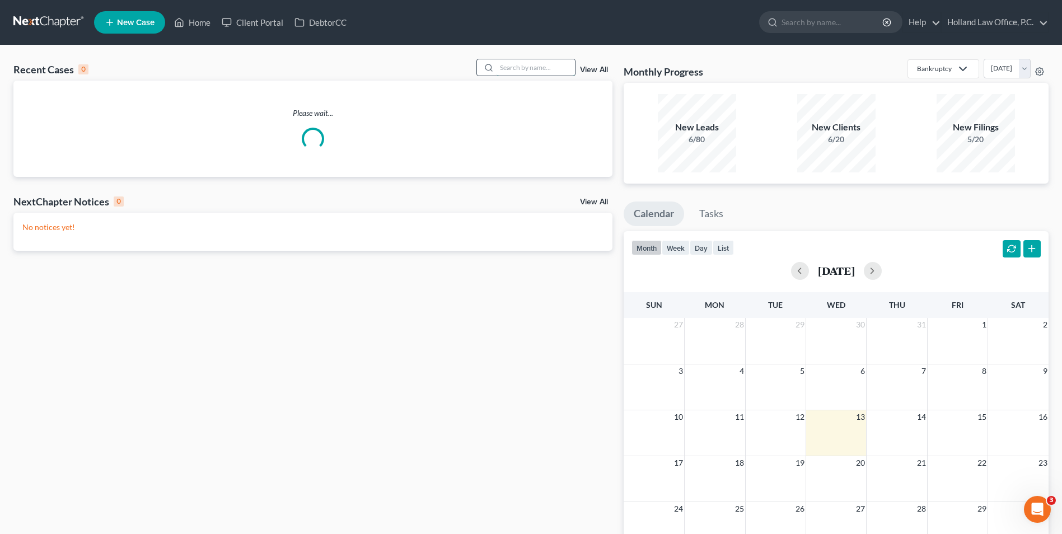
click at [507, 68] on input "search" at bounding box center [536, 67] width 78 height 16
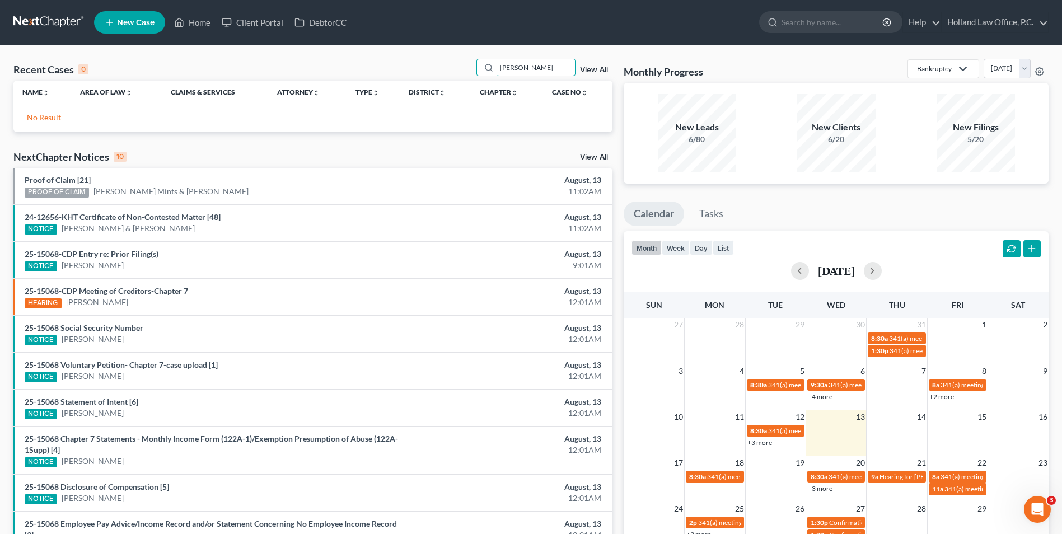
drag, startPoint x: 545, startPoint y: 67, endPoint x: 475, endPoint y: 66, distance: 69.4
click at [475, 66] on div "Recent Cases 0 humphrey View All" at bounding box center [312, 70] width 599 height 22
click at [181, 12] on ul "New Case Home Client Portal DebtorCC - No Result - See all results Or Press Ent…" at bounding box center [571, 22] width 955 height 29
drag, startPoint x: 553, startPoint y: 76, endPoint x: 534, endPoint y: 74, distance: 19.1
click at [535, 74] on div "richard hum" at bounding box center [526, 67] width 100 height 17
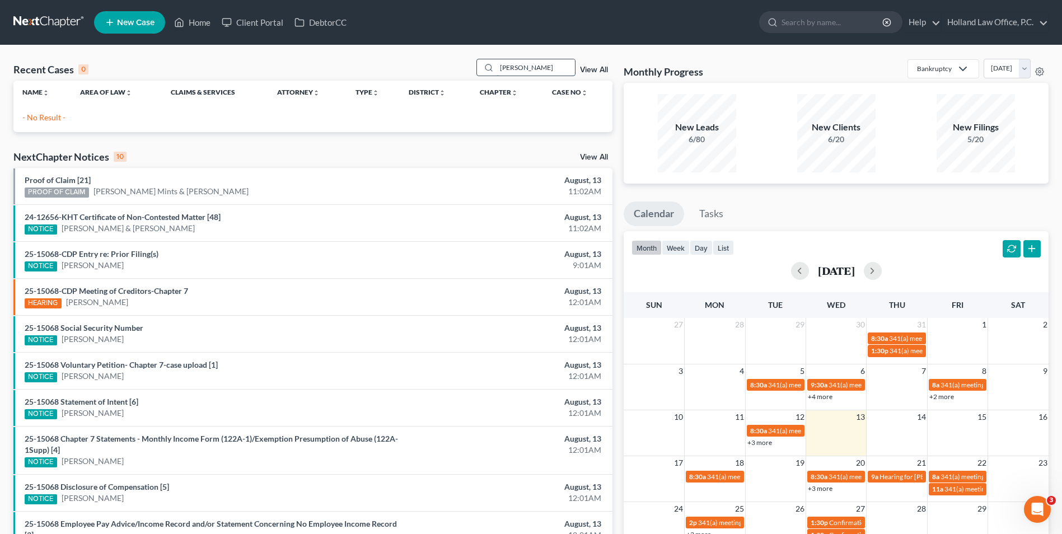
drag, startPoint x: 548, startPoint y: 71, endPoint x: 483, endPoint y: 66, distance: 65.2
click at [483, 66] on div "richard hum" at bounding box center [526, 67] width 100 height 17
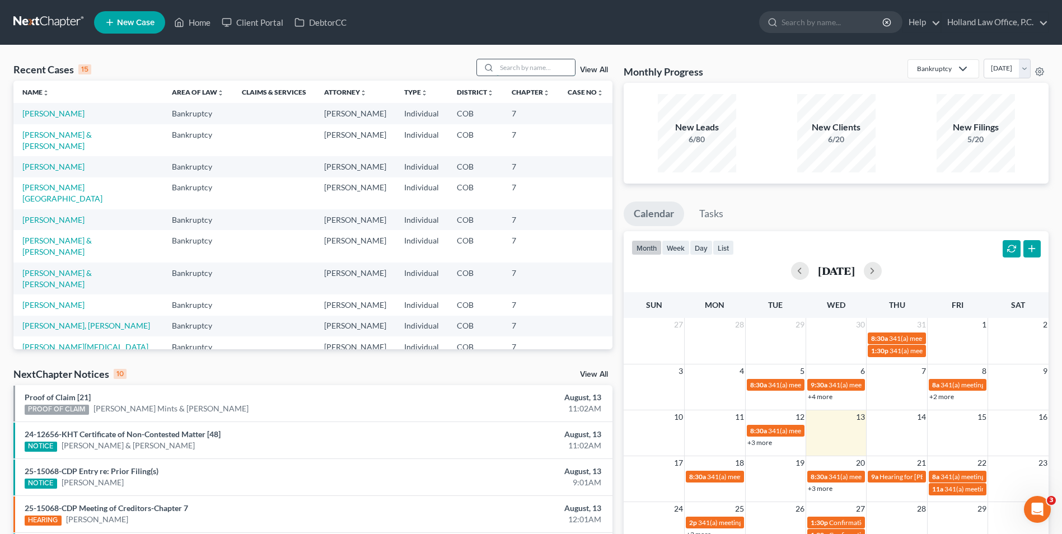
click at [517, 66] on input "search" at bounding box center [536, 67] width 78 height 16
click at [51, 162] on link "Belcher, Terry" at bounding box center [53, 167] width 62 height 10
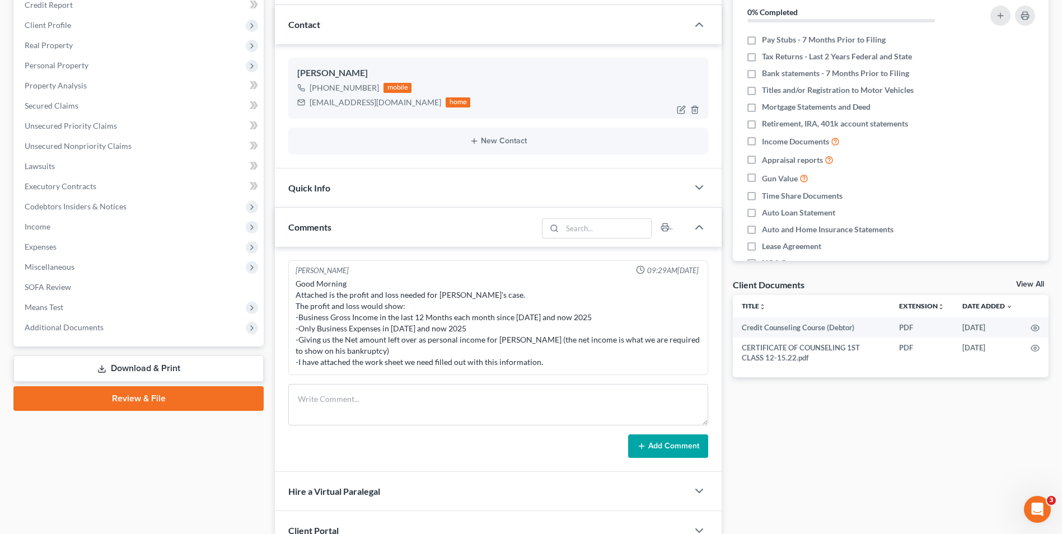
scroll to position [111, 0]
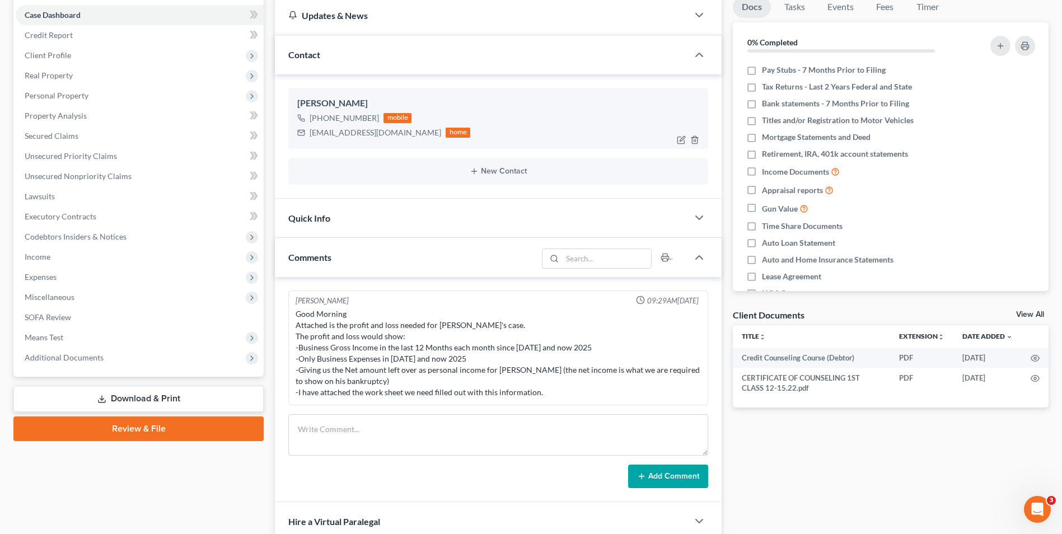
drag, startPoint x: 373, startPoint y: 119, endPoint x: 341, endPoint y: 124, distance: 32.9
click at [321, 120] on div "+1 (970) 539-4959" at bounding box center [344, 118] width 69 height 11
copy div "(970) 539-4959"
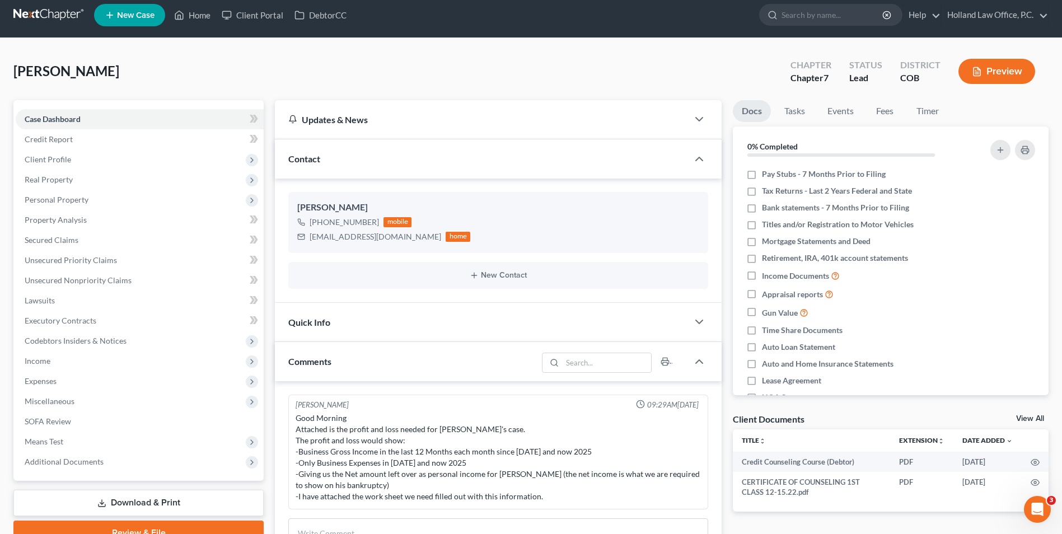
scroll to position [0, 0]
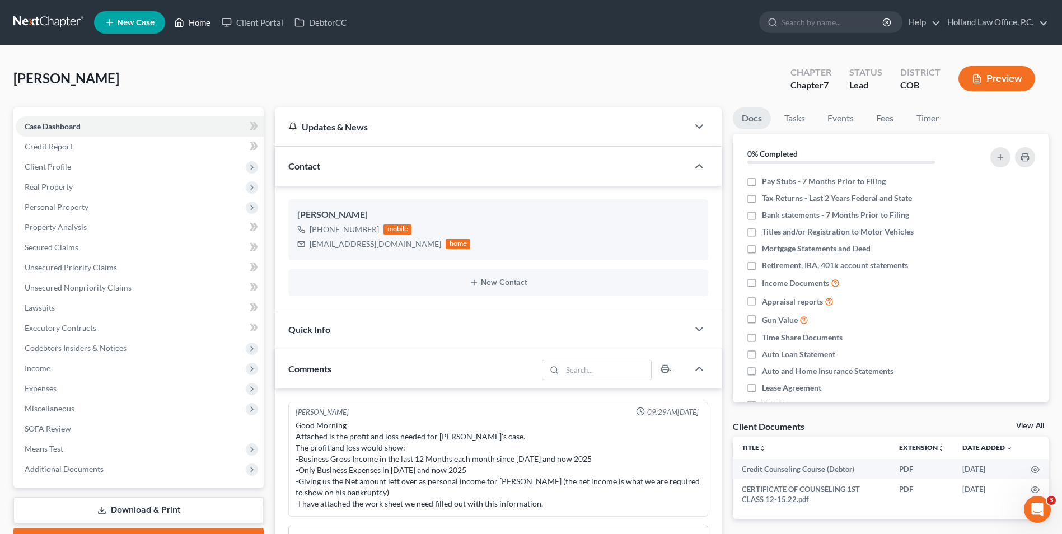
click at [189, 27] on link "Home" at bounding box center [193, 22] width 48 height 20
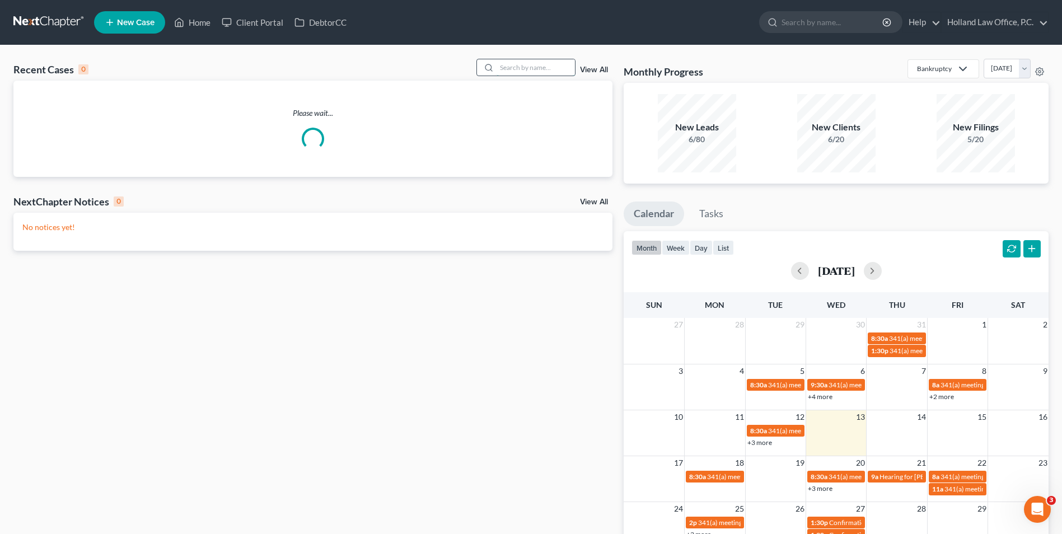
drag, startPoint x: 530, startPoint y: 67, endPoint x: 542, endPoint y: 72, distance: 13.0
click at [531, 67] on input "search" at bounding box center [536, 67] width 78 height 16
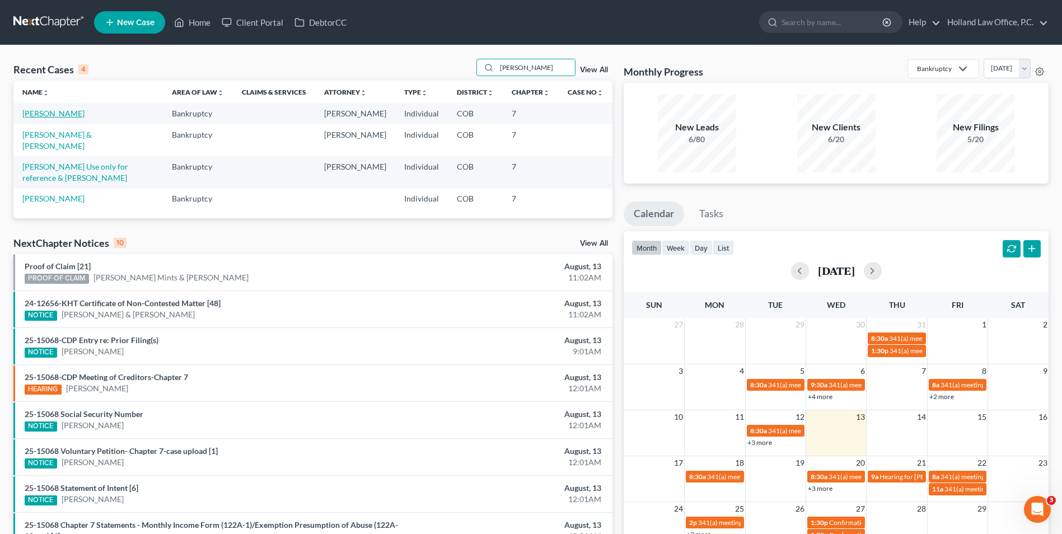
click at [63, 115] on link "[PERSON_NAME]" at bounding box center [53, 114] width 62 height 10
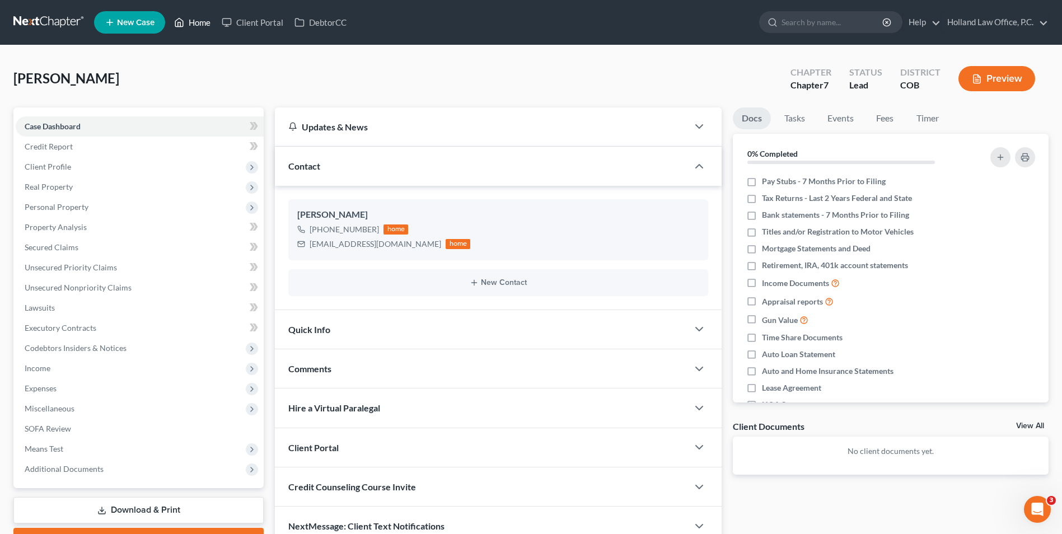
click at [205, 27] on link "Home" at bounding box center [193, 22] width 48 height 20
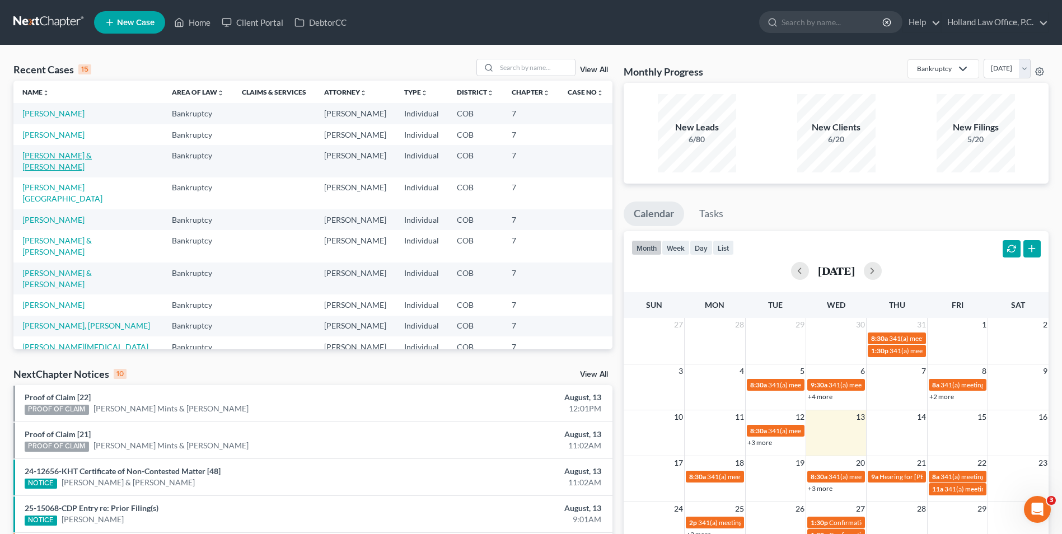
click at [79, 153] on link "Kechter, Dale & Donna" at bounding box center [56, 161] width 69 height 21
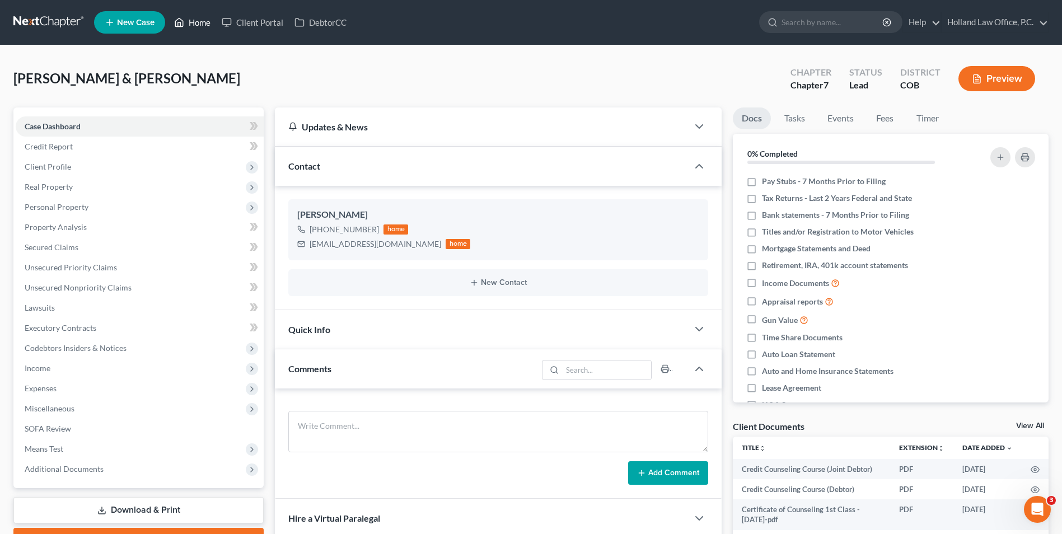
drag, startPoint x: 185, startPoint y: 19, endPoint x: 334, endPoint y: 37, distance: 150.0
click at [185, 19] on link "Home" at bounding box center [193, 22] width 48 height 20
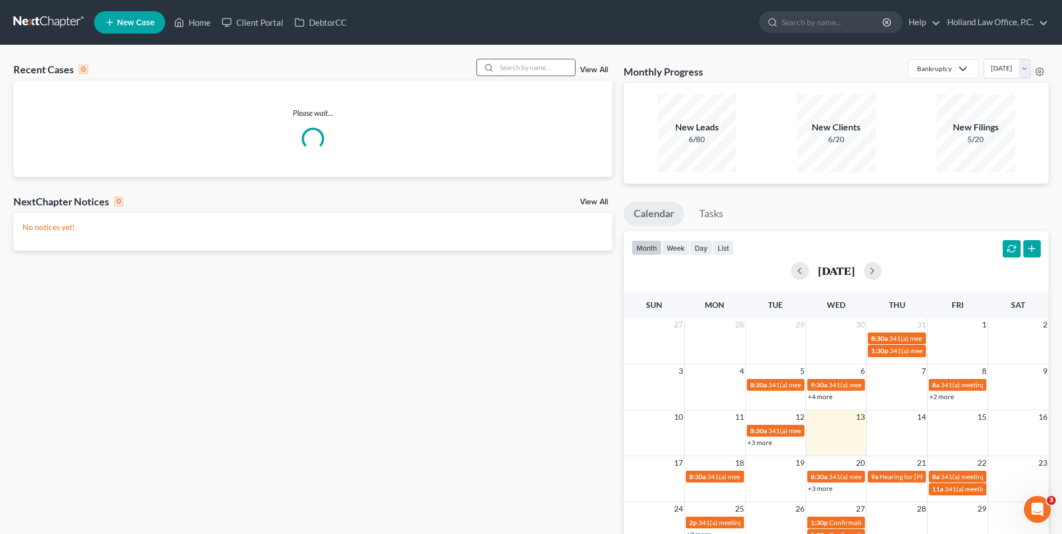
click at [507, 67] on input "search" at bounding box center [536, 67] width 78 height 16
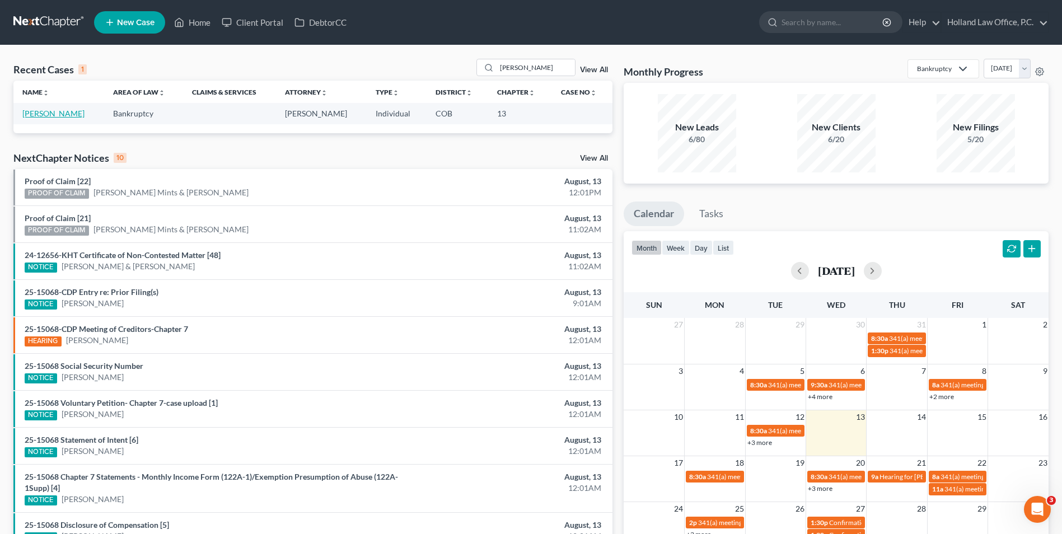
click at [53, 115] on link "Holzhauer, Zachary" at bounding box center [53, 114] width 62 height 10
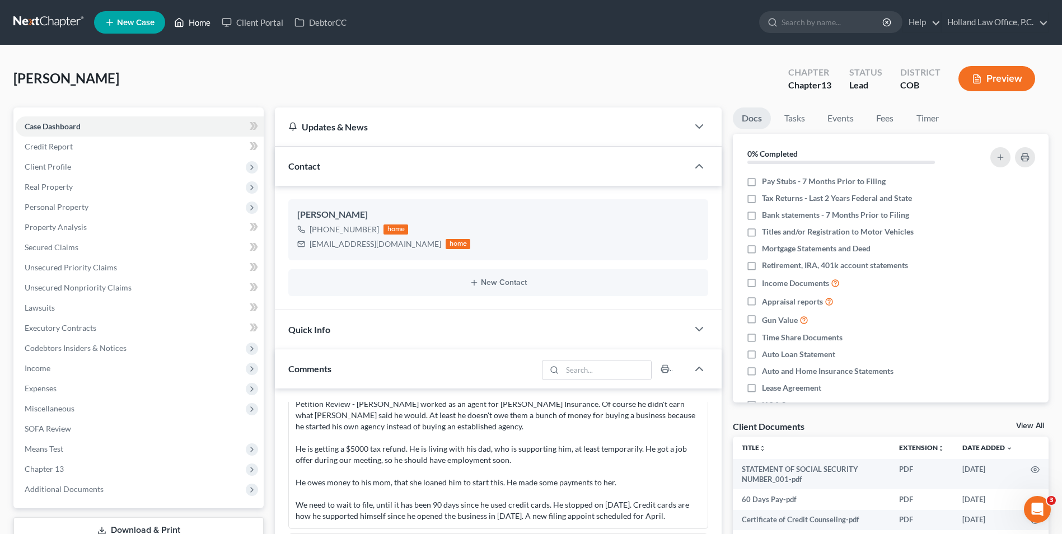
click at [184, 15] on link "Home" at bounding box center [193, 22] width 48 height 20
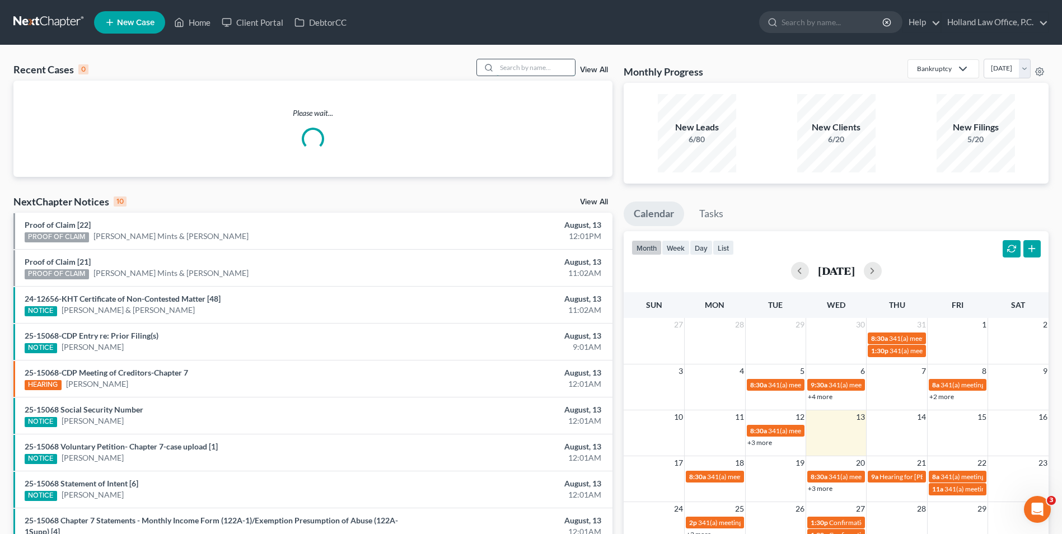
click at [530, 68] on input "search" at bounding box center [536, 67] width 78 height 16
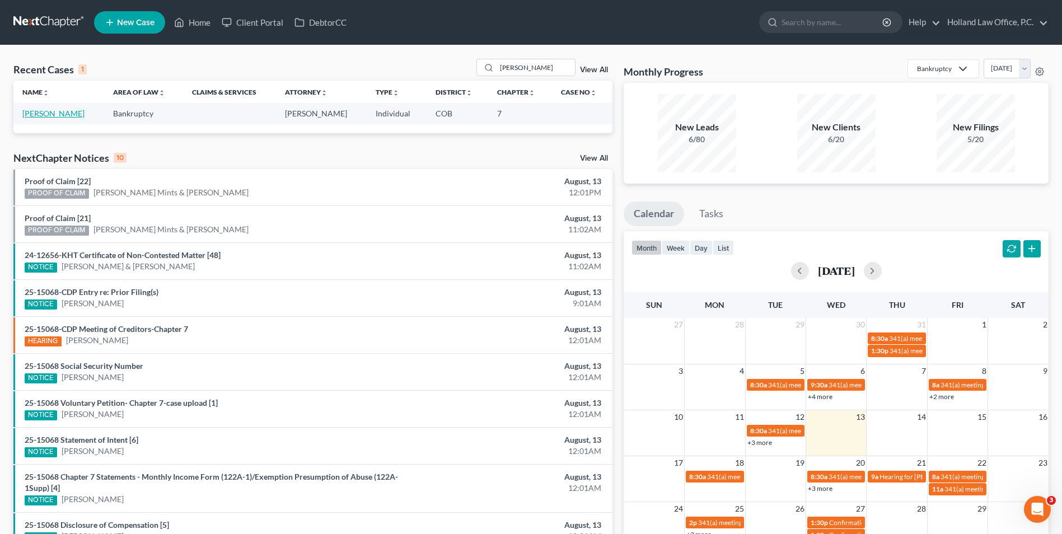
click at [50, 113] on link "[PERSON_NAME]" at bounding box center [53, 114] width 62 height 10
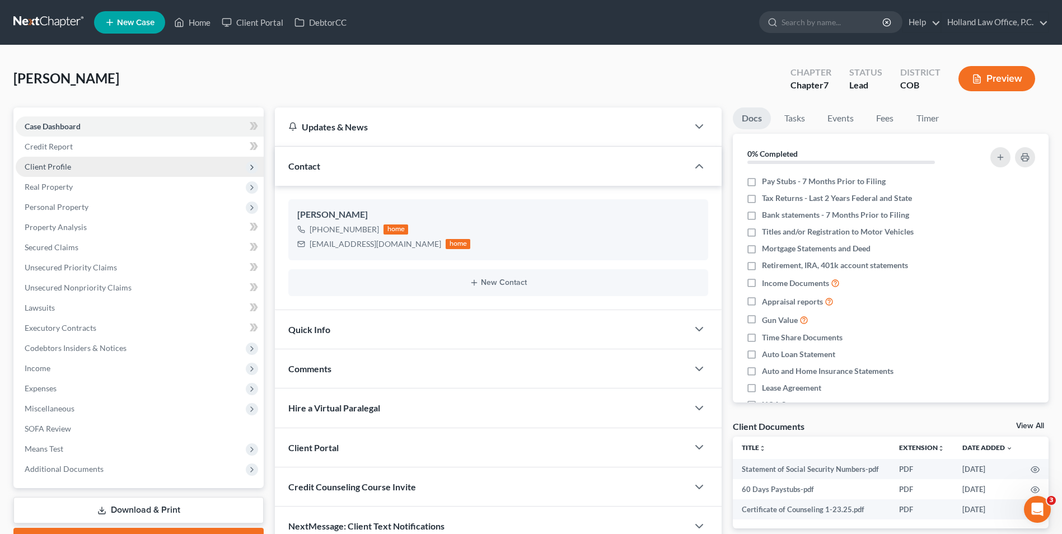
click at [97, 162] on span "Client Profile" at bounding box center [140, 167] width 248 height 20
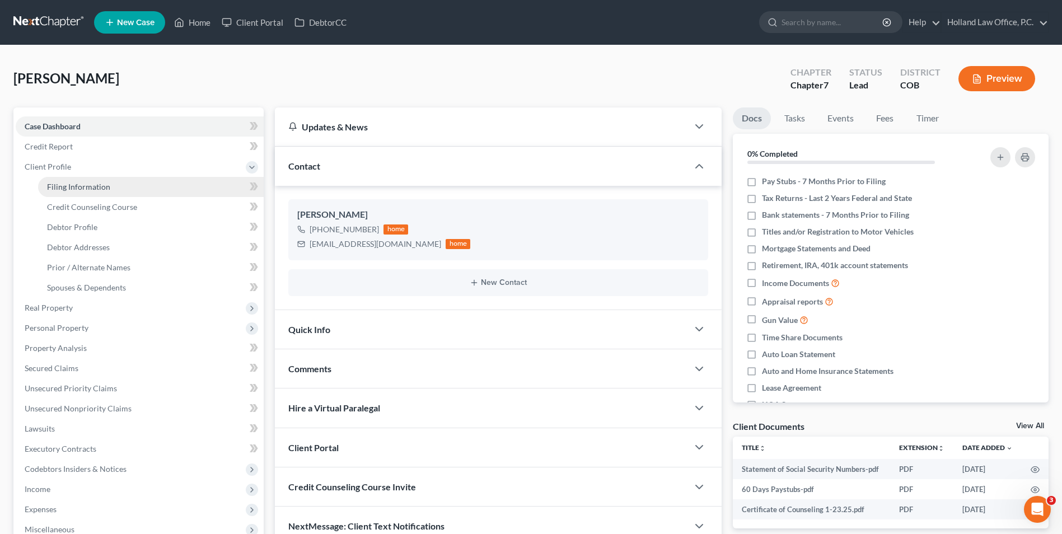
click at [86, 186] on span "Filing Information" at bounding box center [78, 187] width 63 height 10
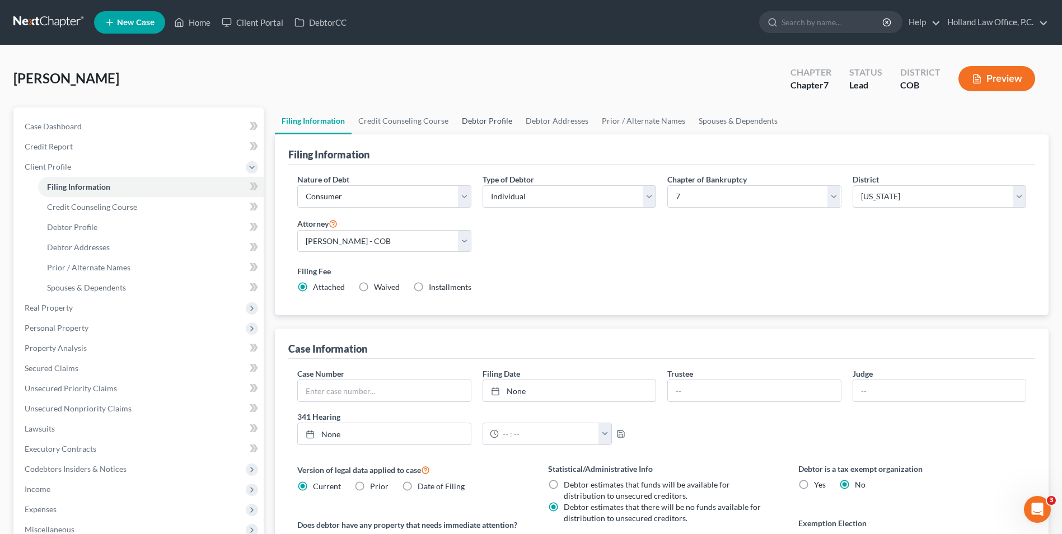
click at [498, 125] on link "Debtor Profile" at bounding box center [487, 120] width 64 height 27
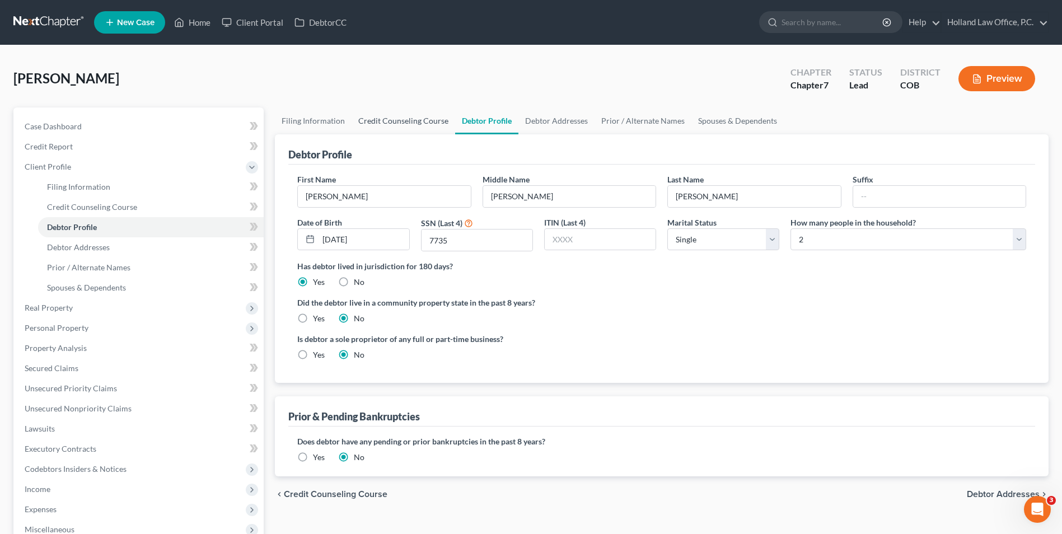
click at [424, 121] on link "Credit Counseling Course" at bounding box center [404, 120] width 104 height 27
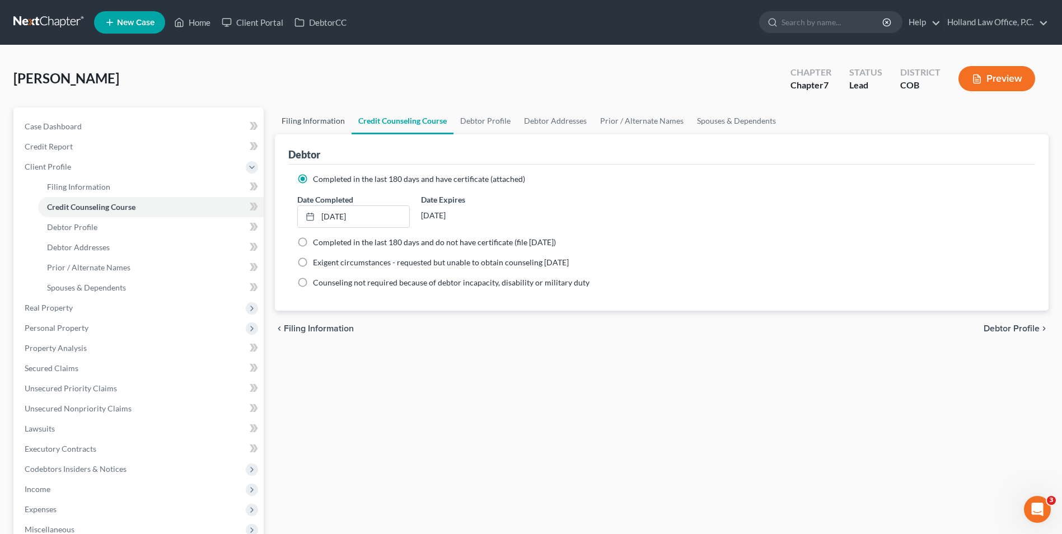
drag, startPoint x: 331, startPoint y: 121, endPoint x: 350, endPoint y: 121, distance: 19.6
click at [331, 121] on link "Filing Information" at bounding box center [313, 120] width 77 height 27
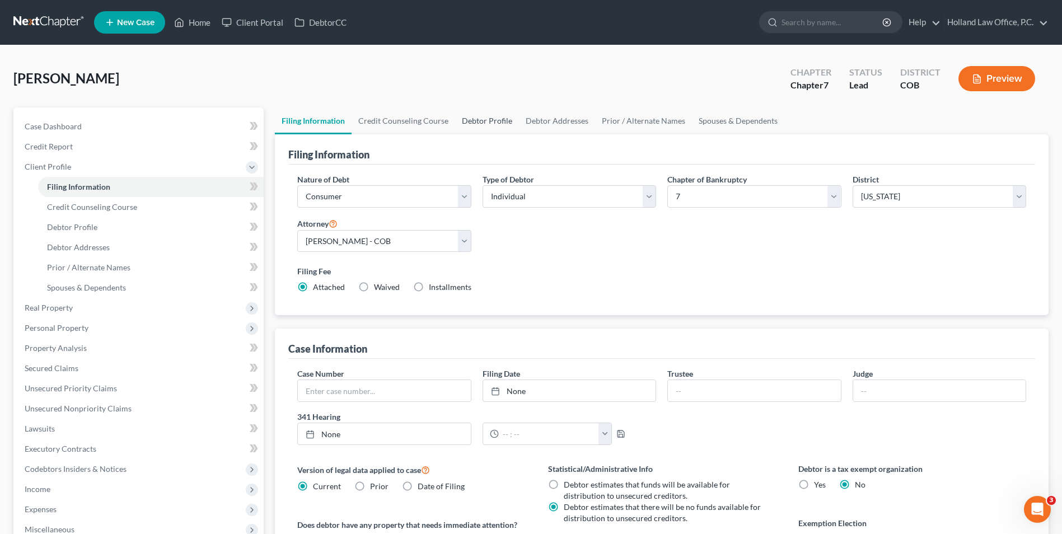
click at [474, 123] on link "Debtor Profile" at bounding box center [487, 120] width 64 height 27
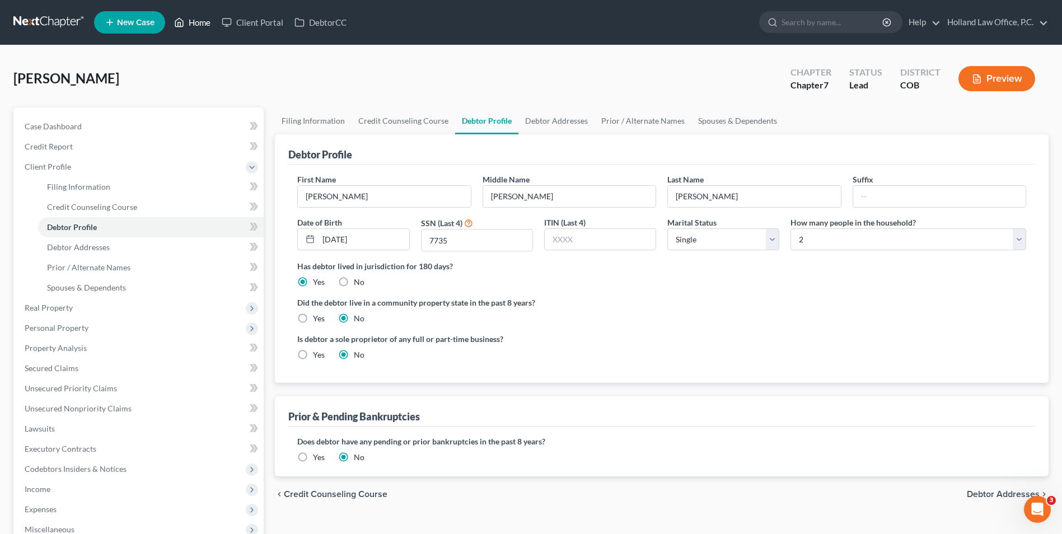
click at [183, 20] on icon at bounding box center [179, 22] width 10 height 13
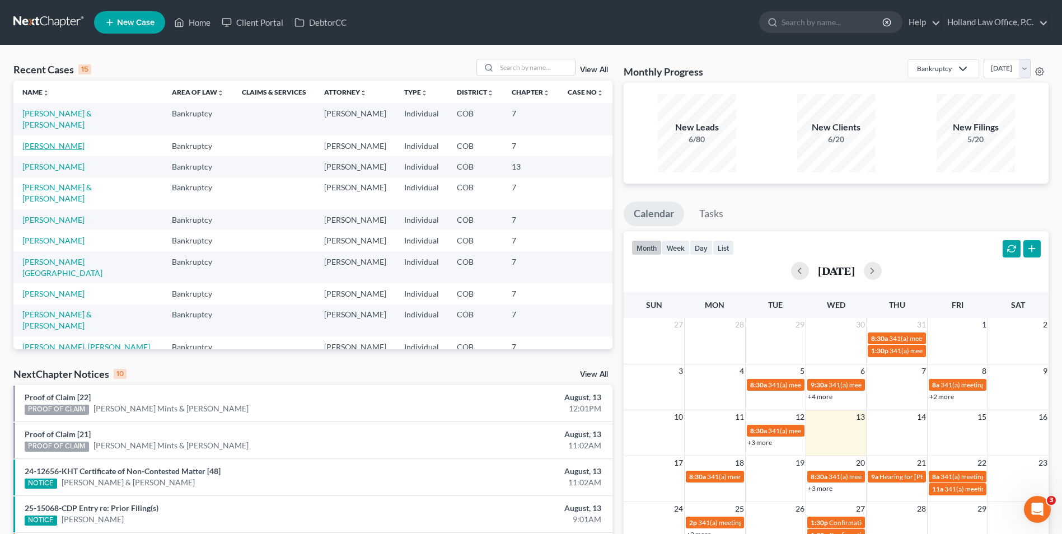
click at [42, 141] on link "[PERSON_NAME]" at bounding box center [53, 146] width 62 height 10
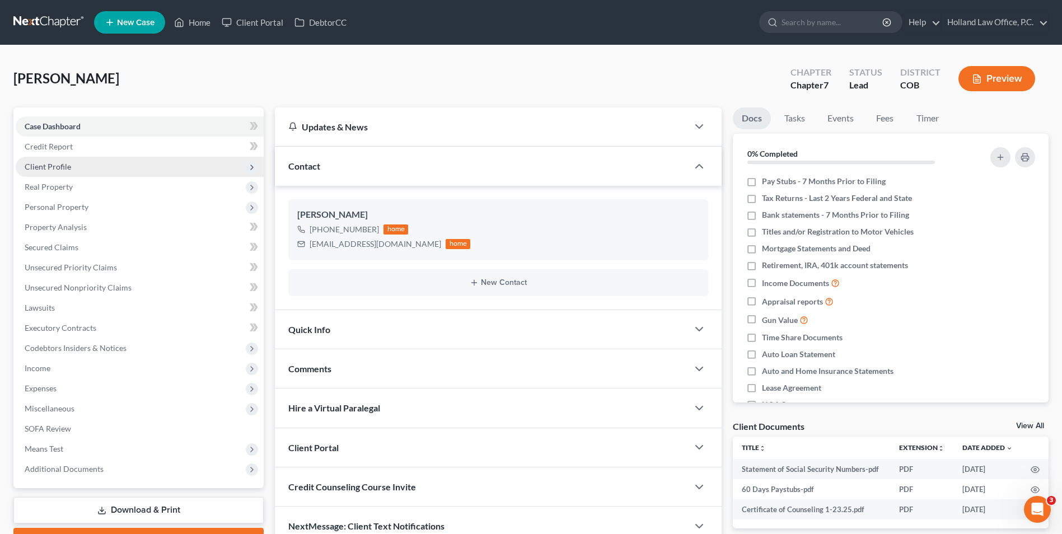
click at [58, 168] on span "Client Profile" at bounding box center [48, 167] width 46 height 10
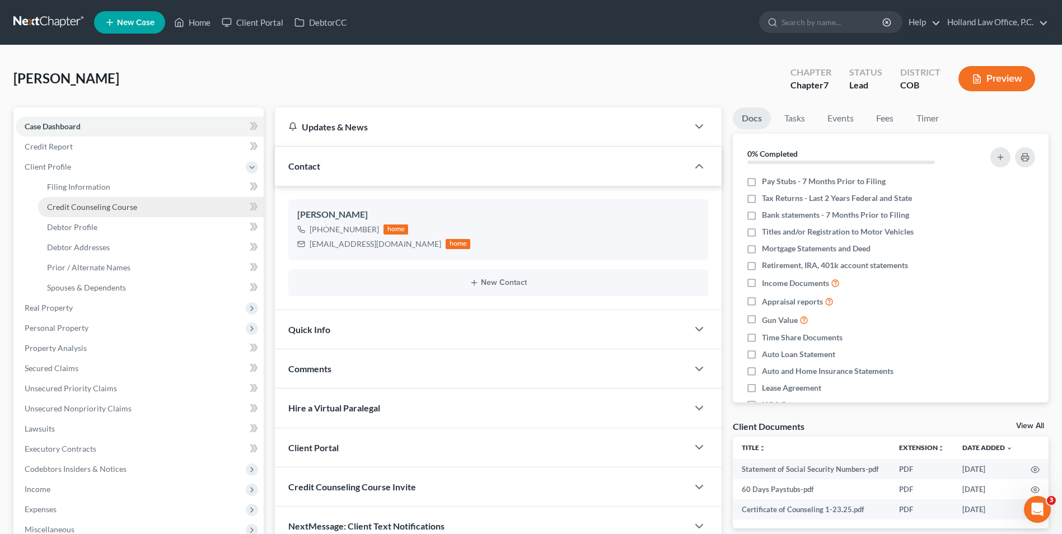
click at [94, 211] on span "Credit Counseling Course" at bounding box center [92, 207] width 90 height 10
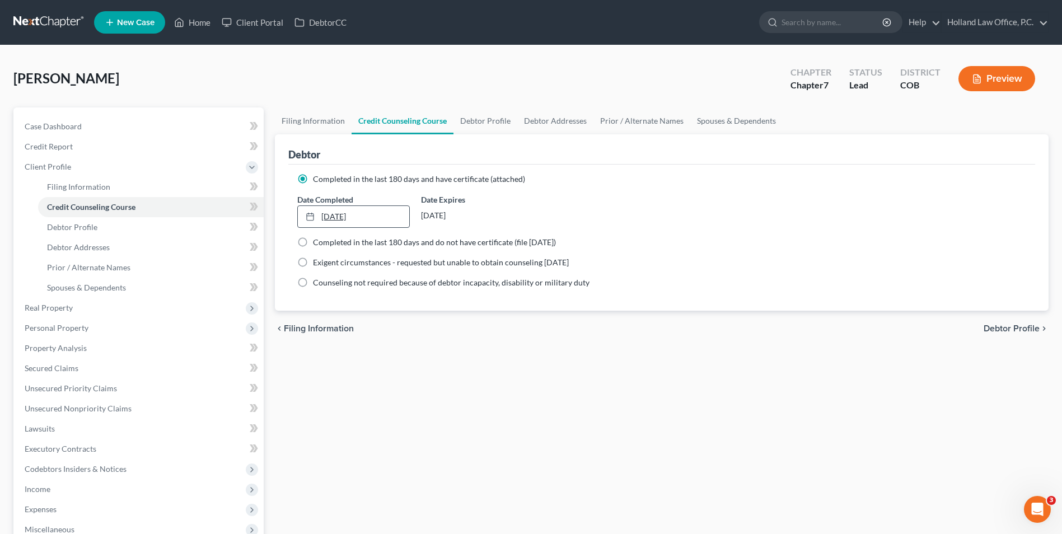
click at [339, 213] on link "1/23/2025" at bounding box center [353, 216] width 111 height 21
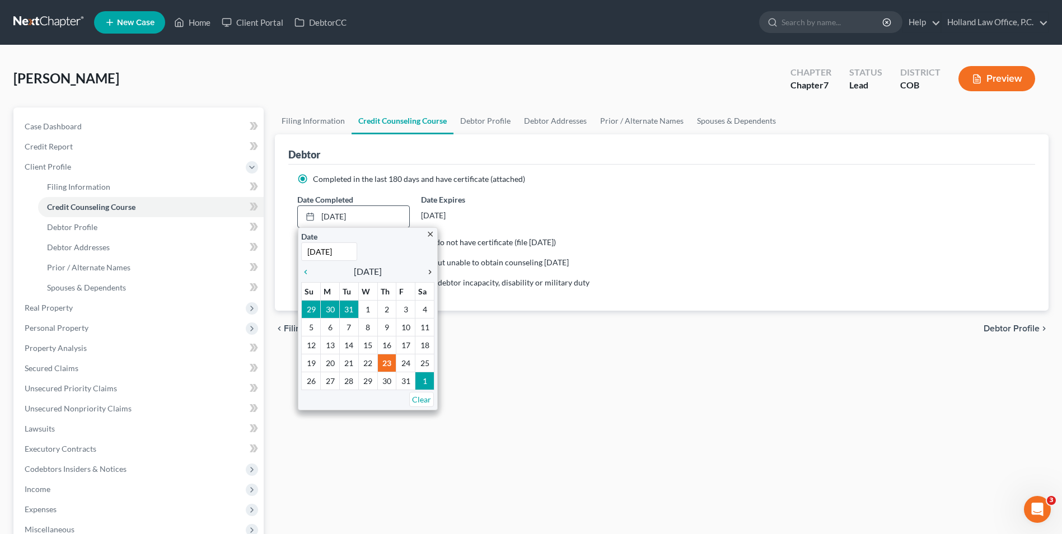
click at [425, 273] on icon "chevron_right" at bounding box center [427, 272] width 15 height 9
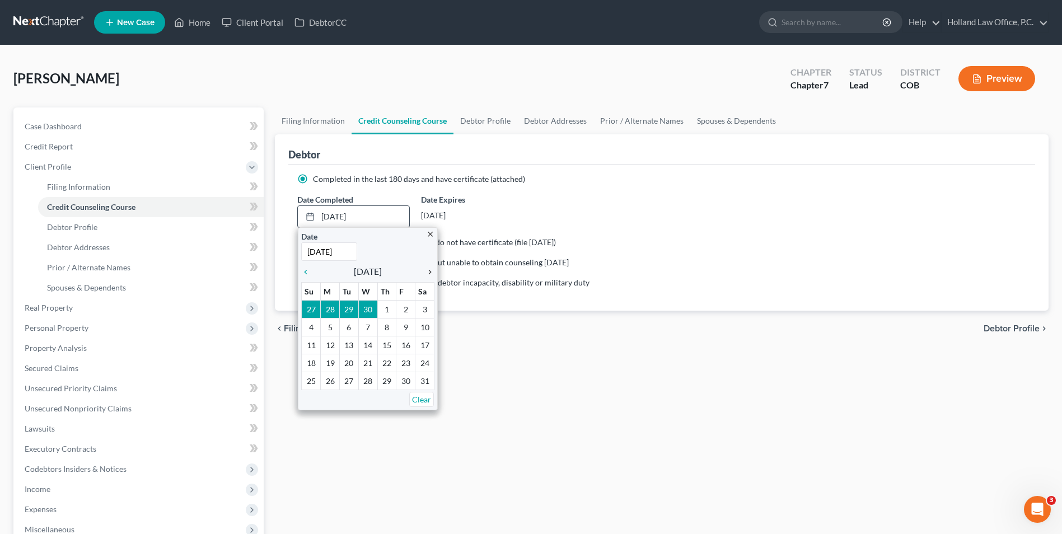
click at [425, 273] on icon "chevron_right" at bounding box center [427, 272] width 15 height 9
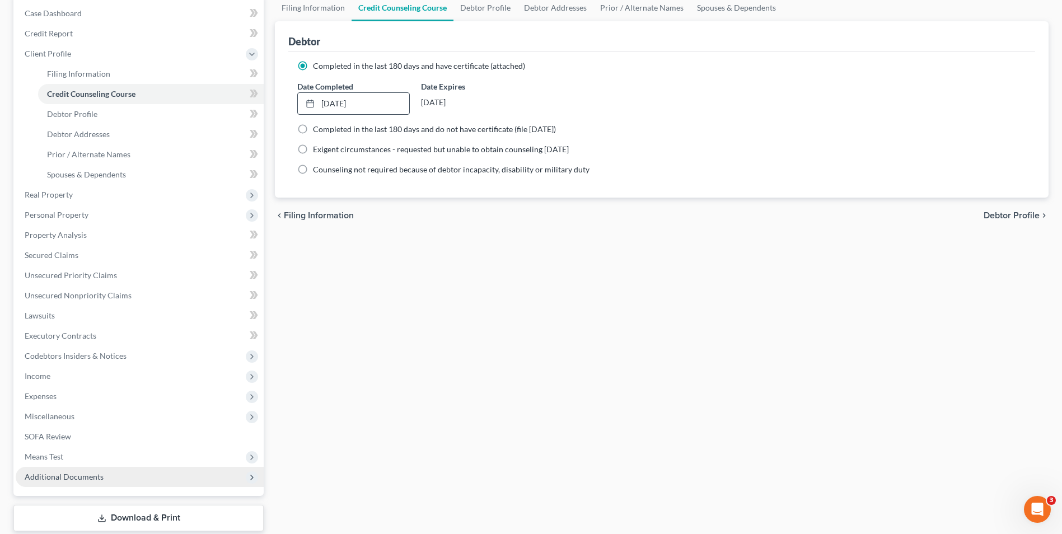
scroll to position [112, 0]
click at [113, 483] on span "Additional Documents" at bounding box center [140, 478] width 248 height 20
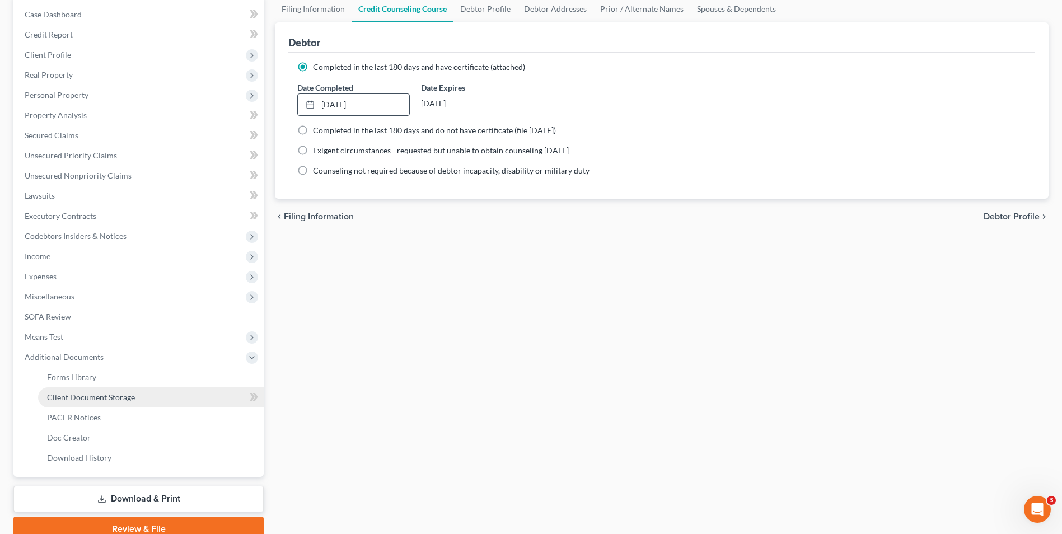
click at [101, 404] on link "Client Document Storage" at bounding box center [151, 397] width 226 height 20
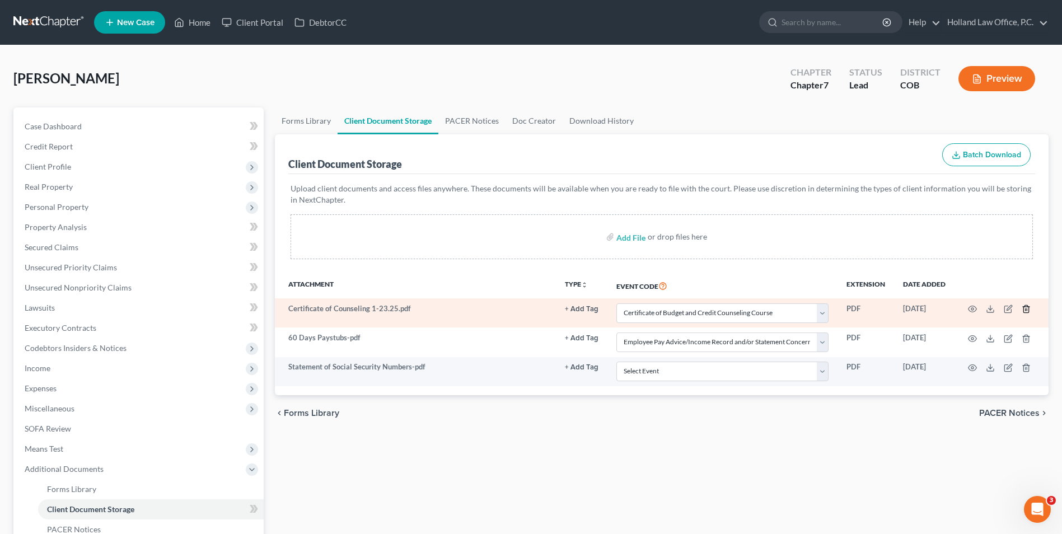
click at [1029, 311] on icon "button" at bounding box center [1025, 309] width 5 height 7
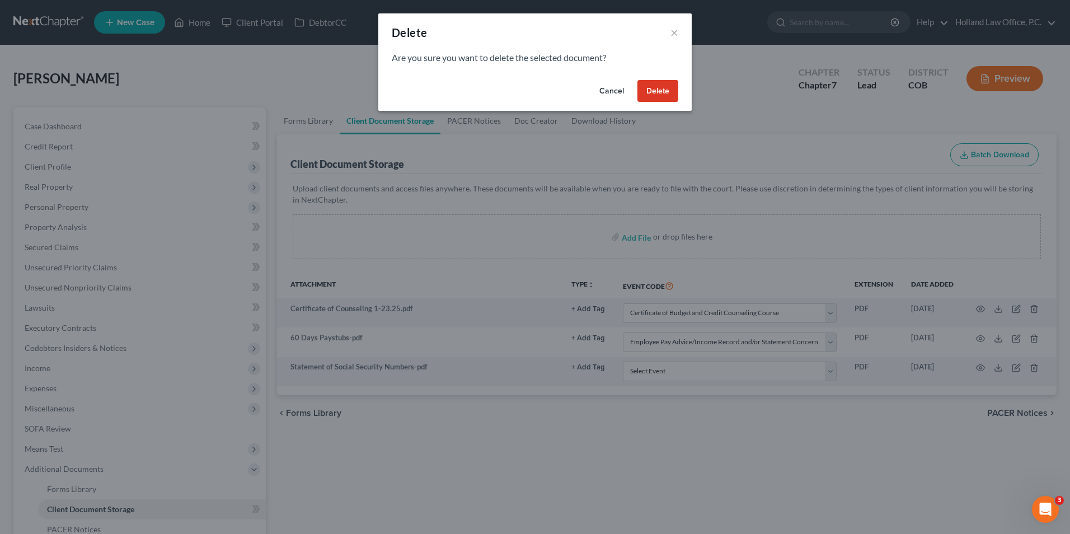
click at [665, 92] on button "Delete" at bounding box center [658, 91] width 41 height 22
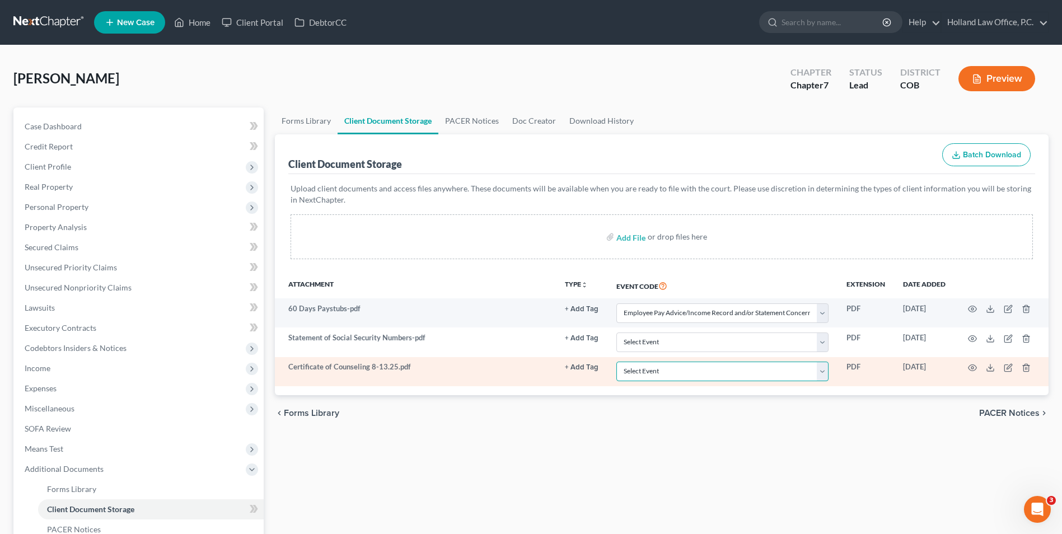
click at [634, 371] on select "Select Event 1009-1.1 Notice of Amendments 20 Largest Unsecured Creditors Amend…" at bounding box center [722, 372] width 212 height 20
click at [616, 362] on select "Select Event 1009-1.1 Notice of Amendments 20 Largest Unsecured Creditors Amend…" at bounding box center [722, 372] width 212 height 20
click at [973, 371] on icon "button" at bounding box center [972, 367] width 9 height 9
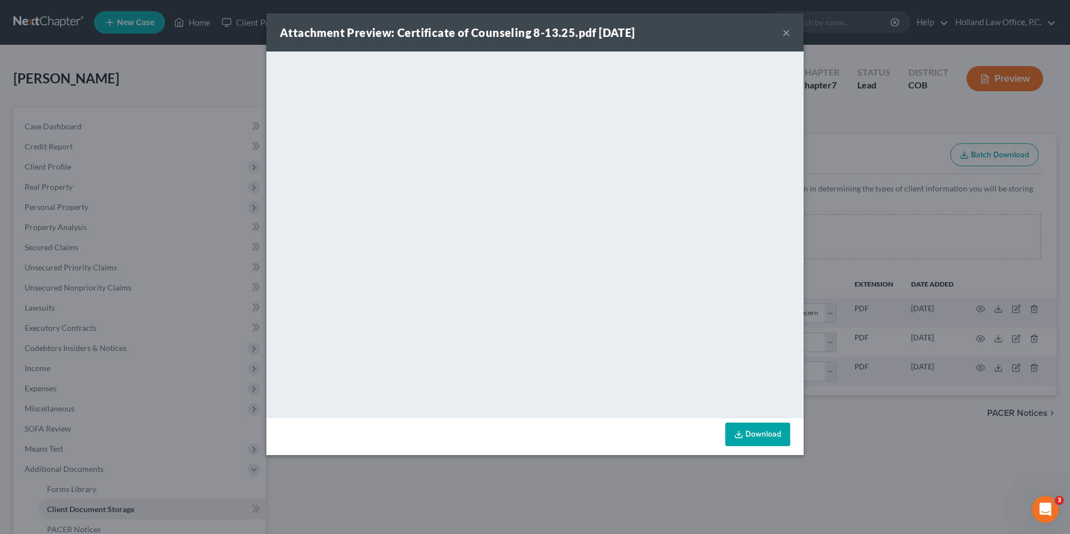
click at [786, 32] on button "×" at bounding box center [787, 32] width 8 height 13
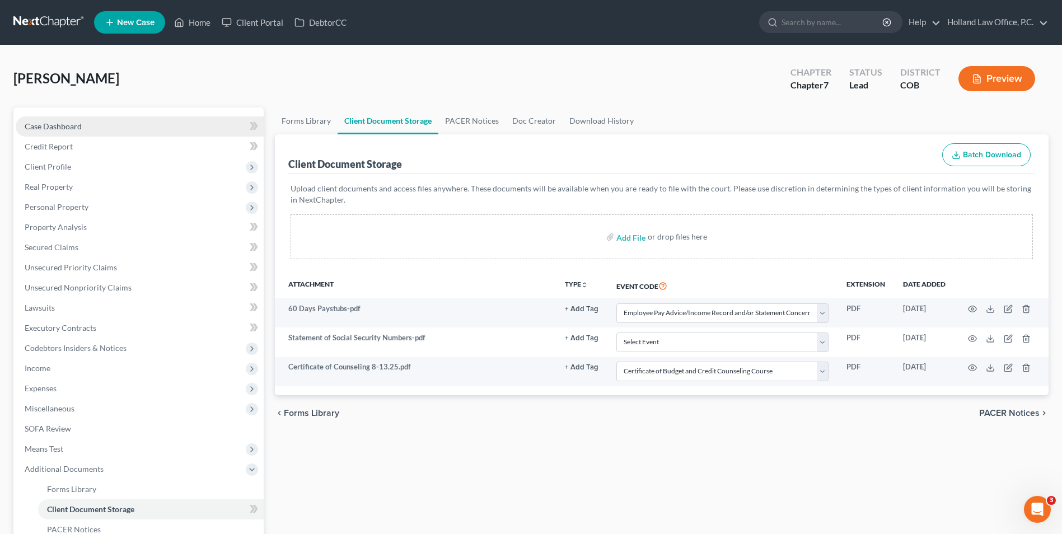
click at [39, 123] on span "Case Dashboard" at bounding box center [53, 126] width 57 height 10
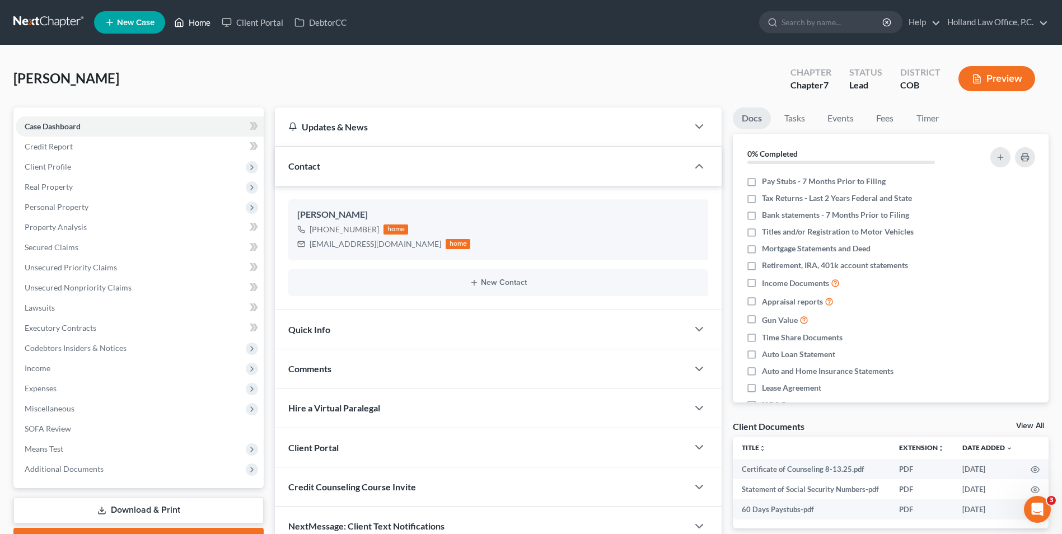
drag, startPoint x: 203, startPoint y: 18, endPoint x: 552, endPoint y: 62, distance: 352.1
click at [203, 18] on link "Home" at bounding box center [193, 22] width 48 height 20
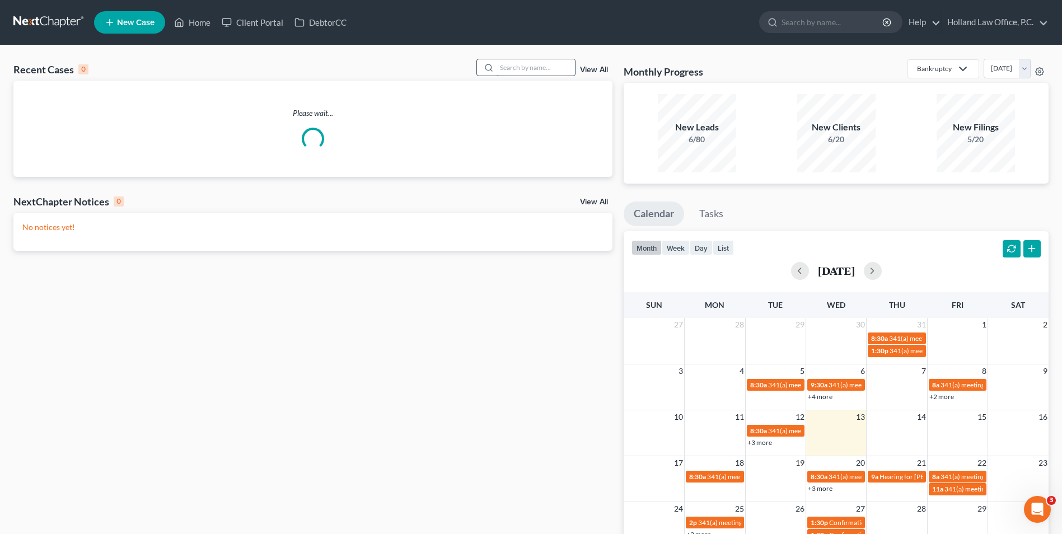
click at [560, 60] on input "search" at bounding box center [536, 67] width 78 height 16
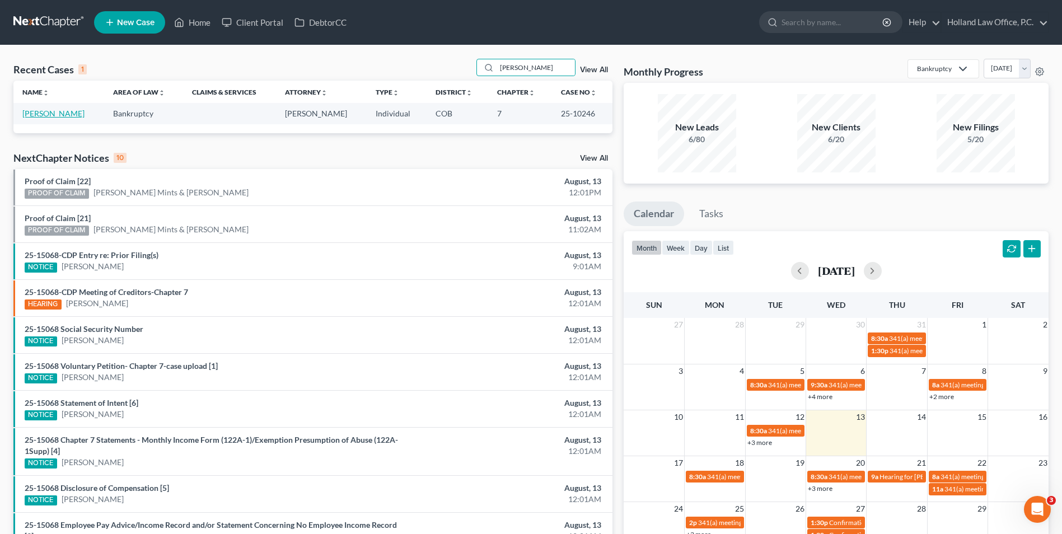
click at [25, 110] on link "Ackroyd, Rodney" at bounding box center [53, 114] width 62 height 10
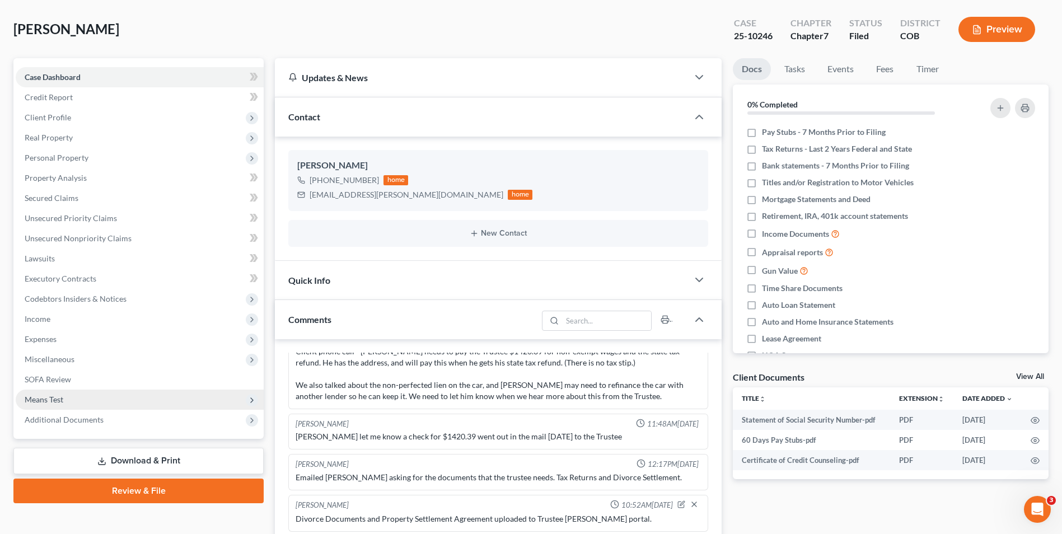
scroll to position [56, 0]
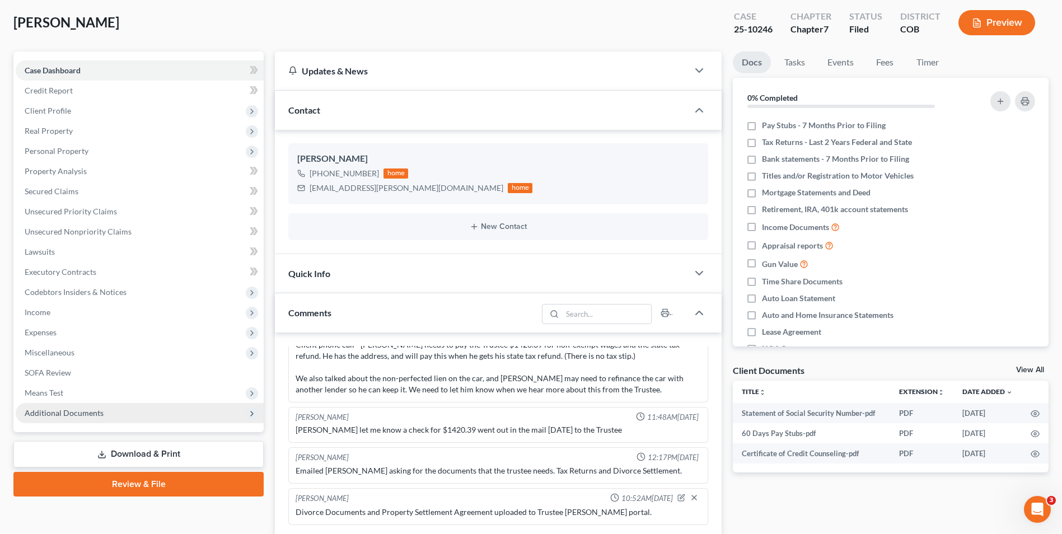
click at [100, 410] on span "Additional Documents" at bounding box center [64, 413] width 79 height 10
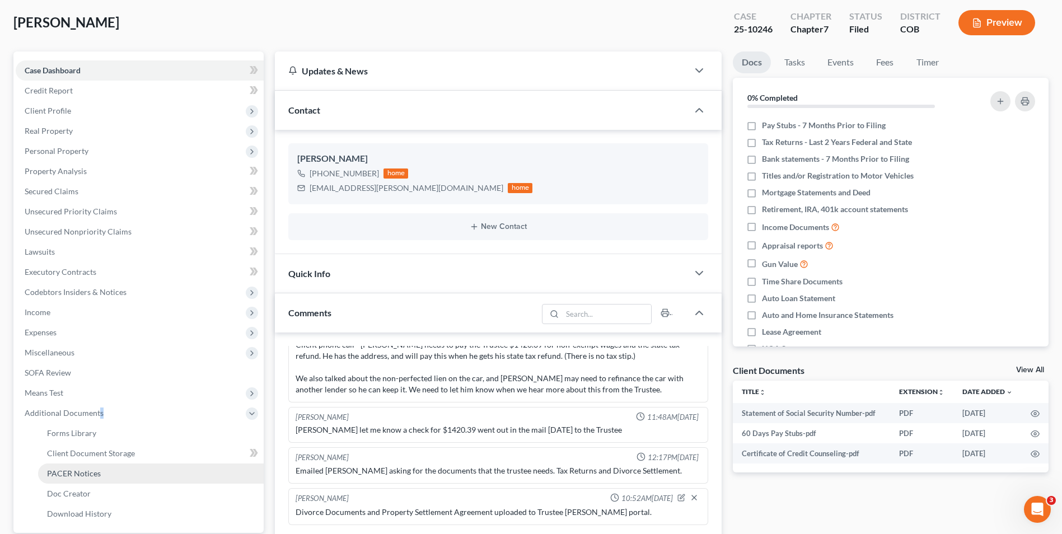
drag, startPoint x: 101, startPoint y: 414, endPoint x: 85, endPoint y: 473, distance: 61.5
click at [85, 473] on span "PACER Notices" at bounding box center [74, 474] width 54 height 10
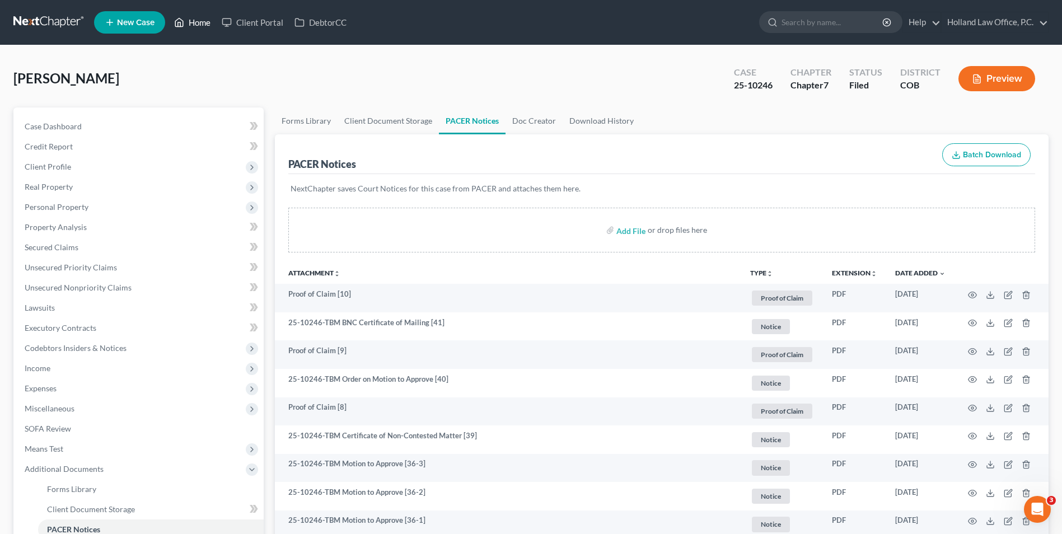
drag, startPoint x: 209, startPoint y: 6, endPoint x: 200, endPoint y: 32, distance: 27.3
click at [209, 6] on nav "Home New Case Client Portal DebtorCC Holland Law Office, P.C. tayler@hollandlaw…" at bounding box center [531, 22] width 1062 height 45
click at [200, 32] on link "Home" at bounding box center [193, 22] width 48 height 20
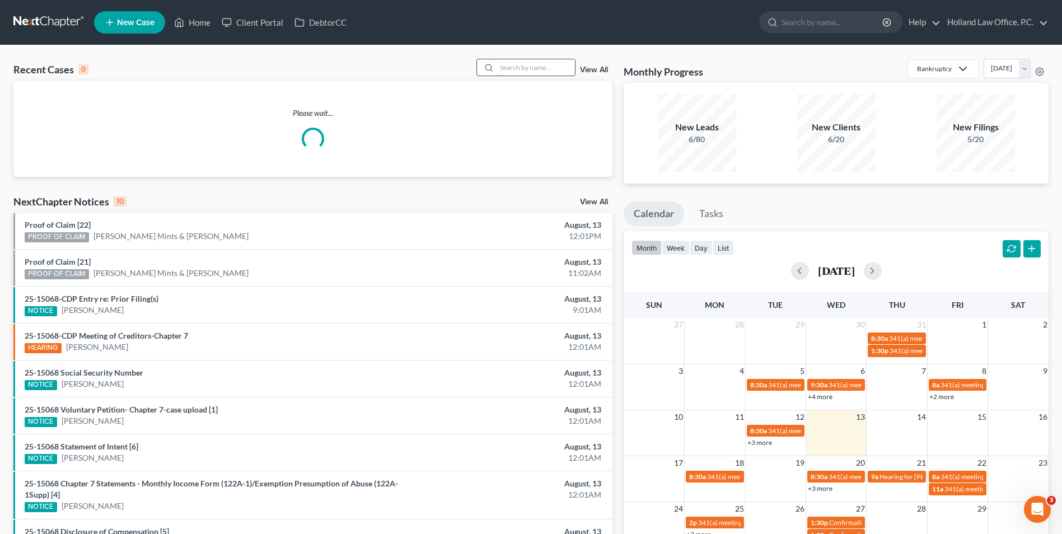
click at [566, 69] on input "search" at bounding box center [536, 67] width 78 height 16
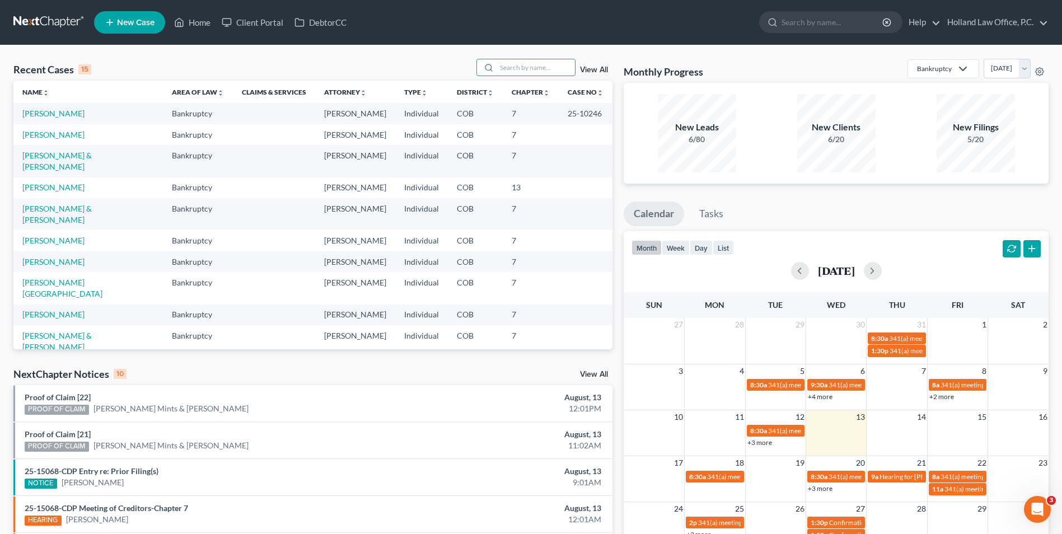
drag, startPoint x: 543, startPoint y: 61, endPoint x: 551, endPoint y: 56, distance: 9.8
click at [543, 61] on input "search" at bounding box center [536, 67] width 78 height 16
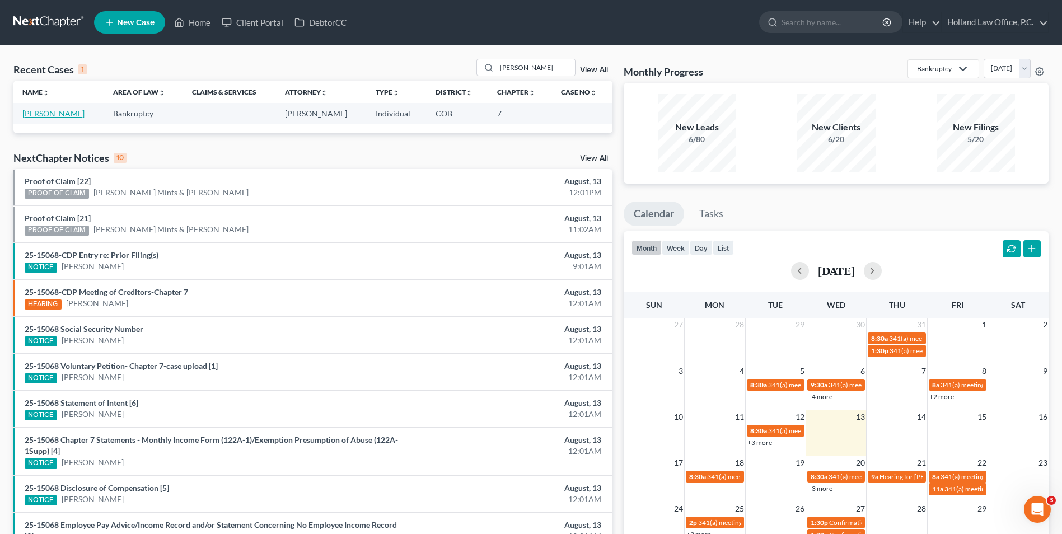
click at [59, 115] on link "Walter, Nathan" at bounding box center [53, 114] width 62 height 10
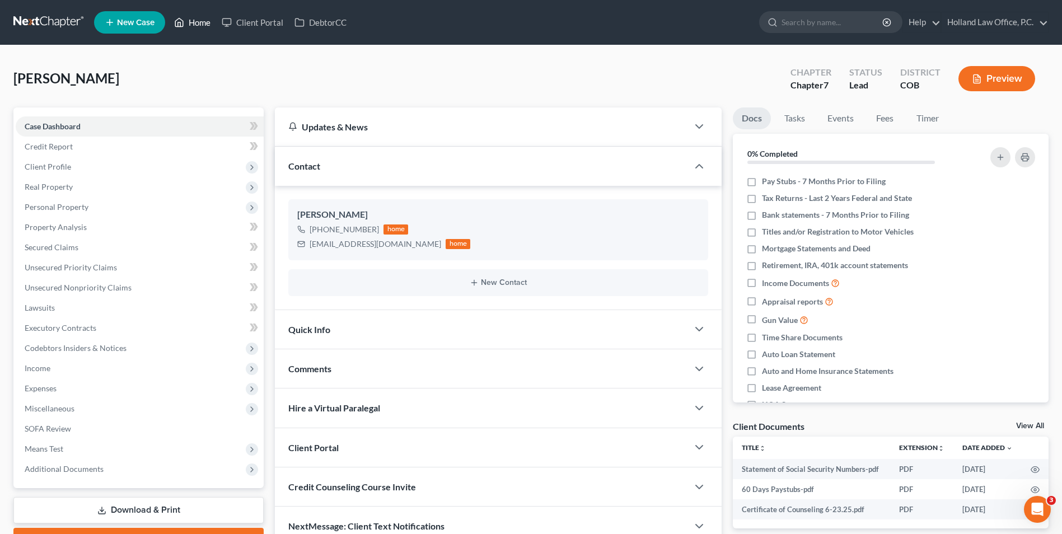
click at [198, 15] on link "Home" at bounding box center [193, 22] width 48 height 20
click at [202, 22] on link "Home" at bounding box center [193, 22] width 48 height 20
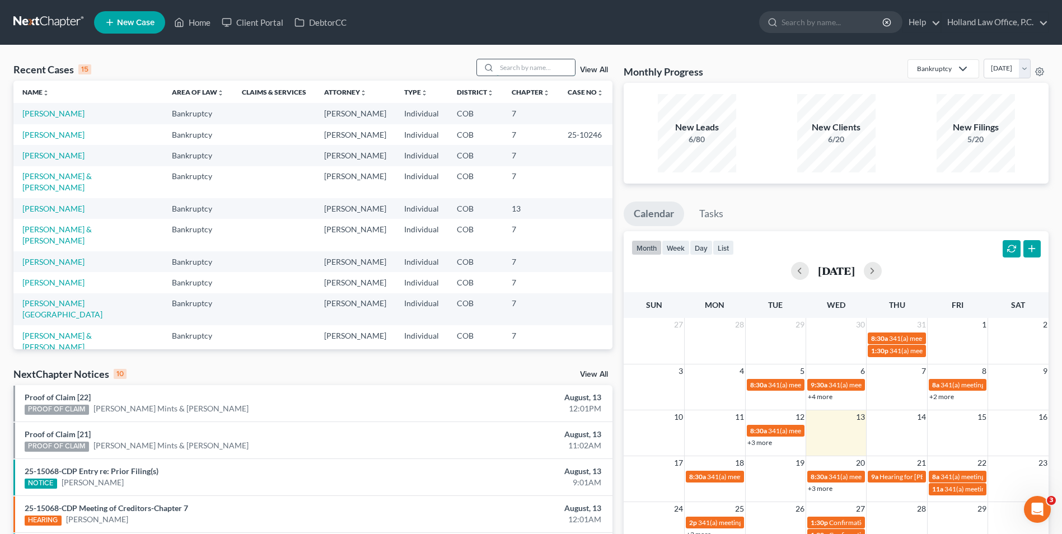
click at [521, 68] on input "search" at bounding box center [536, 67] width 78 height 16
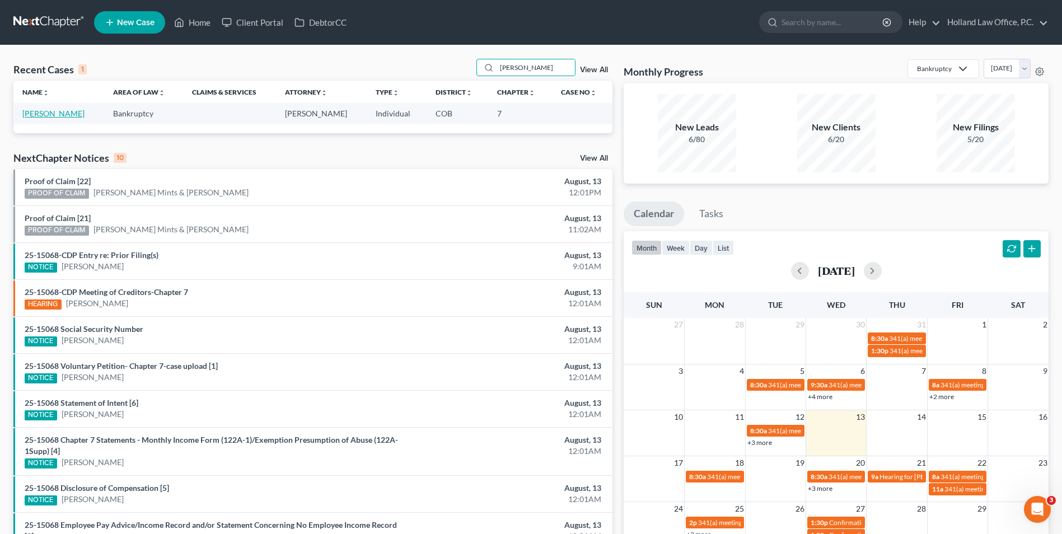
click at [52, 110] on link "[PERSON_NAME]" at bounding box center [53, 114] width 62 height 10
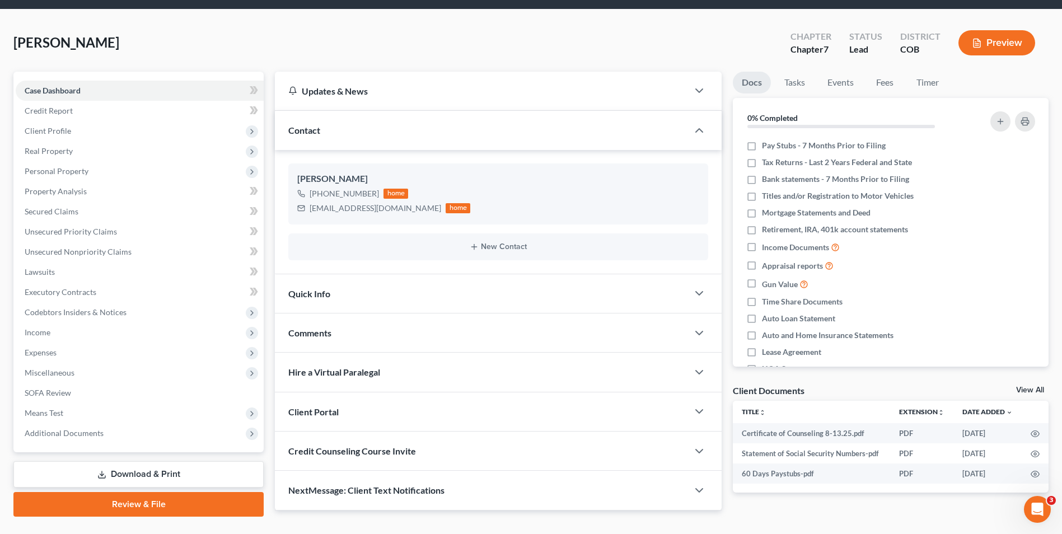
scroll to position [56, 0]
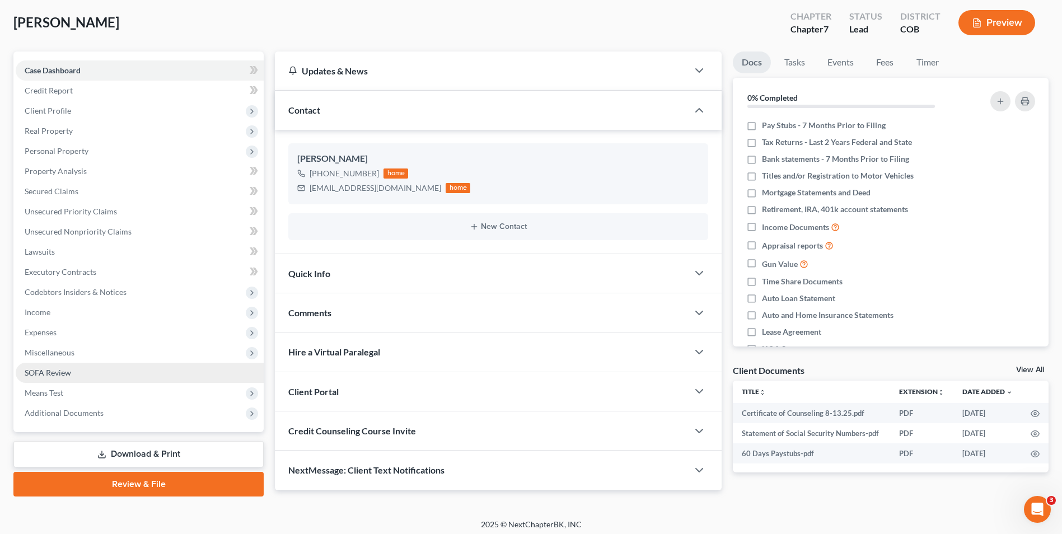
click at [75, 370] on link "SOFA Review" at bounding box center [140, 373] width 248 height 20
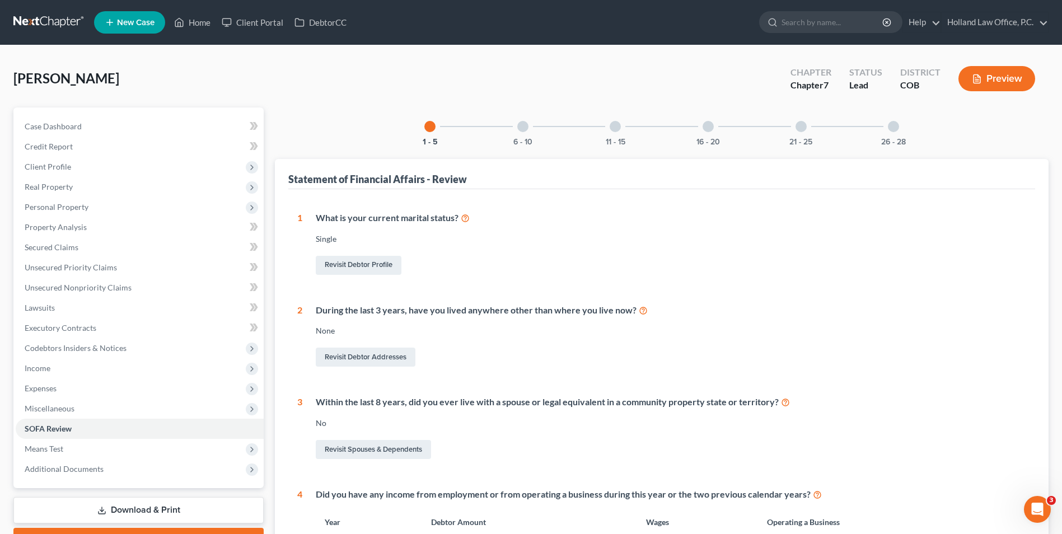
click at [802, 128] on div at bounding box center [801, 126] width 11 height 11
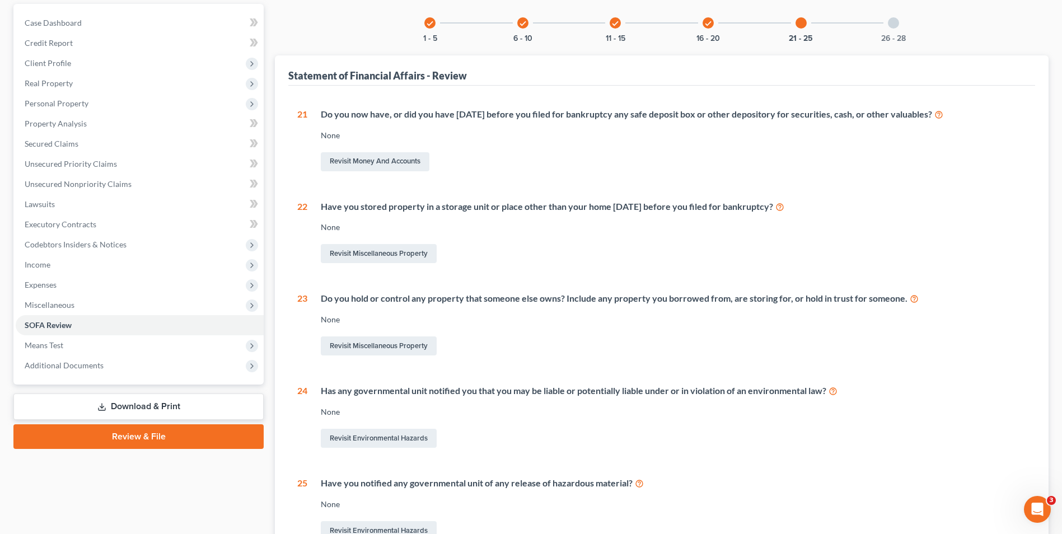
scroll to position [63, 0]
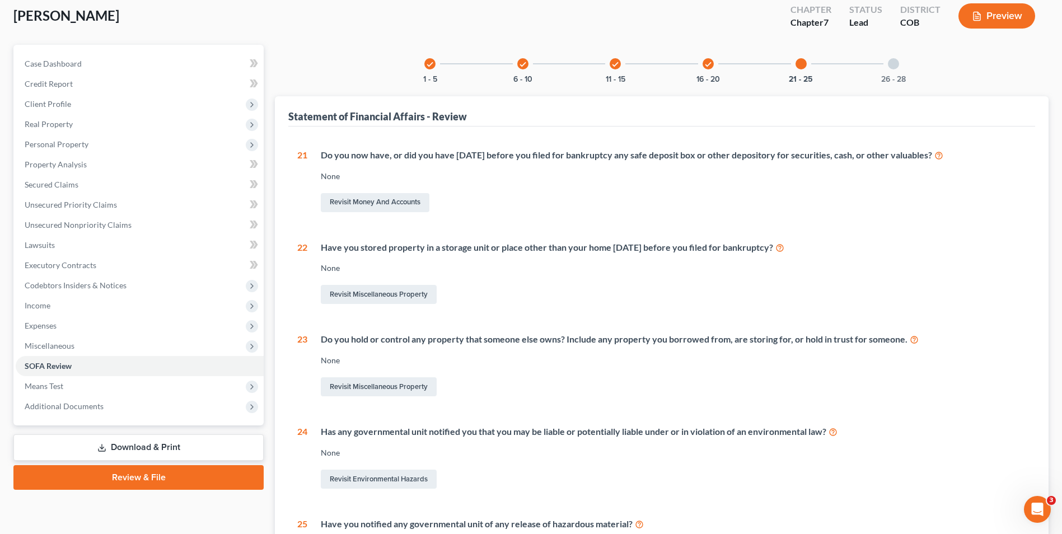
click at [900, 68] on div "26 - 28" at bounding box center [894, 64] width 38 height 38
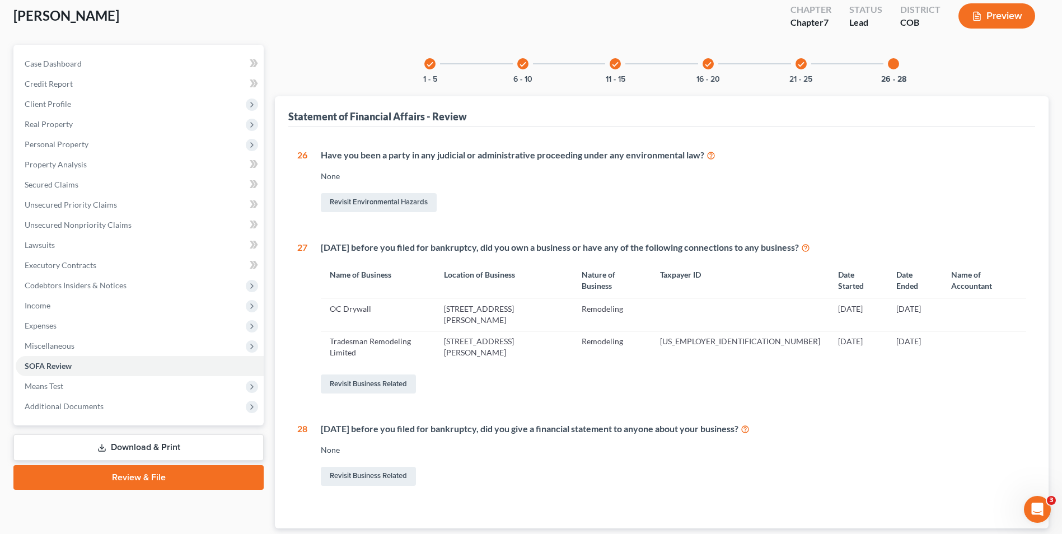
click at [699, 66] on div "check 16 - 20" at bounding box center [708, 64] width 38 height 38
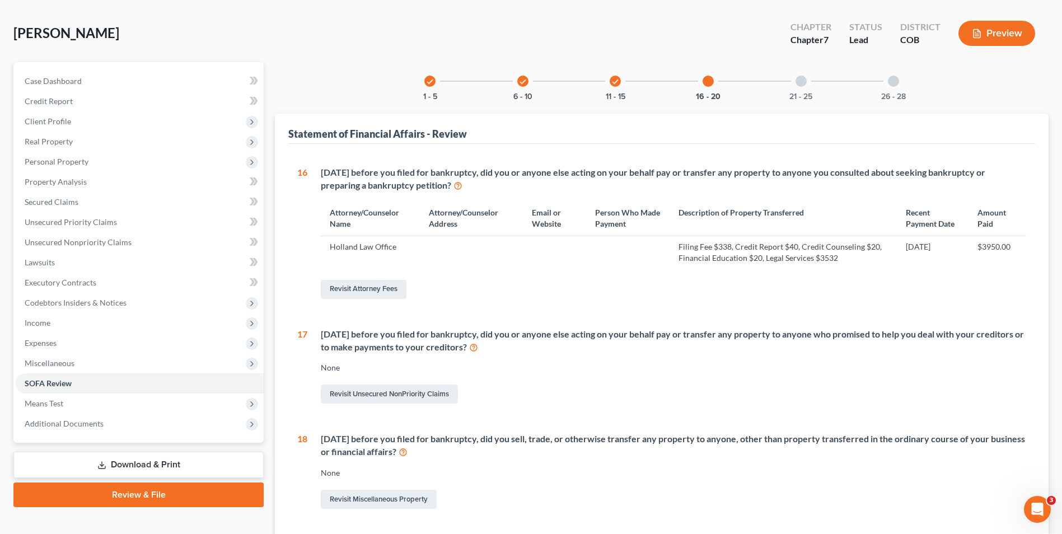
click at [606, 83] on div "check 11 - 15" at bounding box center [615, 81] width 38 height 38
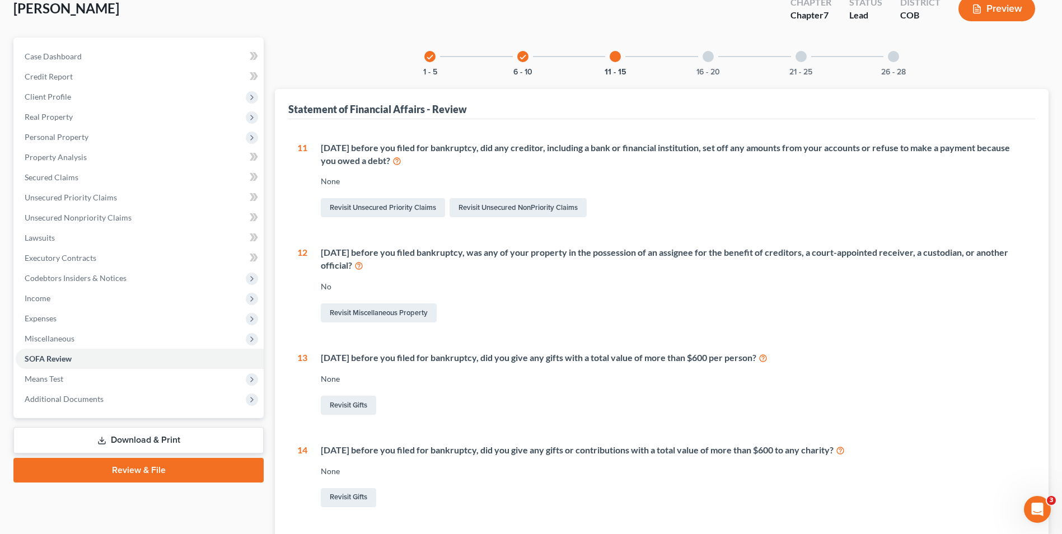
scroll to position [32, 0]
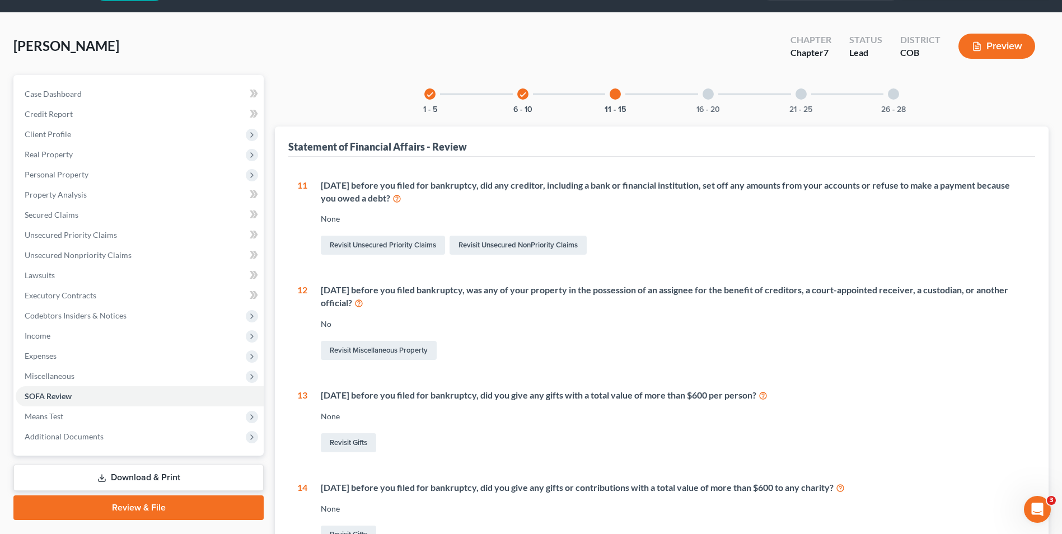
click at [523, 99] on div "check" at bounding box center [522, 93] width 11 height 11
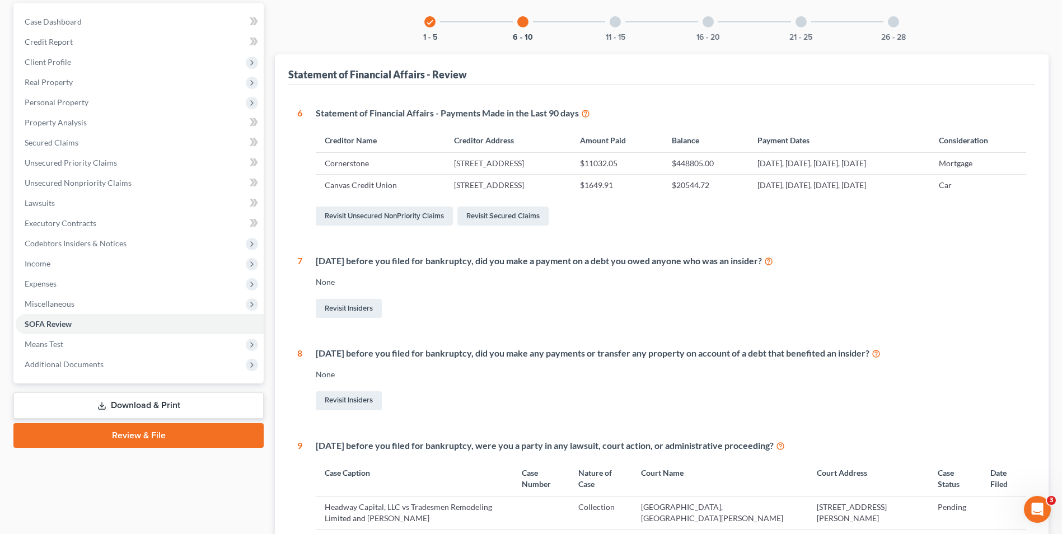
scroll to position [88, 0]
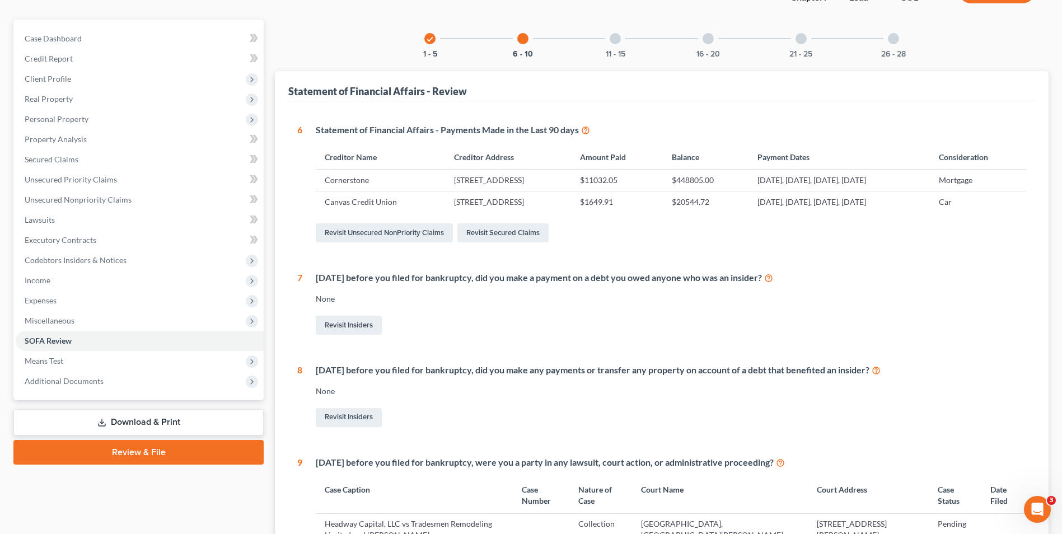
click at [422, 40] on div "check 1 - 5" at bounding box center [430, 39] width 38 height 38
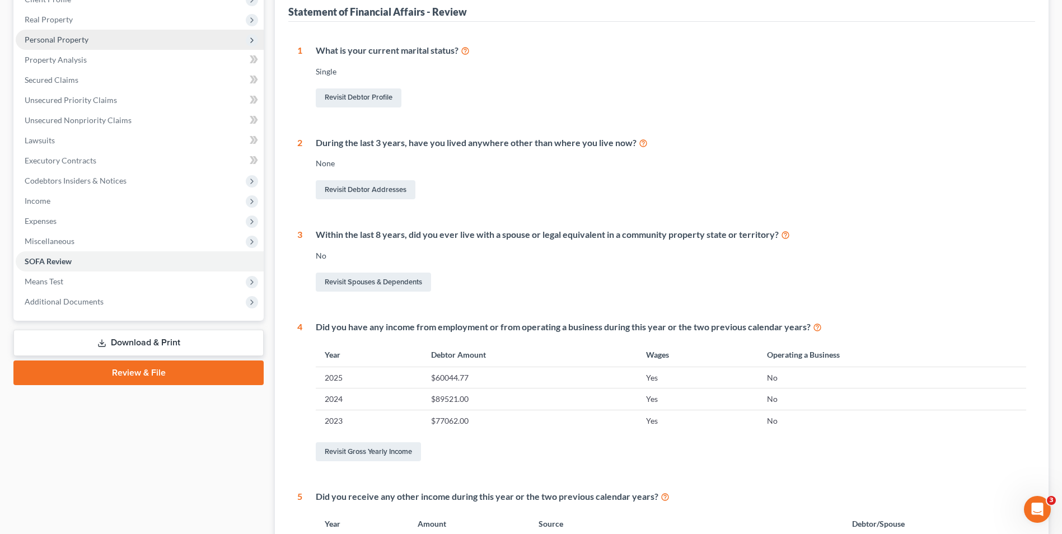
scroll to position [147, 0]
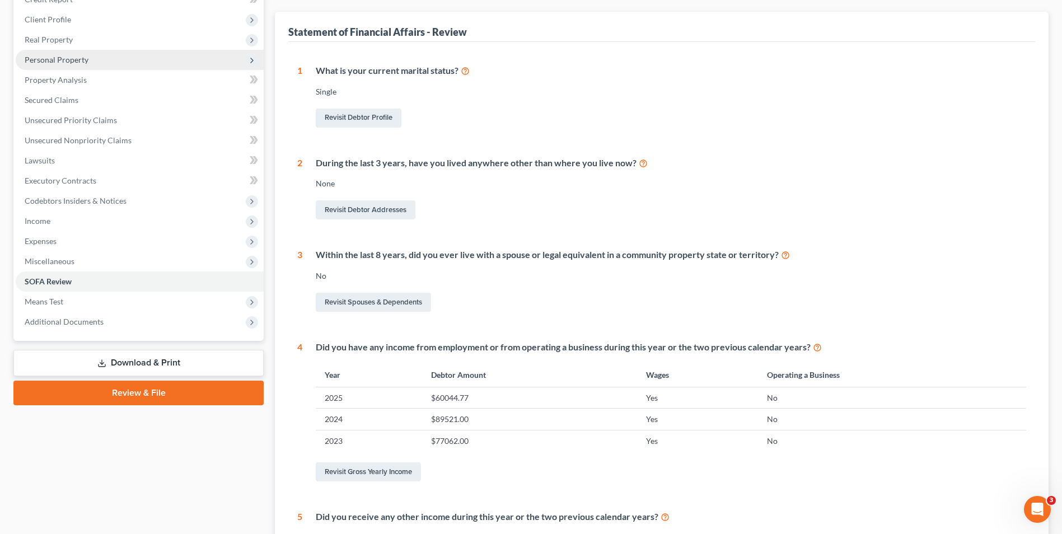
click at [70, 57] on span "Personal Property" at bounding box center [57, 60] width 64 height 10
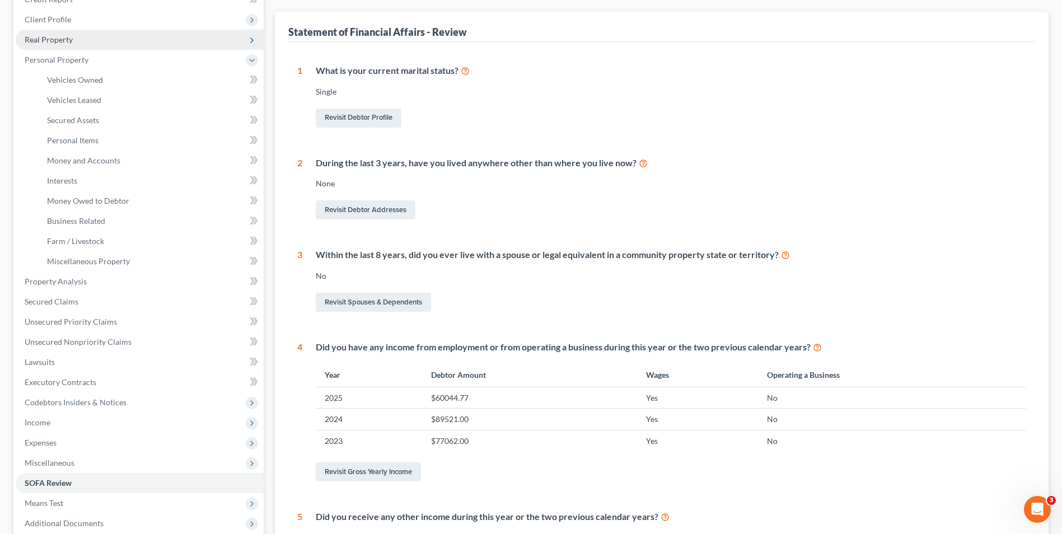
click at [66, 35] on span "Real Property" at bounding box center [49, 40] width 48 height 10
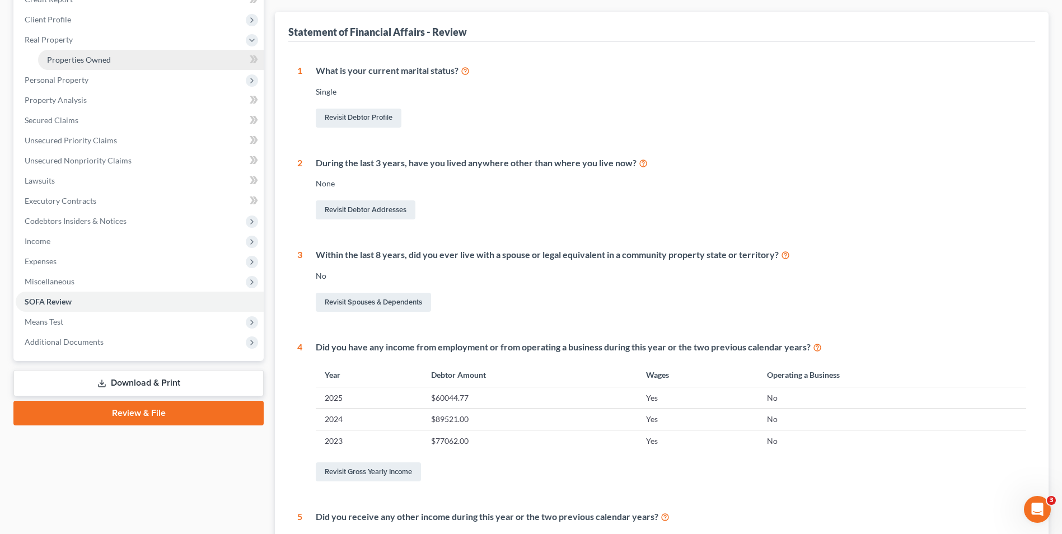
click at [67, 50] on link "Properties Owned" at bounding box center [151, 60] width 226 height 20
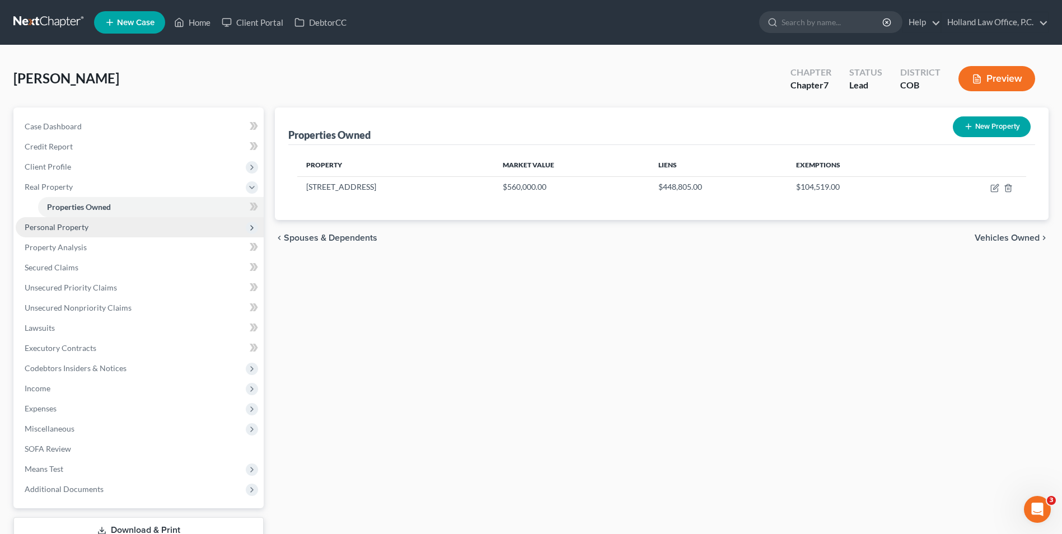
click at [60, 221] on span "Personal Property" at bounding box center [140, 227] width 248 height 20
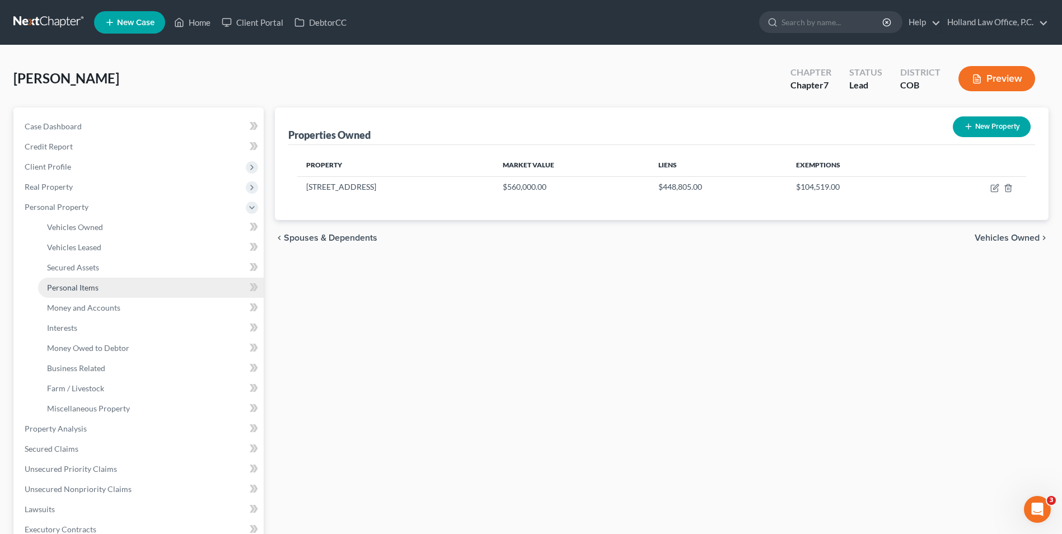
click at [87, 290] on span "Personal Items" at bounding box center [73, 288] width 52 height 10
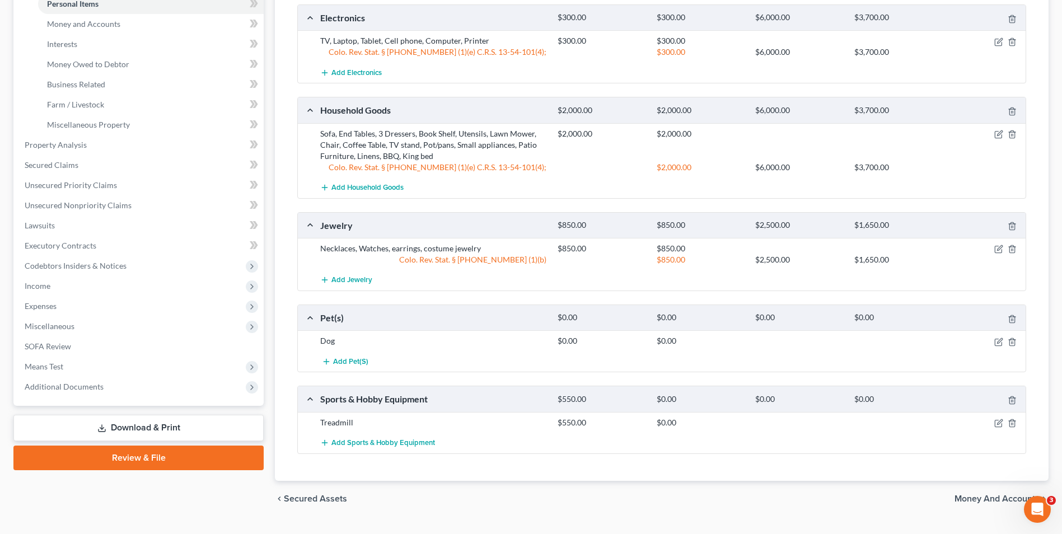
scroll to position [285, 0]
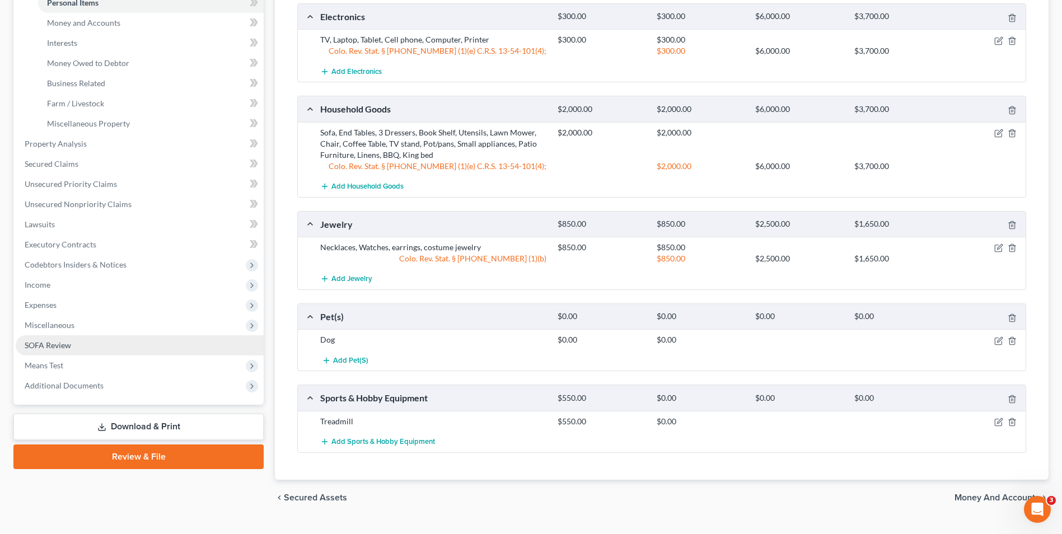
click at [55, 344] on span "SOFA Review" at bounding box center [48, 345] width 46 height 10
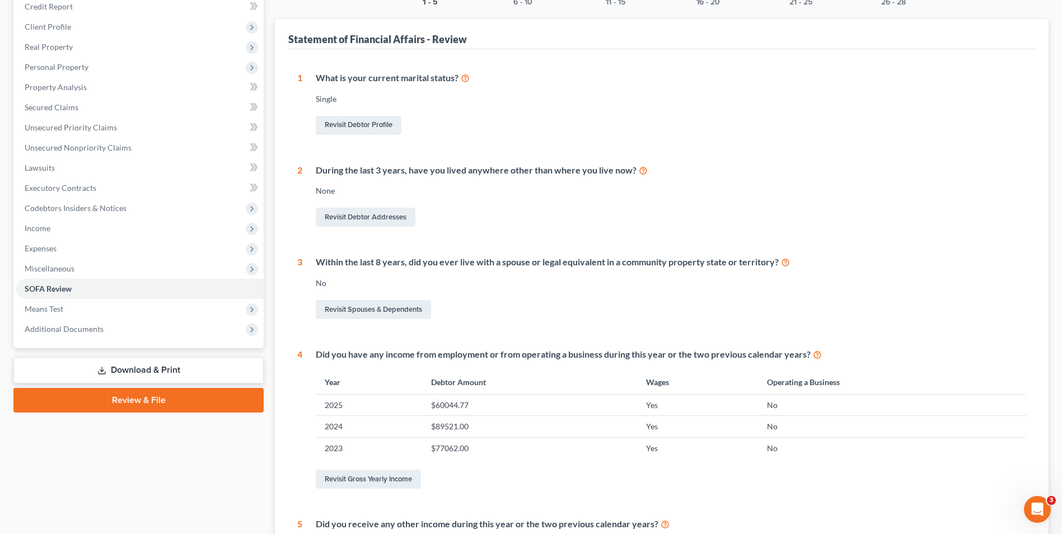
click at [906, 6] on div "1 - 5 6 - 10 11 - 15 16 - 20 21 - 25 26 - 28 Statement of Financial Affairs - R…" at bounding box center [662, 324] width 774 height 712
click at [900, 4] on button "26 - 28" at bounding box center [893, 2] width 25 height 8
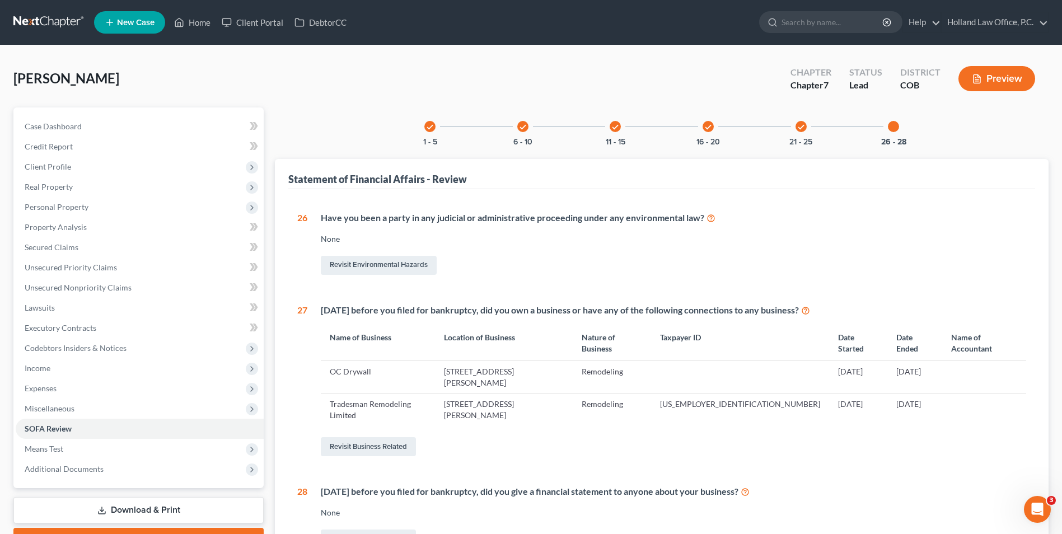
click at [796, 123] on div "check 21 - 25" at bounding box center [801, 126] width 38 height 38
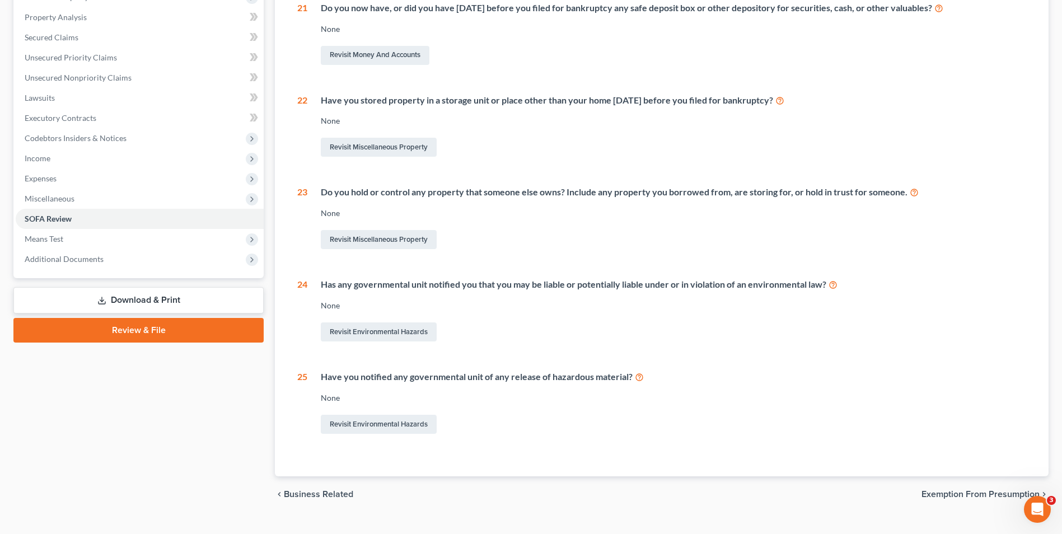
scroll to position [221, 0]
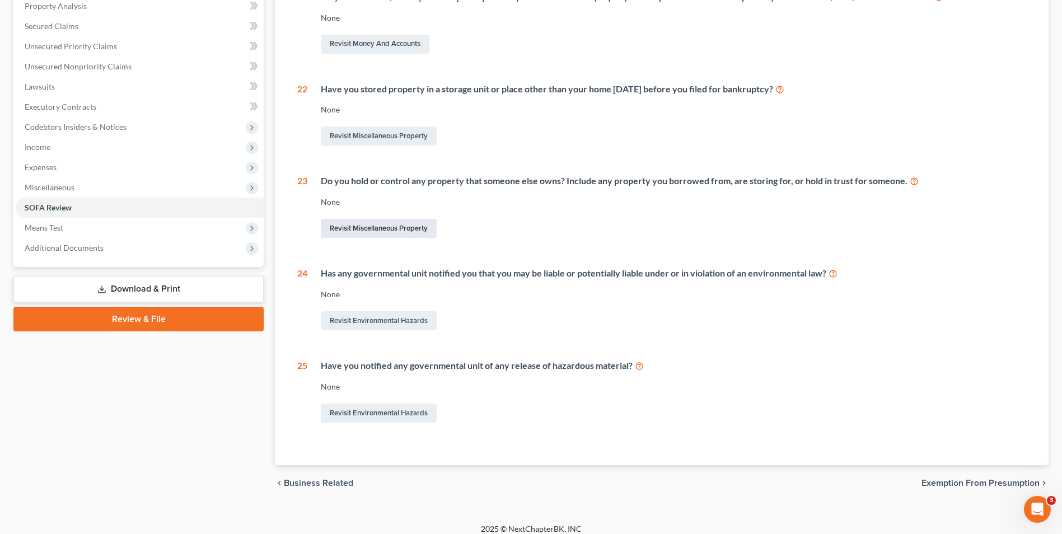
click at [349, 228] on link "Revisit Miscellaneous Property" at bounding box center [379, 228] width 116 height 19
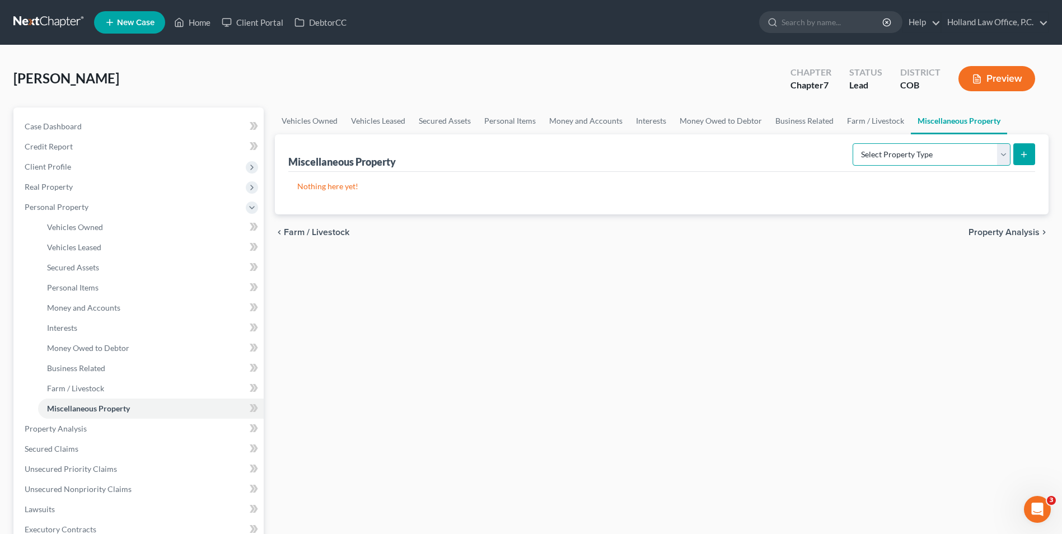
click at [941, 162] on select "Select Property Type Assigned for Creditor Benefit Within 1 Year Holding for An…" at bounding box center [932, 154] width 158 height 22
click at [853, 143] on select "Select Property Type Assigned for Creditor Benefit Within 1 Year Holding for An…" at bounding box center [932, 154] width 158 height 22
click at [1018, 157] on button "submit" at bounding box center [1024, 154] width 22 height 22
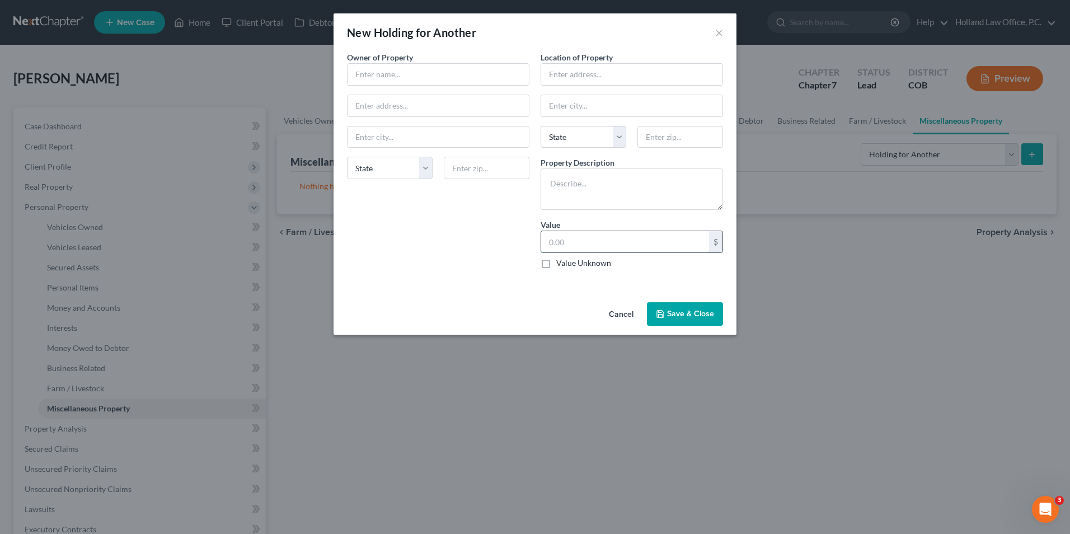
click at [554, 241] on input "text" at bounding box center [625, 241] width 168 height 21
click at [568, 192] on textarea at bounding box center [632, 189] width 183 height 41
click at [457, 86] on div "Owner of Property * State AL AK AR AZ CA CO CT DE DC FL GA GU HI ID IL IN IA KS…" at bounding box center [439, 165] width 194 height 226
click at [455, 80] on input "text" at bounding box center [438, 74] width 181 height 21
click at [410, 79] on input "text" at bounding box center [438, 74] width 181 height 21
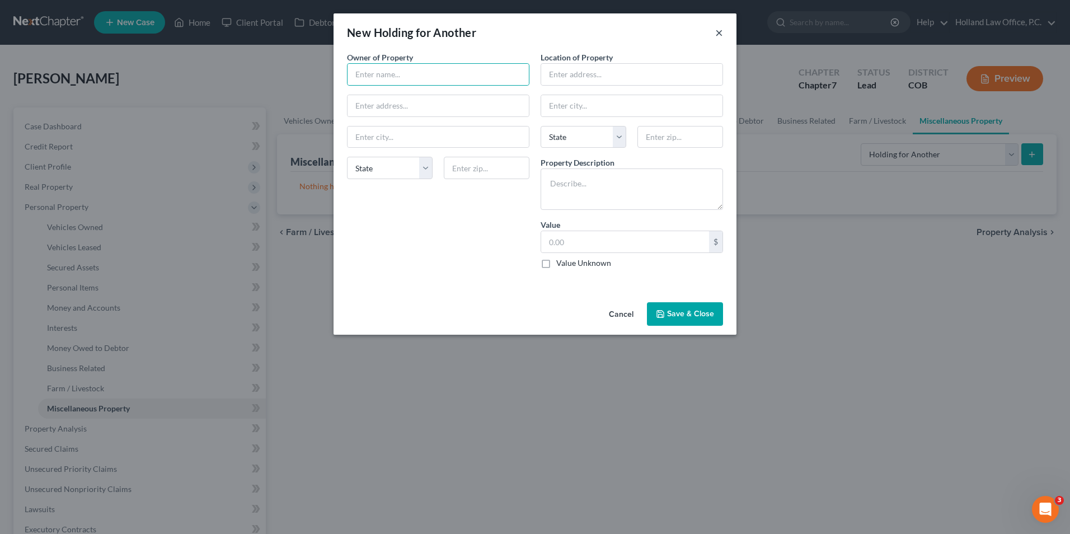
click at [718, 35] on button "×" at bounding box center [720, 32] width 8 height 13
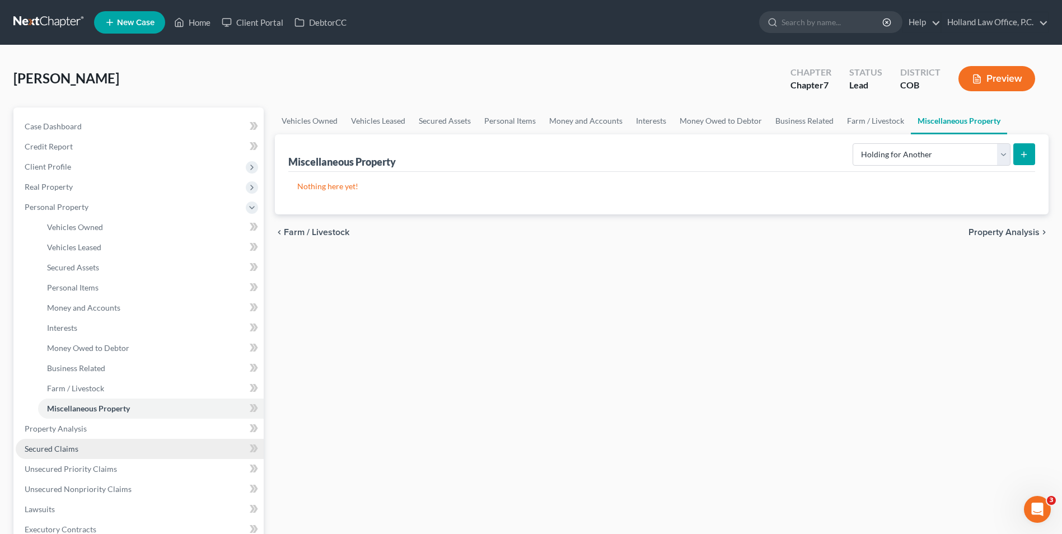
click at [67, 456] on link "Secured Claims" at bounding box center [140, 449] width 248 height 20
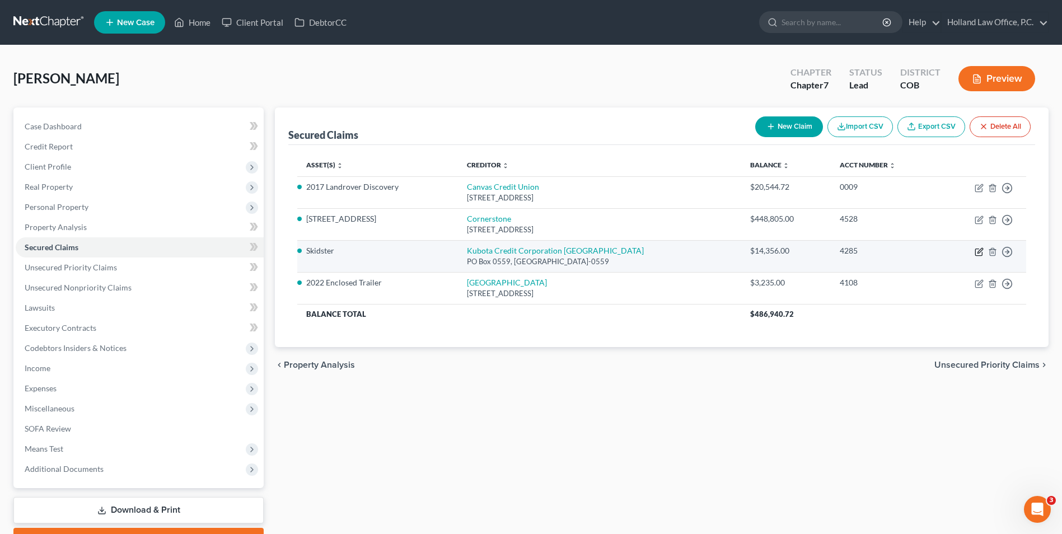
click at [976, 249] on icon "button" at bounding box center [978, 252] width 7 height 7
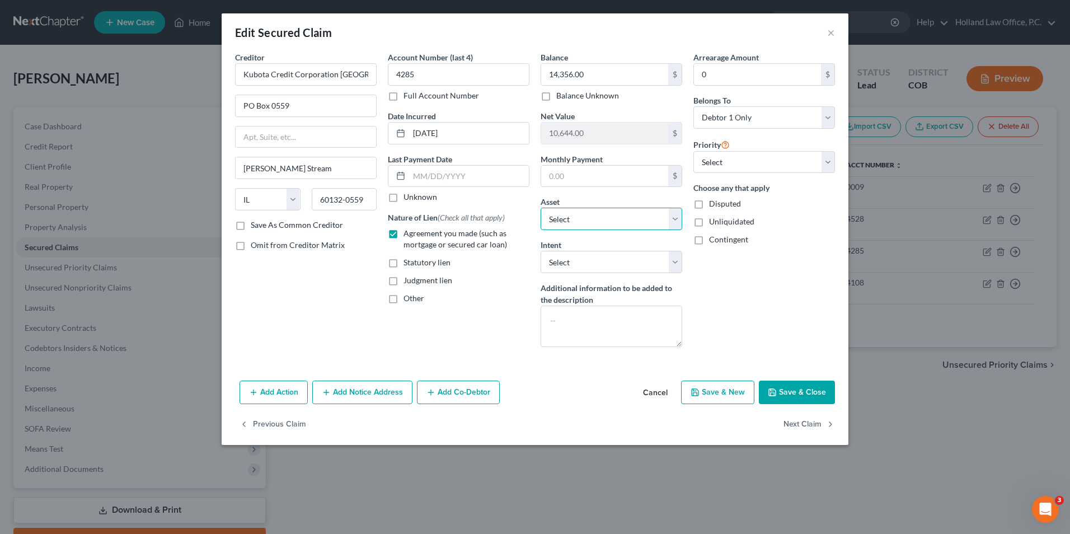
click at [572, 218] on select "Select Other Multiple Assets Sports & Hobby Equipment - Treadmill - $550.0 3012…" at bounding box center [612, 219] width 142 height 22
click at [569, 222] on select "Select Other Multiple Assets Sports & Hobby Equipment - Treadmill - $550.0 3012…" at bounding box center [612, 219] width 142 height 22
click at [833, 35] on button "×" at bounding box center [832, 32] width 8 height 13
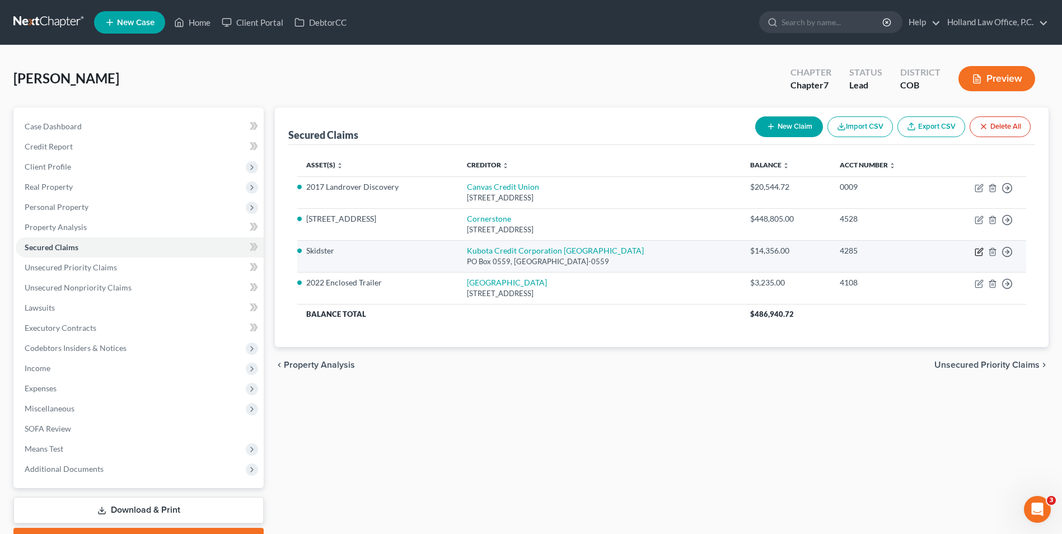
click at [976, 256] on icon "button" at bounding box center [978, 252] width 7 height 7
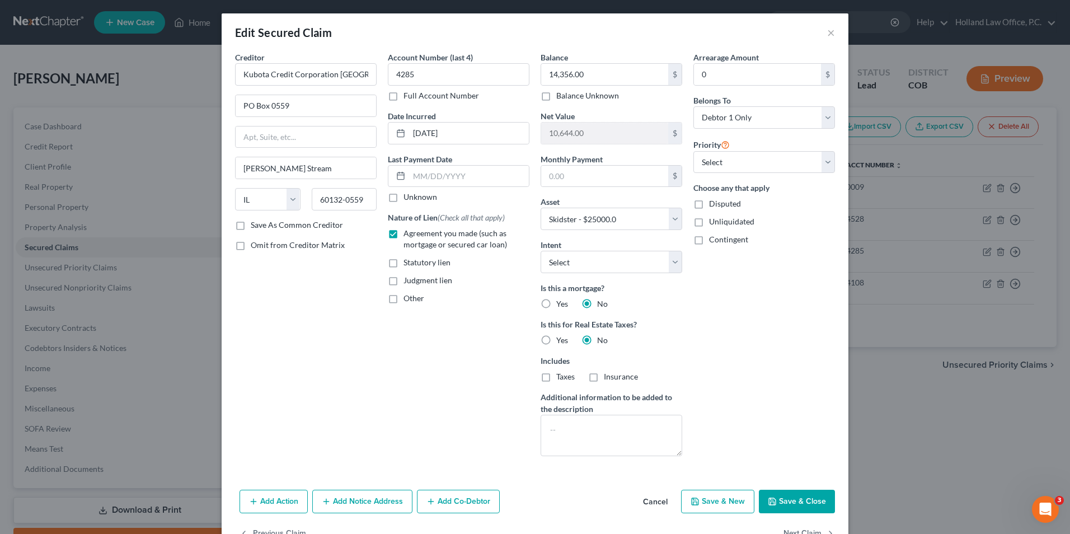
click at [817, 502] on button "Save & Close" at bounding box center [797, 502] width 76 height 24
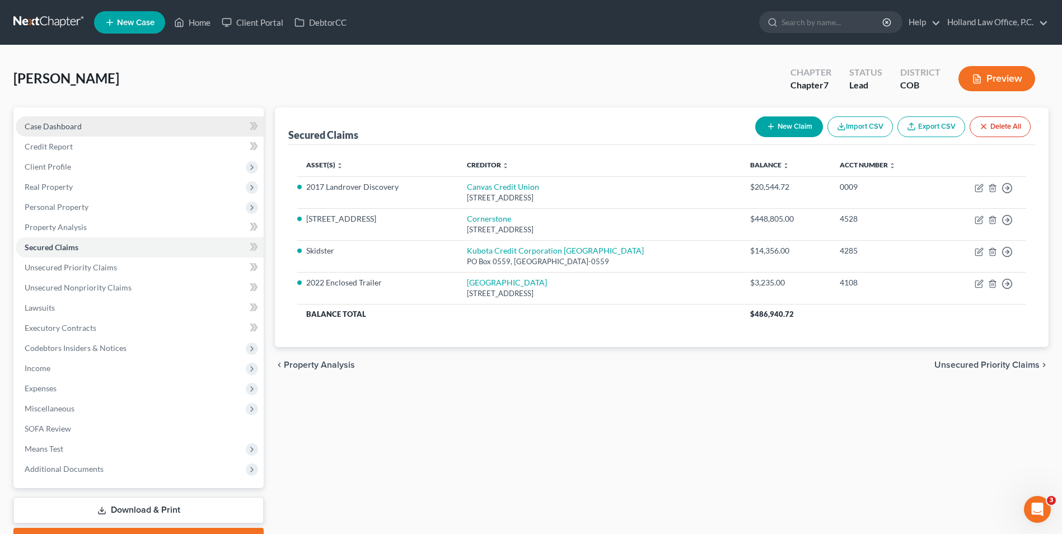
click at [81, 130] on span "Case Dashboard" at bounding box center [53, 126] width 57 height 10
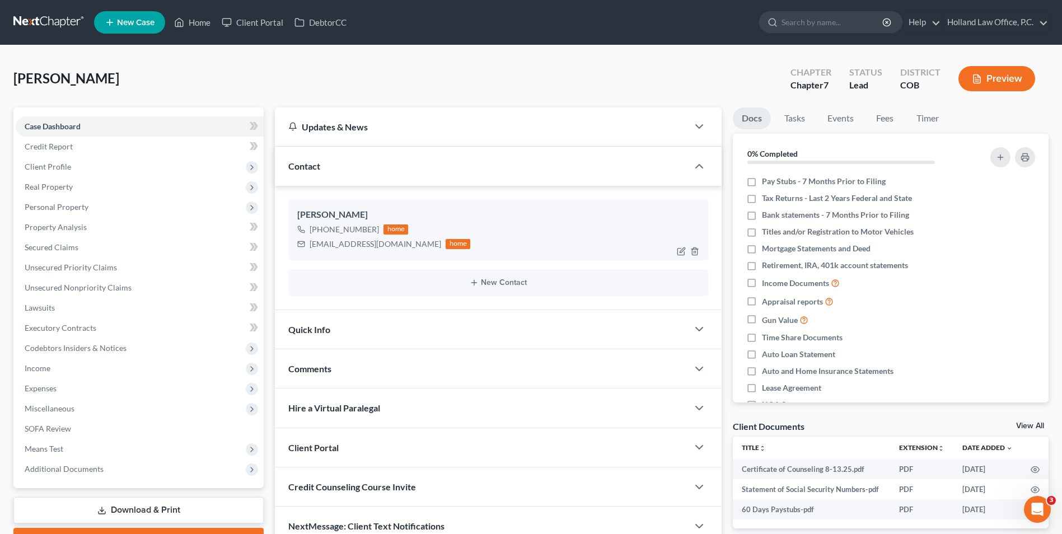
drag, startPoint x: 376, startPoint y: 231, endPoint x: 321, endPoint y: 235, distance: 54.4
click at [321, 235] on div "+1 (970) 775-0473 home" at bounding box center [383, 229] width 173 height 15
drag, startPoint x: 334, startPoint y: 234, endPoint x: 361, endPoint y: 232, distance: 26.4
click at [169, 24] on li "New Case" at bounding box center [131, 23] width 74 height 26
click at [184, 21] on icon at bounding box center [179, 22] width 10 height 13
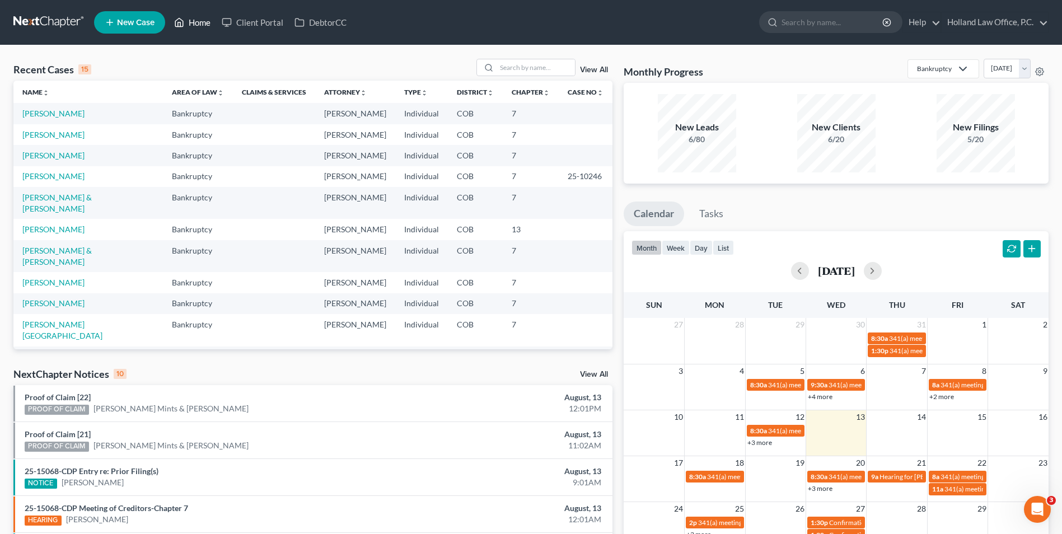
click at [187, 18] on link "Home" at bounding box center [193, 22] width 48 height 20
